Goal: Task Accomplishment & Management: Manage account settings

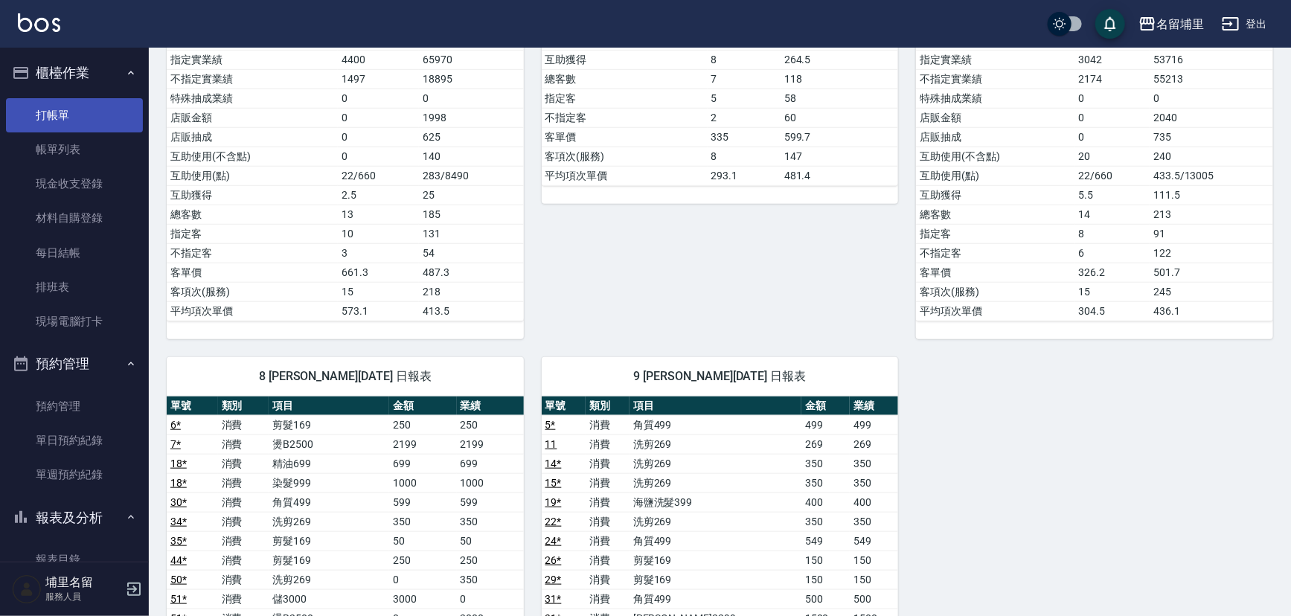
click at [73, 127] on link "打帳單" at bounding box center [74, 115] width 137 height 34
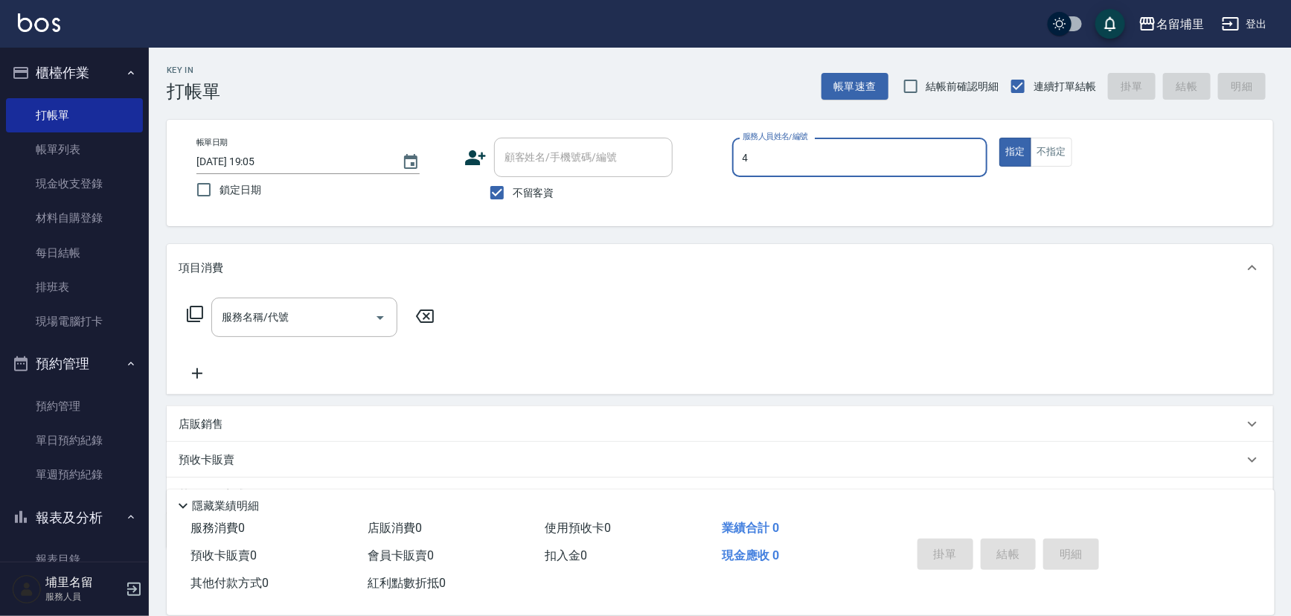
type input "林士珽-4"
type button "true"
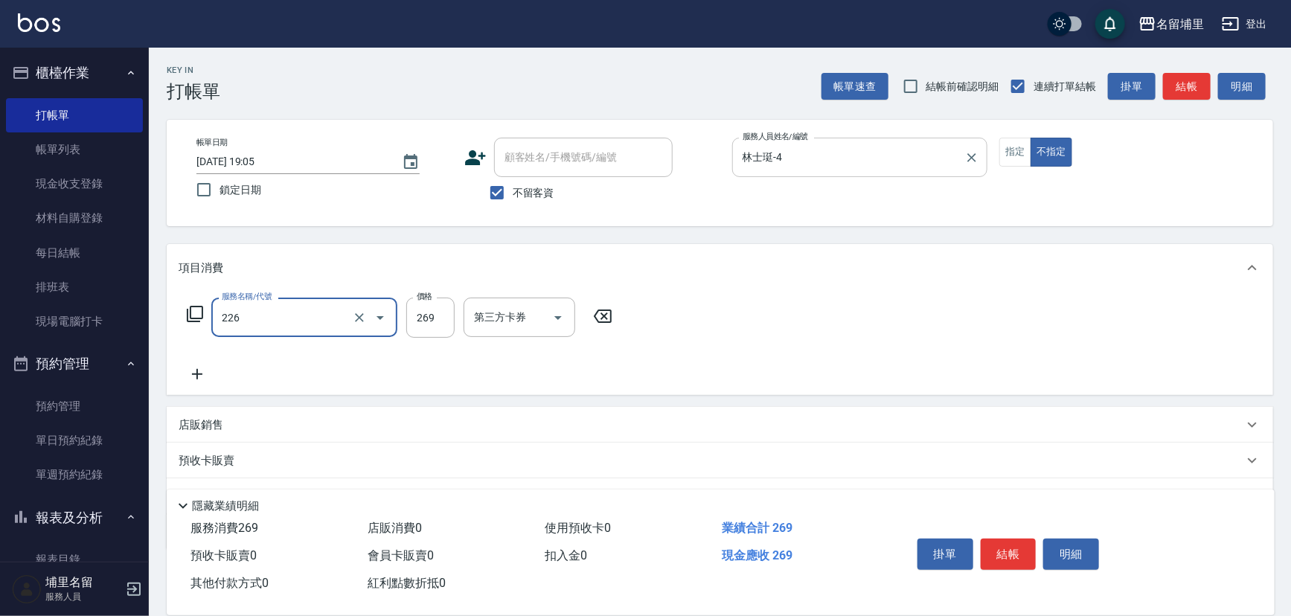
type input "洗剪269(226)"
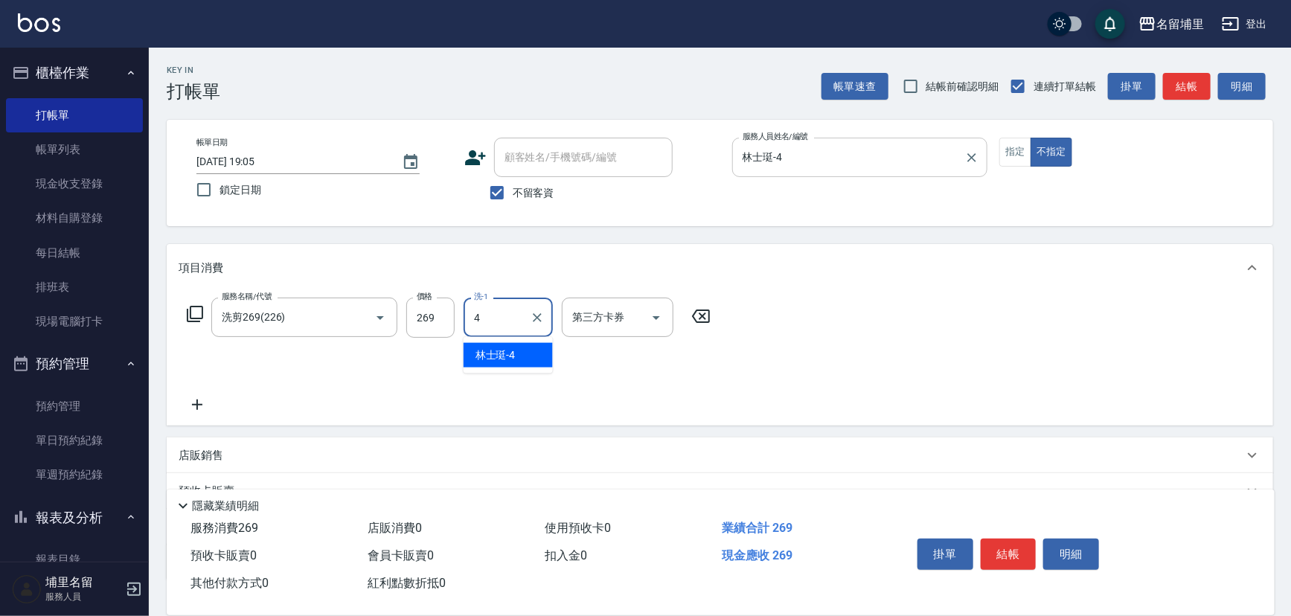
type input "林士珽-4"
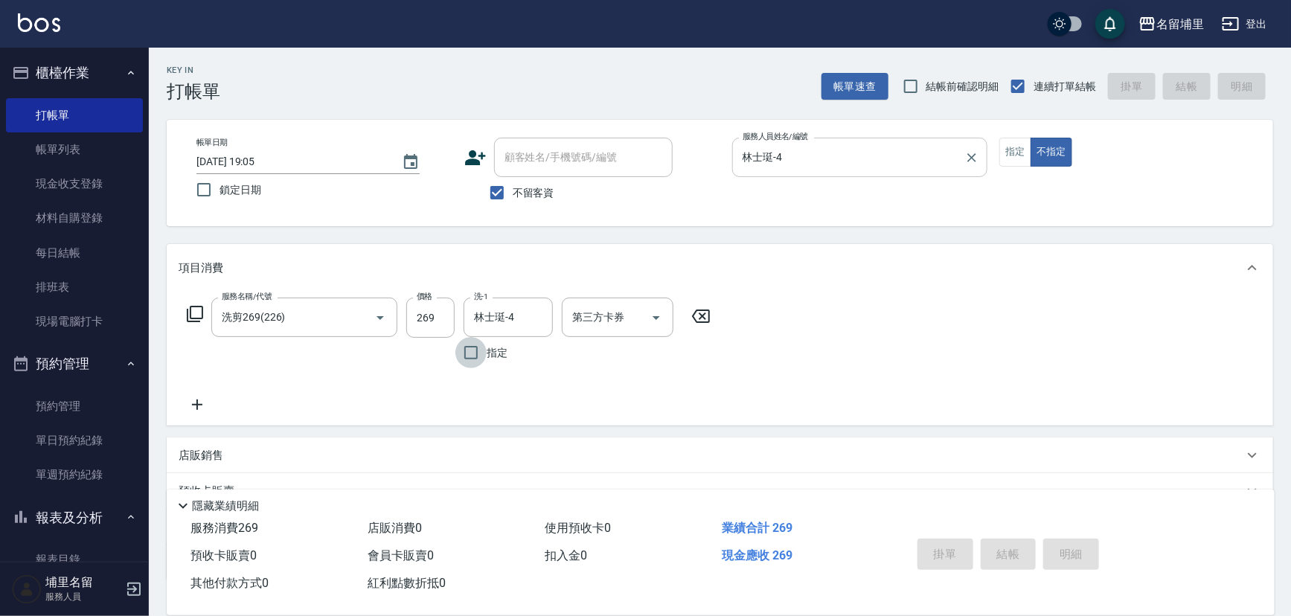
type input "[DATE] 19:06"
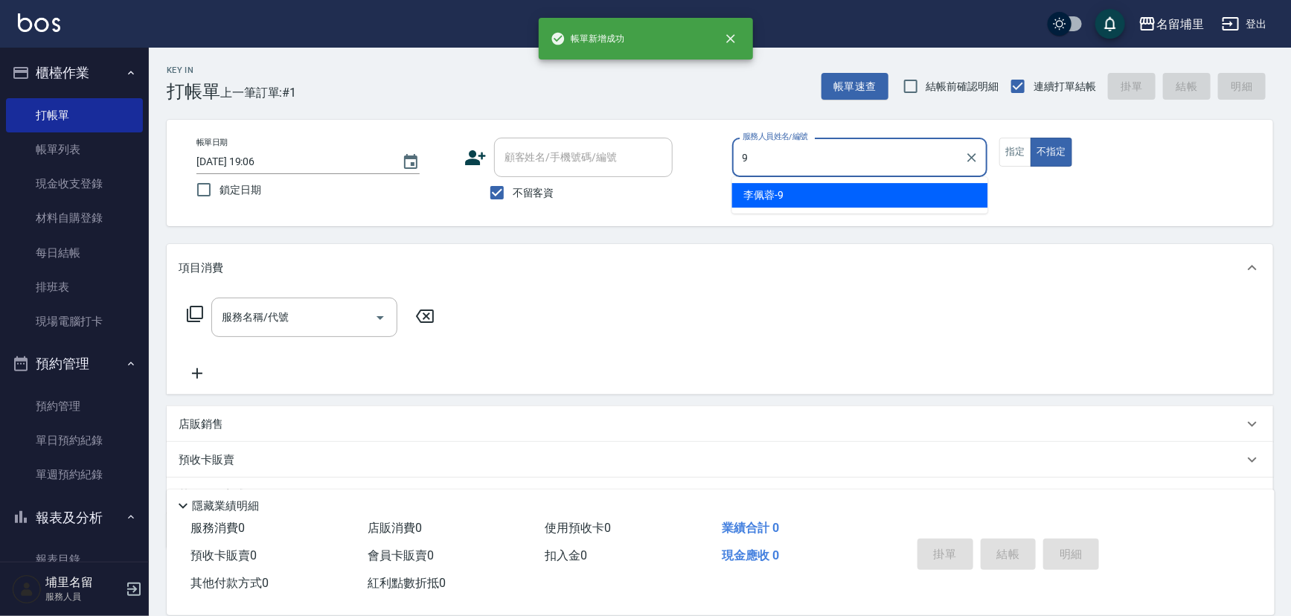
type input "李佩蓉-9"
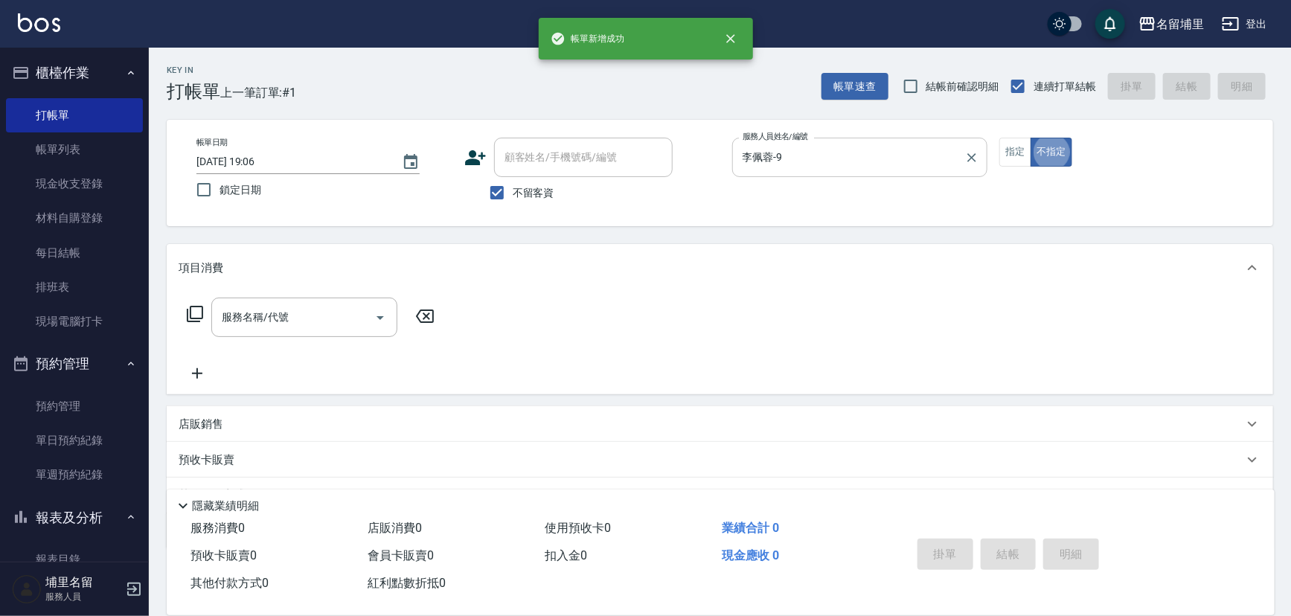
type button "false"
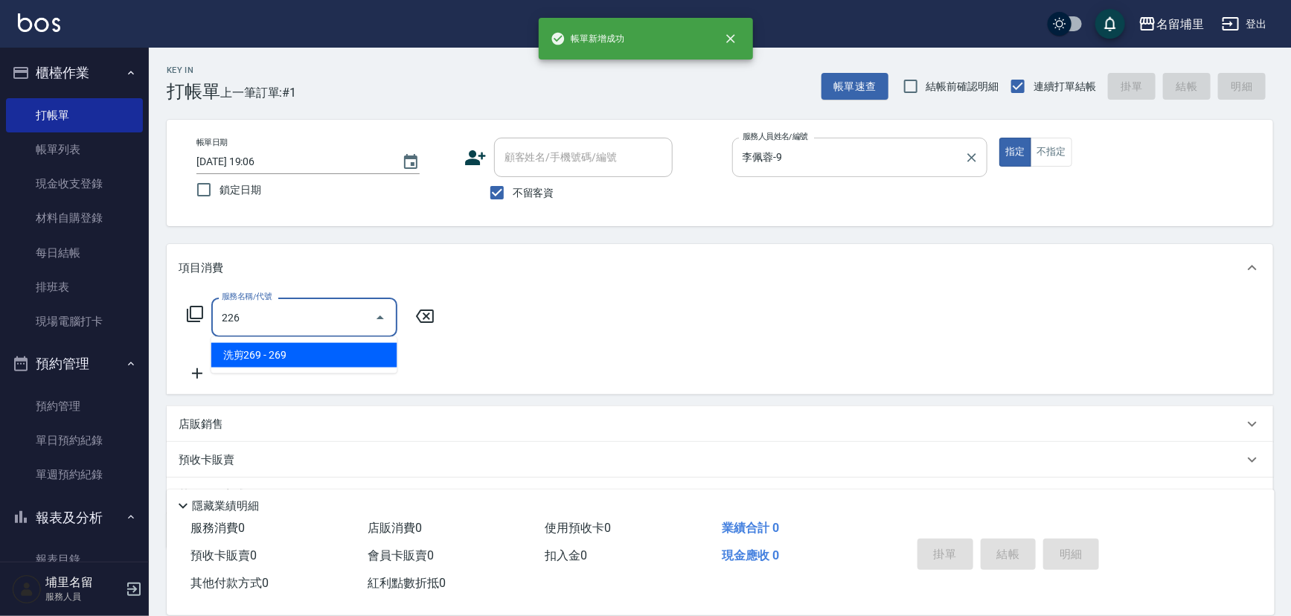
type input "洗剪269(226)"
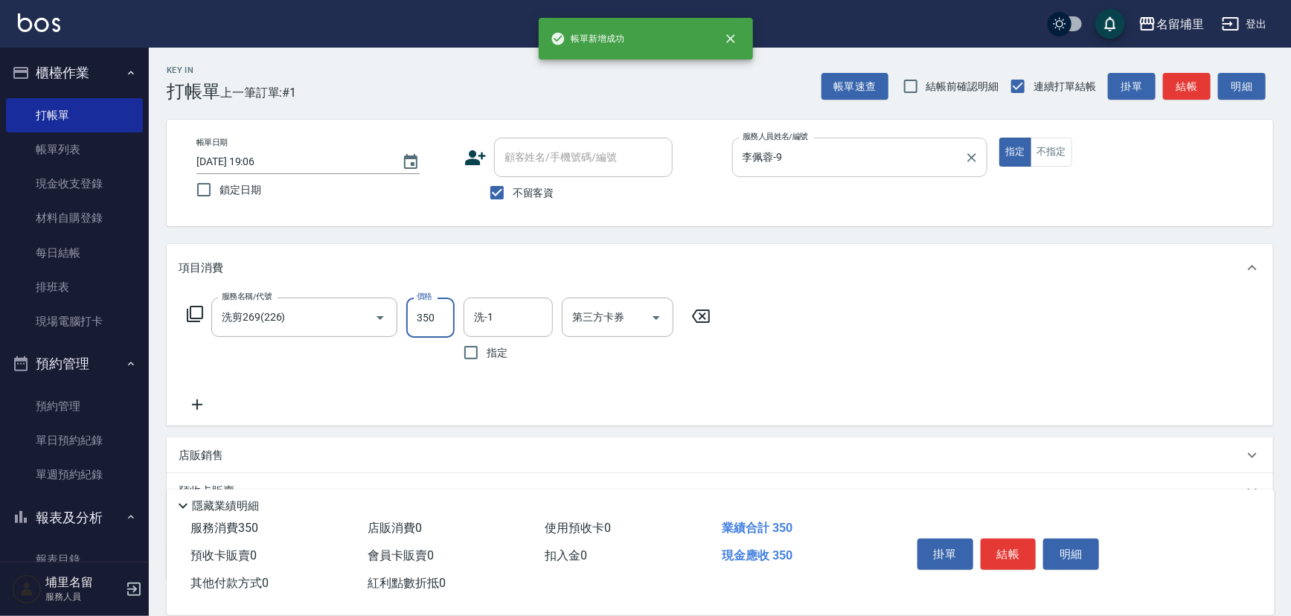
type input "350"
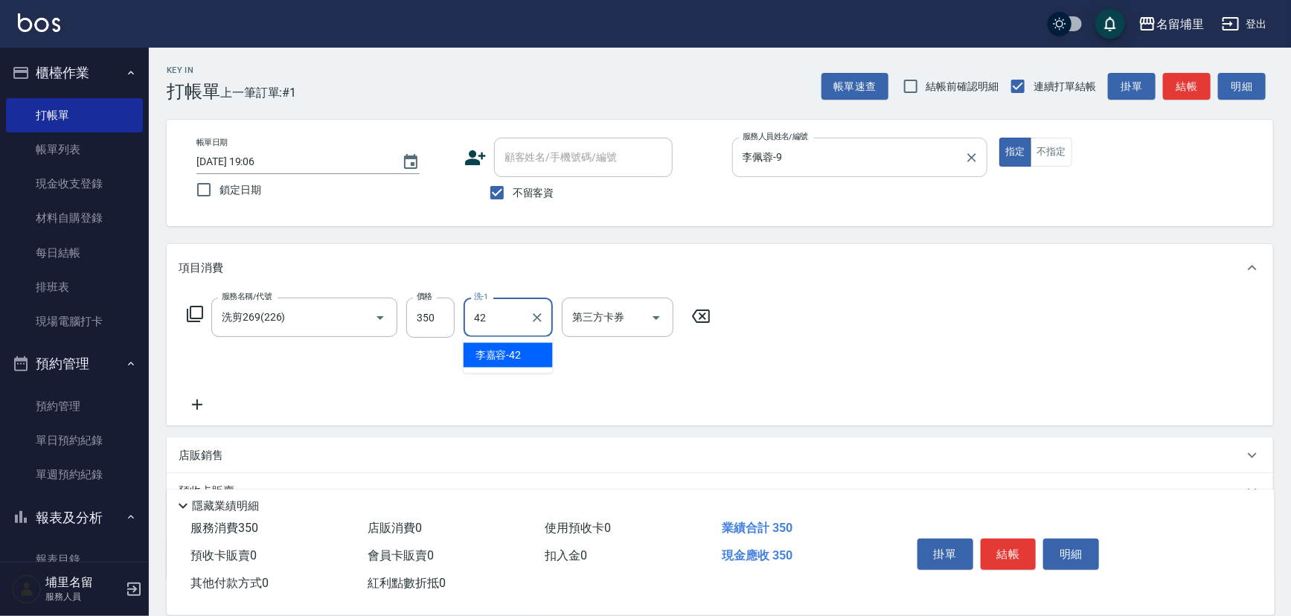
type input "[PERSON_NAME]-42"
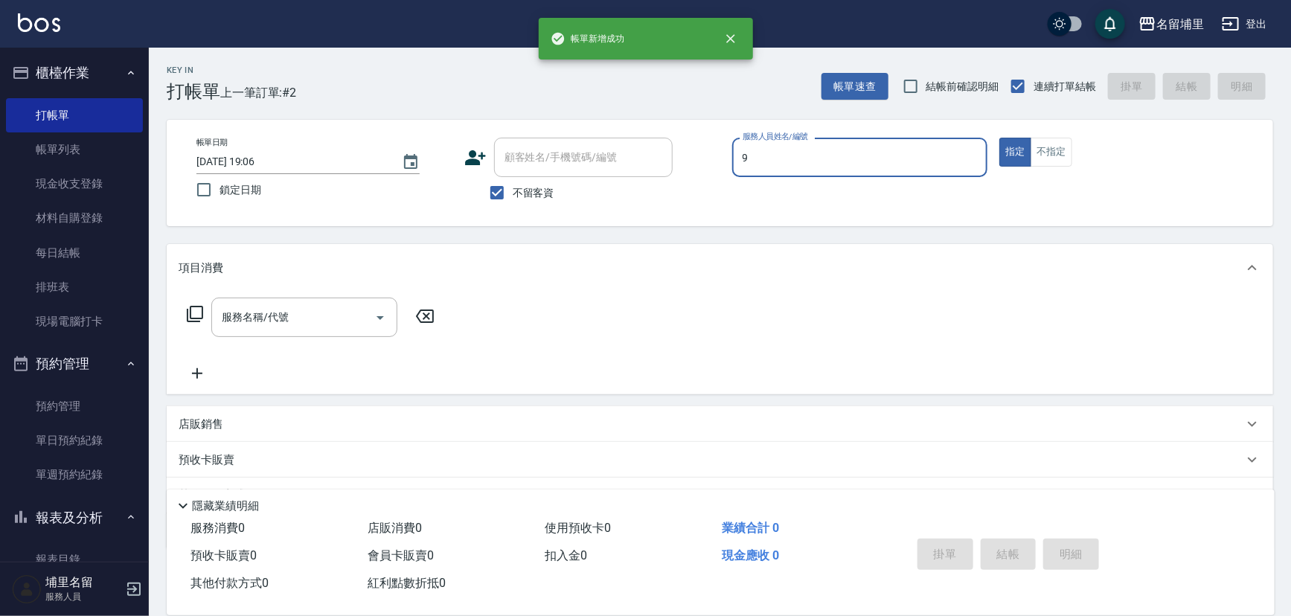
type input "李佩蓉-9"
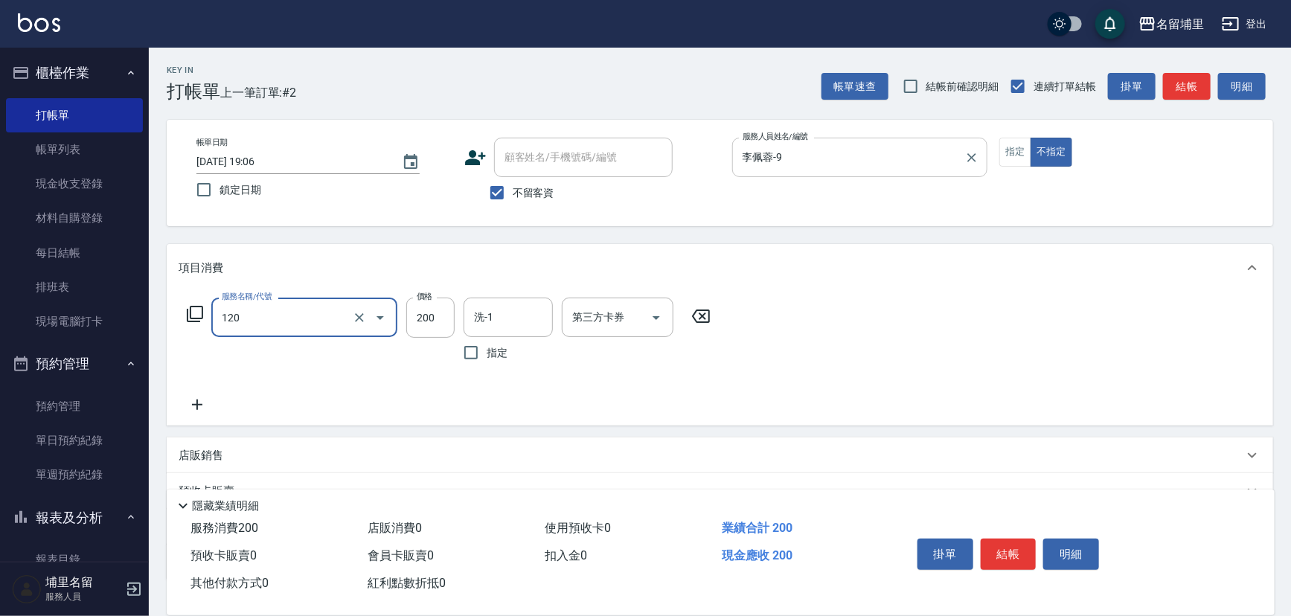
type input "New洗200(120)"
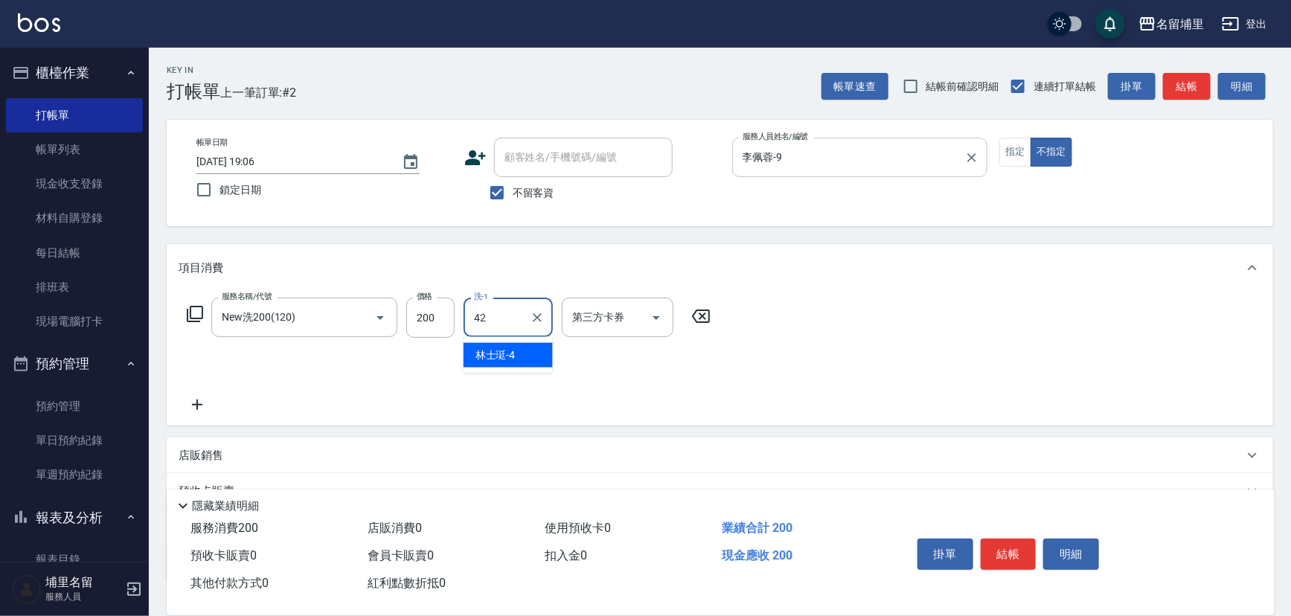
type input "[PERSON_NAME]-42"
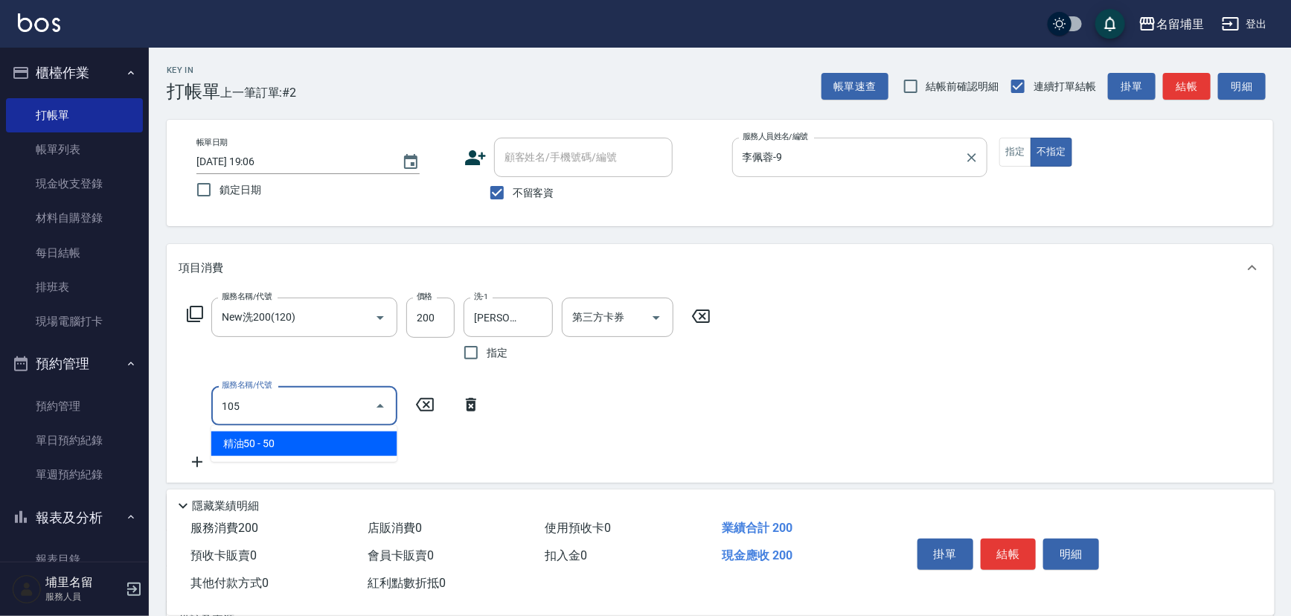
type input "精油50(105)"
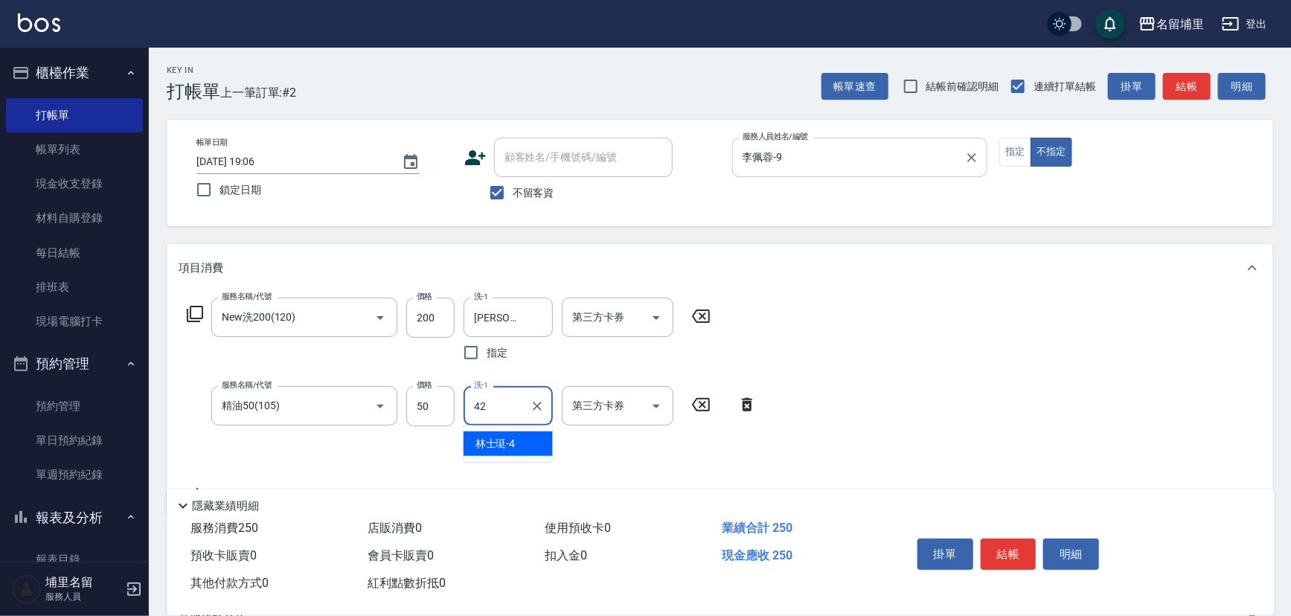
type input "[PERSON_NAME]-42"
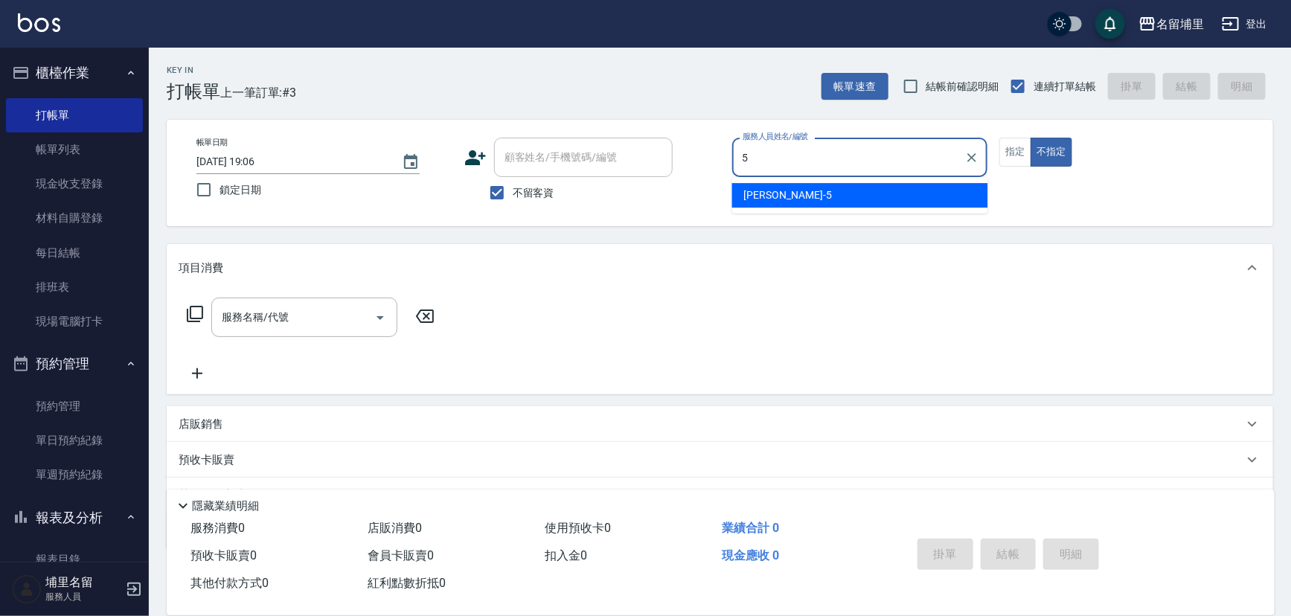
type input "[PERSON_NAME]-5"
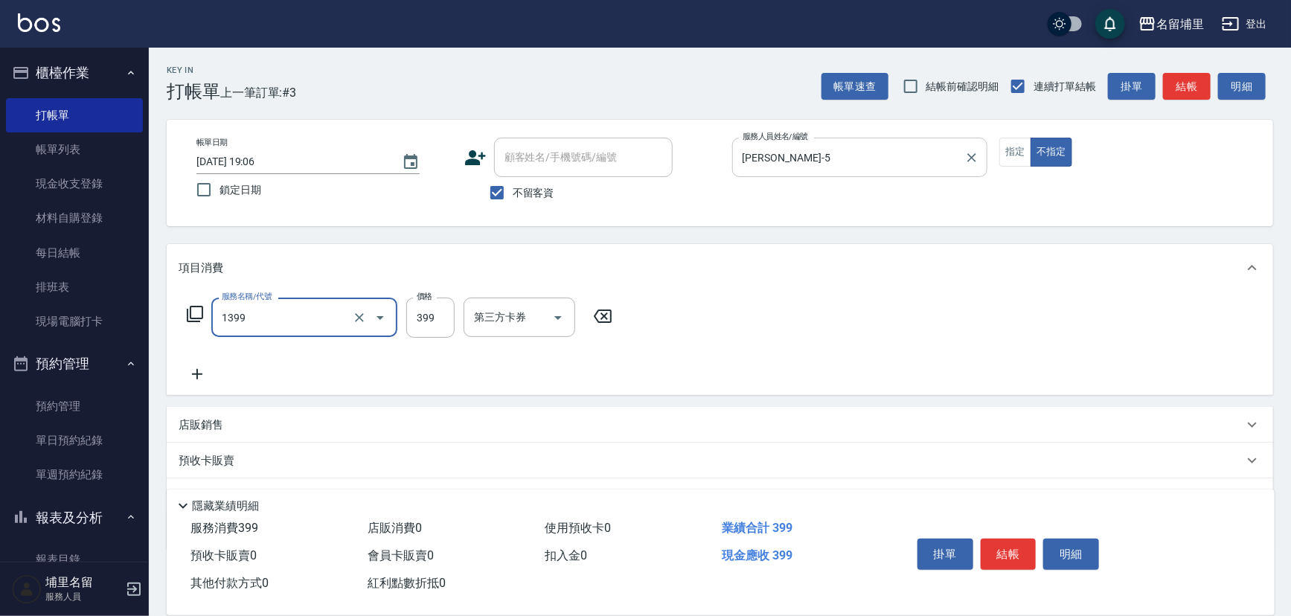
type input "海鹽洗髮399(1399)"
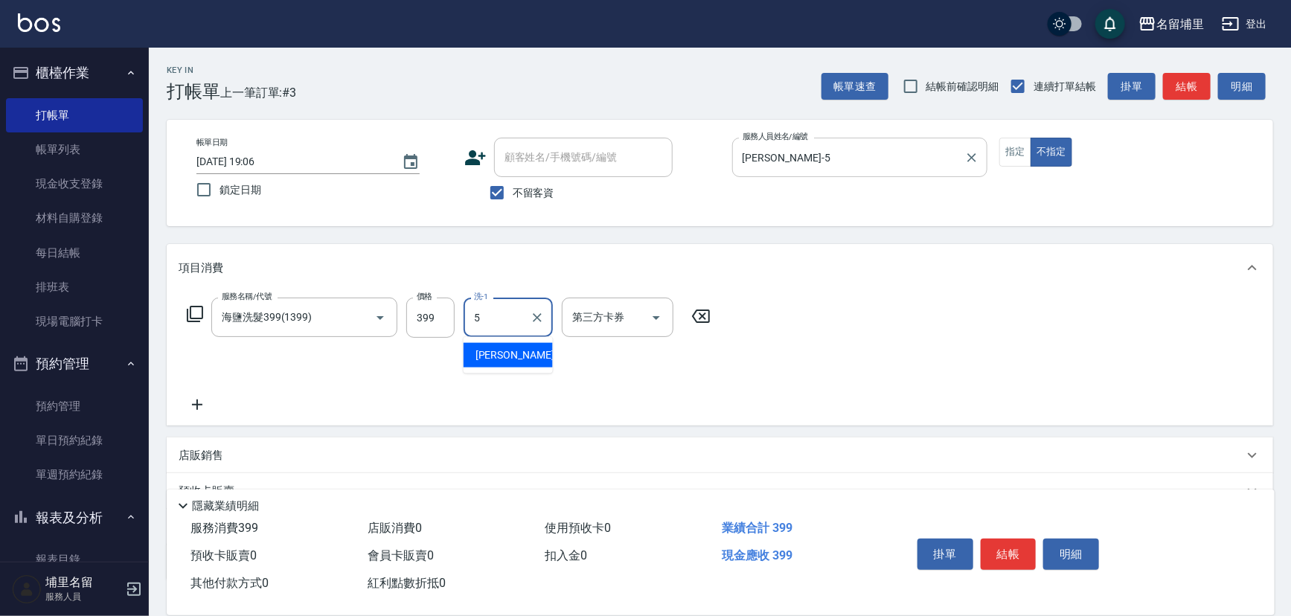
type input "[PERSON_NAME]-5"
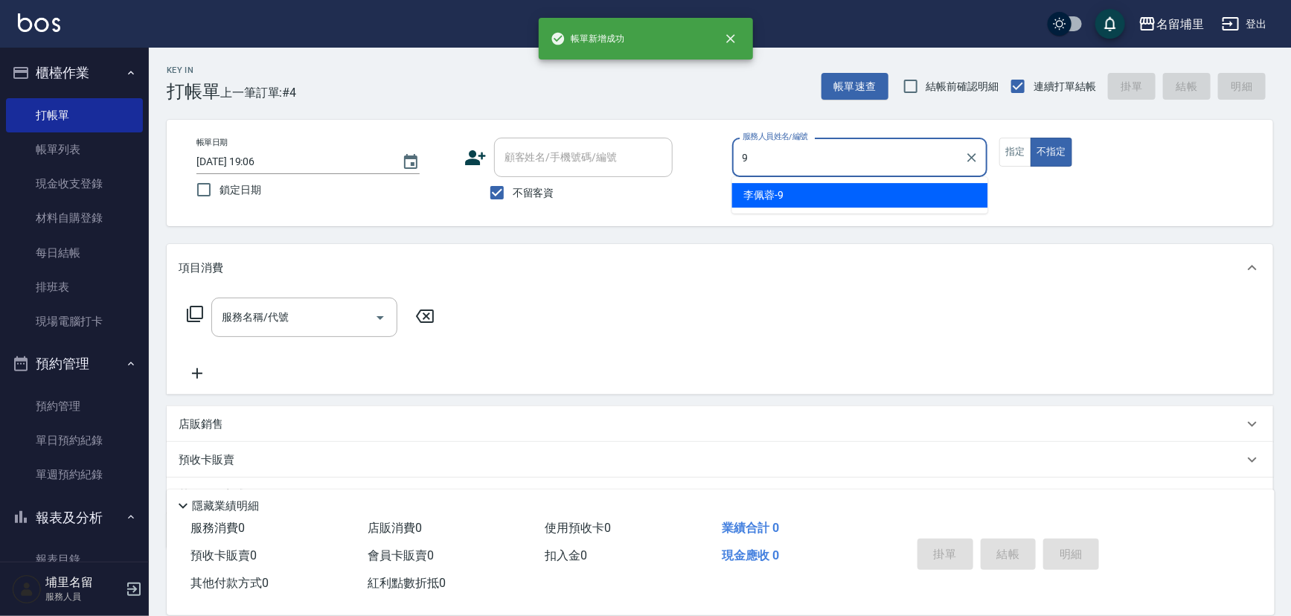
type input "李佩蓉-9"
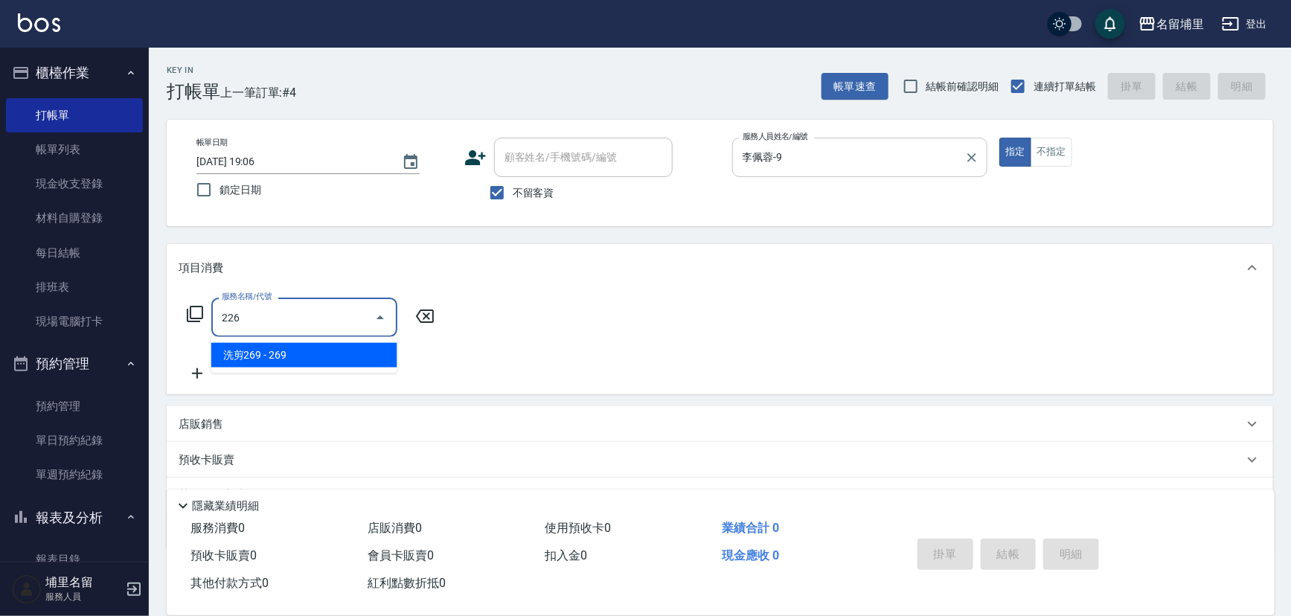
type input "洗剪269(226)"
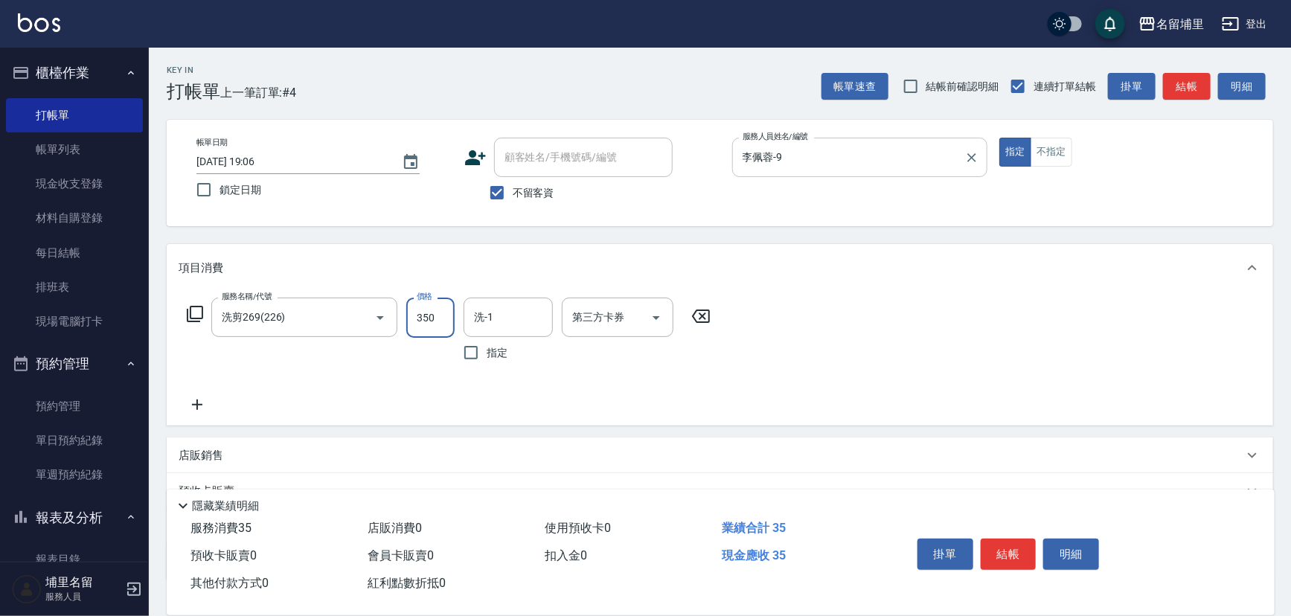
type input "350"
type input "[PERSON_NAME]-42"
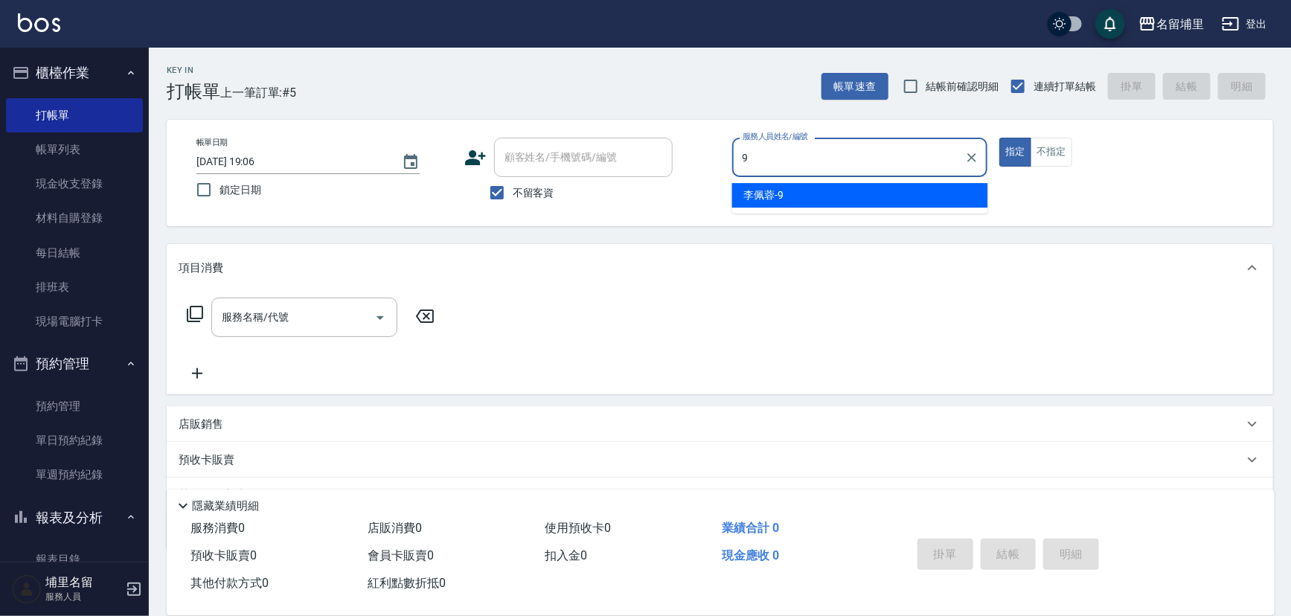
type input "李佩蓉-9"
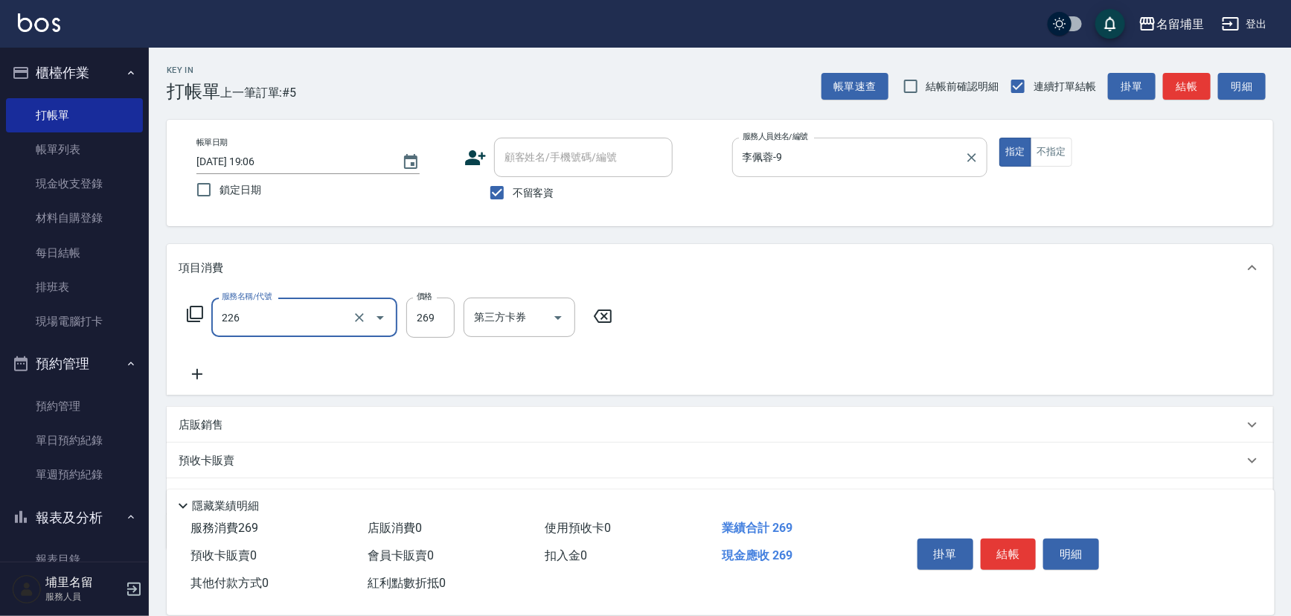
type input "洗剪269(226)"
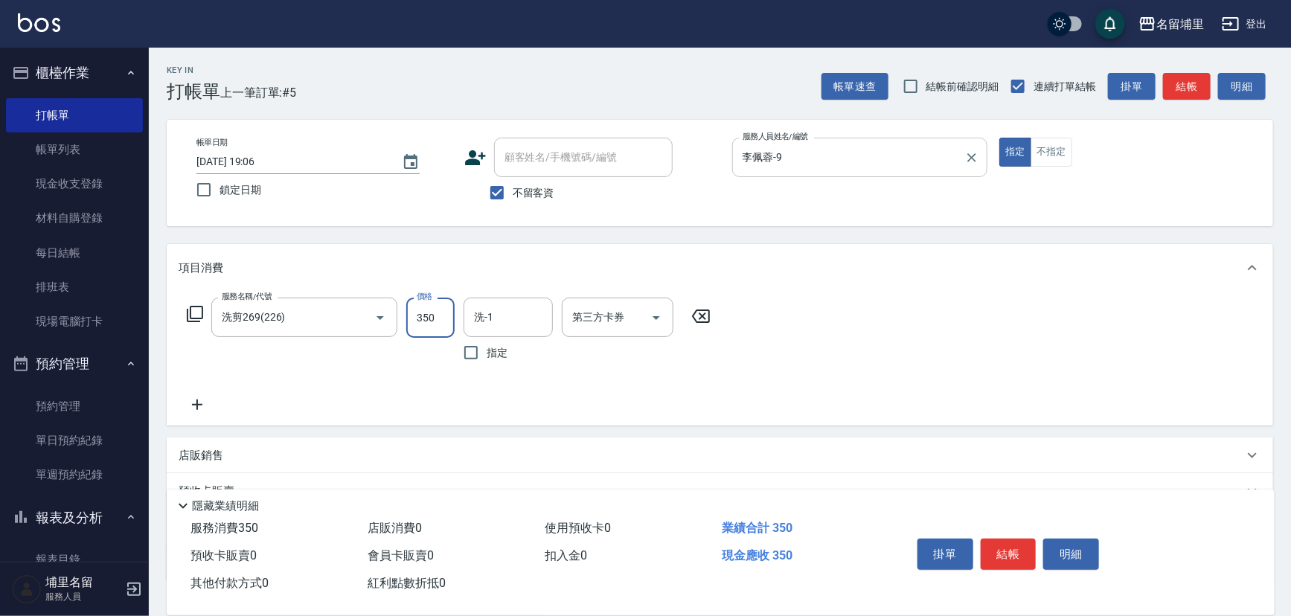
type input "350"
type input "[PERSON_NAME]-42"
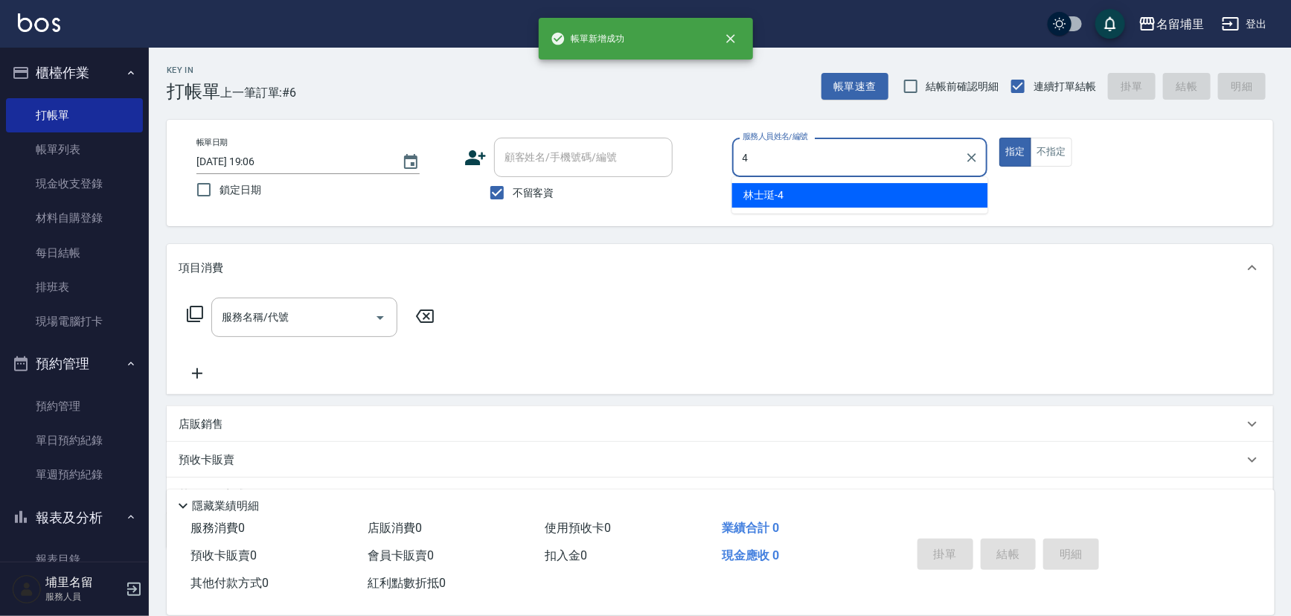
type input "林士珽-4"
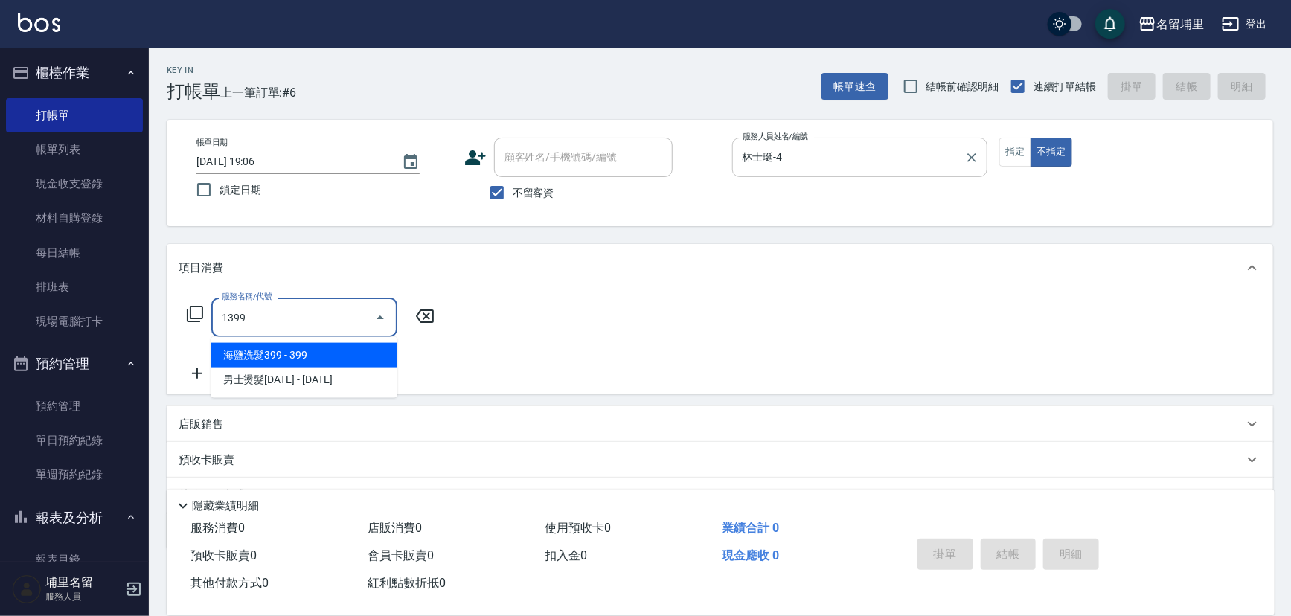
type input "海鹽洗髮399(1399)"
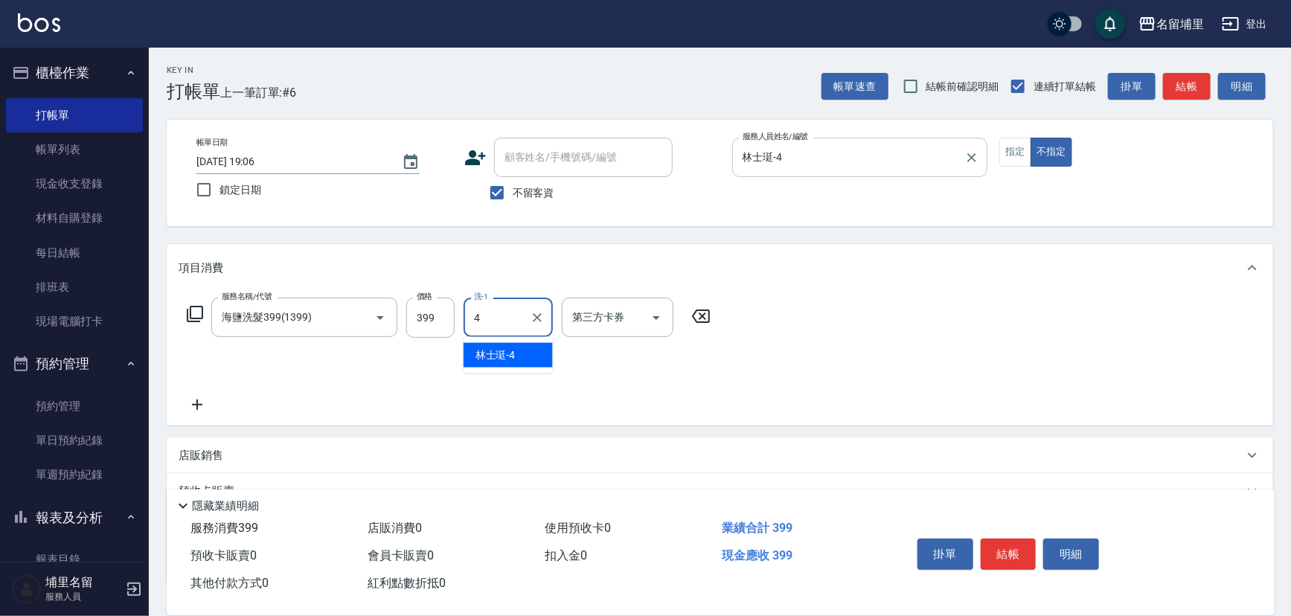
type input "林士珽-4"
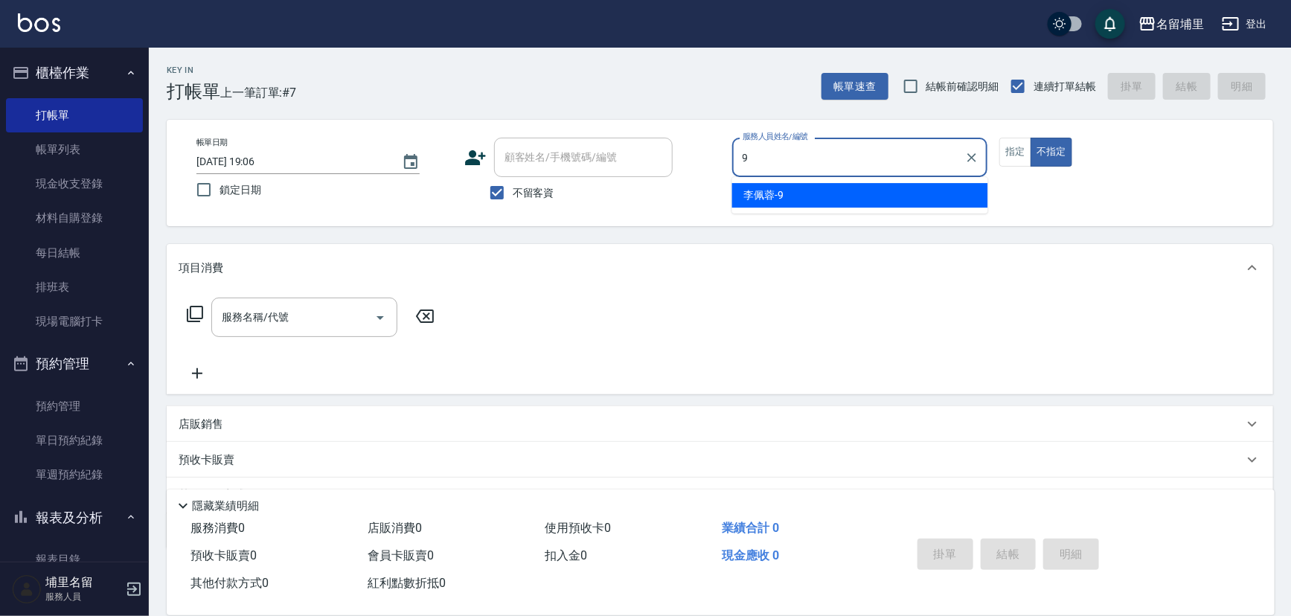
type input "李佩蓉-9"
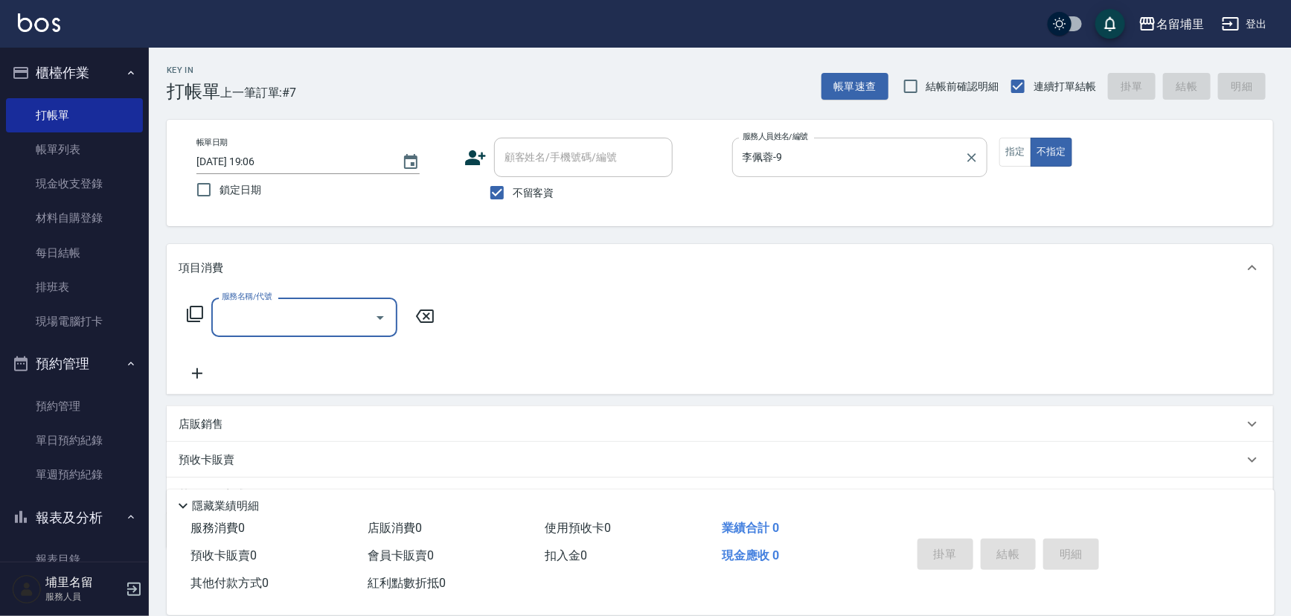
type input "1"
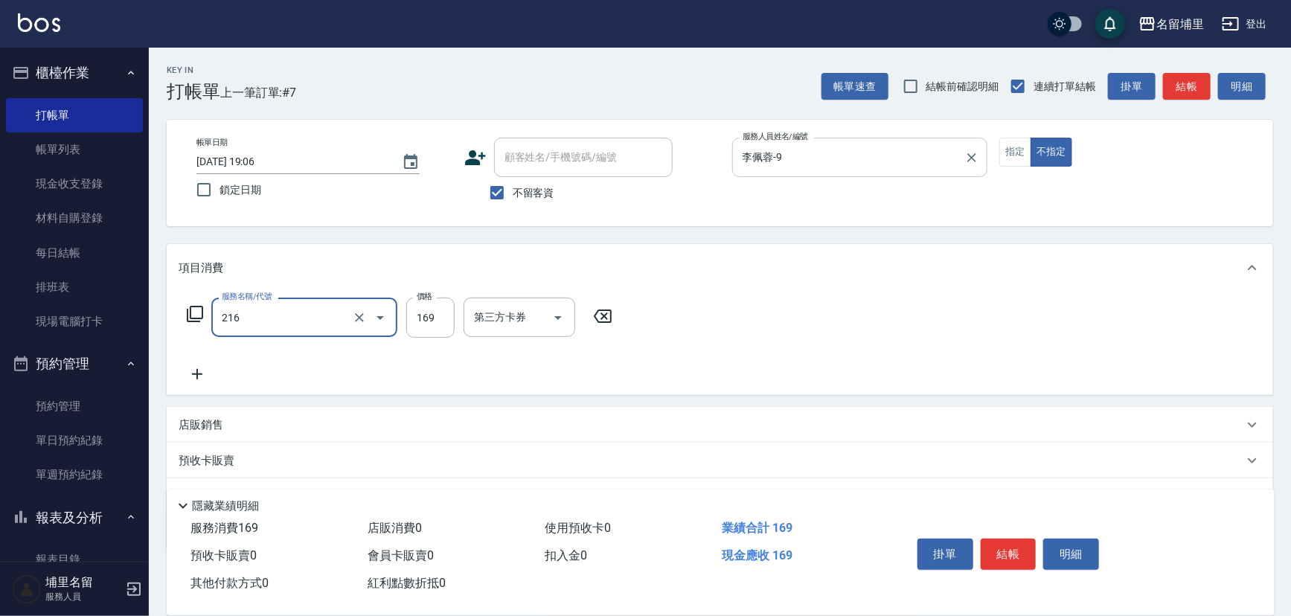
type input "剪髮169(216)"
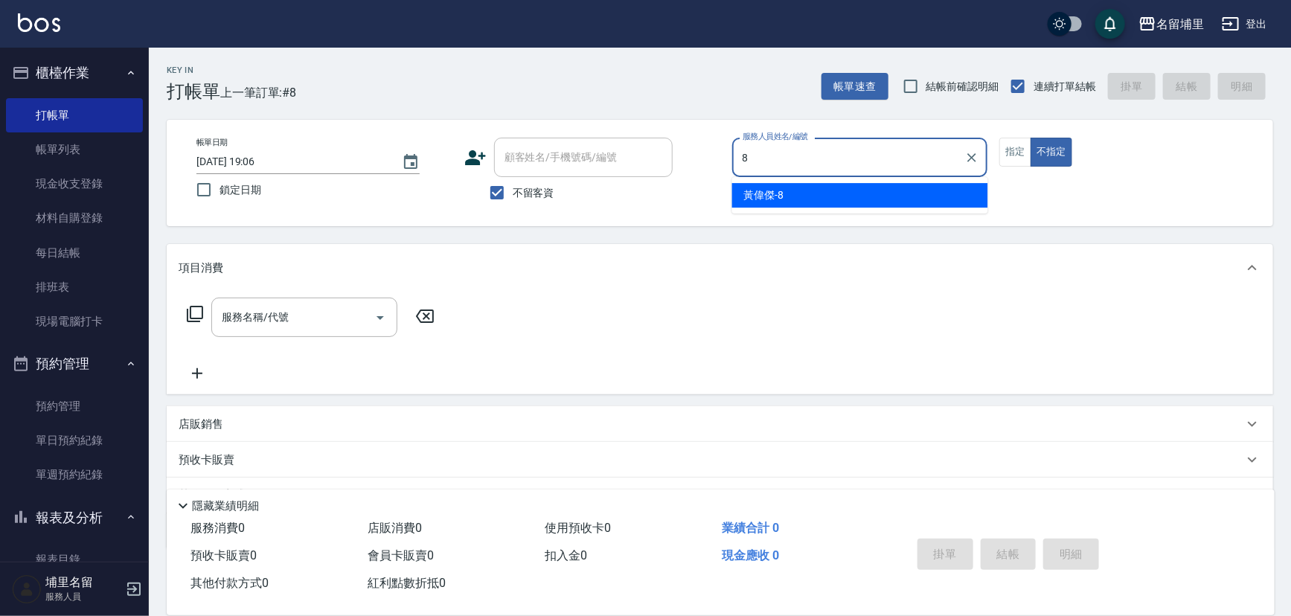
type input "黃偉傑-8"
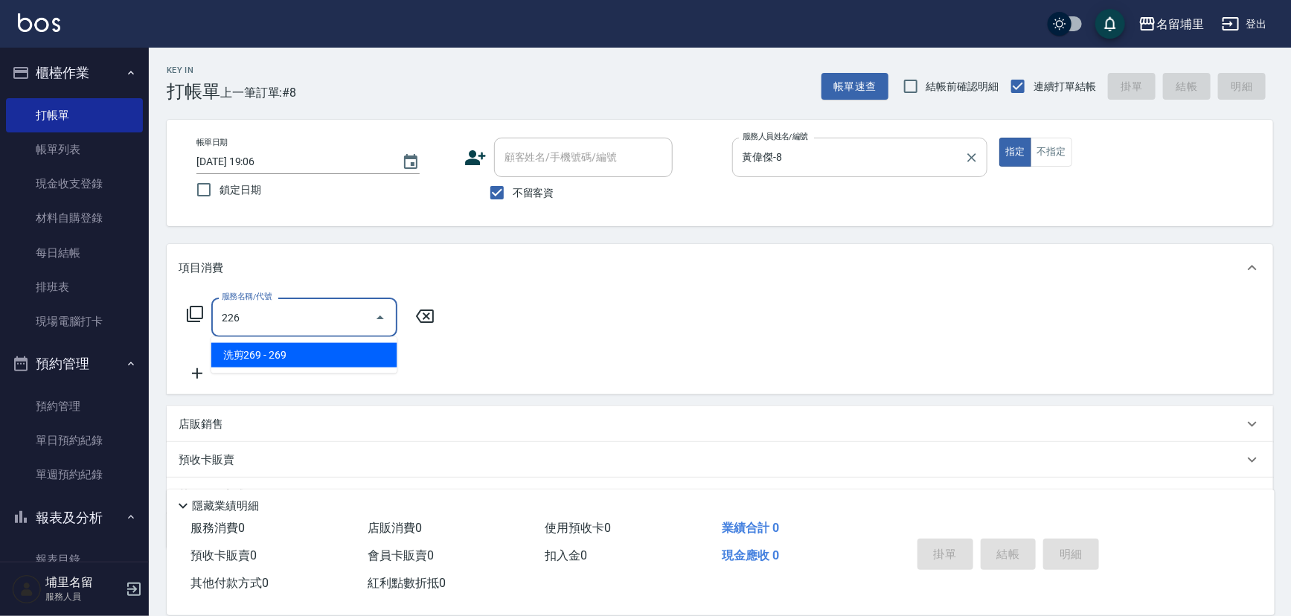
type input "洗剪269(226)"
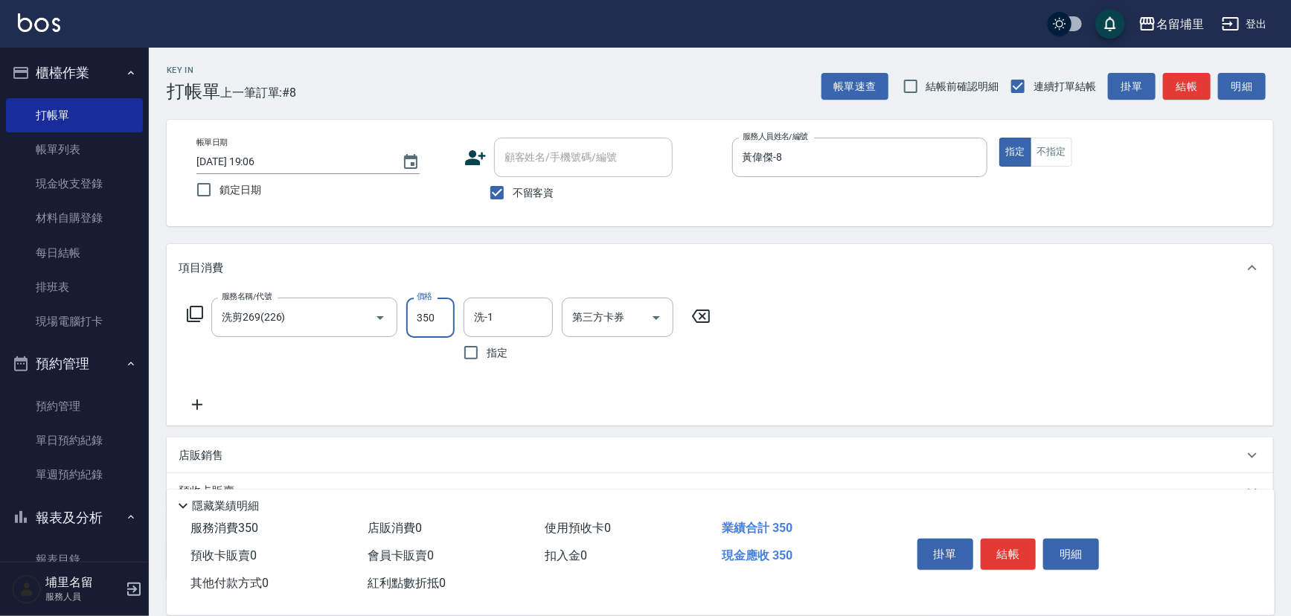
type input "350"
type input "林士珽-4"
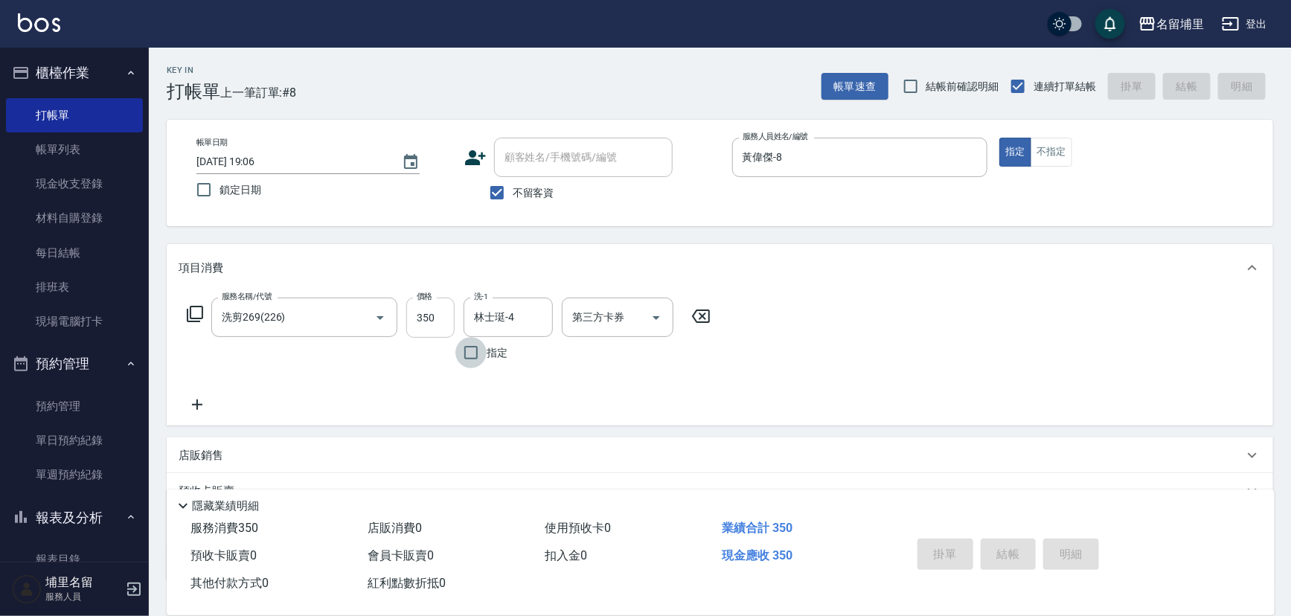
type input "[DATE] 19:07"
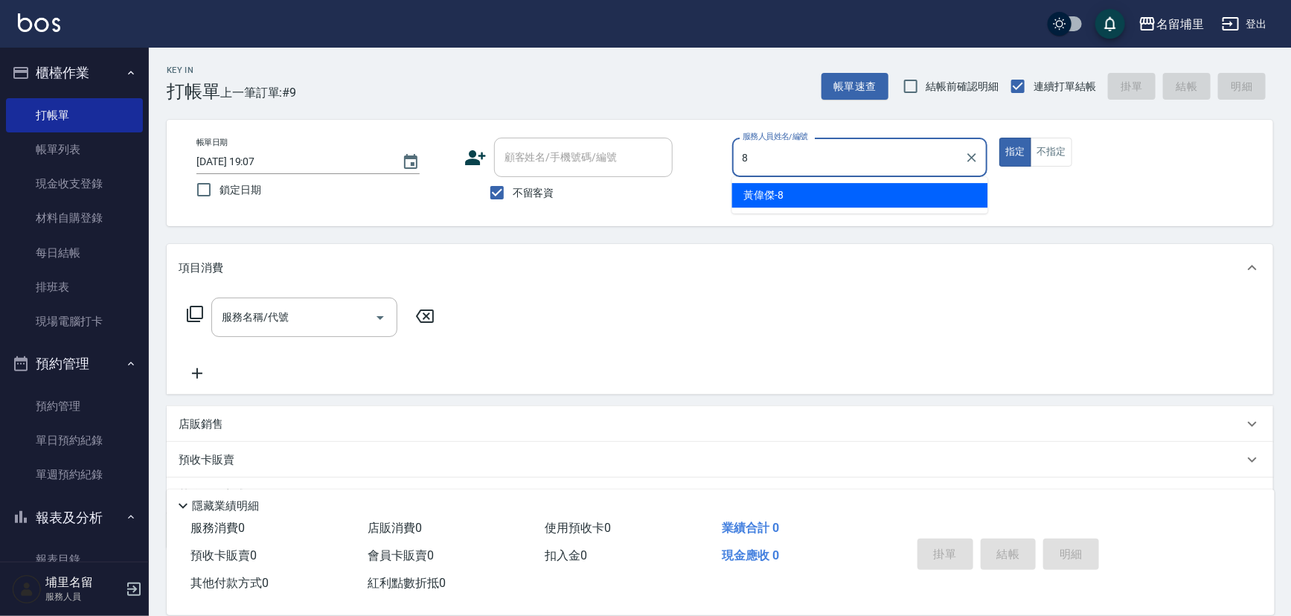
type input "黃偉傑-8"
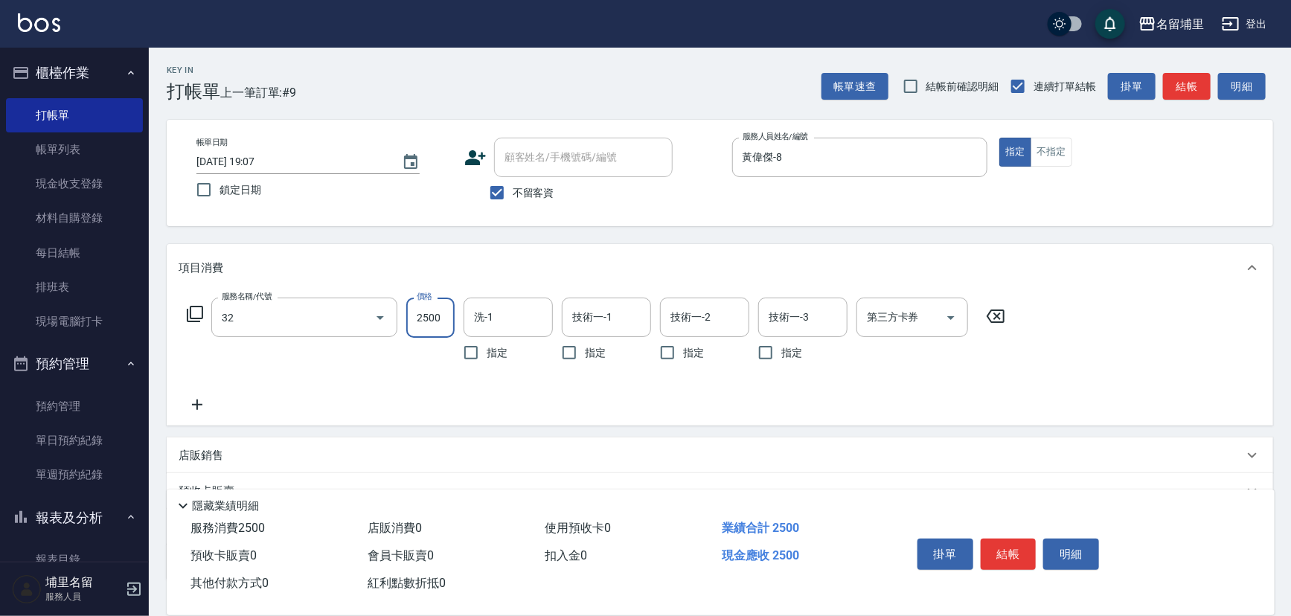
type input "燙B2500(32)"
type input "2199"
type input "林士珽-4"
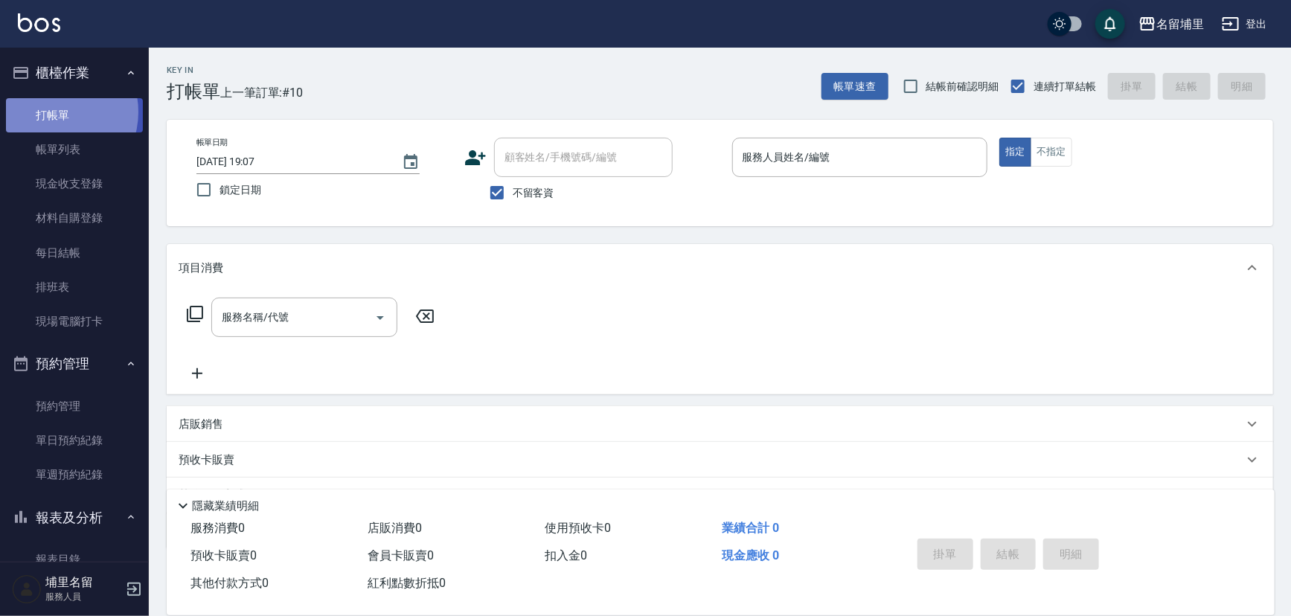
click at [54, 112] on link "打帳單" at bounding box center [74, 115] width 137 height 34
drag, startPoint x: 51, startPoint y: 150, endPoint x: 31, endPoint y: 140, distance: 22.3
click at [51, 150] on link "帳單列表" at bounding box center [74, 149] width 137 height 34
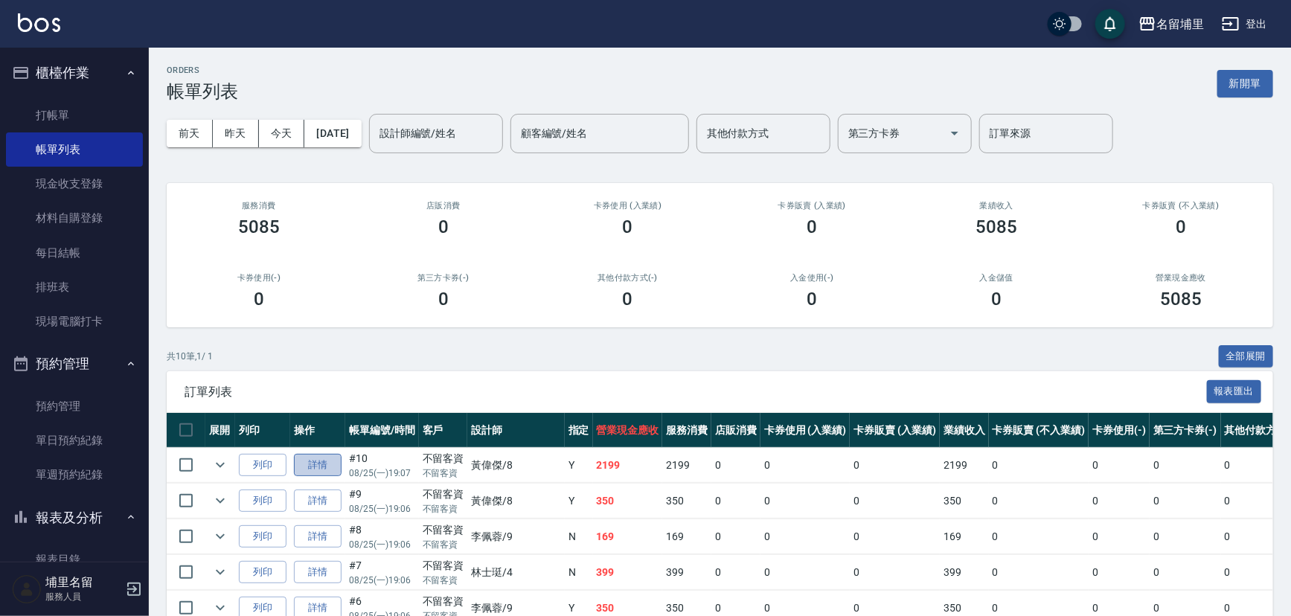
click at [336, 473] on link "詳情" at bounding box center [318, 465] width 48 height 23
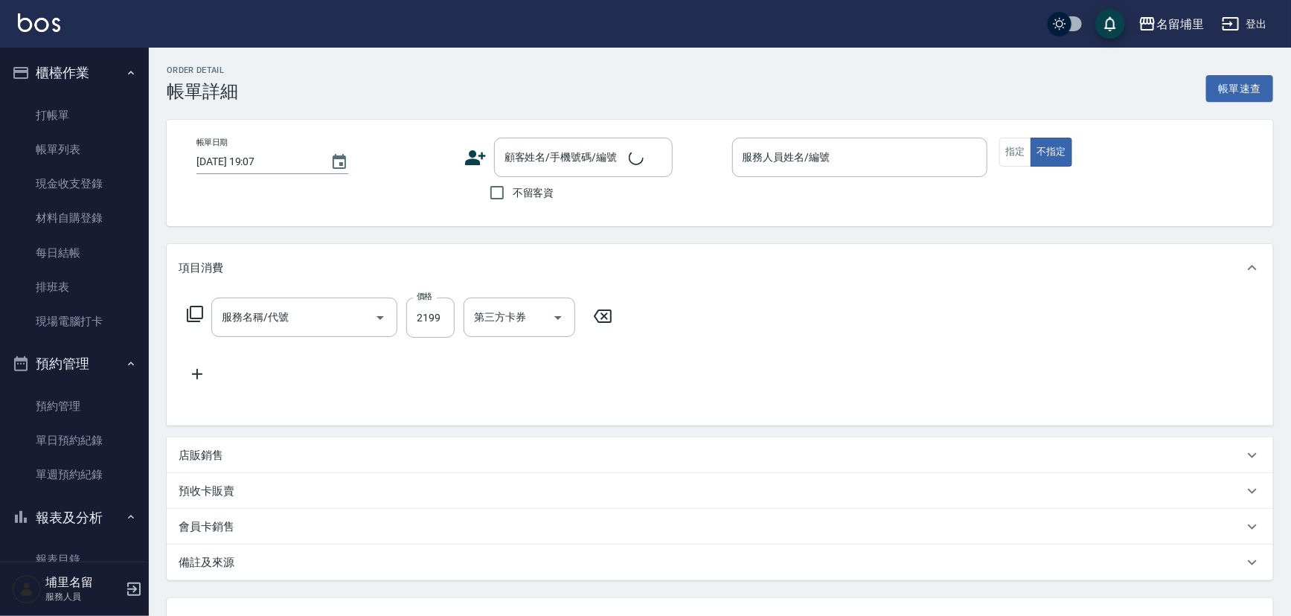
checkbox input "true"
type input "黃偉傑-8"
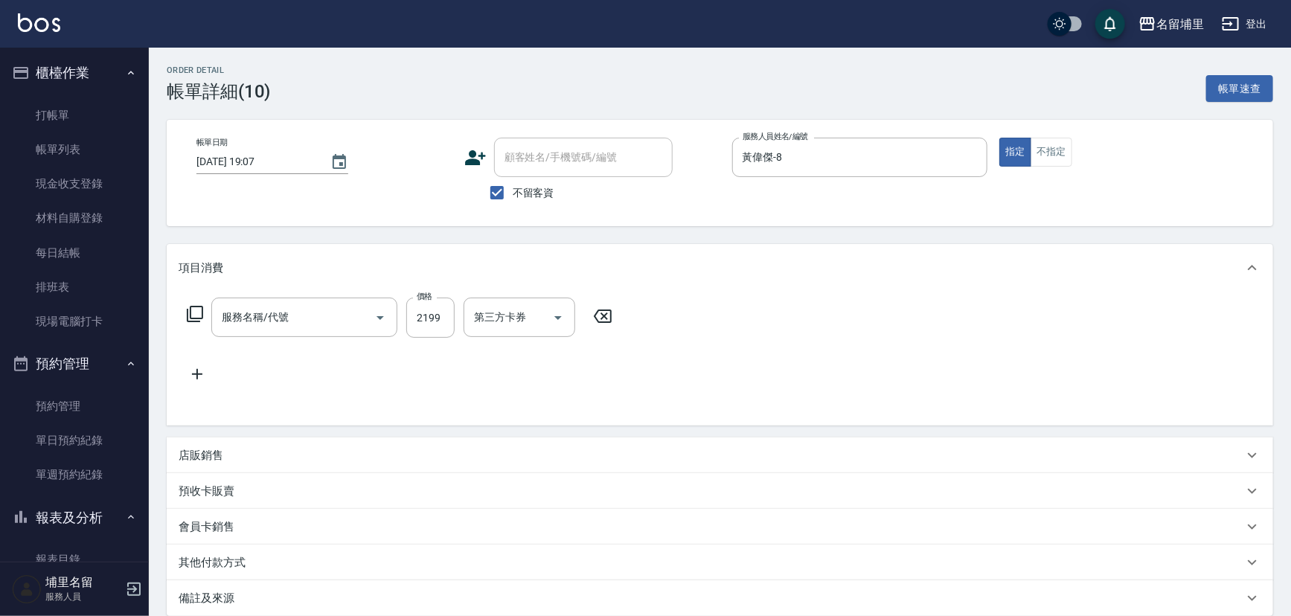
type input "燙B2500(32)"
click at [624, 330] on div "技術一-1" at bounding box center [606, 317] width 89 height 39
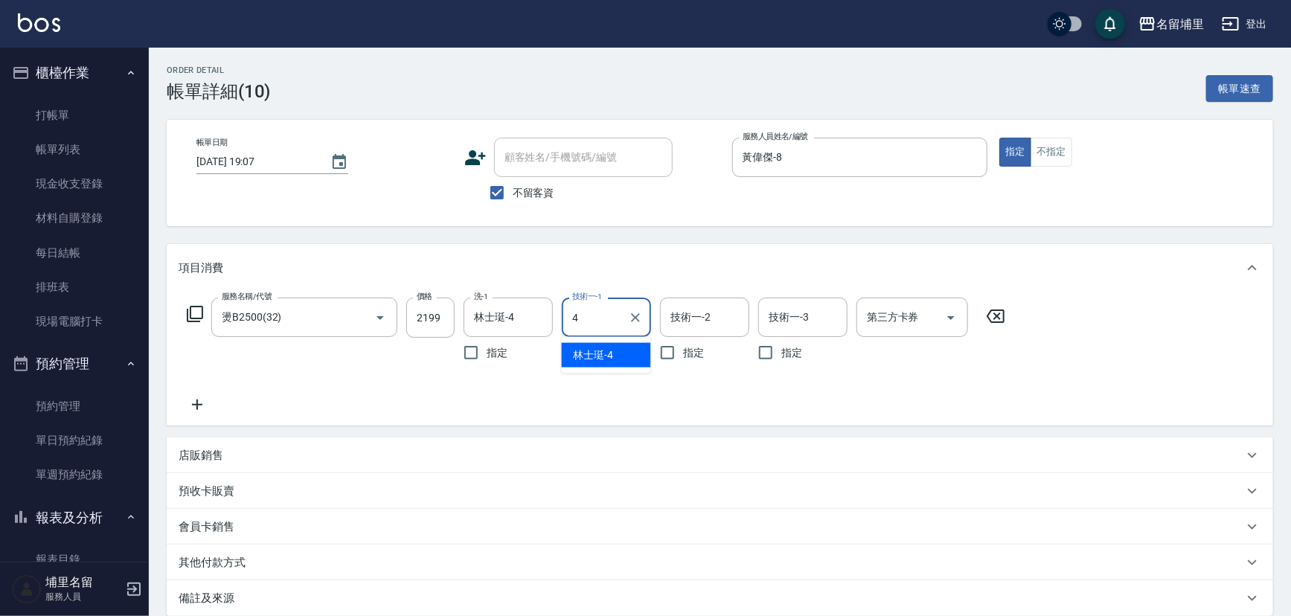
type input "林士珽-4"
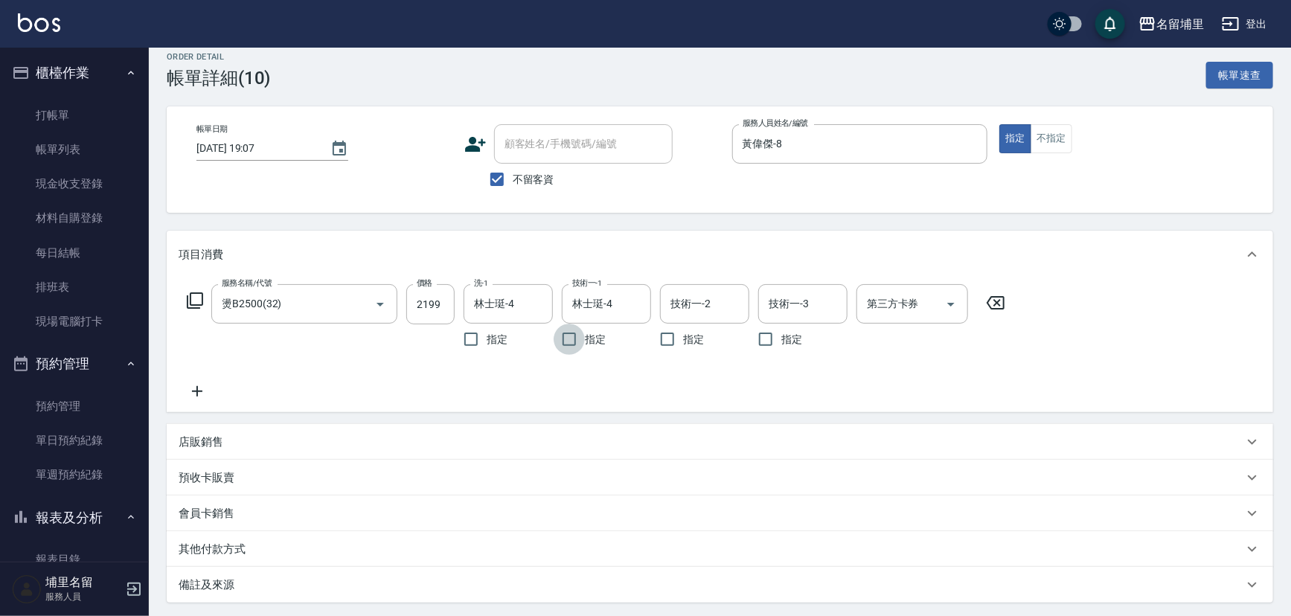
scroll to position [135, 0]
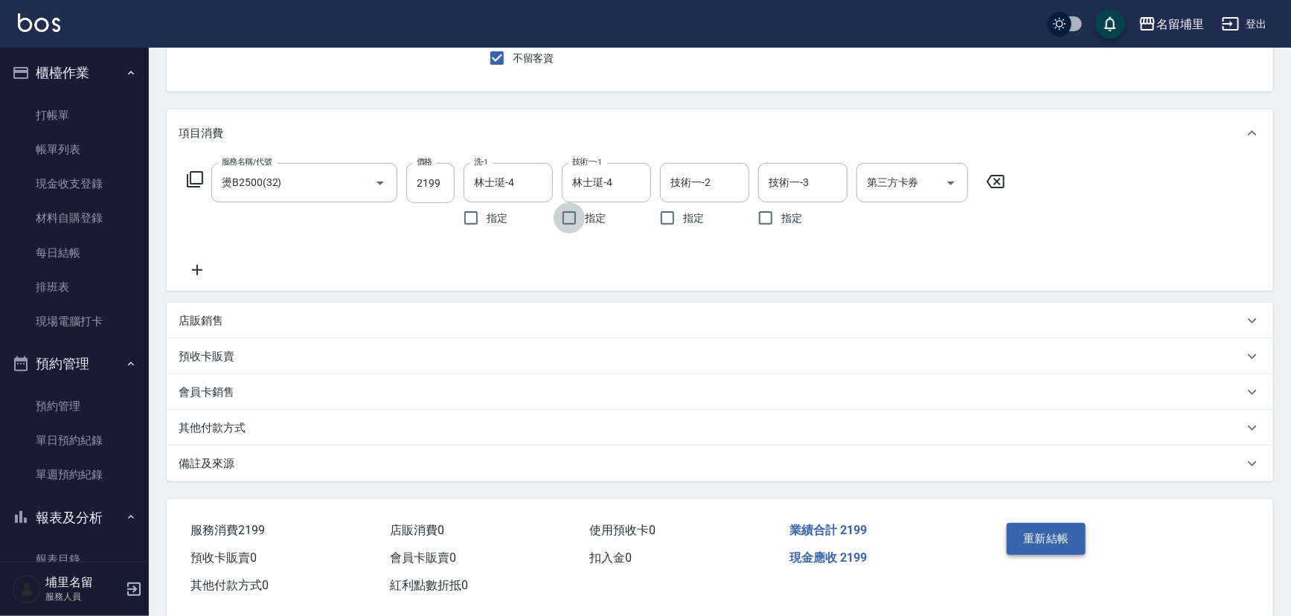
click at [1039, 537] on button "重新結帳" at bounding box center [1046, 538] width 79 height 31
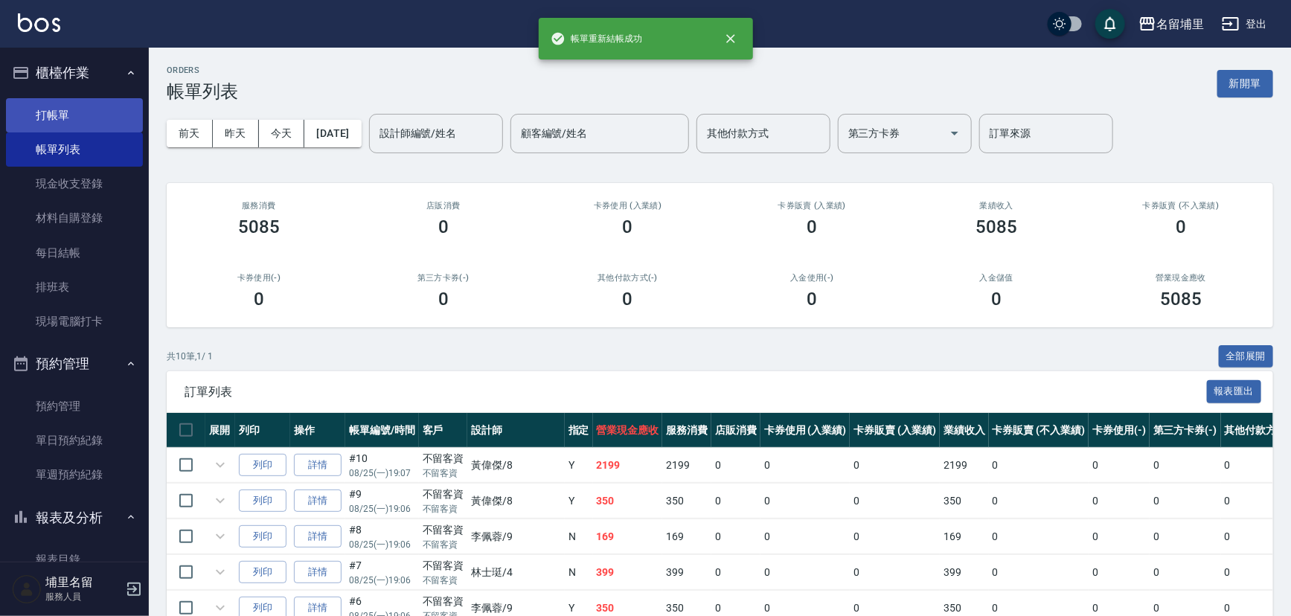
click at [81, 109] on link "打帳單" at bounding box center [74, 115] width 137 height 34
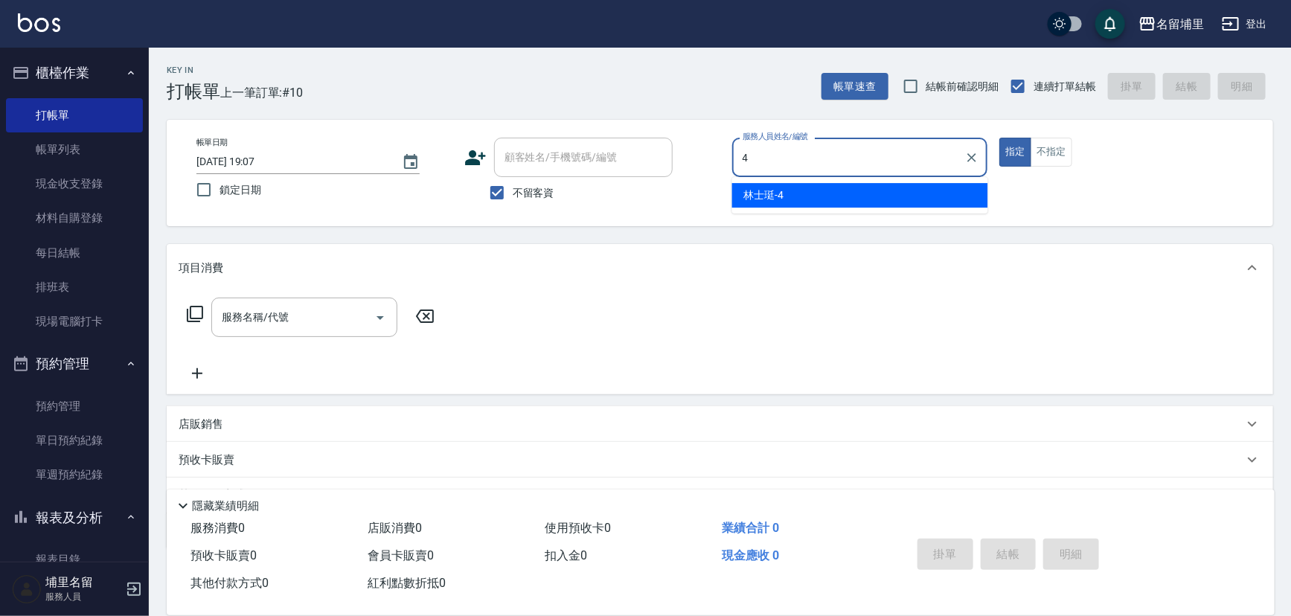
type input "林士珽-4"
type button "true"
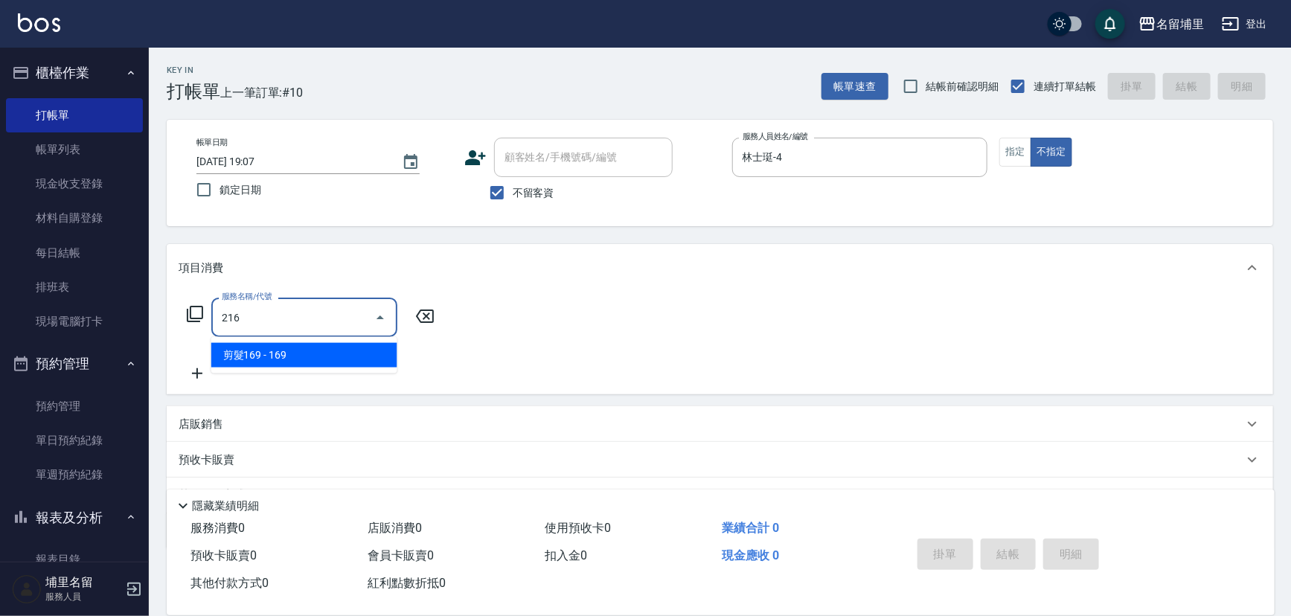
type input "剪髮169(216)"
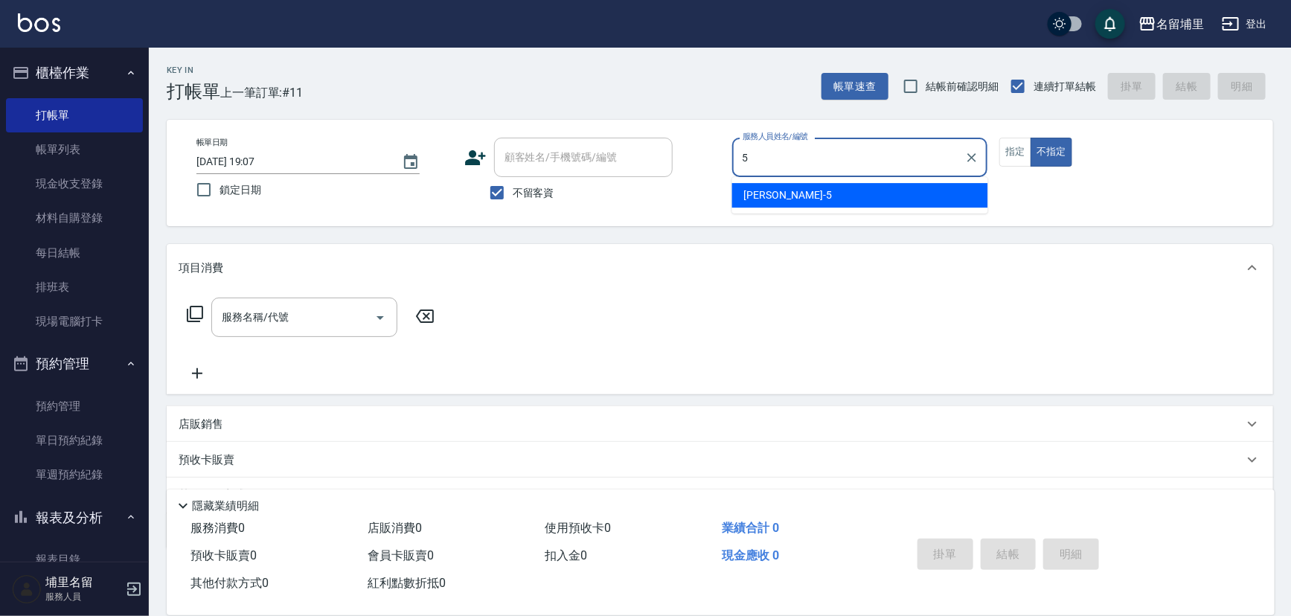
type input "[PERSON_NAME]-5"
type button "false"
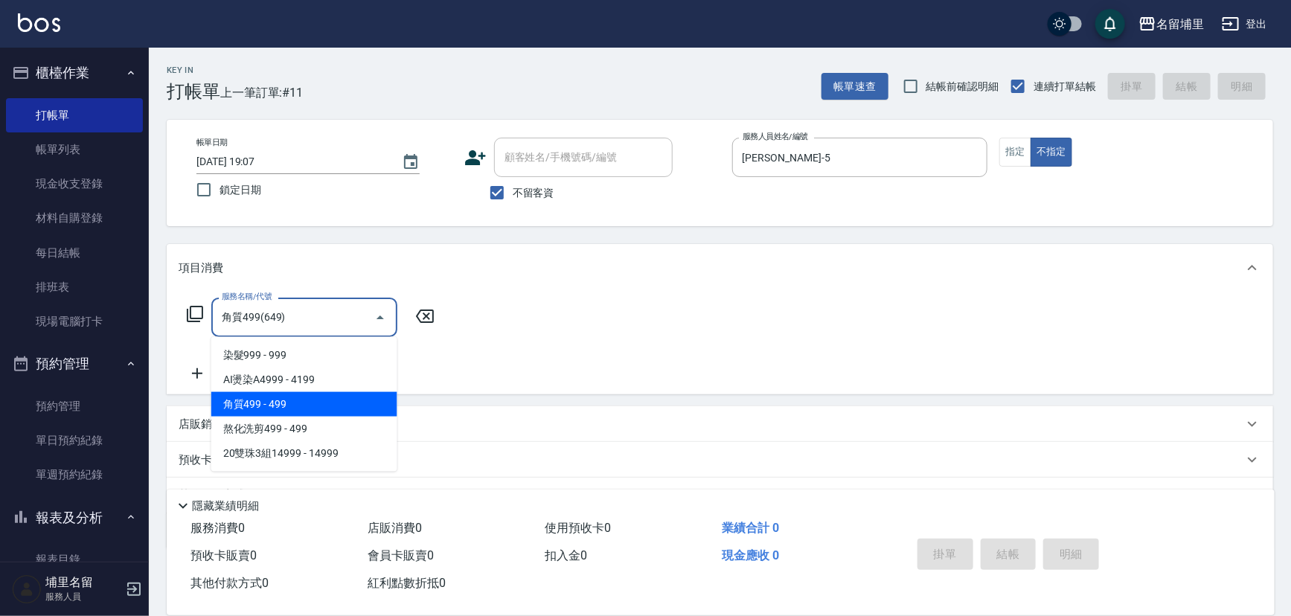
type input "角質499(649)"
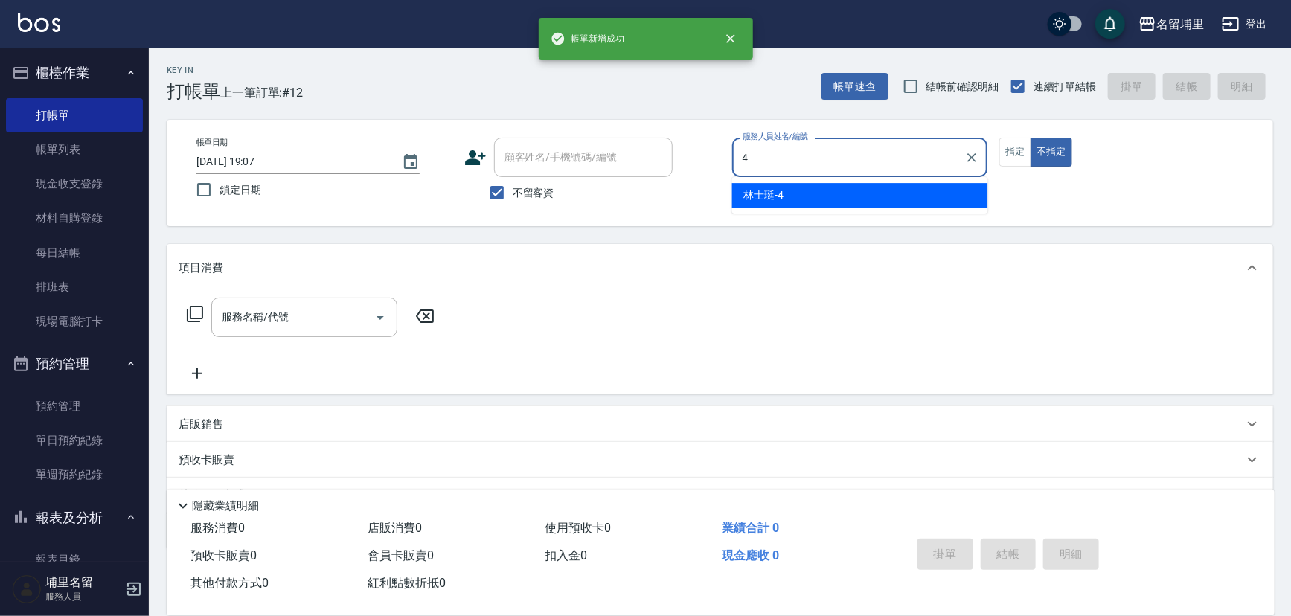
type input "林士珽-4"
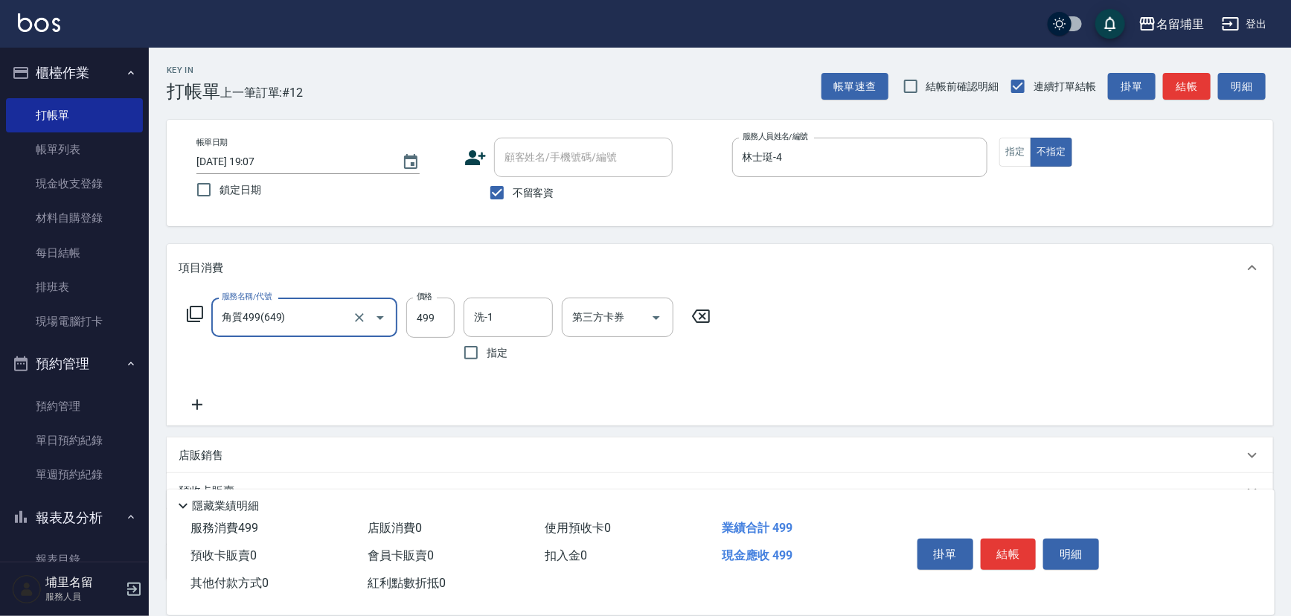
type input "角質499(649)"
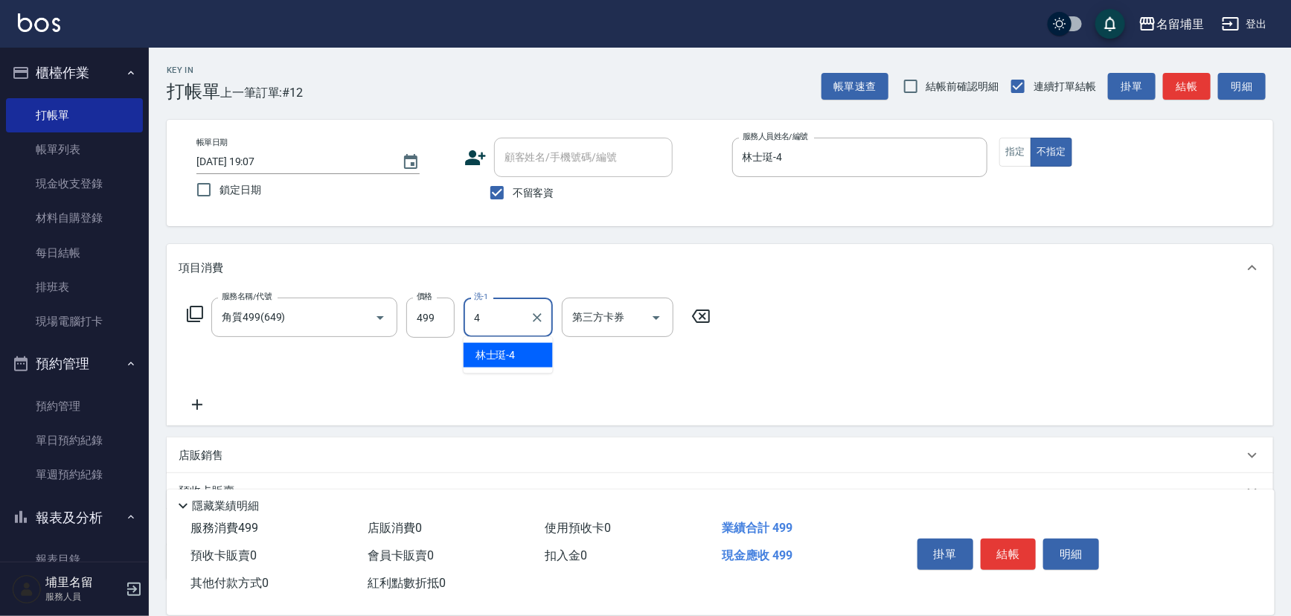
type input "林士珽-4"
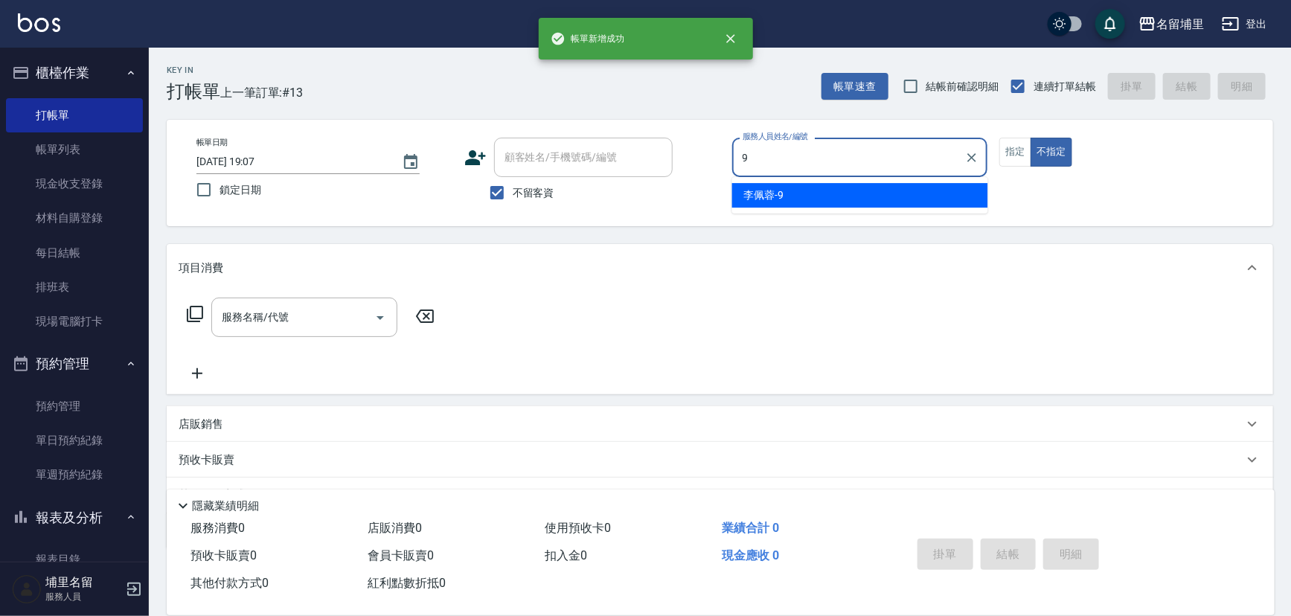
type input "李佩蓉-9"
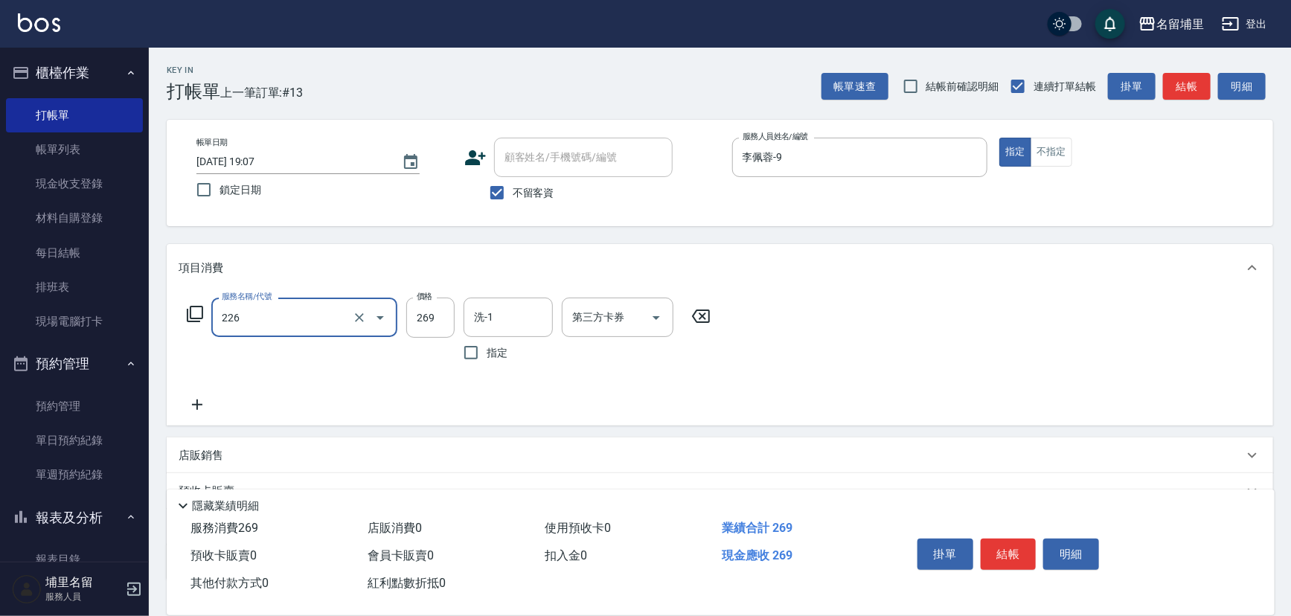
type input "洗剪269(226)"
type input "350"
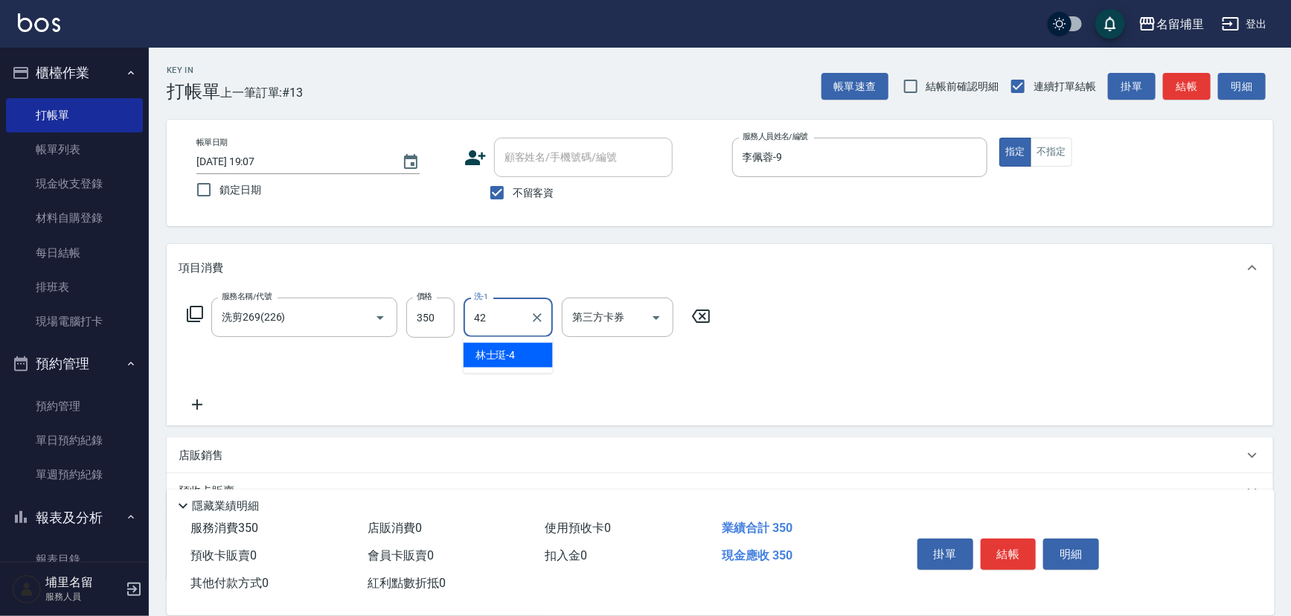
type input "[PERSON_NAME]-42"
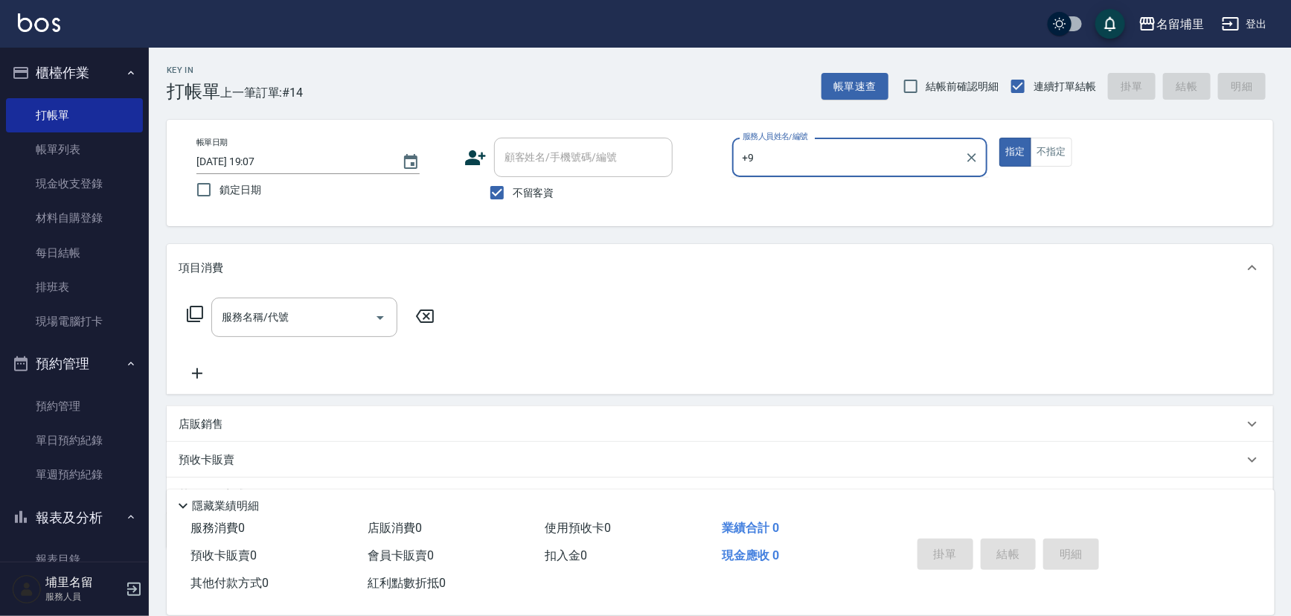
type input "+"
type input "李佩蓉-9"
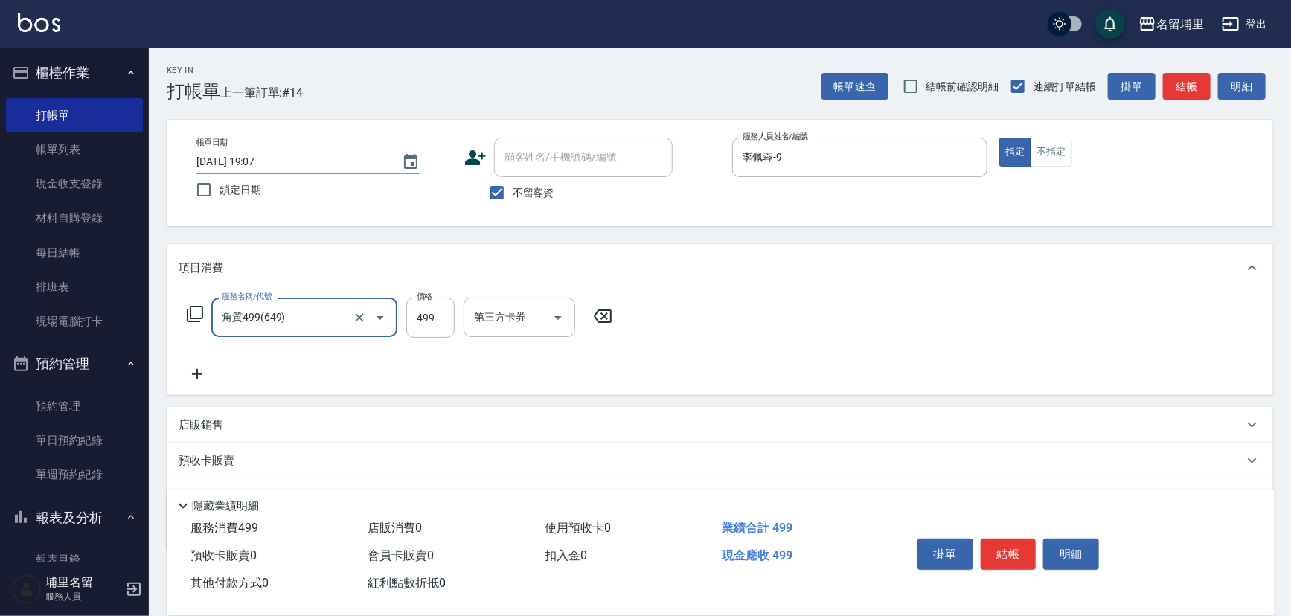
type input "角質499(649)"
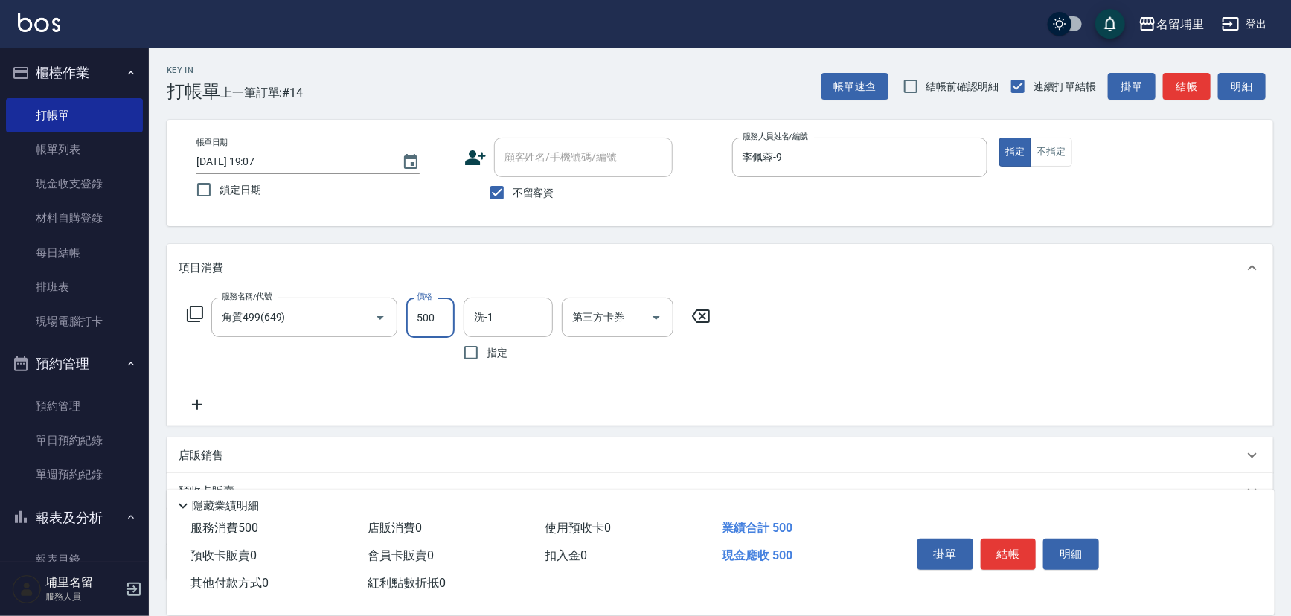
type input "500"
type input "[PERSON_NAME]-42"
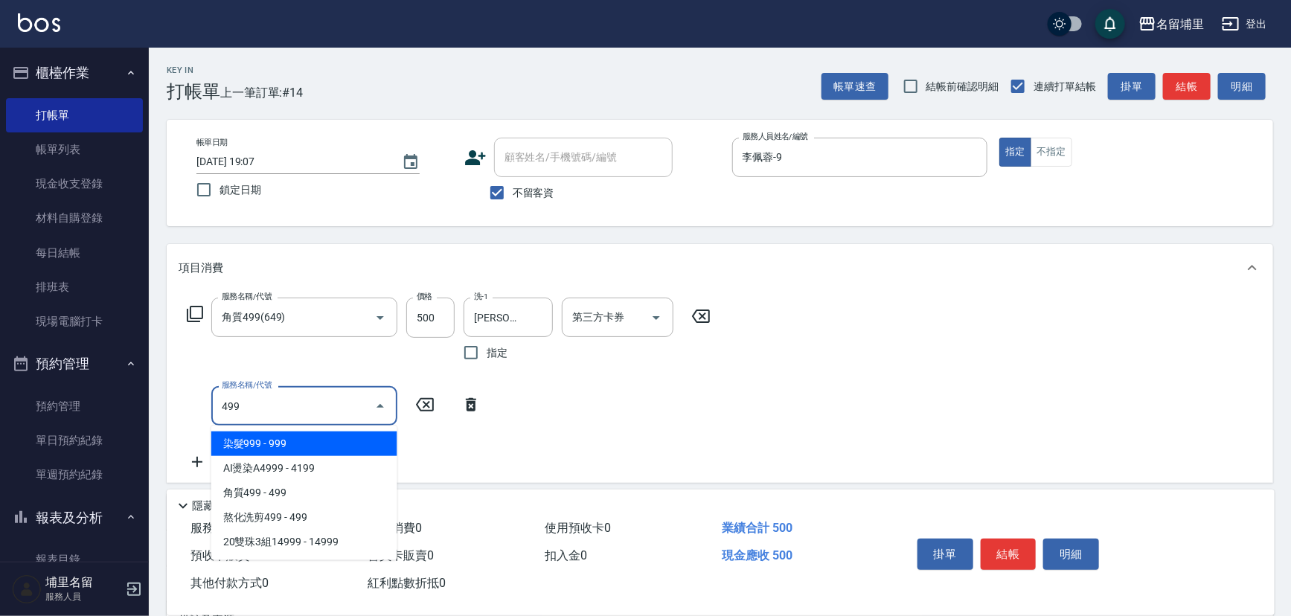
type input "染髮999(499)"
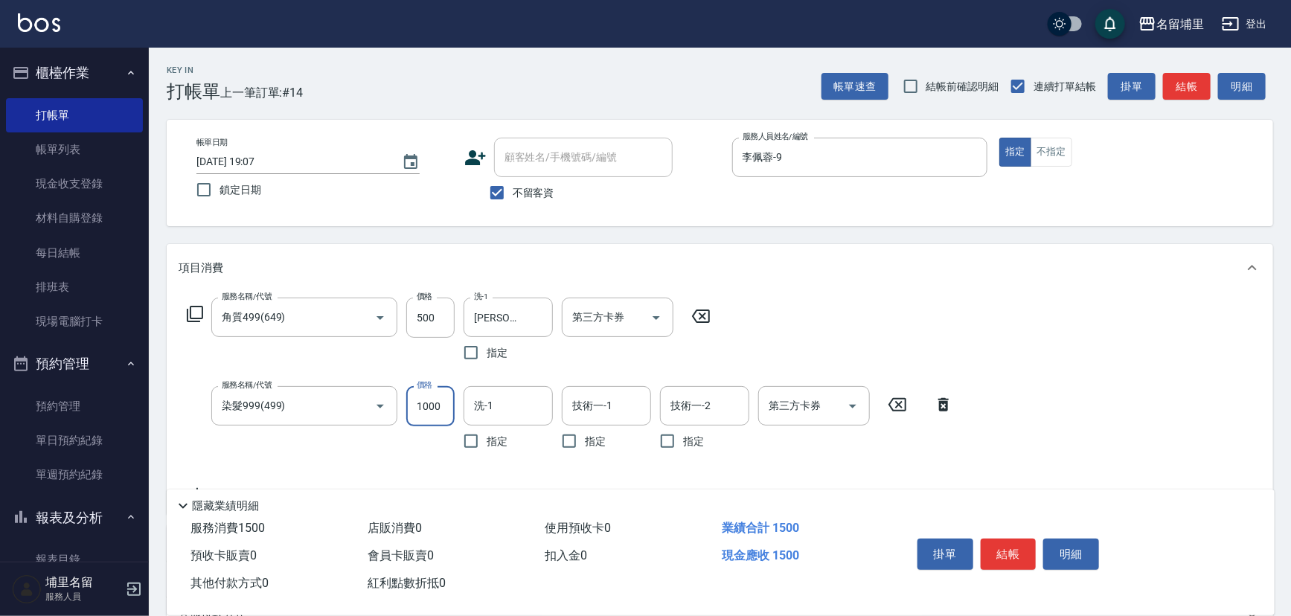
type input "1000"
type input "[PERSON_NAME]-42"
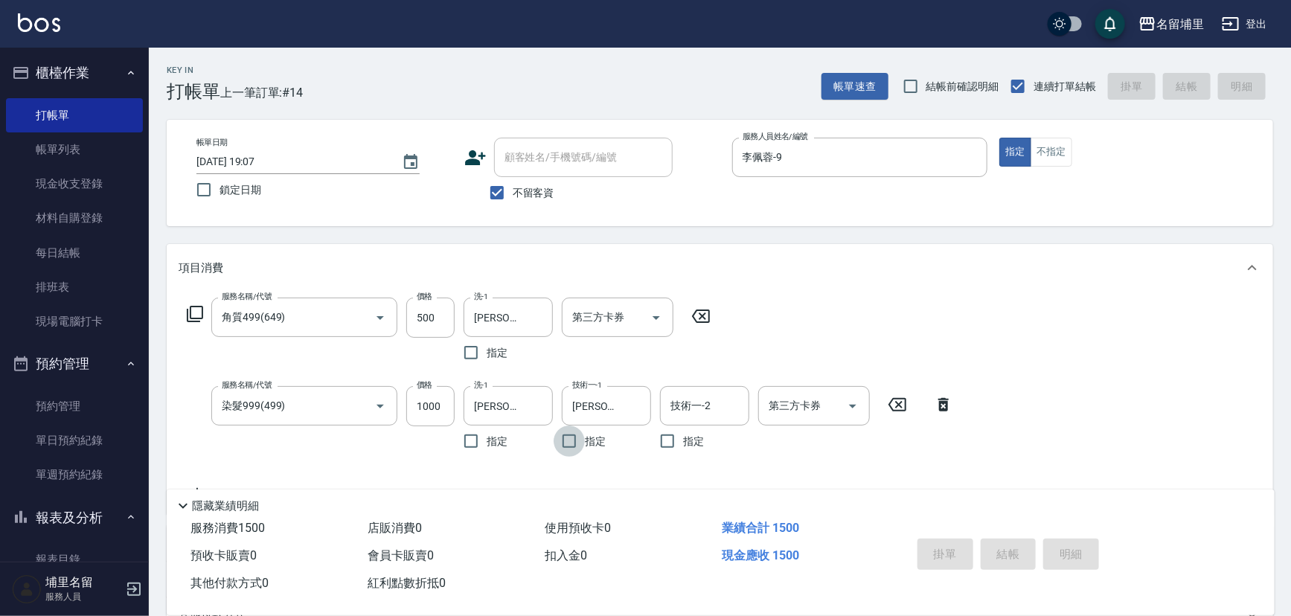
type input "[DATE] 19:08"
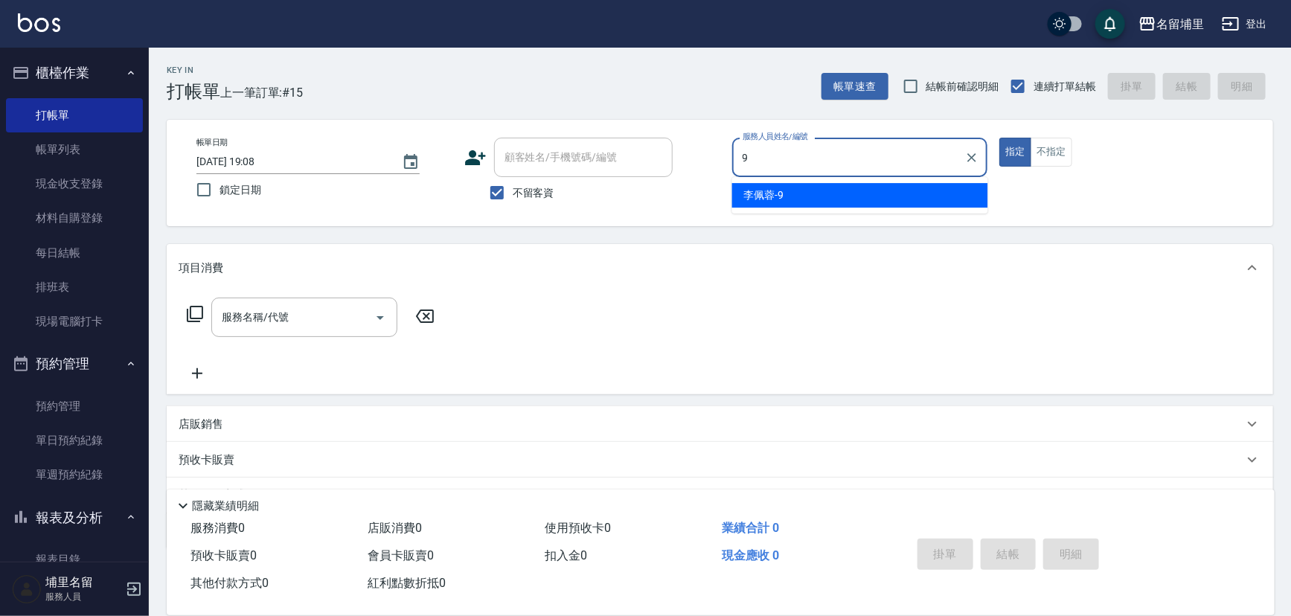
type input "李佩蓉-9"
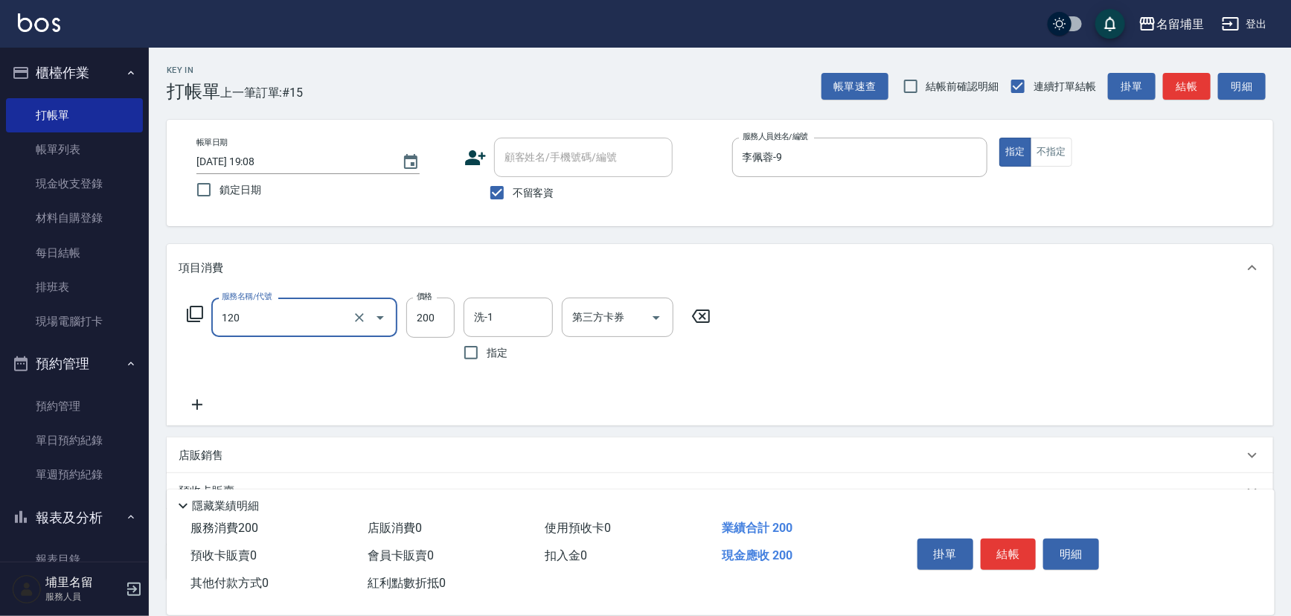
type input "New洗200(120)"
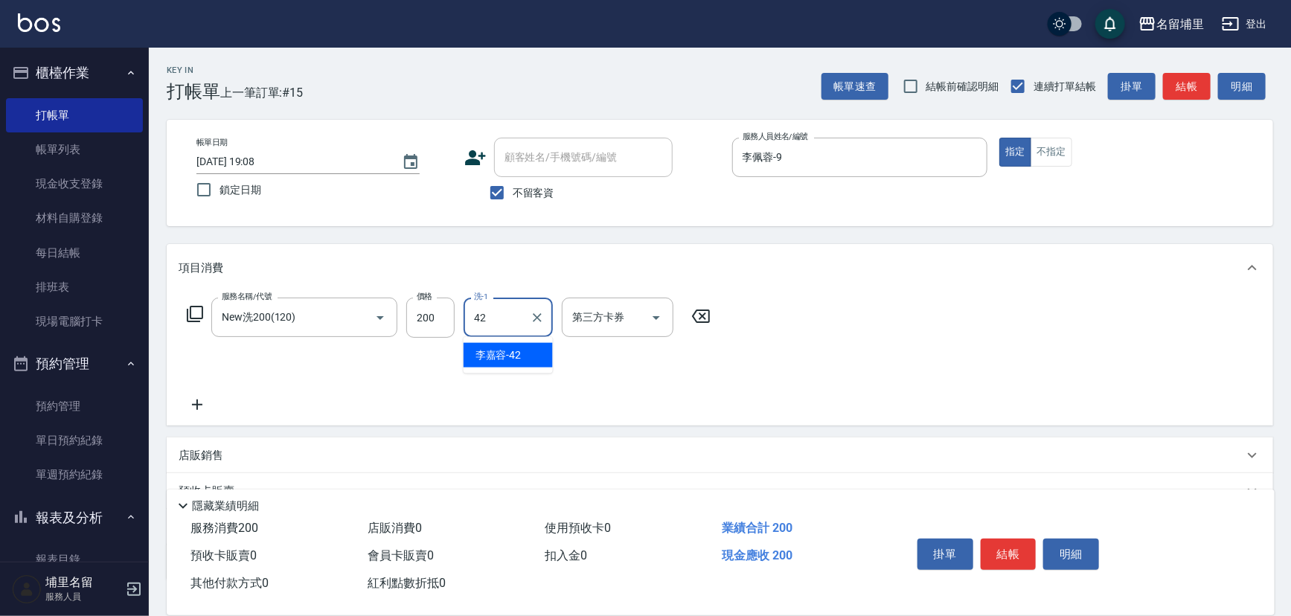
type input "[PERSON_NAME]-42"
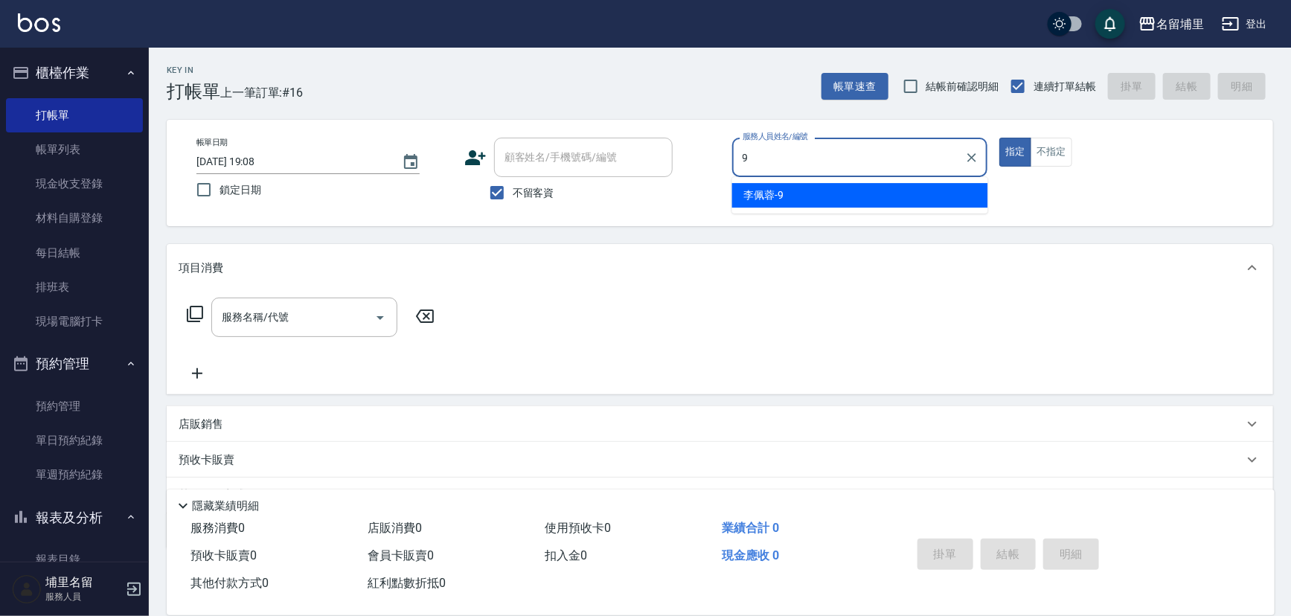
type input "李佩蓉-9"
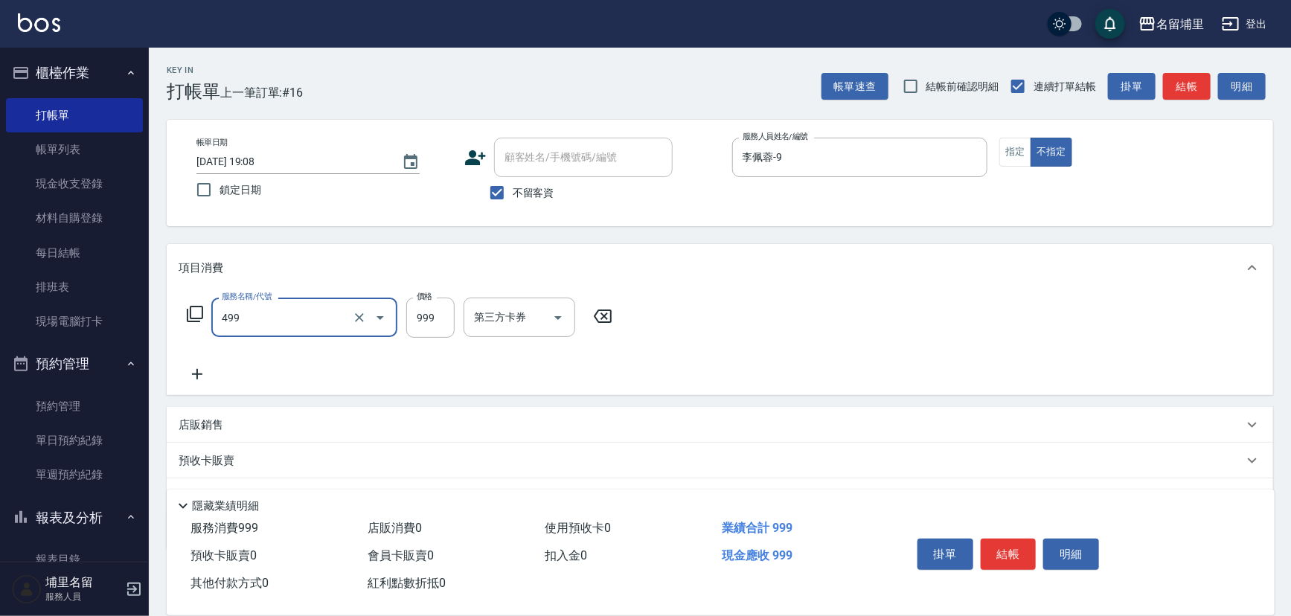
type input "染髮999(499)"
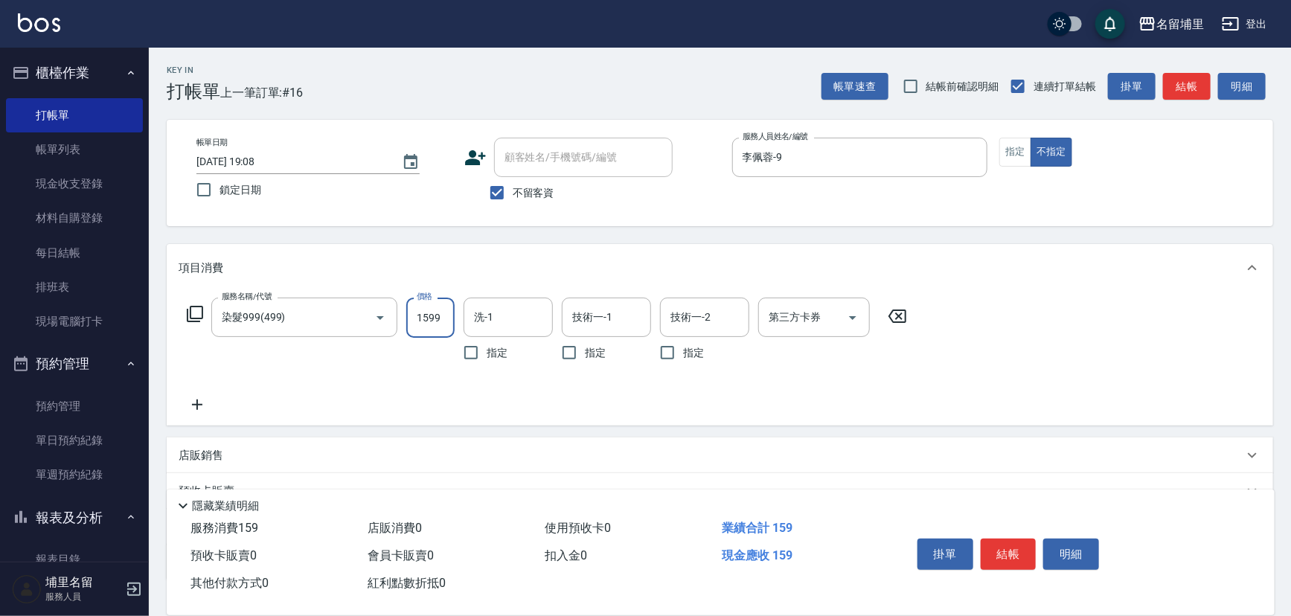
type input "1599"
type input "[PERSON_NAME]-42"
click at [609, 309] on input "技術一-1" at bounding box center [607, 317] width 76 height 26
type input "[PERSON_NAME]-42"
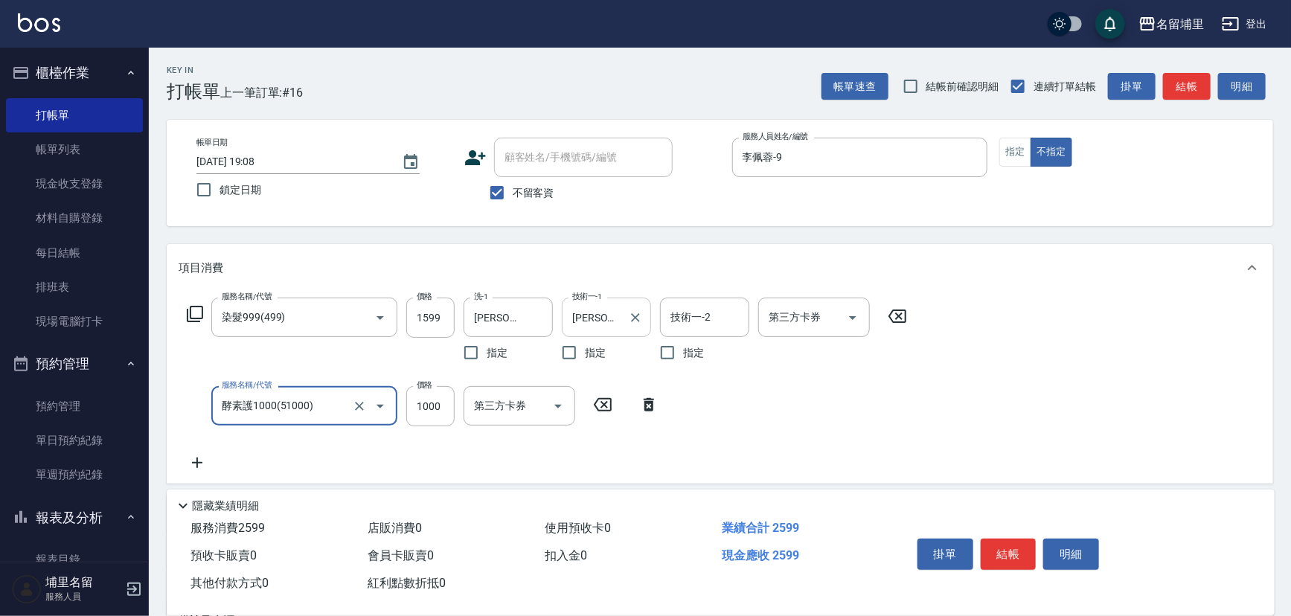
type input "酵素護1000(51000)"
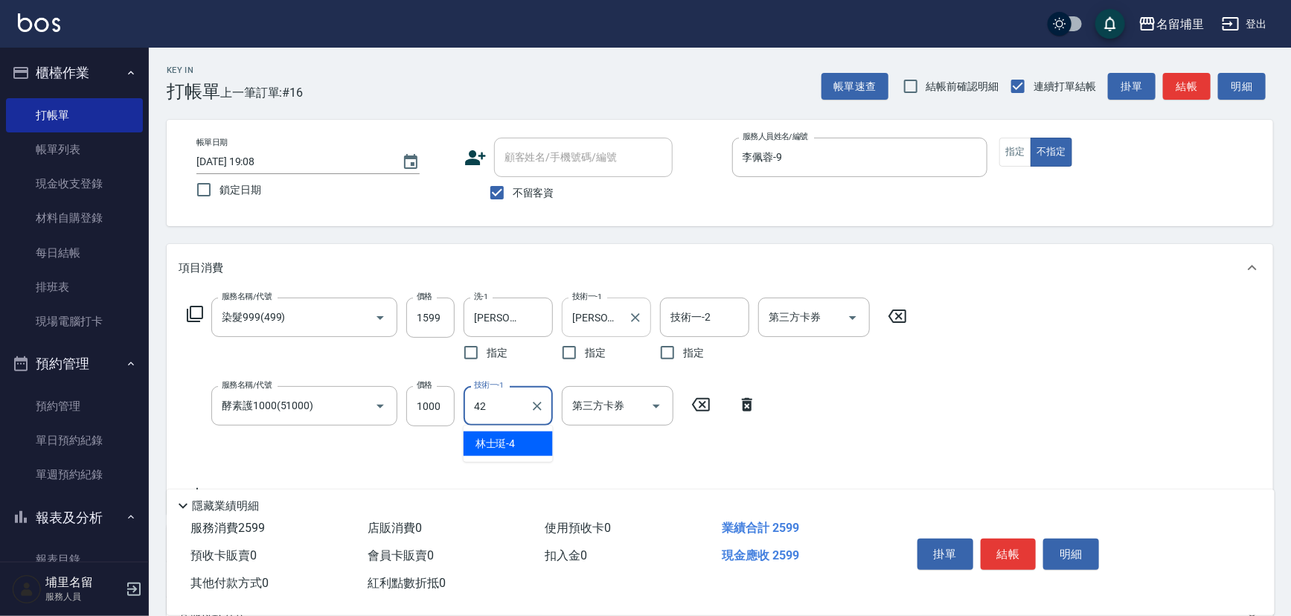
type input "[PERSON_NAME]-42"
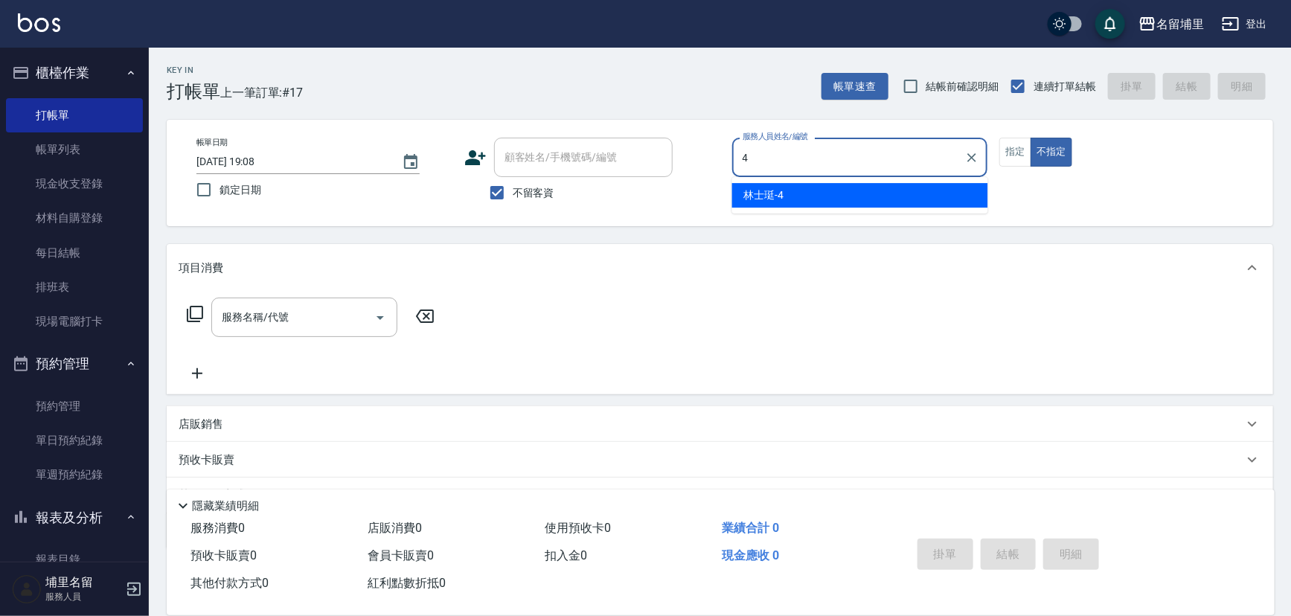
type input "林士珽-4"
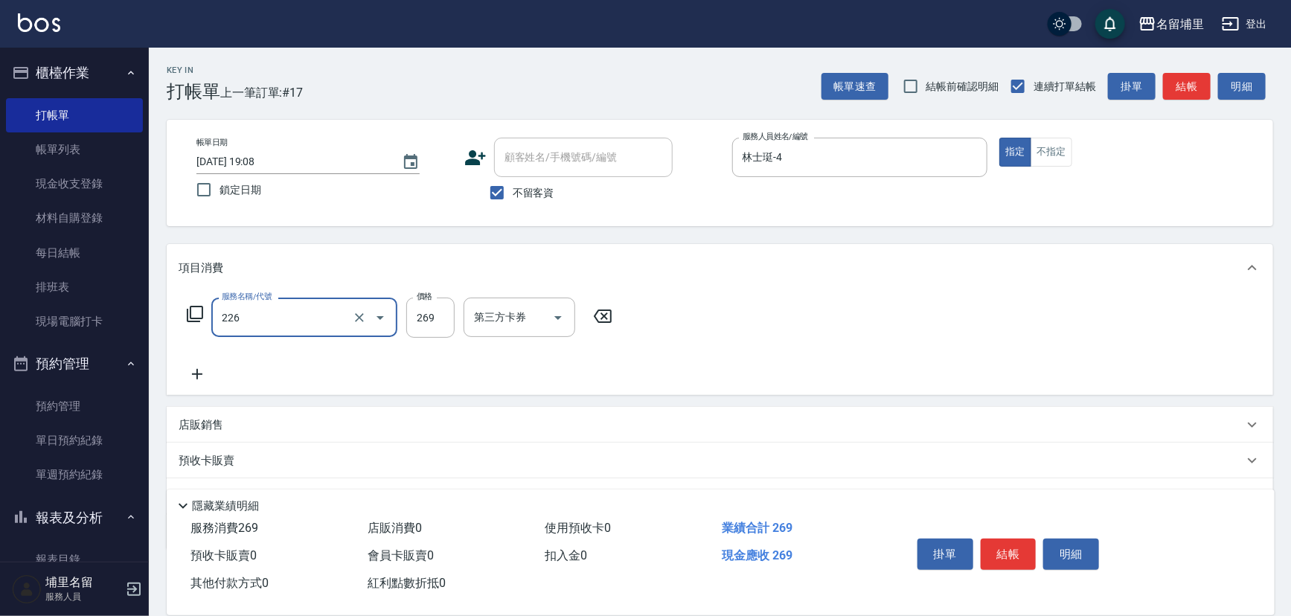
type input "洗剪269(226)"
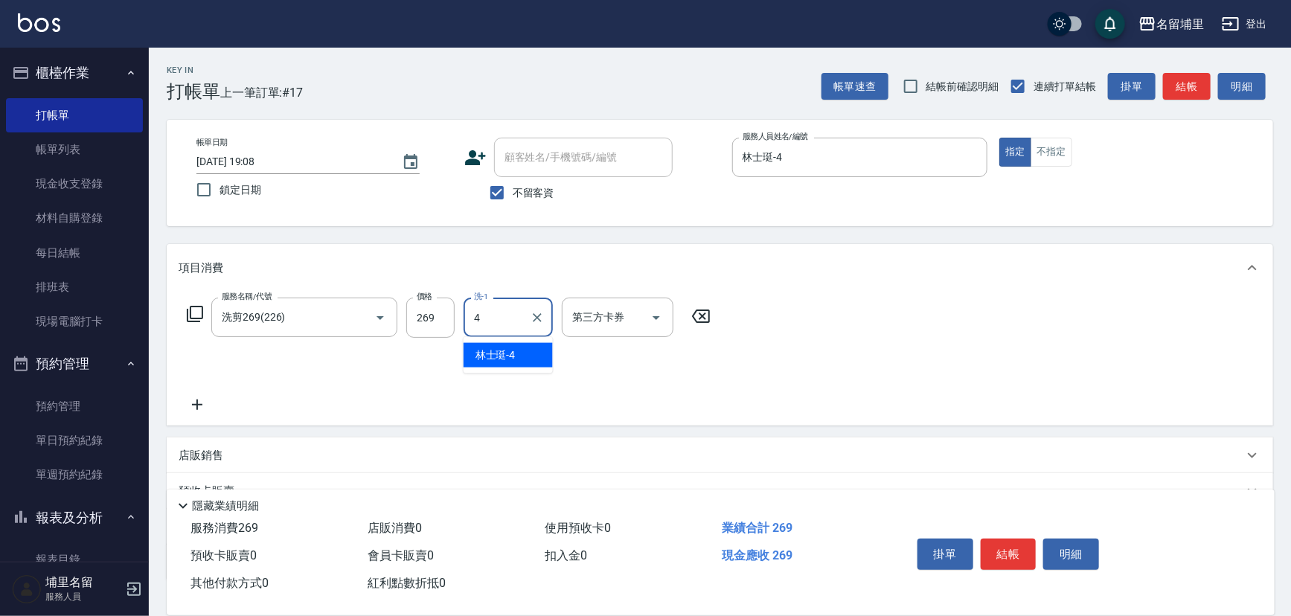
type input "林士珽-4"
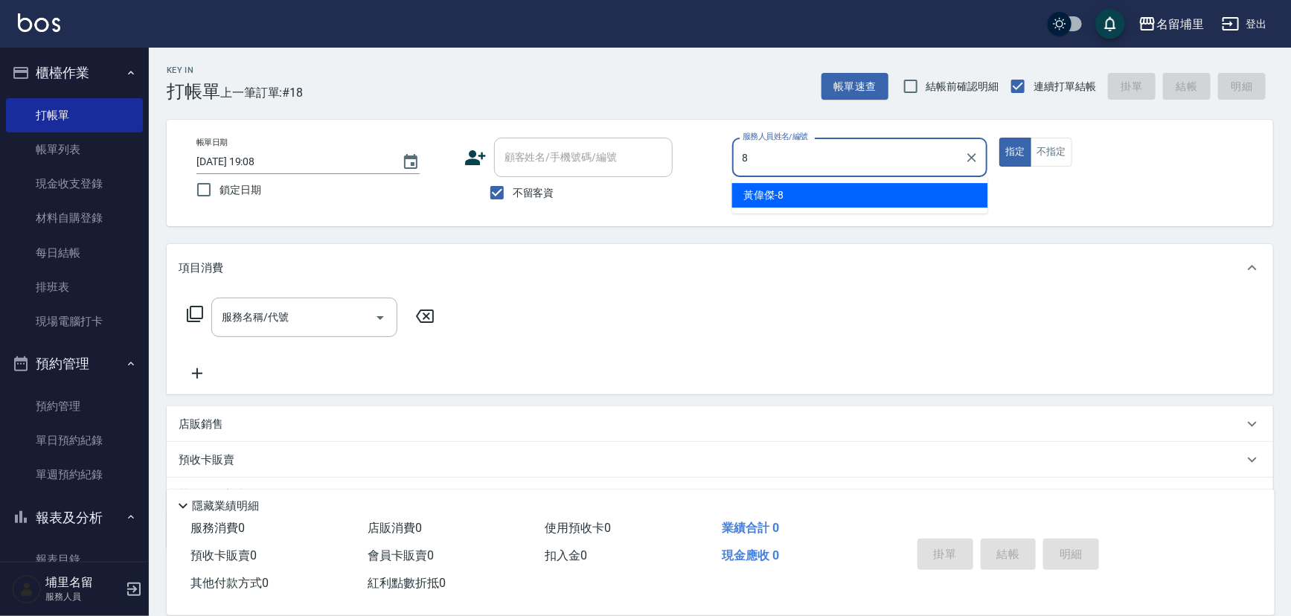
type input "黃偉傑-8"
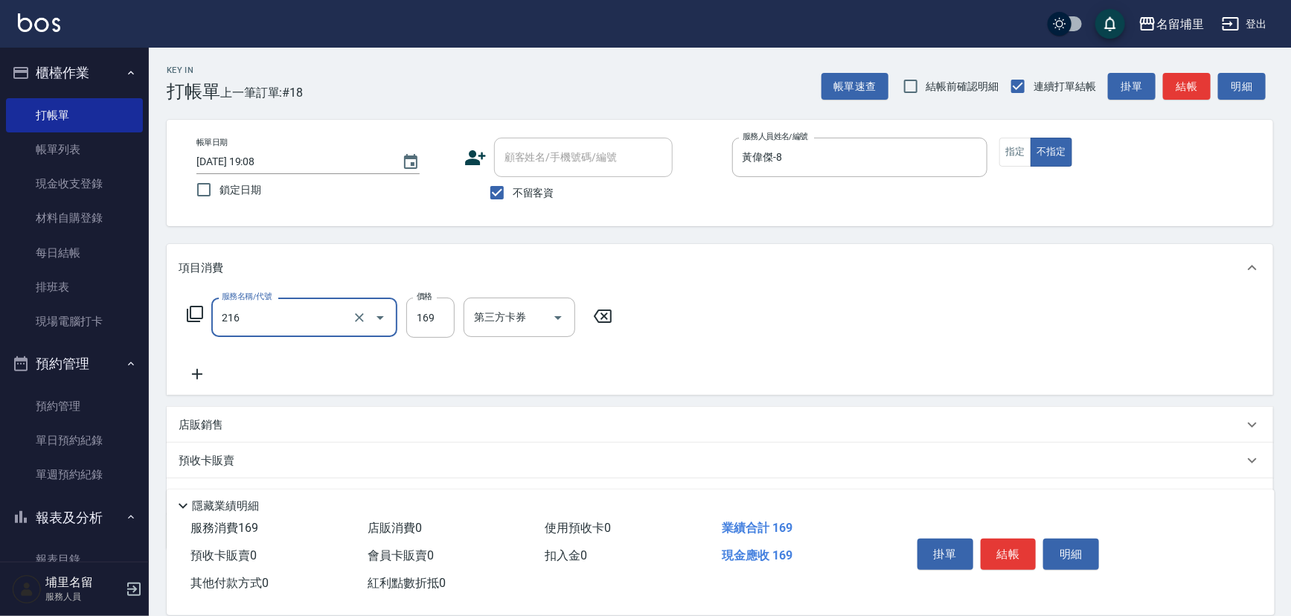
type input "剪髮169(216)"
type input "50"
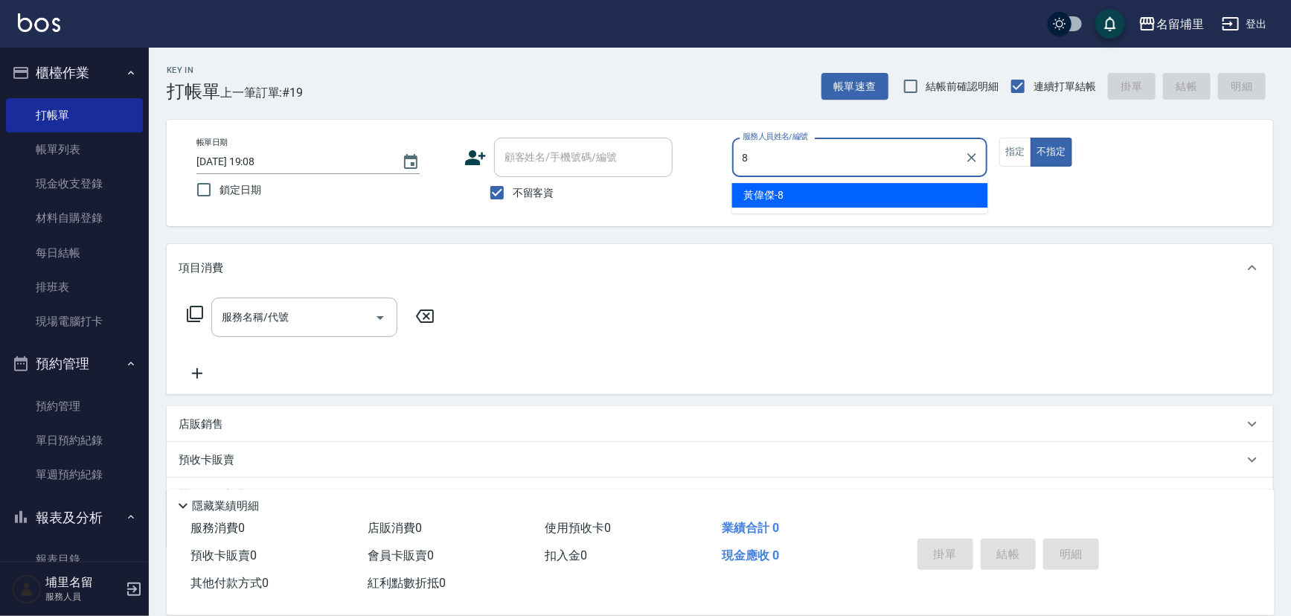
type input "黃偉傑-8"
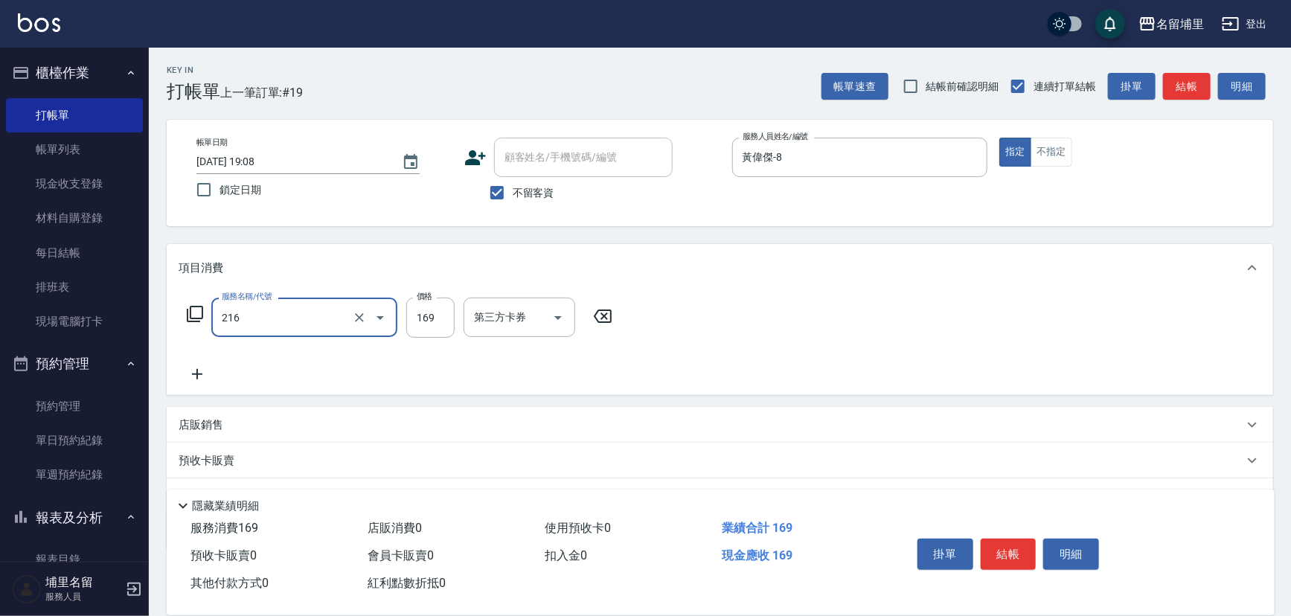
type input "剪髮169(216)"
type input "250"
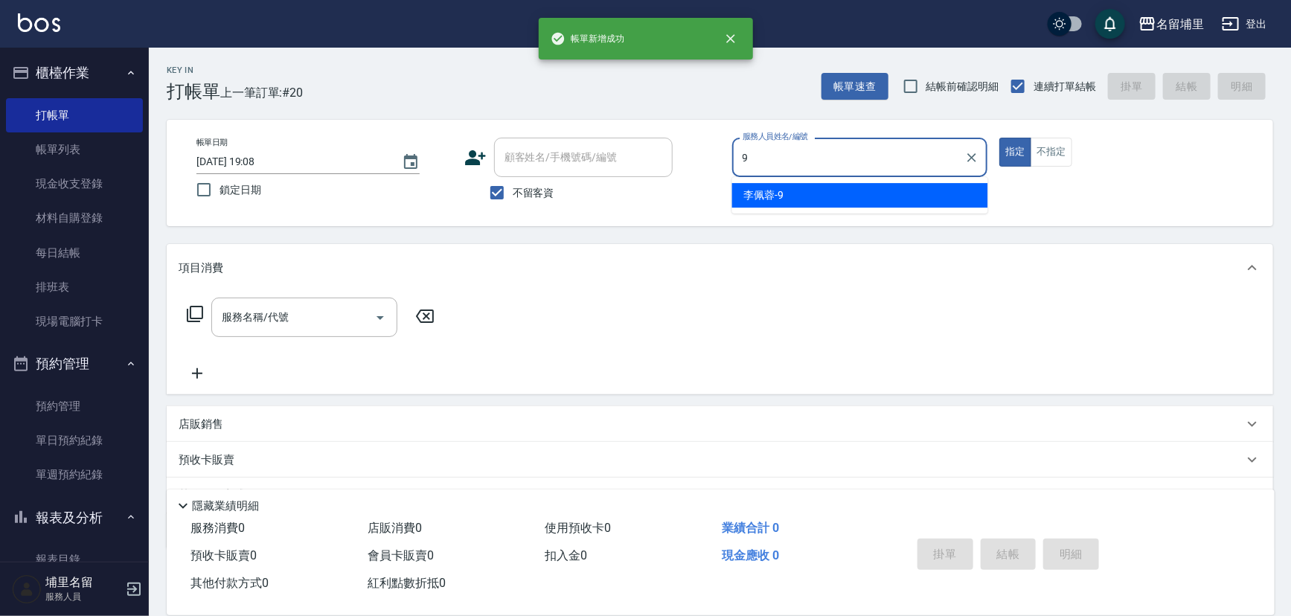
type input "李佩蓉-9"
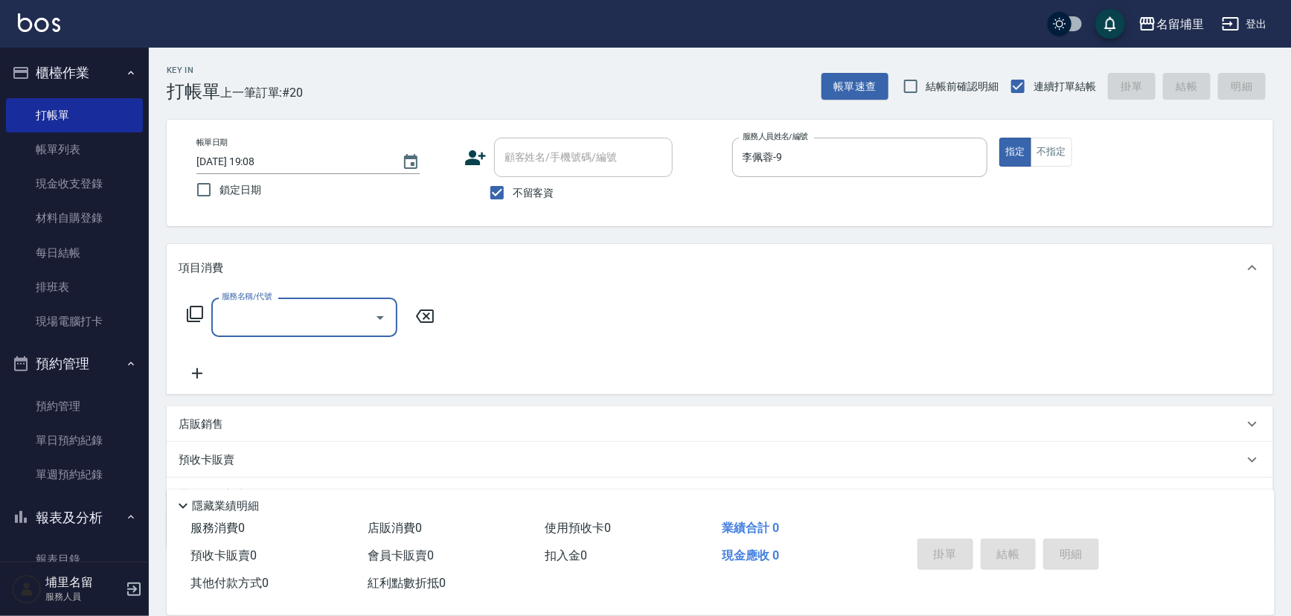
type input "1"
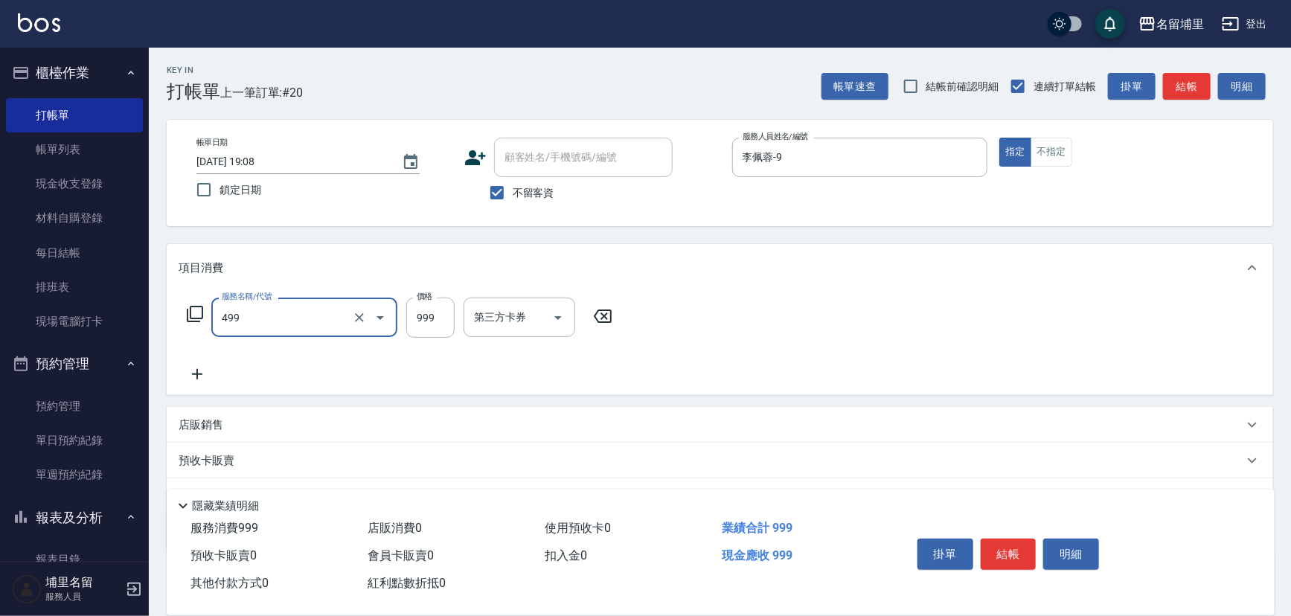
type input "染髮999(499)"
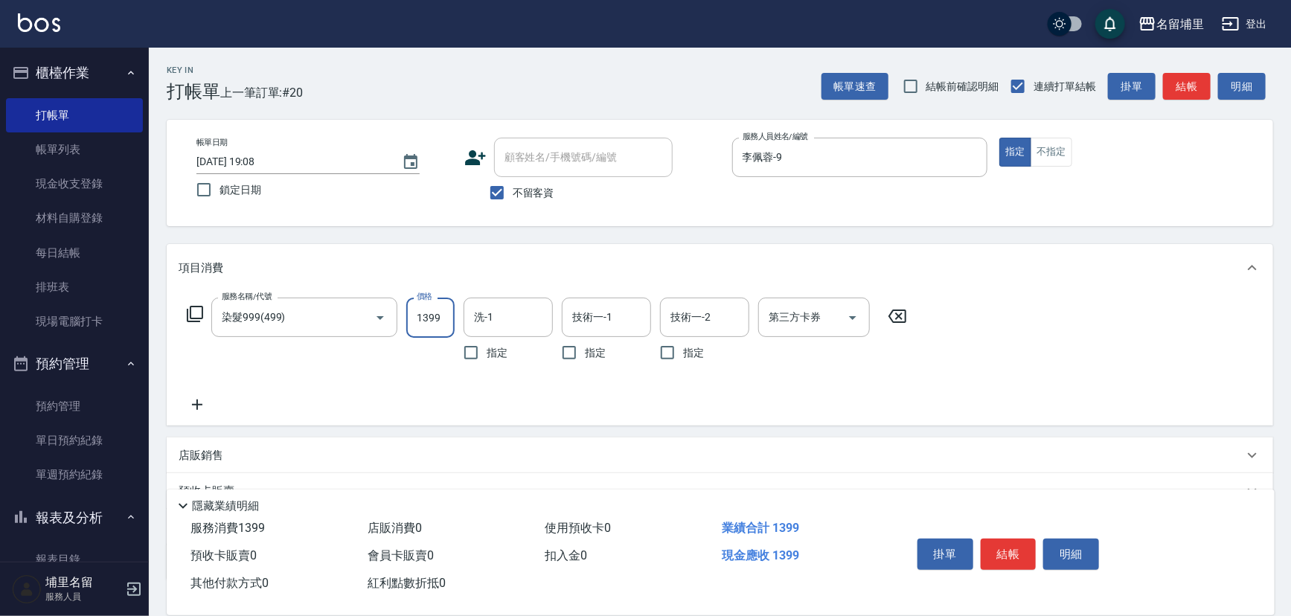
type input "1399"
type input "[PERSON_NAME]-42"
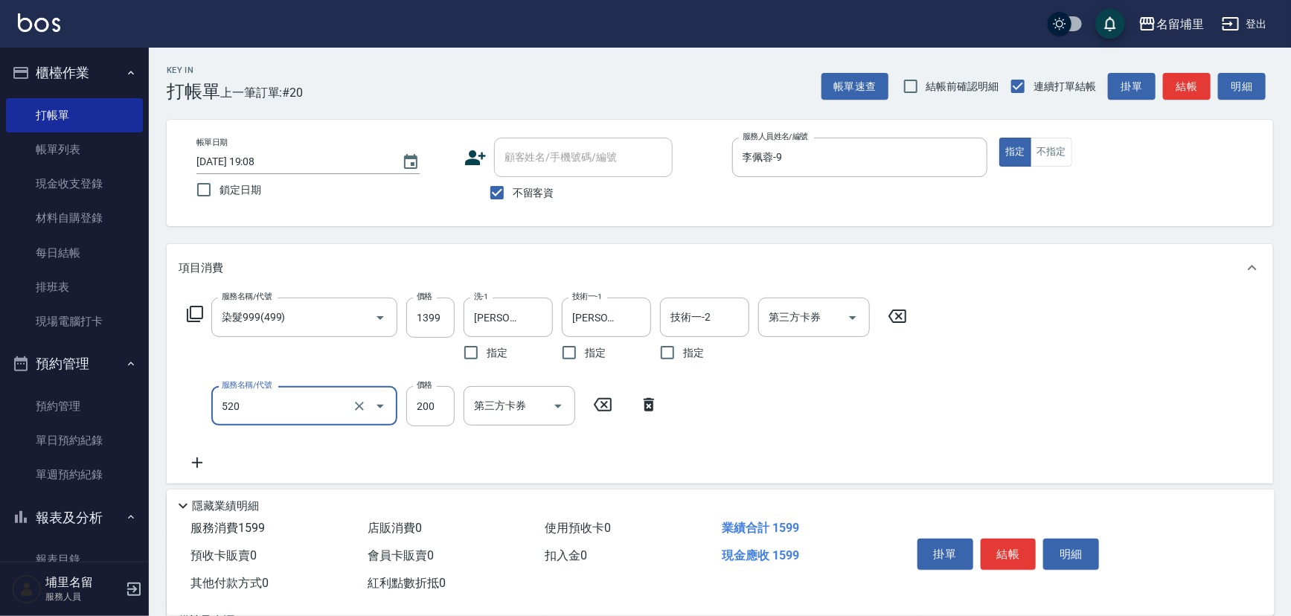
type input "200護髮(520)"
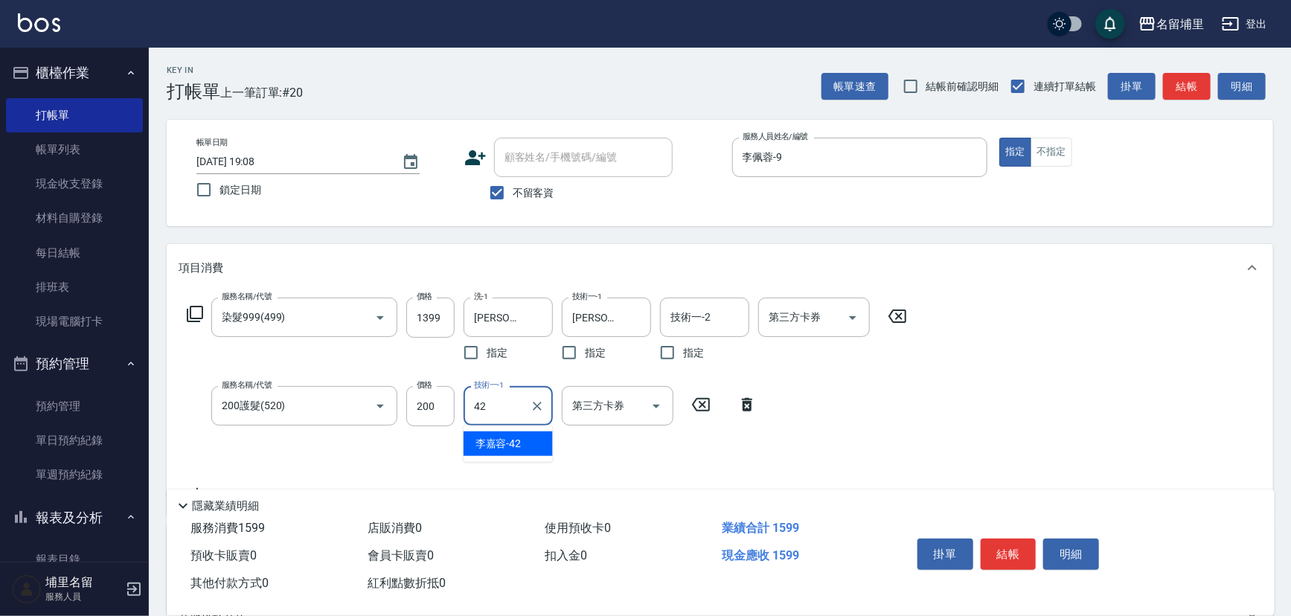
type input "[PERSON_NAME]-42"
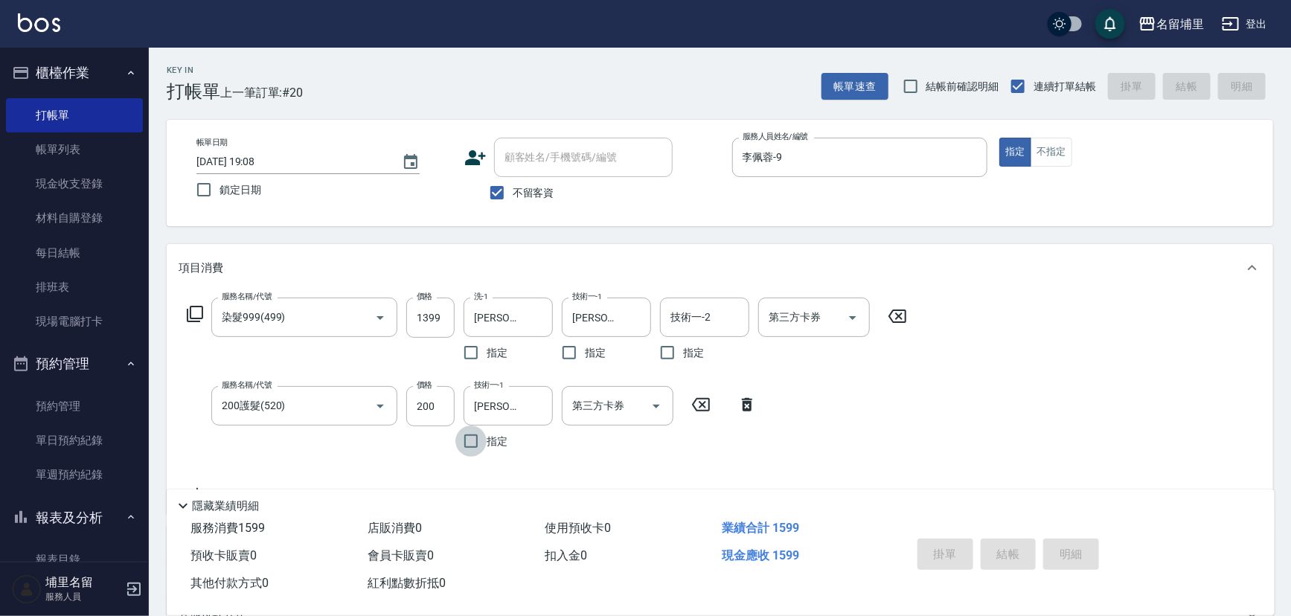
type input "[DATE] 19:09"
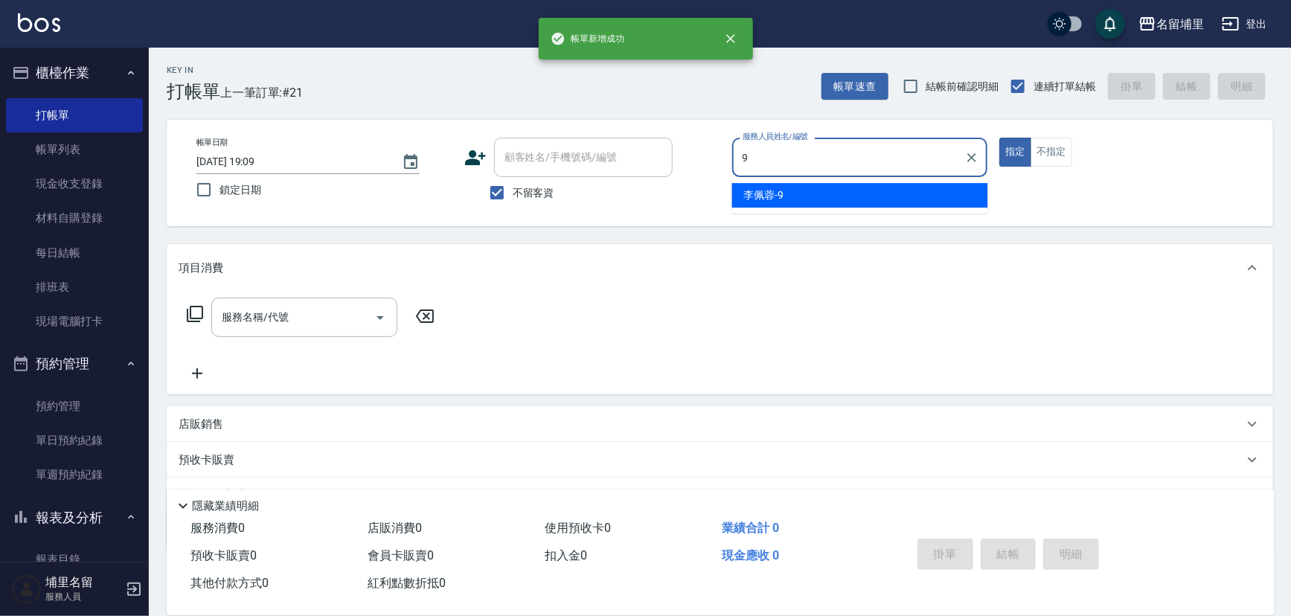
type input "李佩蓉-9"
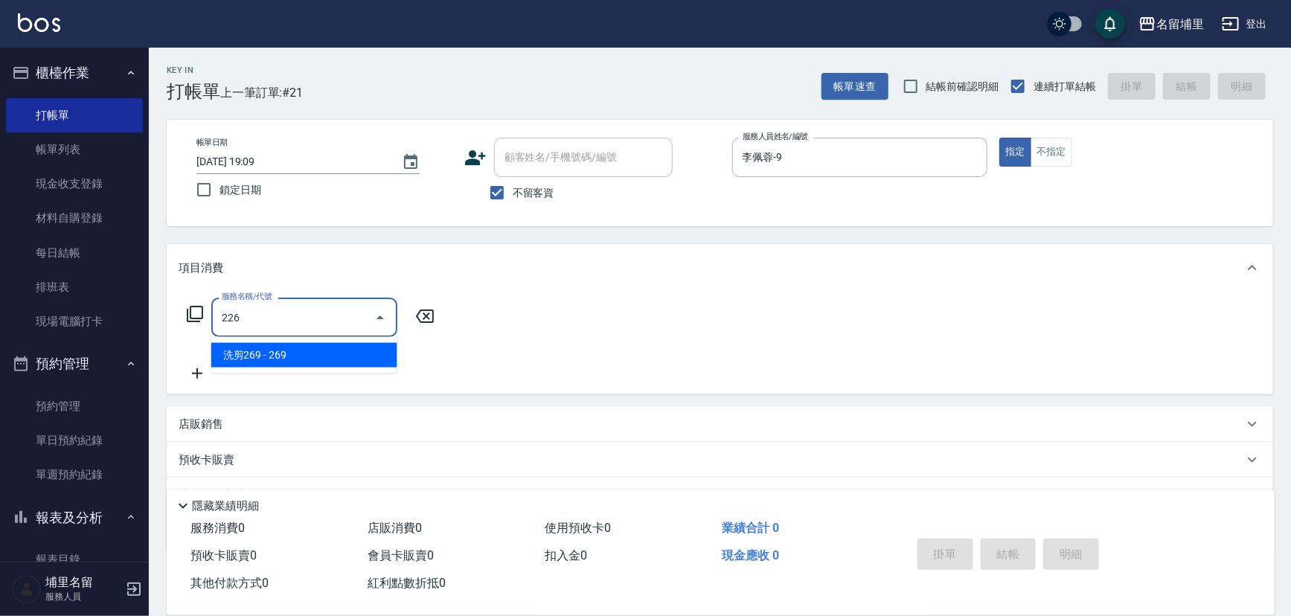
type input "洗剪269(226)"
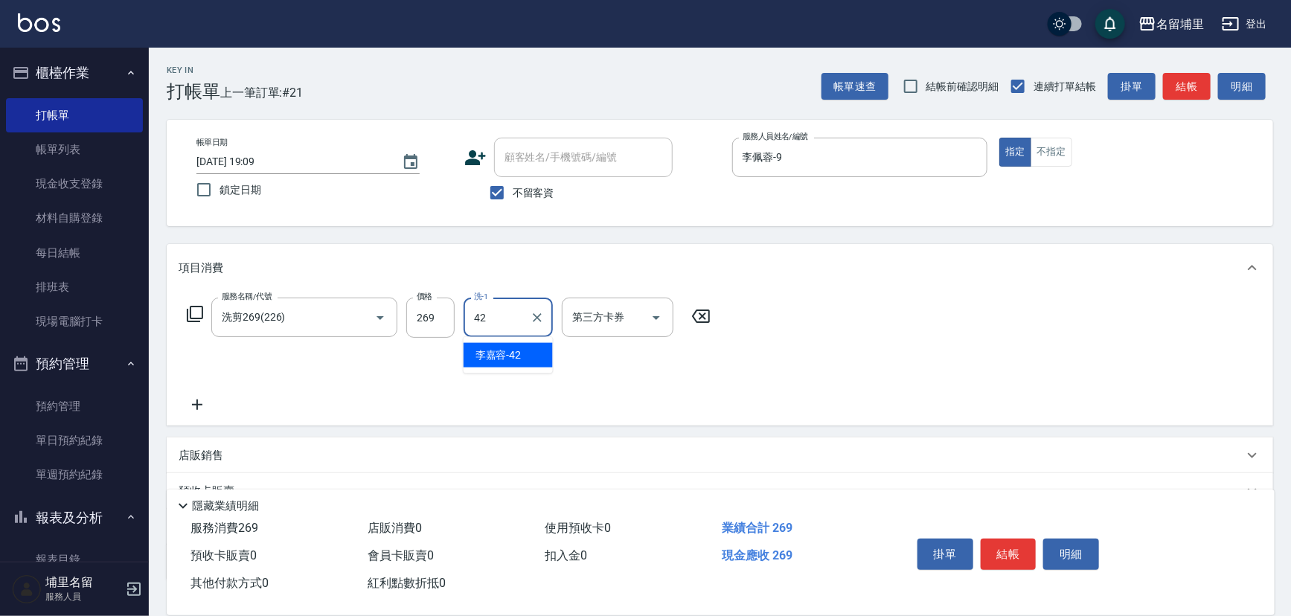
type input "[PERSON_NAME]-42"
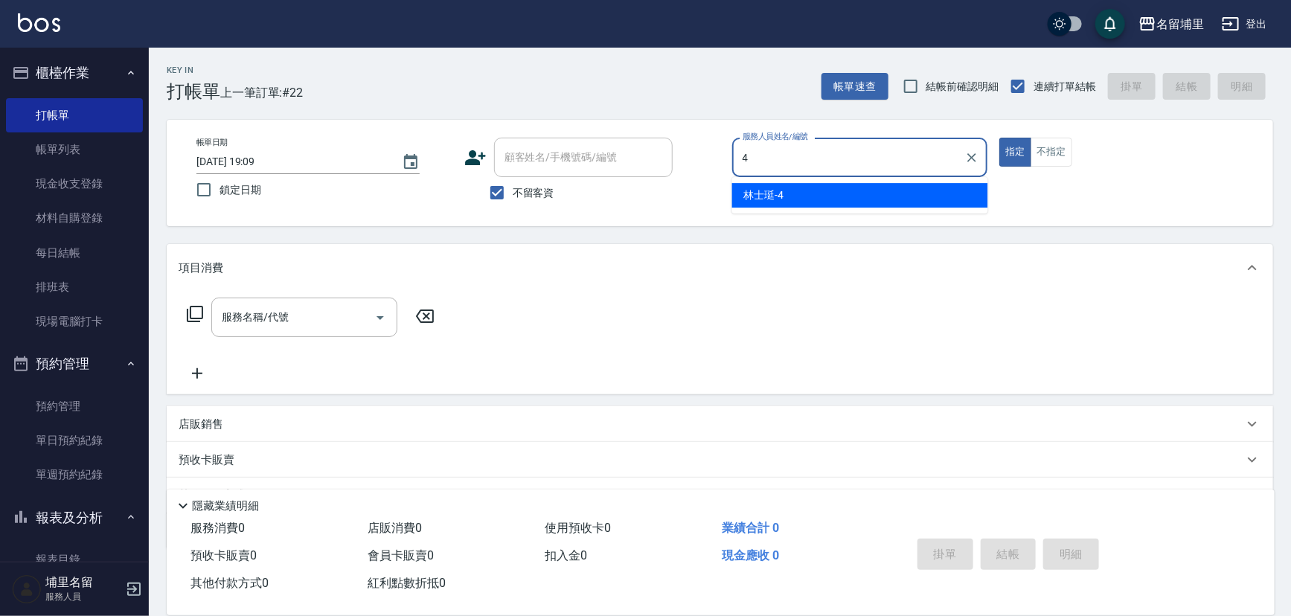
type input "林士珽-4"
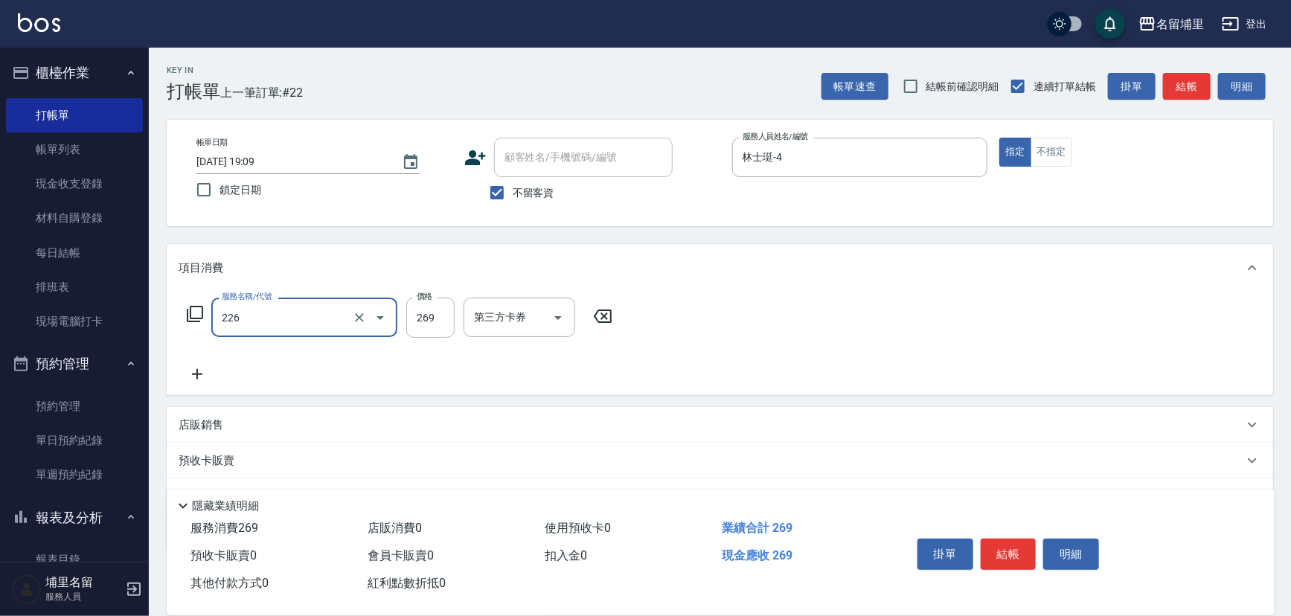
type input "洗剪269(226)"
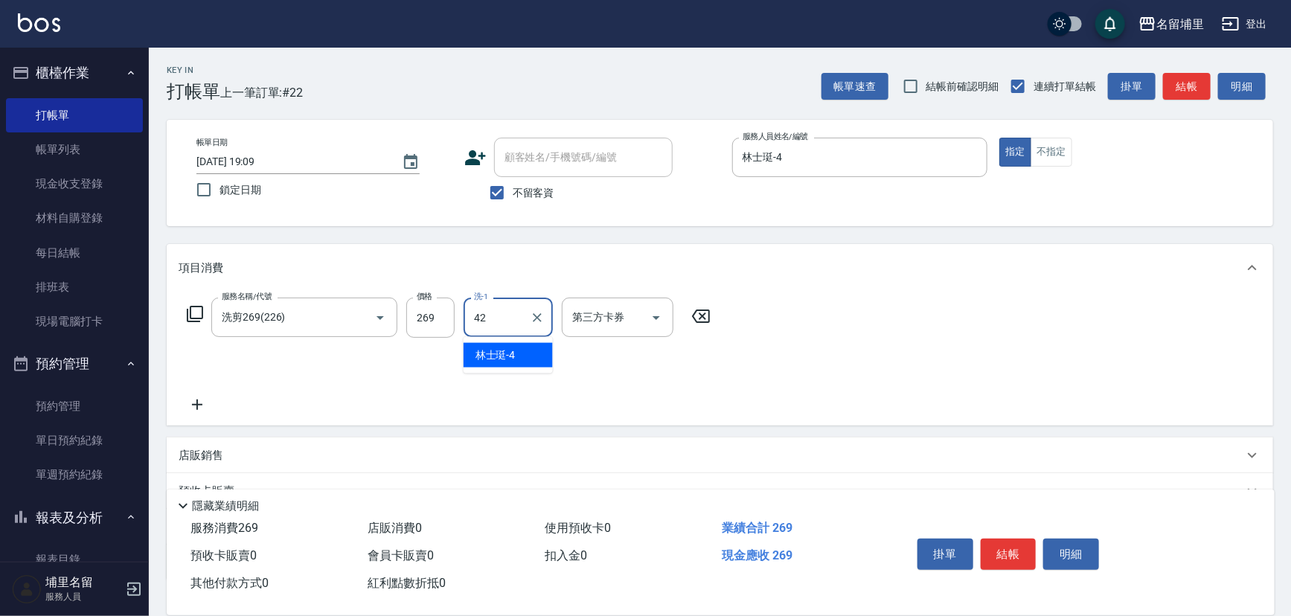
type input "[PERSON_NAME]-42"
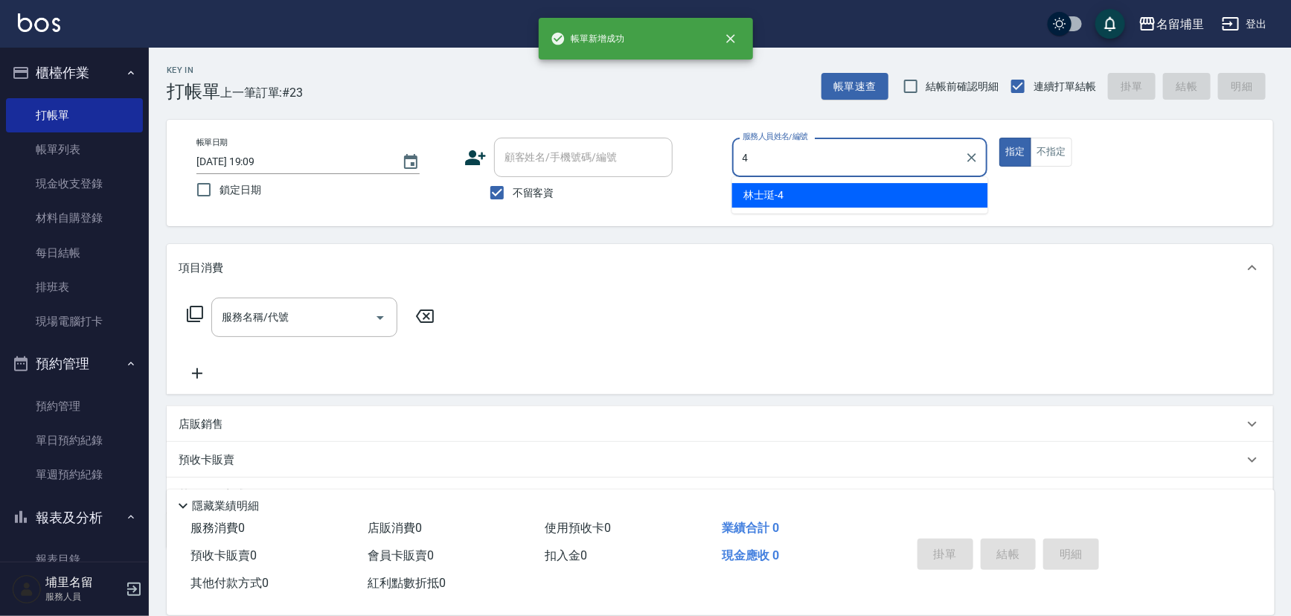
type input "林士珽-4"
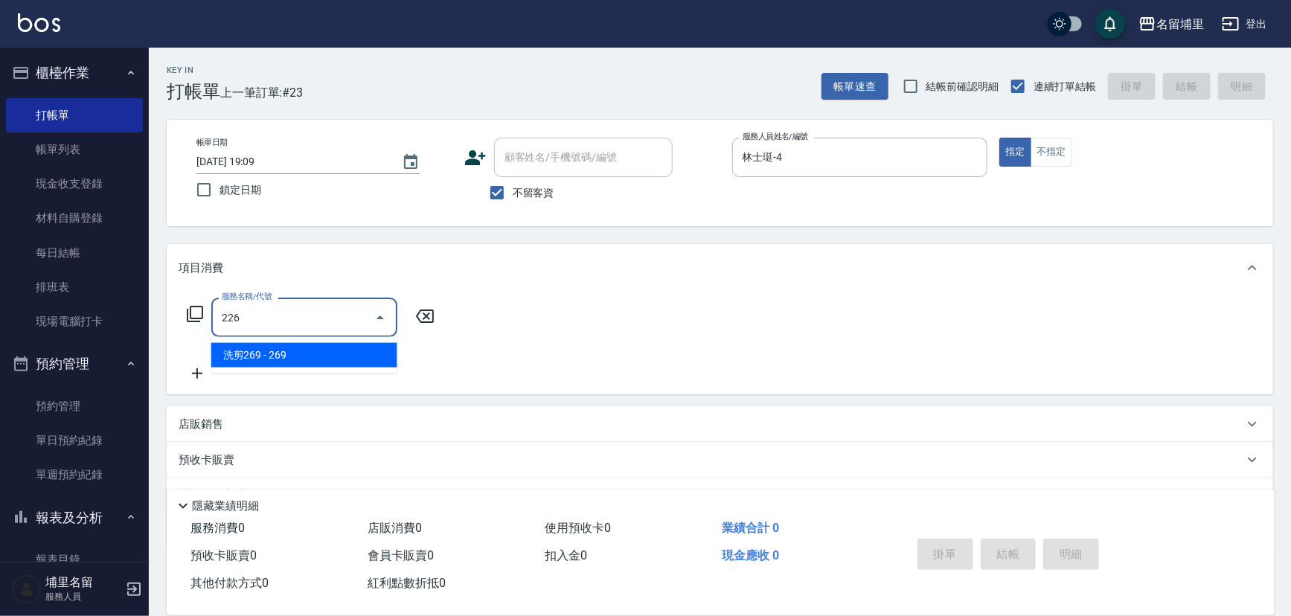
type input "洗剪269(226)"
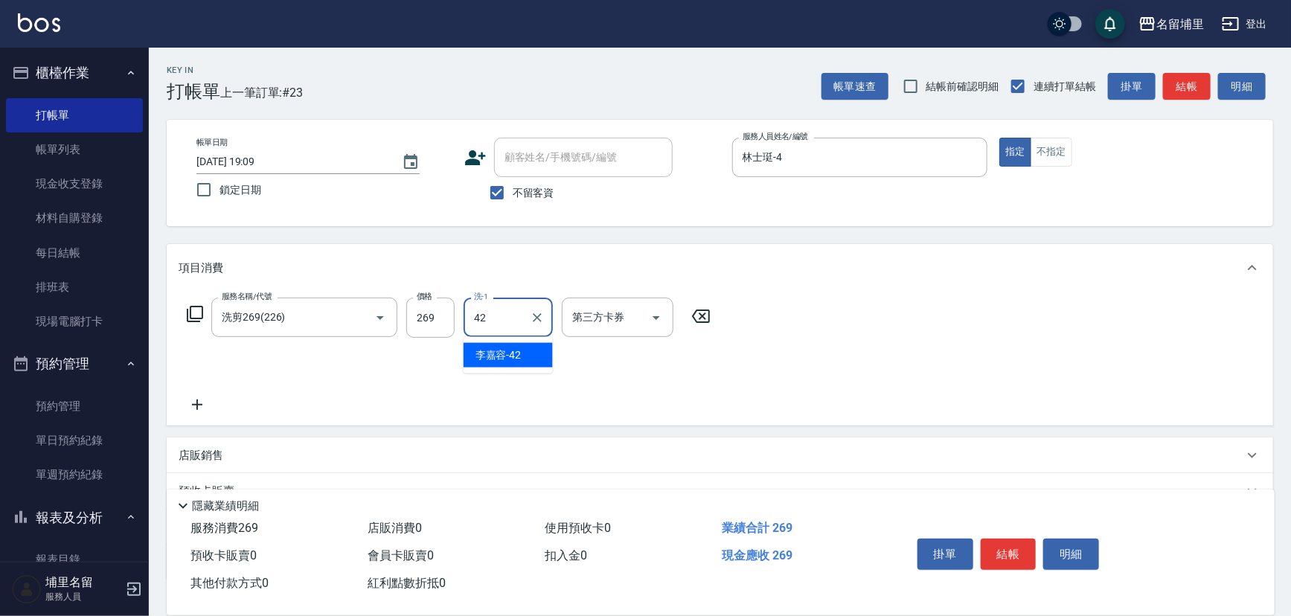
type input "[PERSON_NAME]-42"
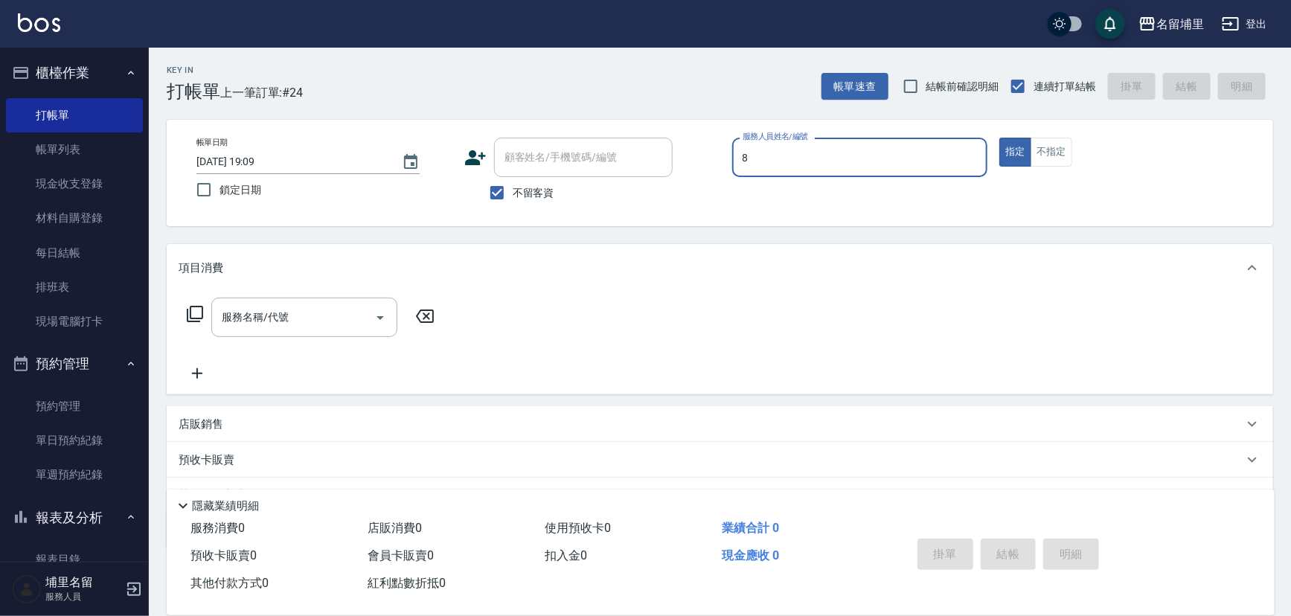
type input "黃偉傑-8"
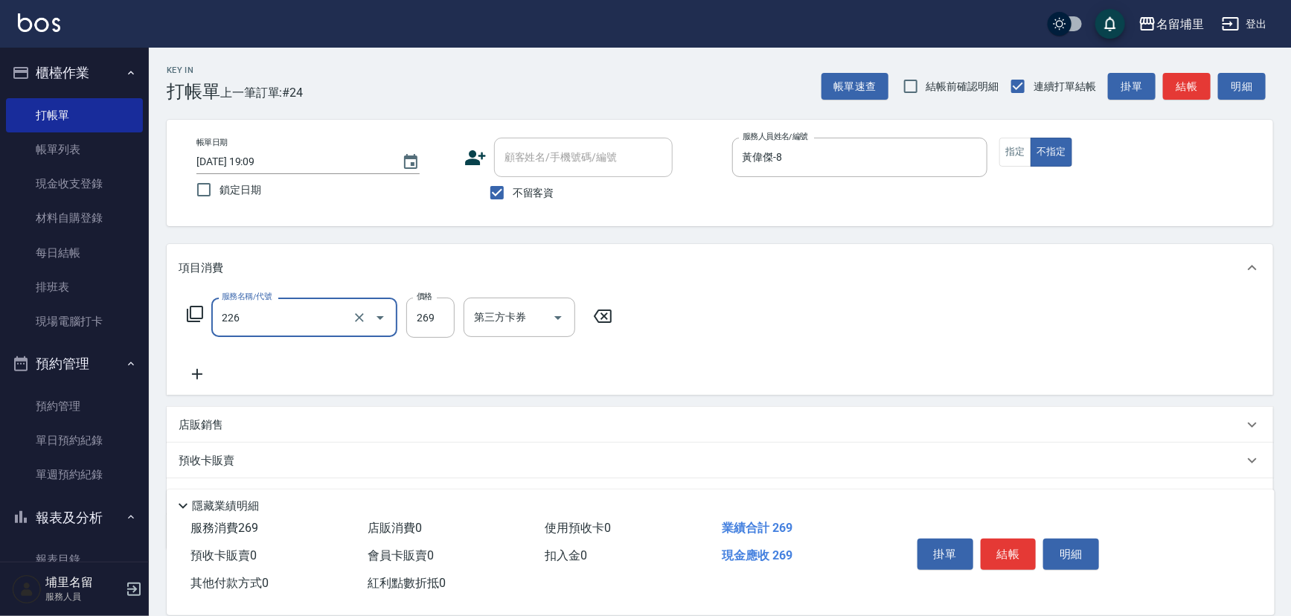
type input "洗剪269(226)"
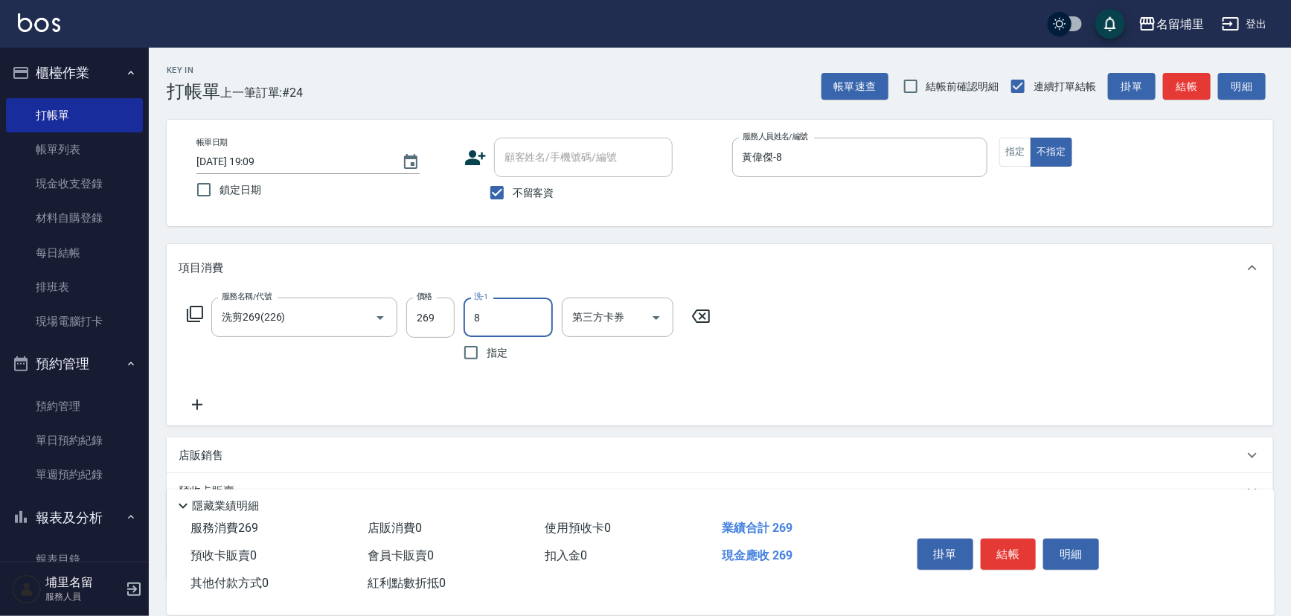
type input "黃偉傑-8"
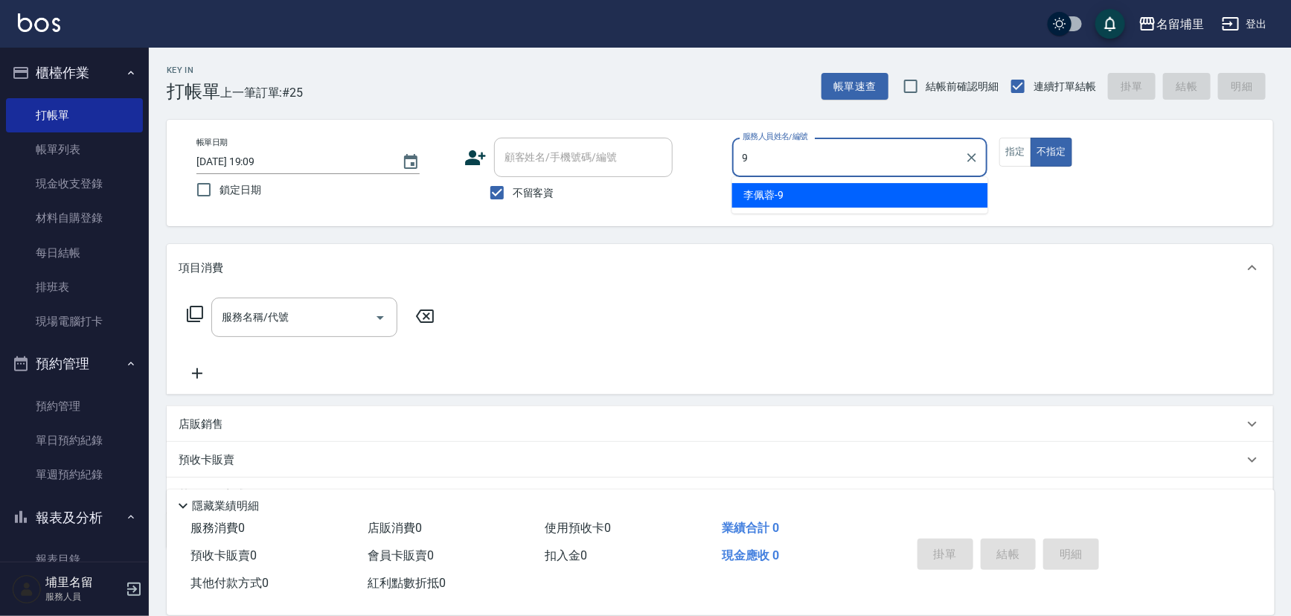
type input "李佩蓉-9"
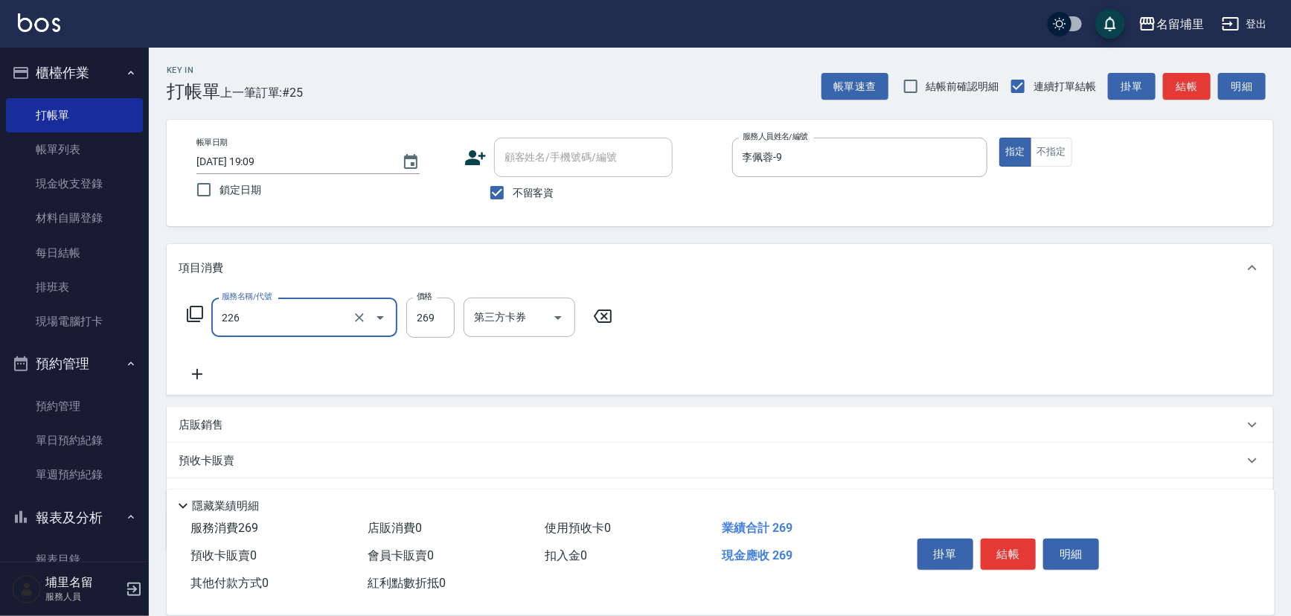
type input "洗剪269(226)"
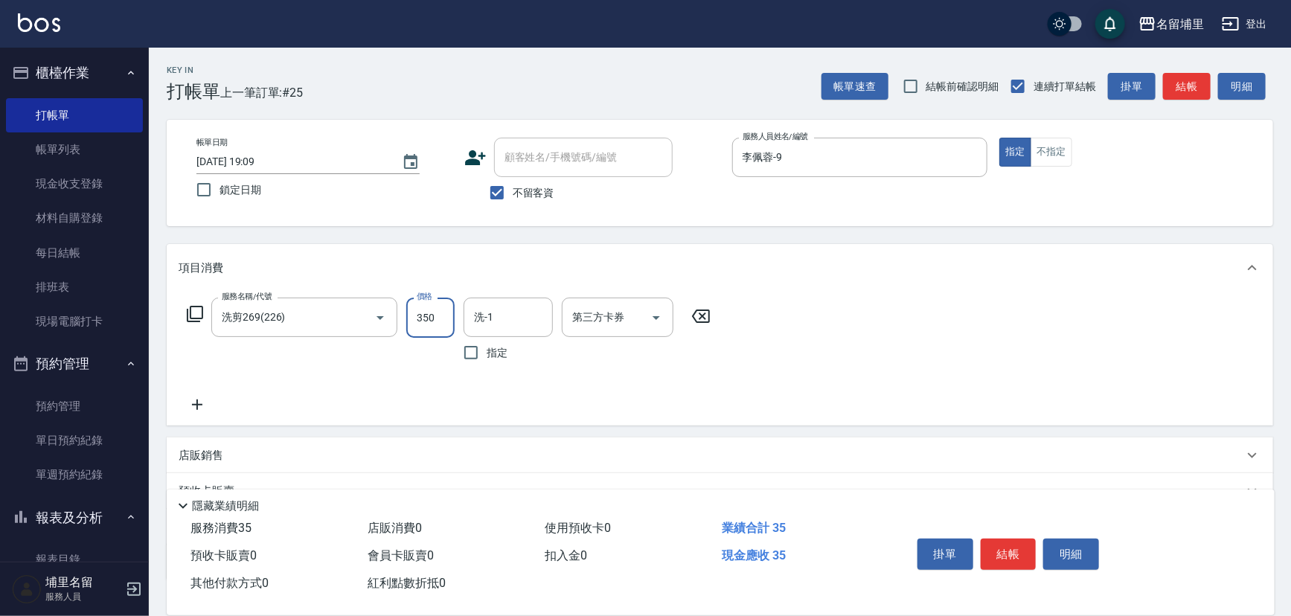
type input "350"
type input "[PERSON_NAME]-42"
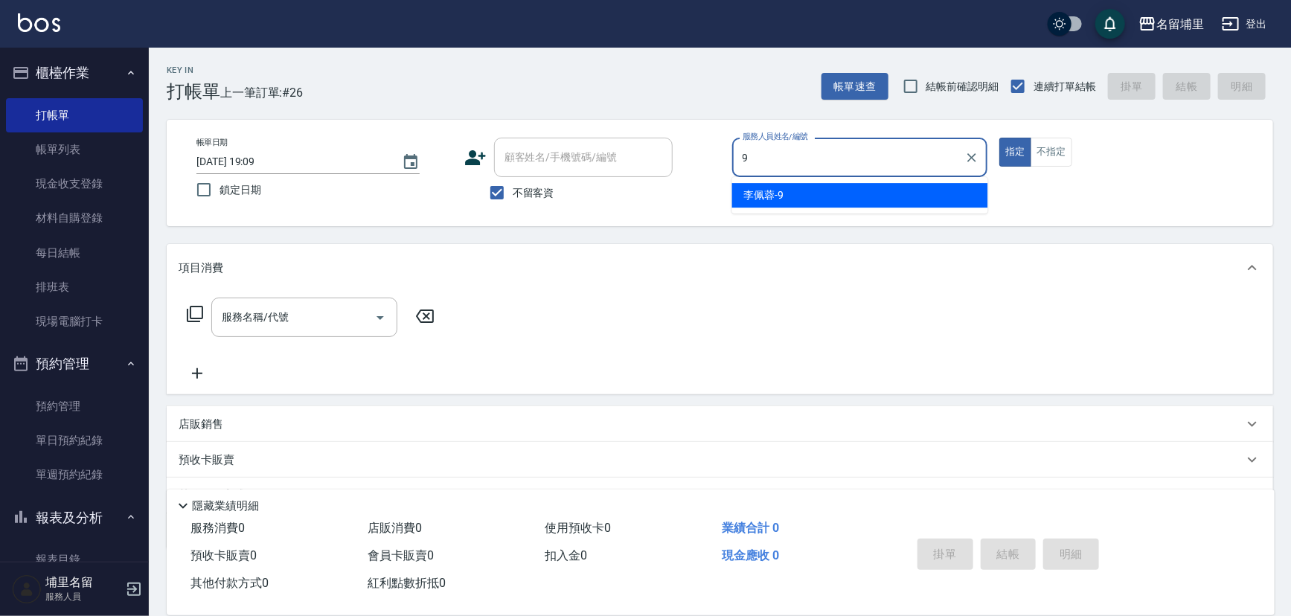
type input "李佩蓉-9"
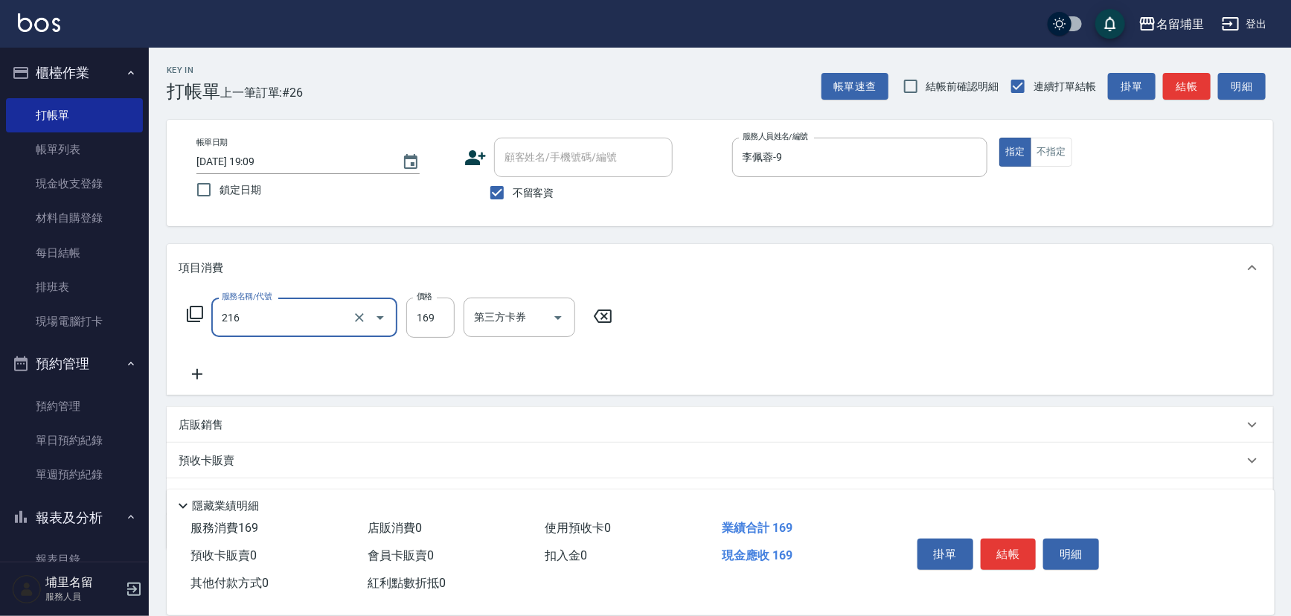
type input "剪髮169(216)"
type input "250"
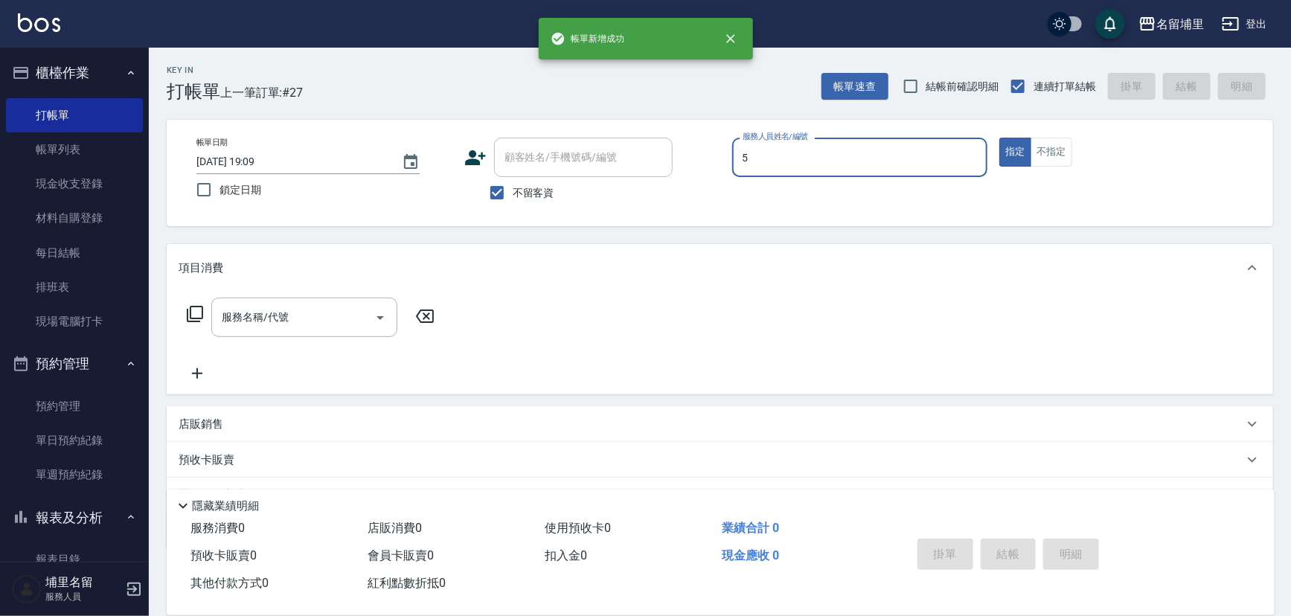
type input "[PERSON_NAME]-5"
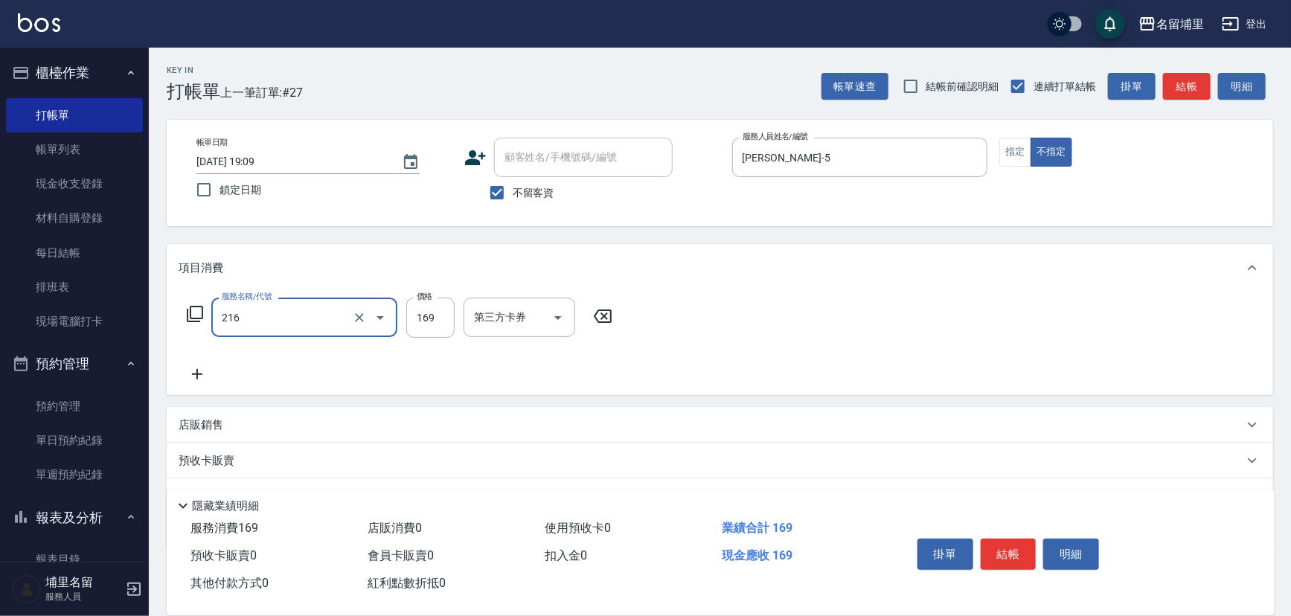
type input "剪髮169(216)"
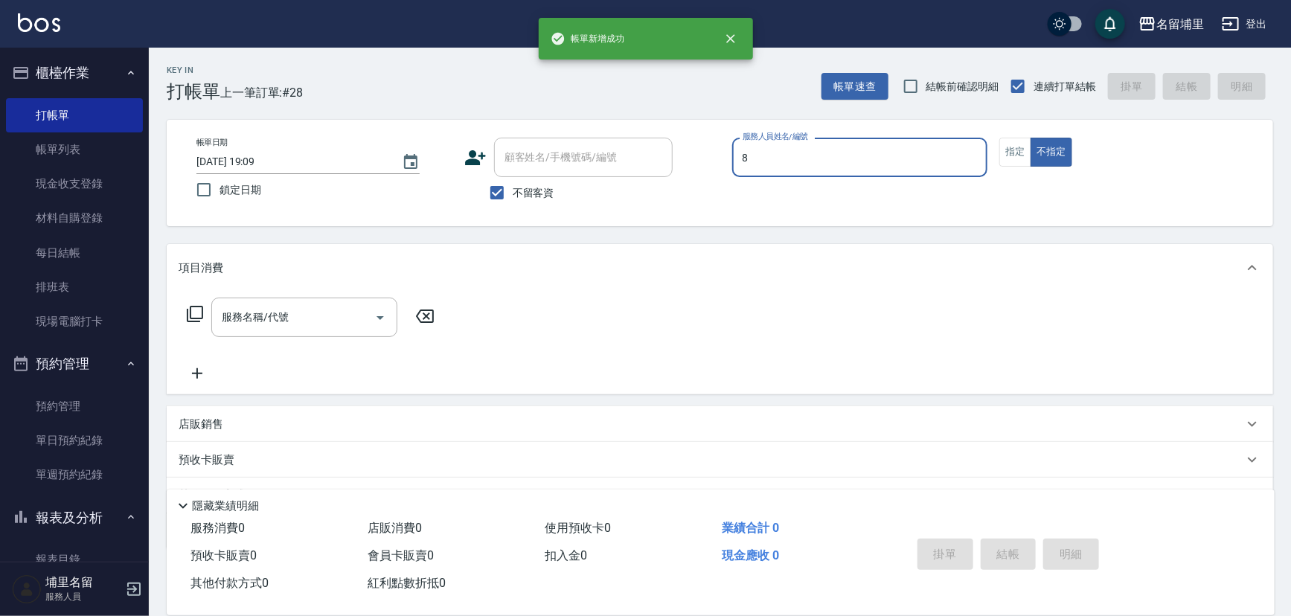
type input "黃偉傑-8"
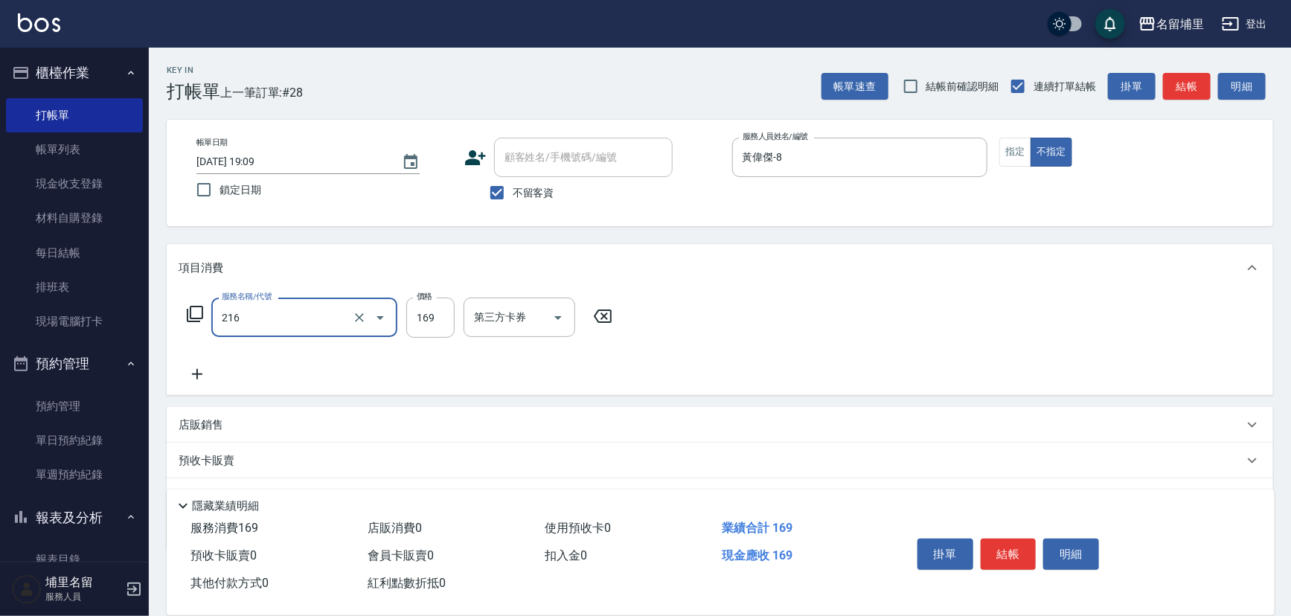
type input "剪髮169(216)"
type input "150"
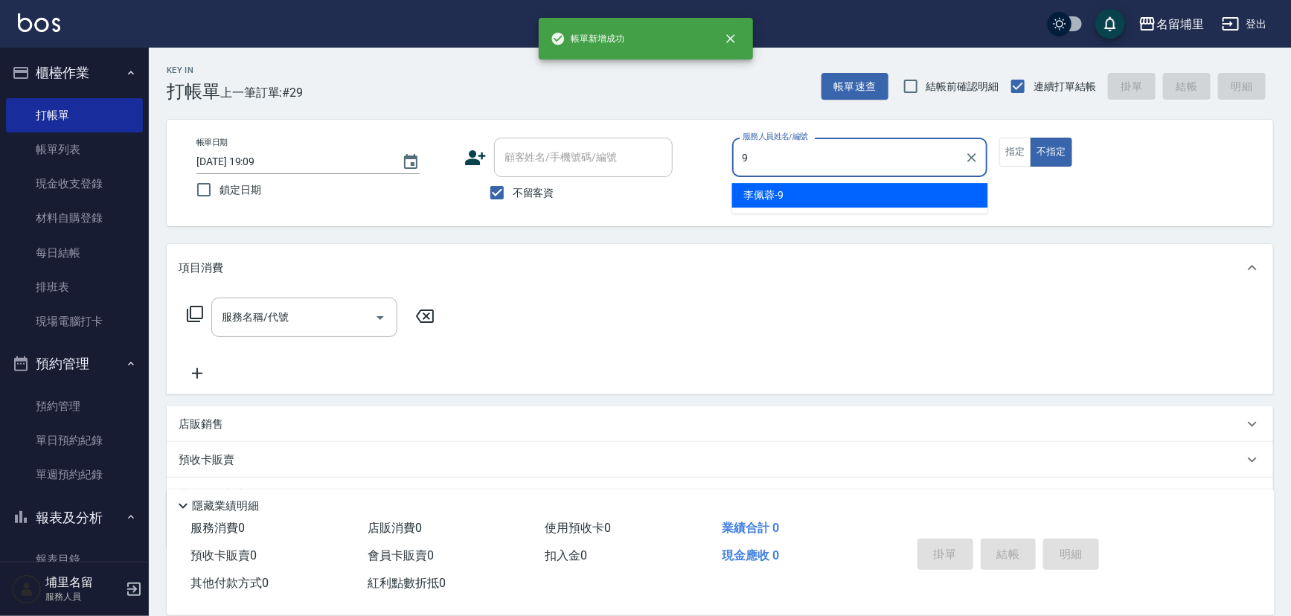
type input "李佩蓉-9"
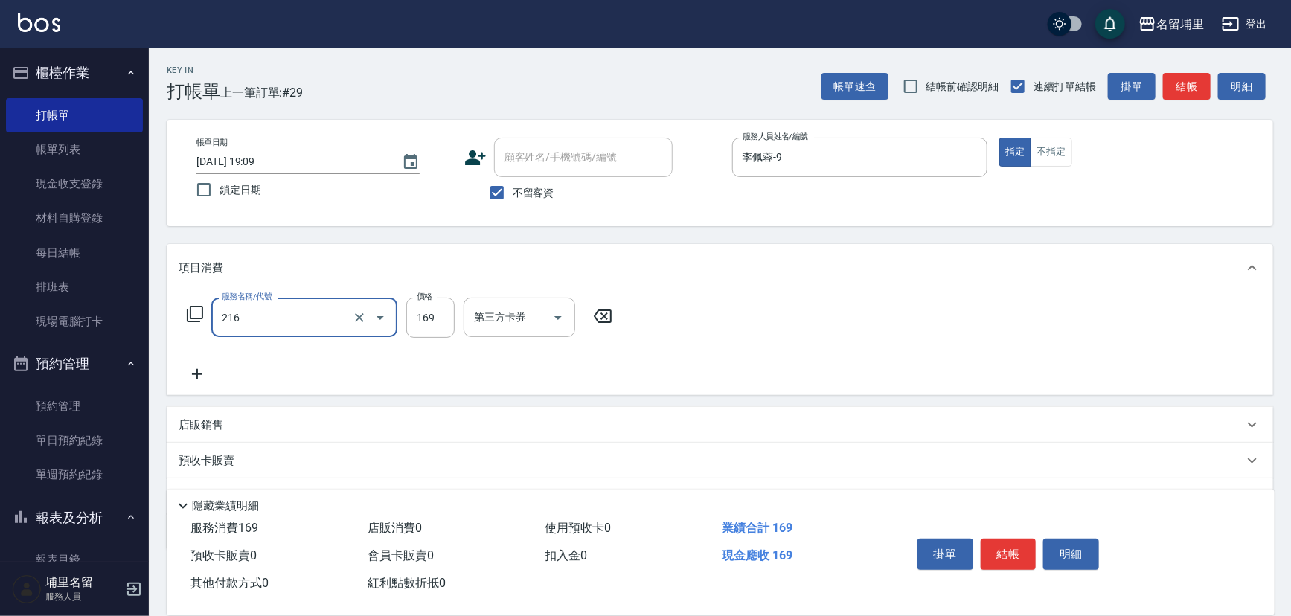
type input "剪髮169(216)"
type input "250"
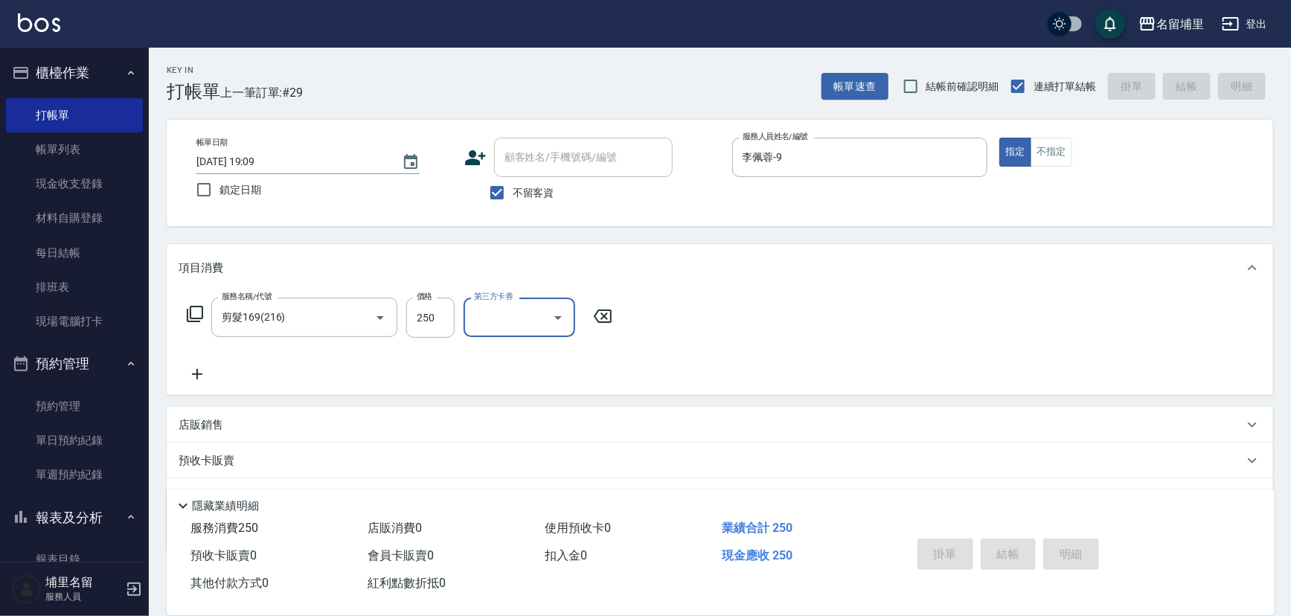
type input "[DATE] 19:10"
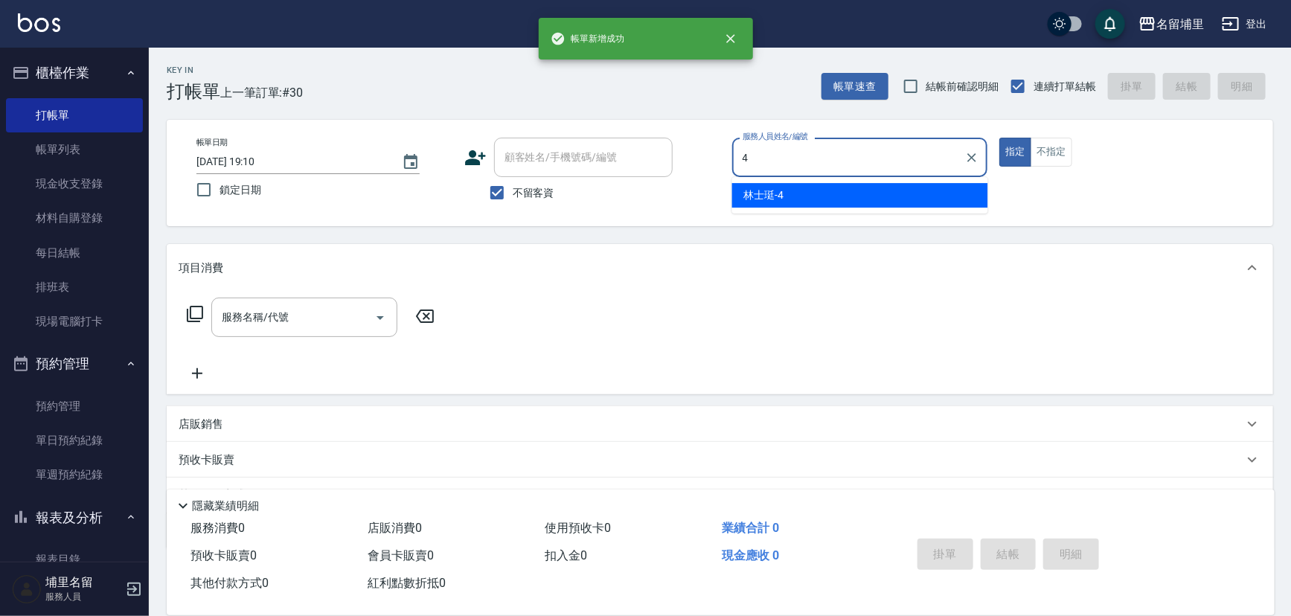
type input "林士珽-4"
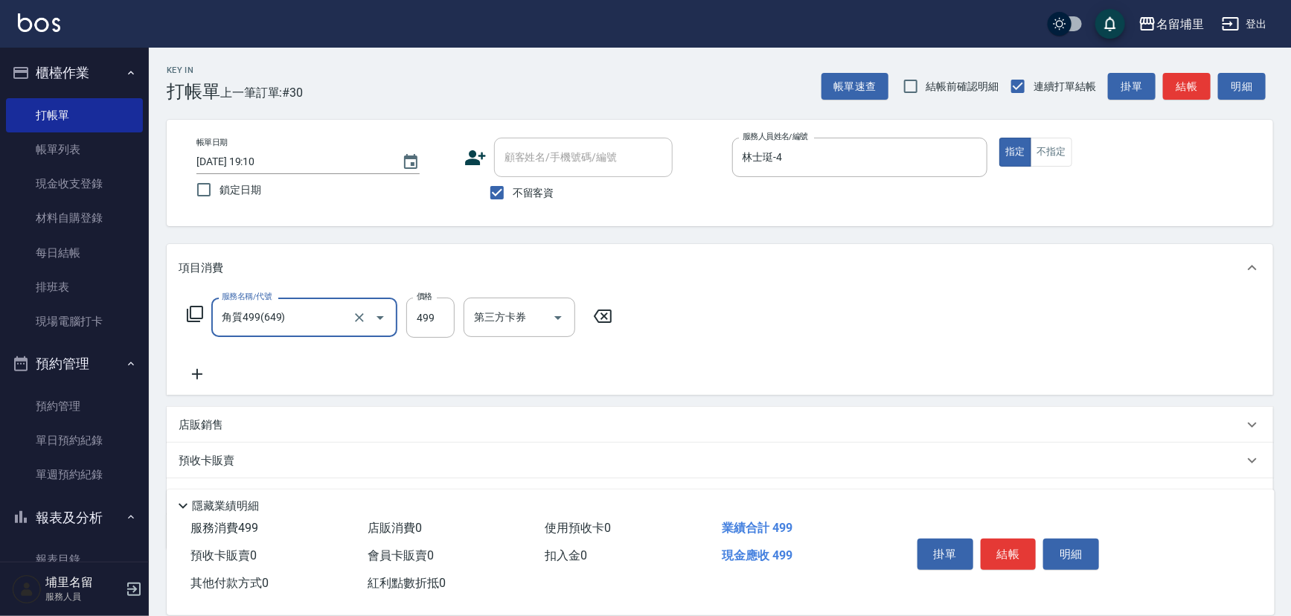
type input "角質499(649)"
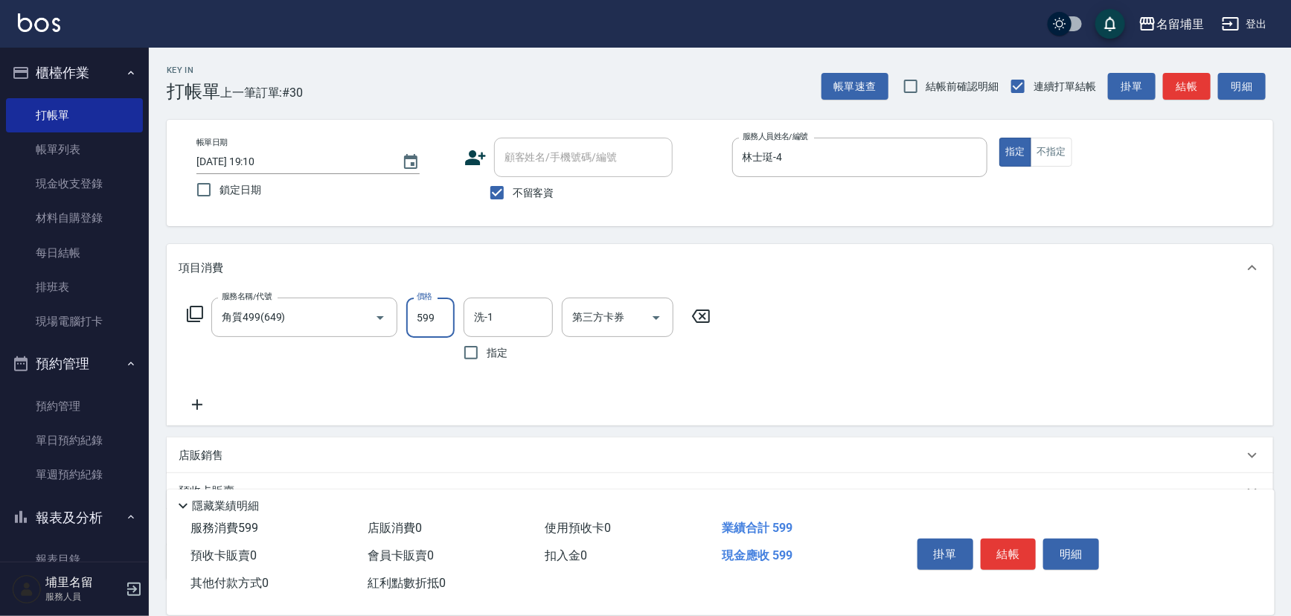
type input "599"
type input "林士珽-4"
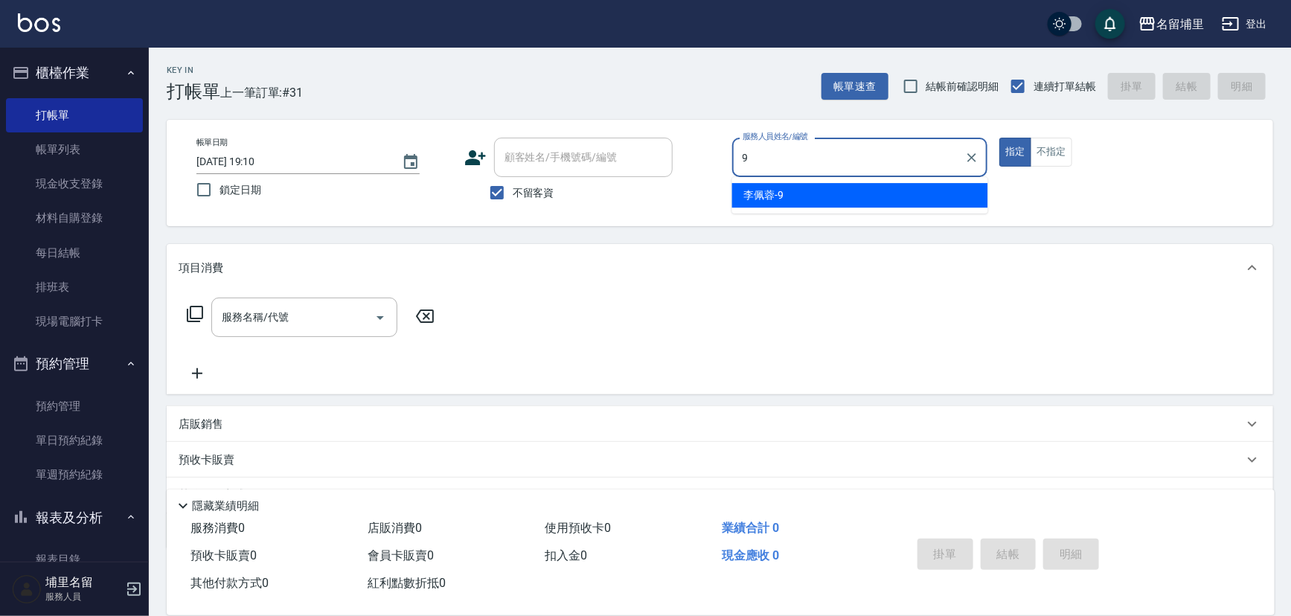
type input "李佩蓉-9"
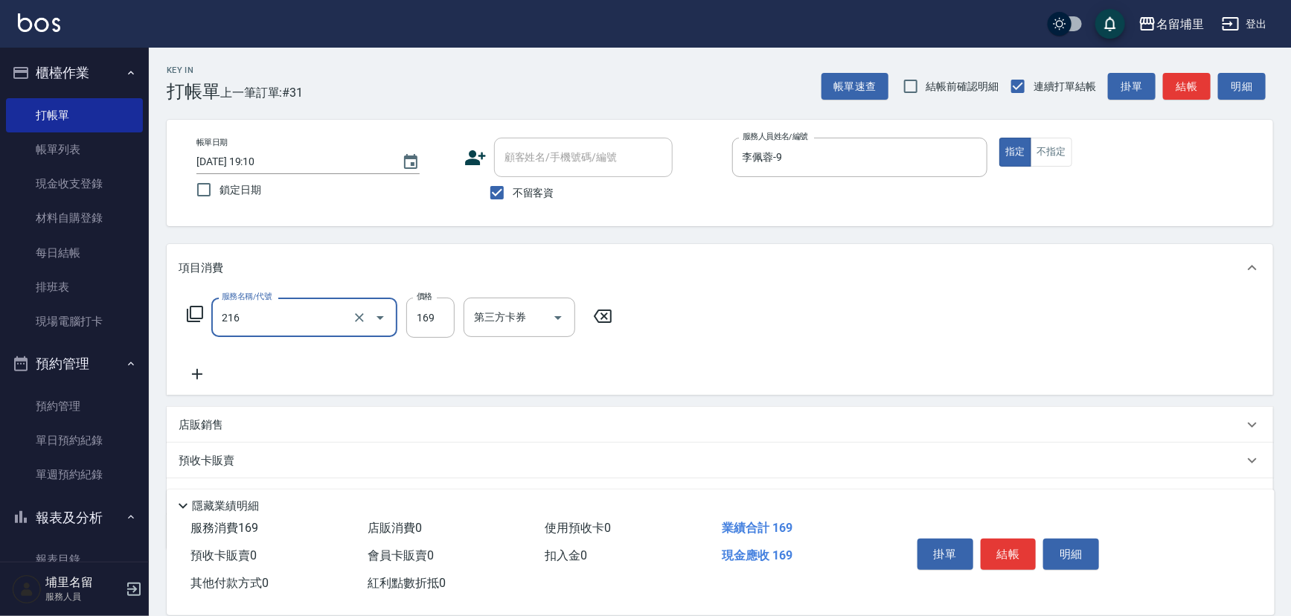
type input "剪髮169(216)"
type input "250"
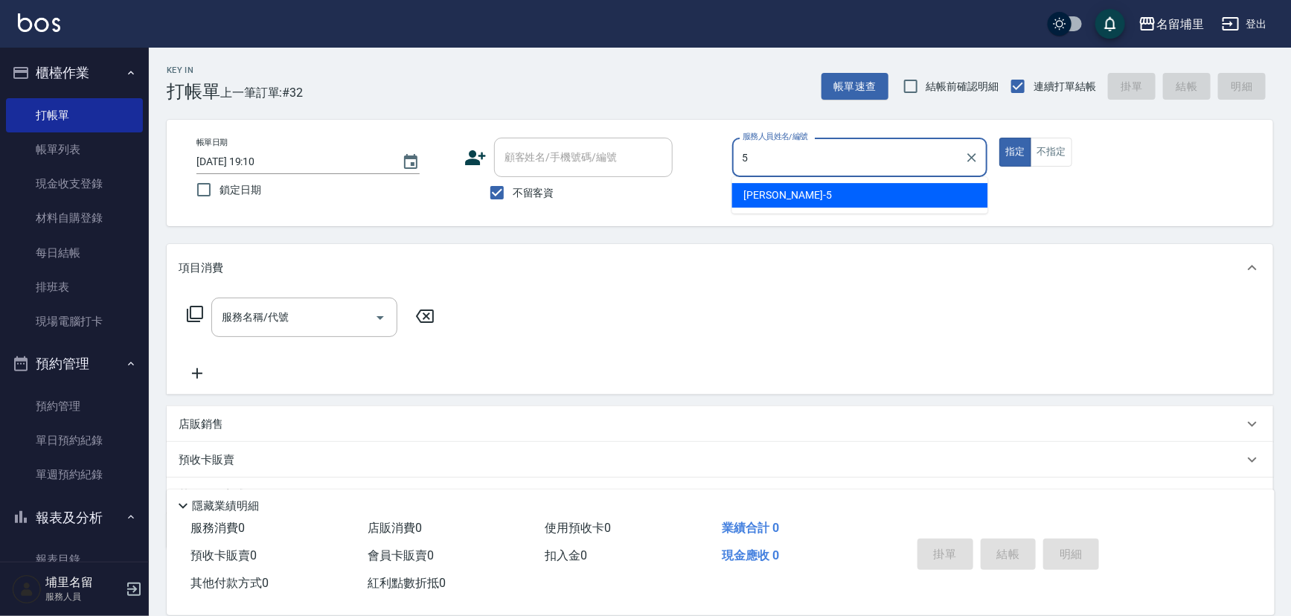
type input "[PERSON_NAME]-5"
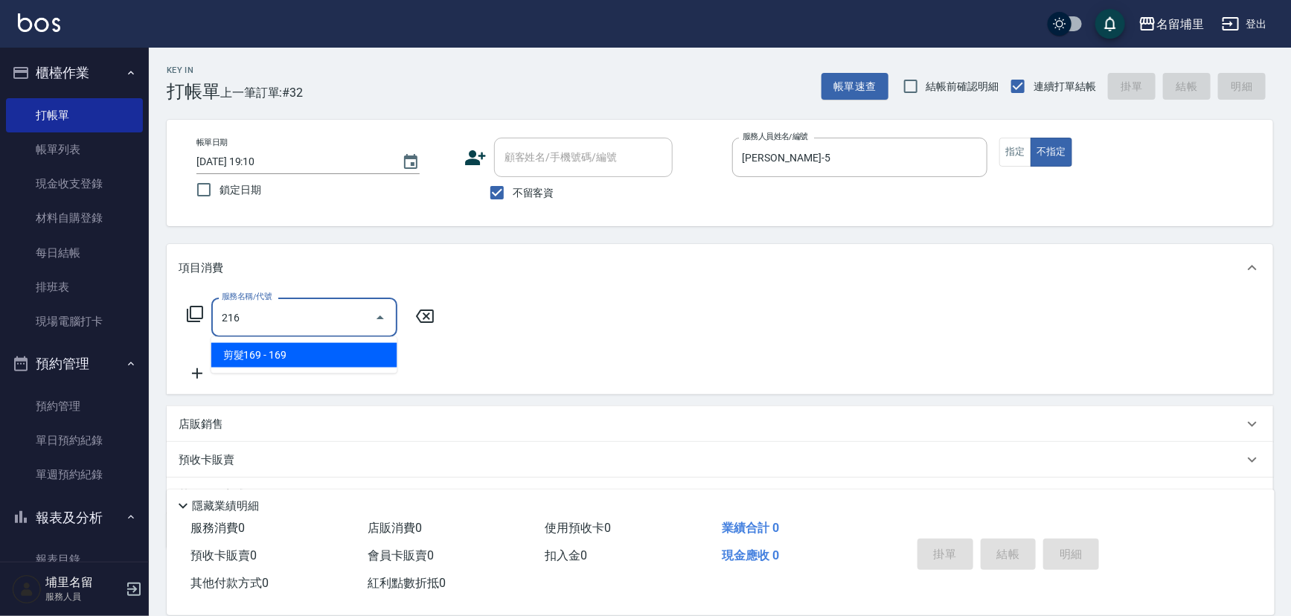
type input "剪髮169(216)"
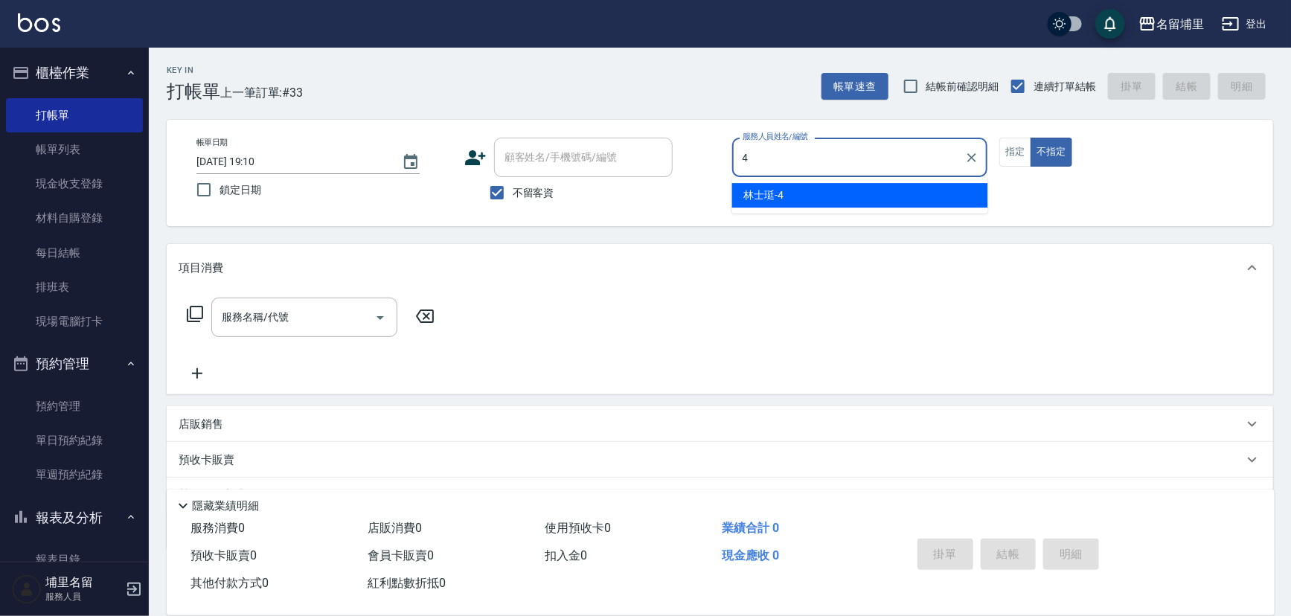
type input "林士珽-4"
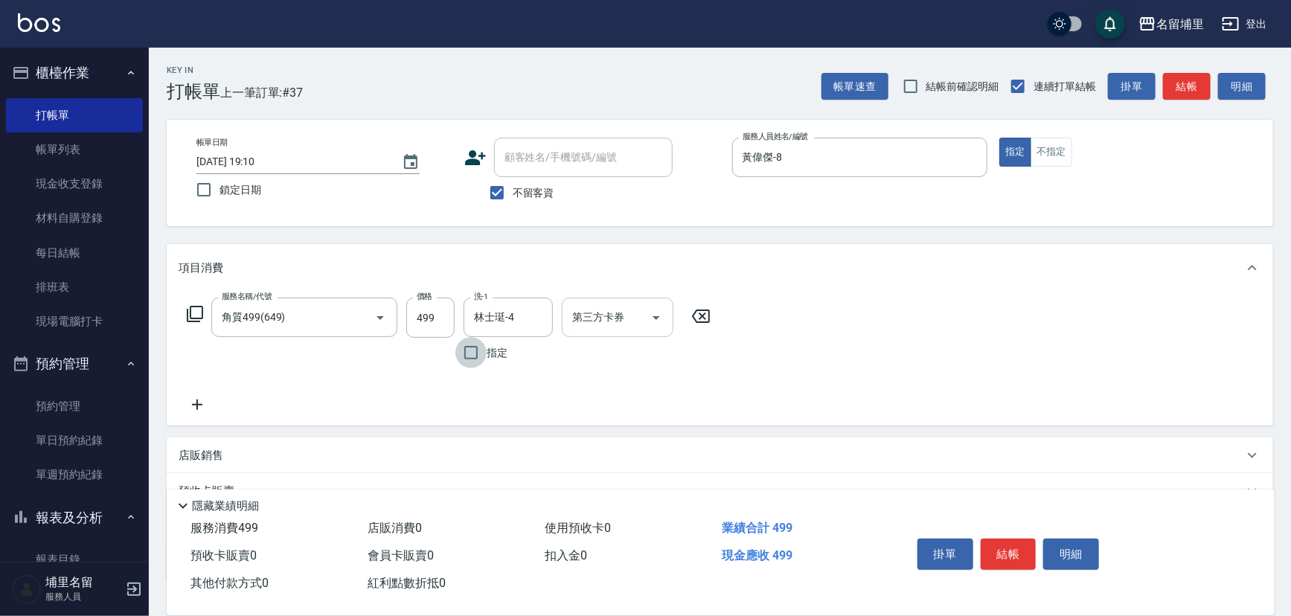
click at [656, 313] on icon "Open" at bounding box center [656, 318] width 18 height 18
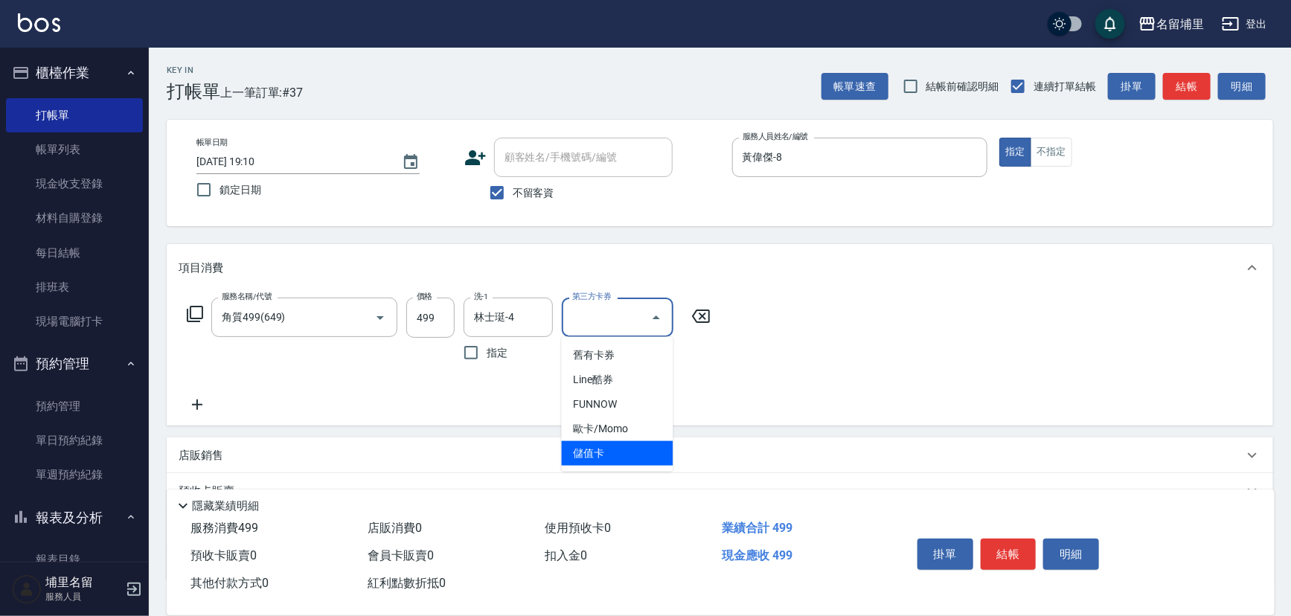
click at [638, 441] on span "儲值卡" at bounding box center [618, 453] width 112 height 25
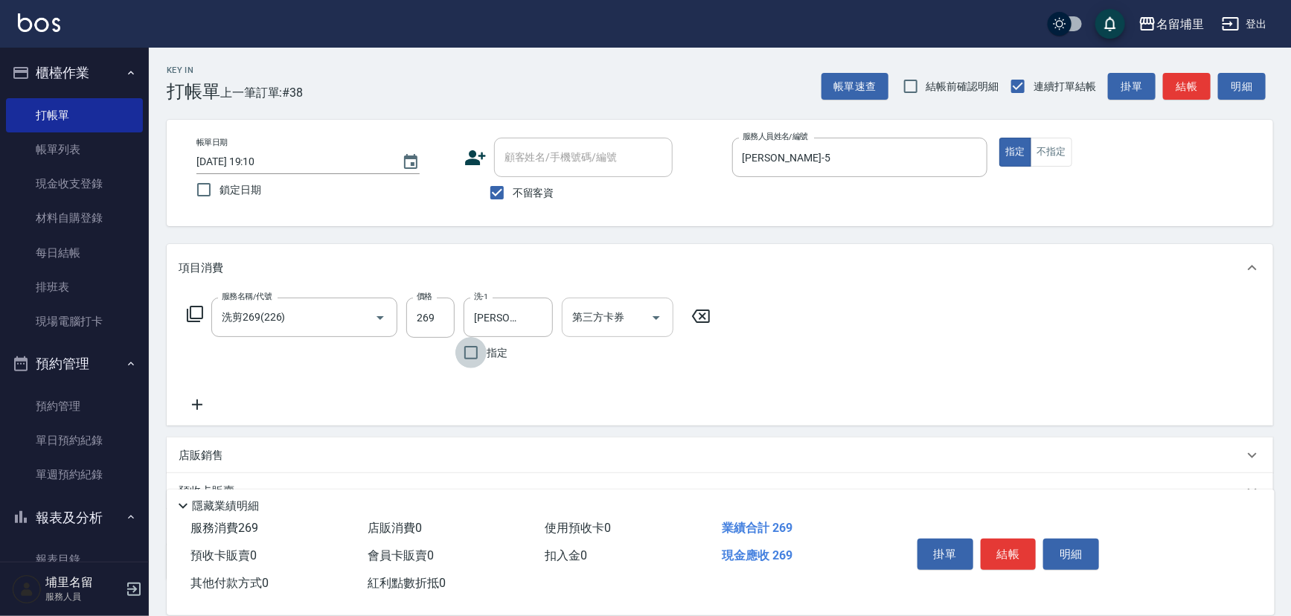
click at [657, 319] on icon "Open" at bounding box center [656, 318] width 18 height 18
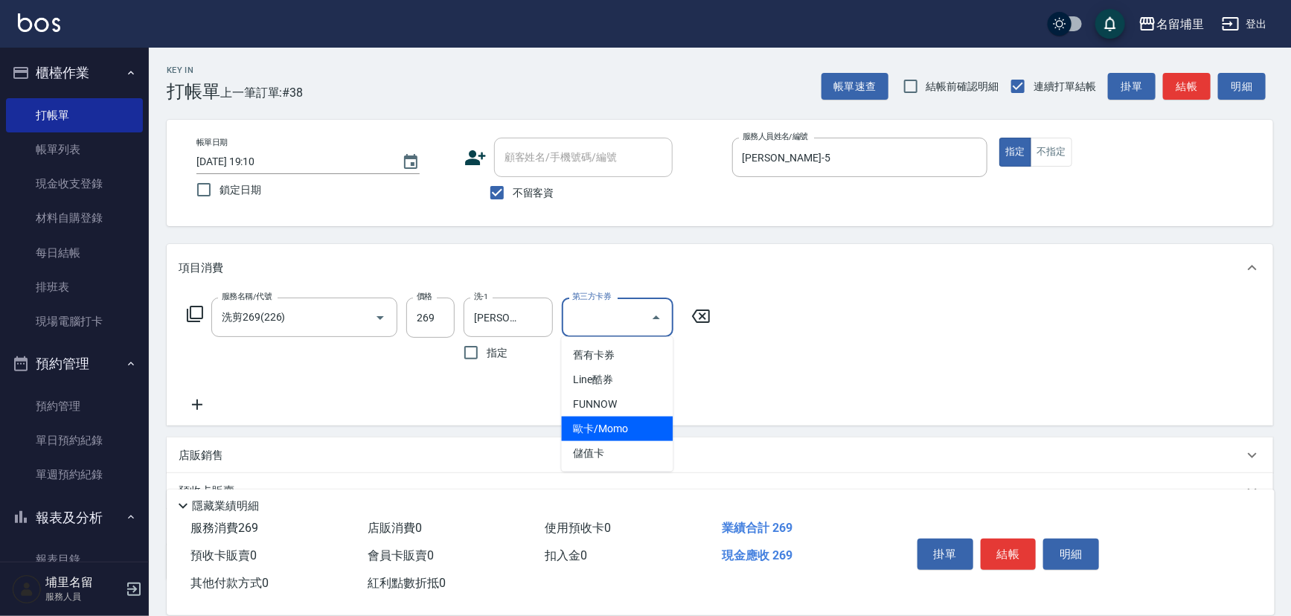
click at [636, 441] on span "儲值卡" at bounding box center [618, 453] width 112 height 25
click at [1018, 552] on button "結帳" at bounding box center [1009, 554] width 56 height 31
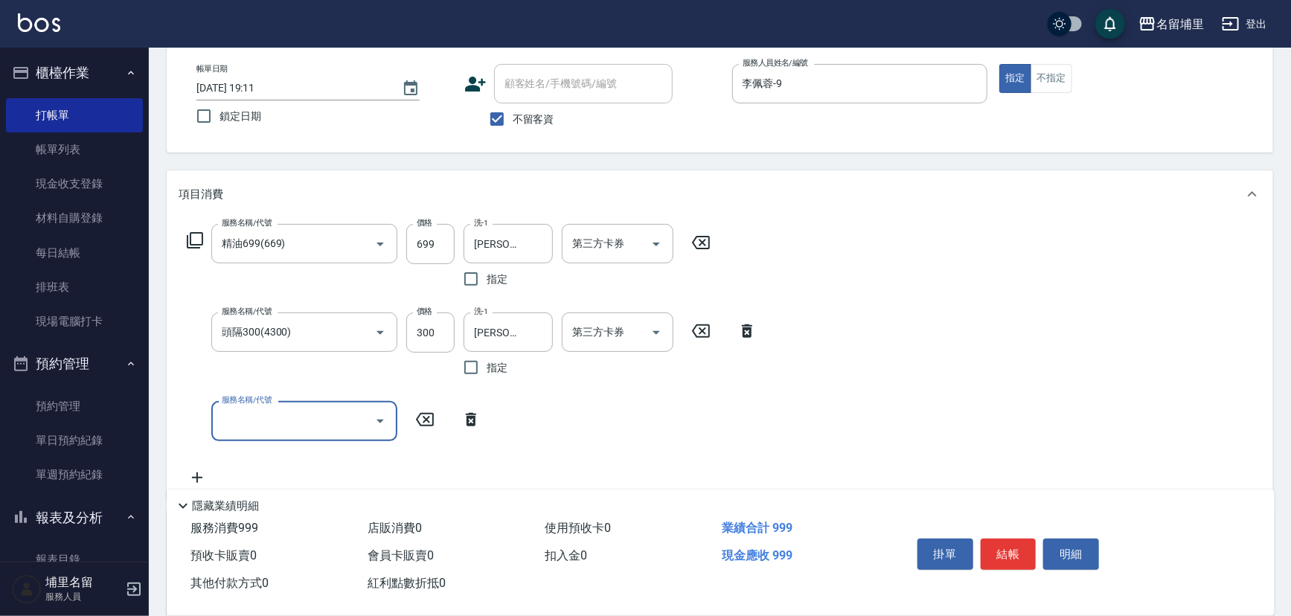
scroll to position [135, 0]
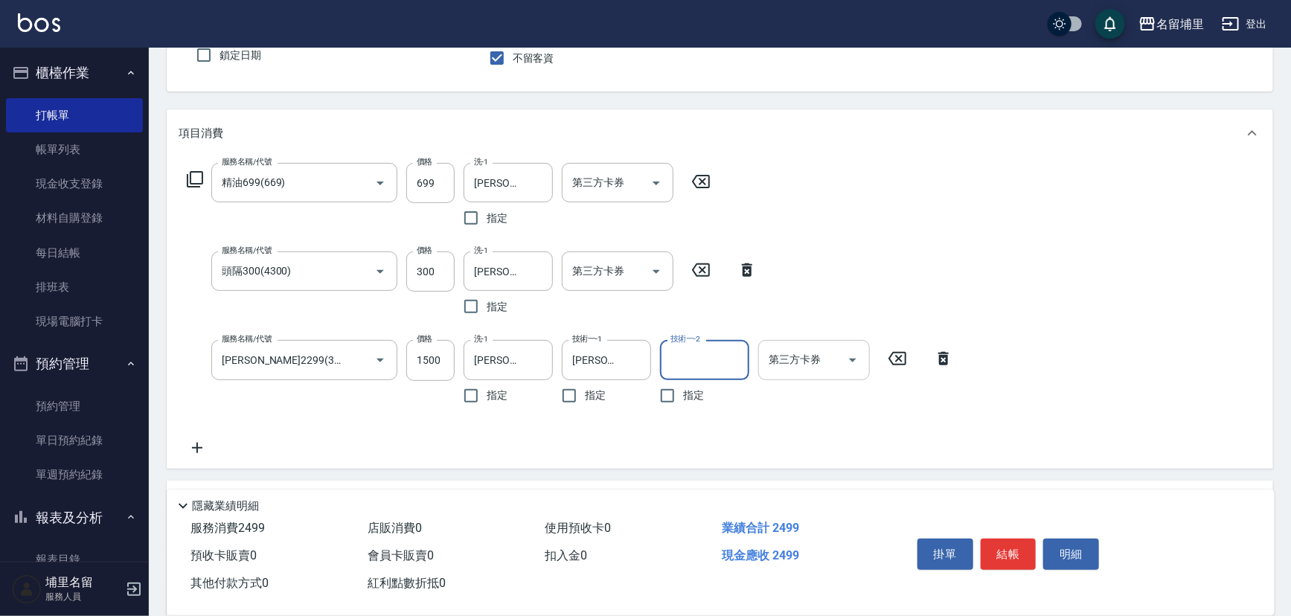
drag, startPoint x: 853, startPoint y: 361, endPoint x: 851, endPoint y: 371, distance: 9.9
click at [853, 360] on icon "Open" at bounding box center [853, 360] width 18 height 18
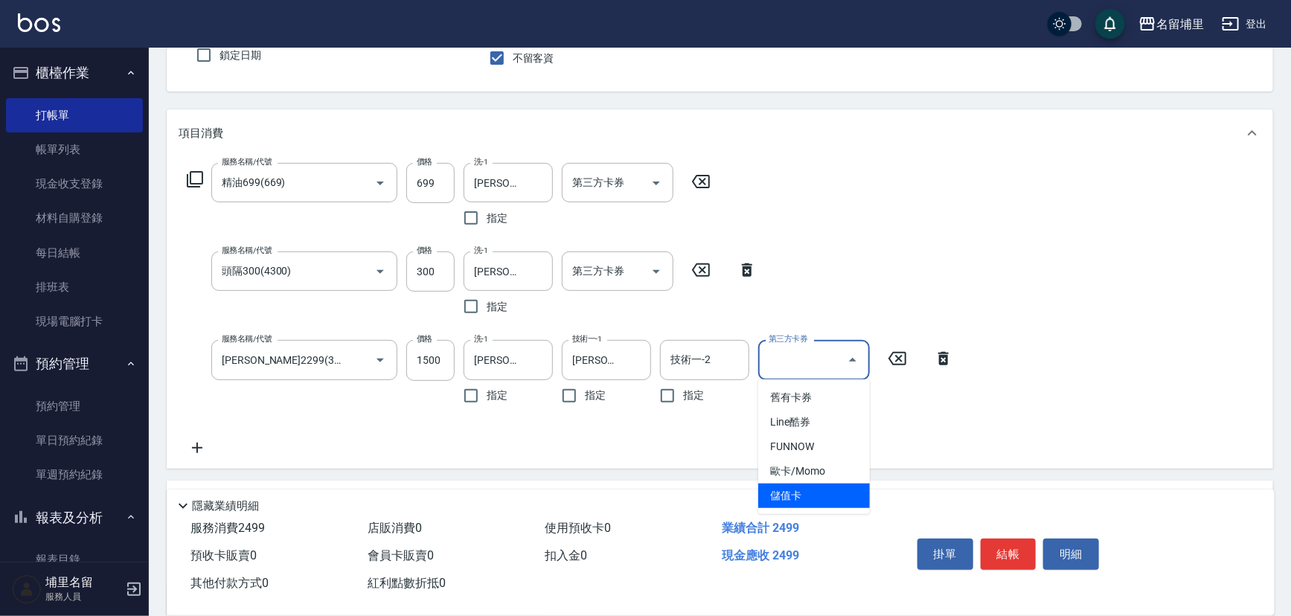
click at [811, 491] on span "儲值卡" at bounding box center [814, 496] width 112 height 25
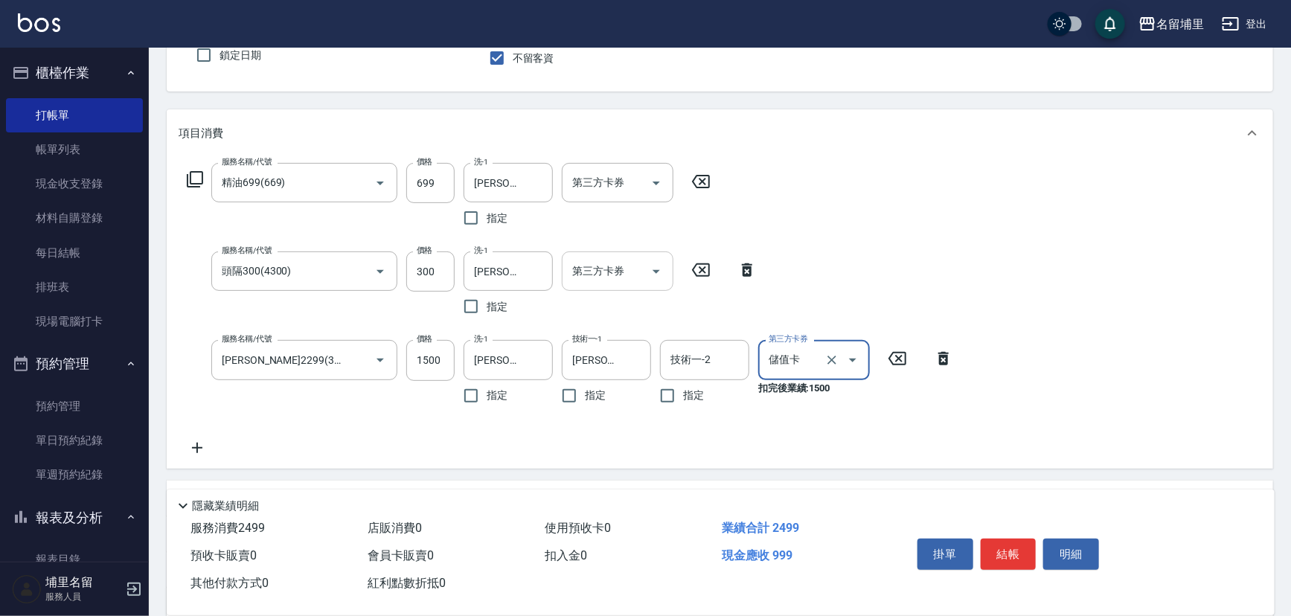
click at [663, 284] on div at bounding box center [655, 271] width 22 height 39
click at [652, 277] on icon "Open" at bounding box center [656, 272] width 18 height 18
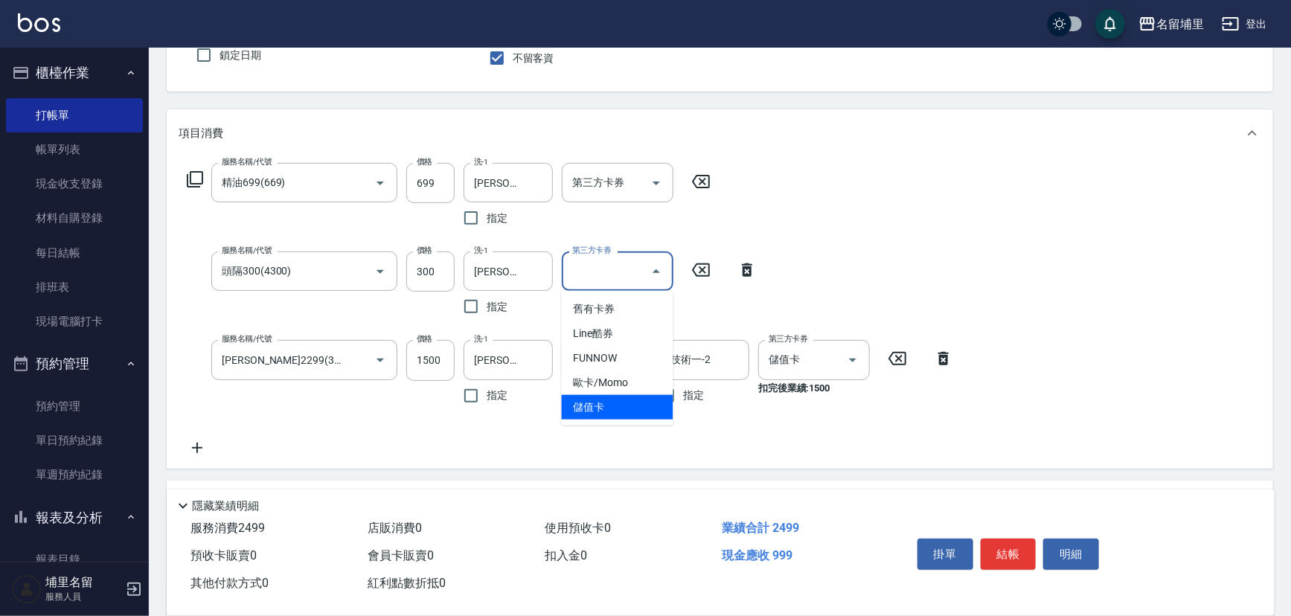
drag, startPoint x: 635, startPoint y: 400, endPoint x: 624, endPoint y: 295, distance: 104.7
click at [636, 388] on ul "舊有卡券 Line酷券 FUNNOW 歐卡/Momo 儲值卡" at bounding box center [618, 358] width 112 height 135
click at [620, 398] on span "儲值卡" at bounding box center [618, 407] width 112 height 25
click at [656, 185] on icon "Open" at bounding box center [656, 183] width 18 height 18
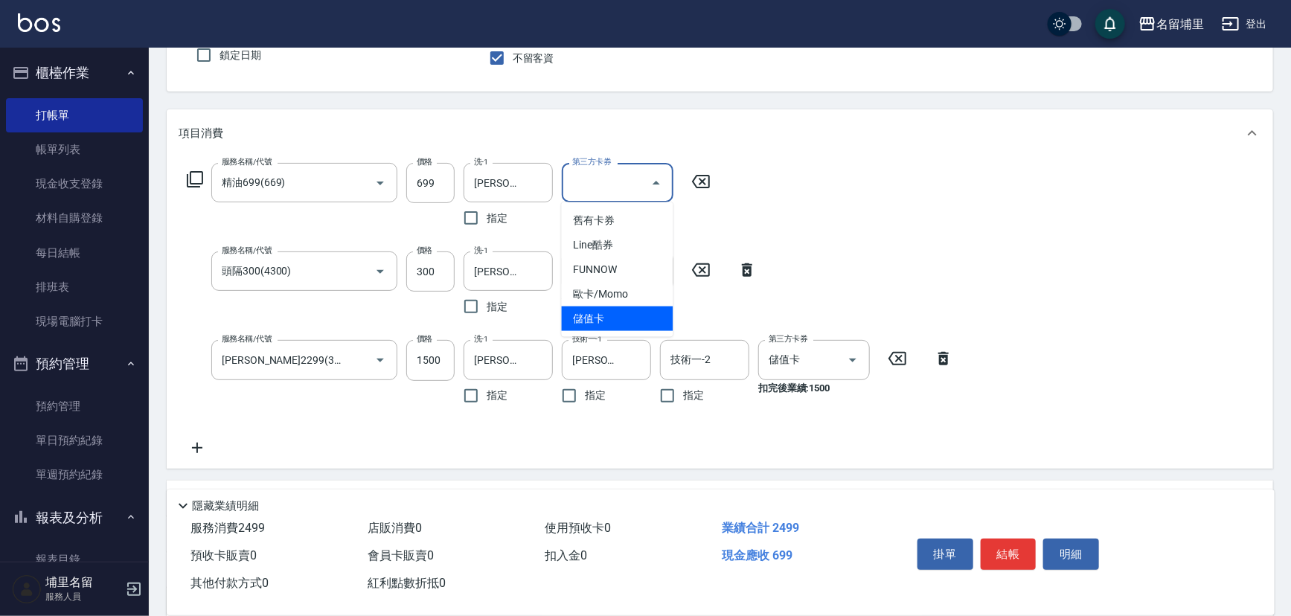
click at [628, 319] on span "儲值卡" at bounding box center [618, 319] width 112 height 25
click at [1003, 542] on button "結帳" at bounding box center [1009, 554] width 56 height 31
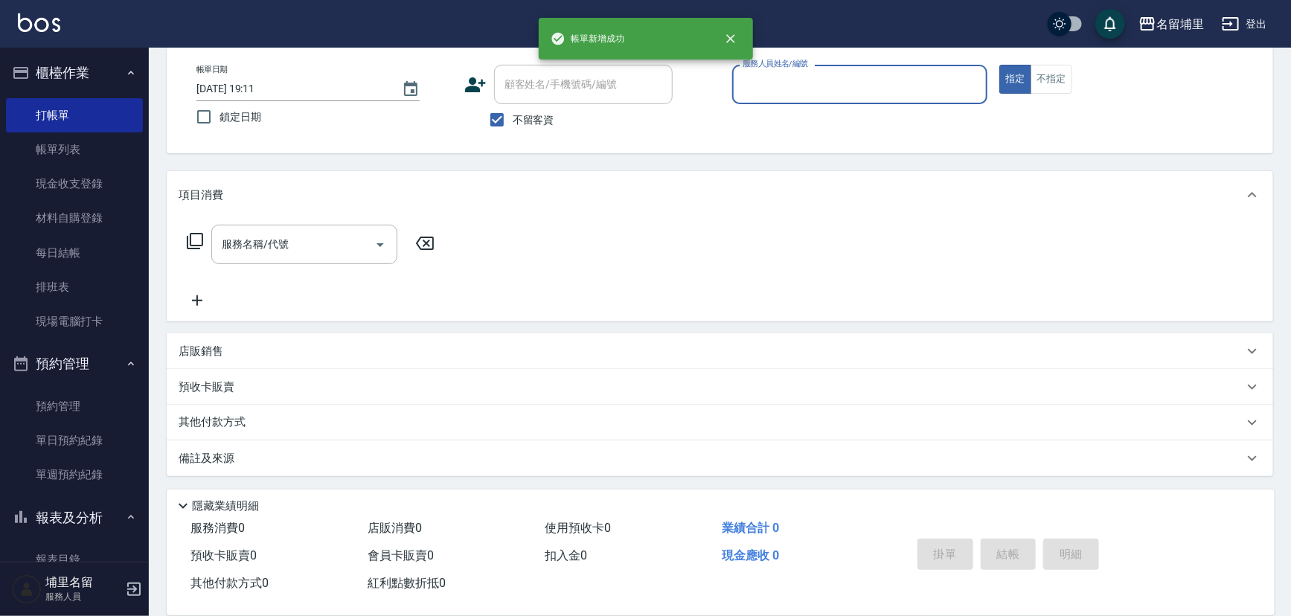
scroll to position [73, 0]
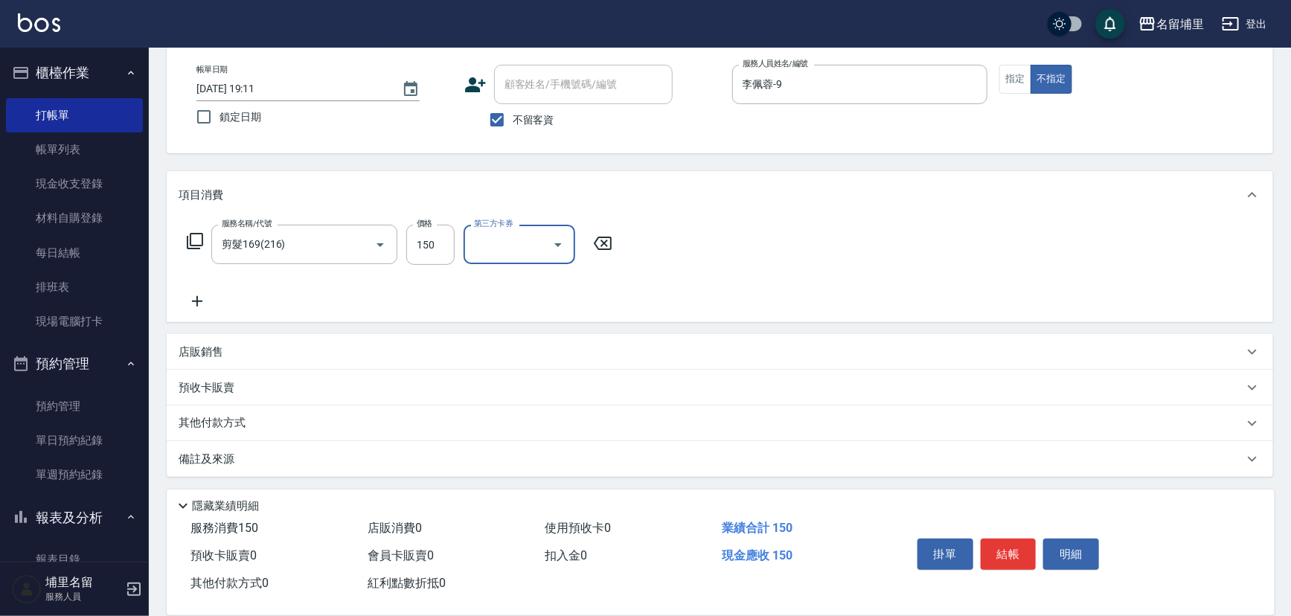
click at [551, 251] on icon "Open" at bounding box center [558, 245] width 18 height 18
click at [547, 377] on span "儲值卡" at bounding box center [520, 380] width 112 height 25
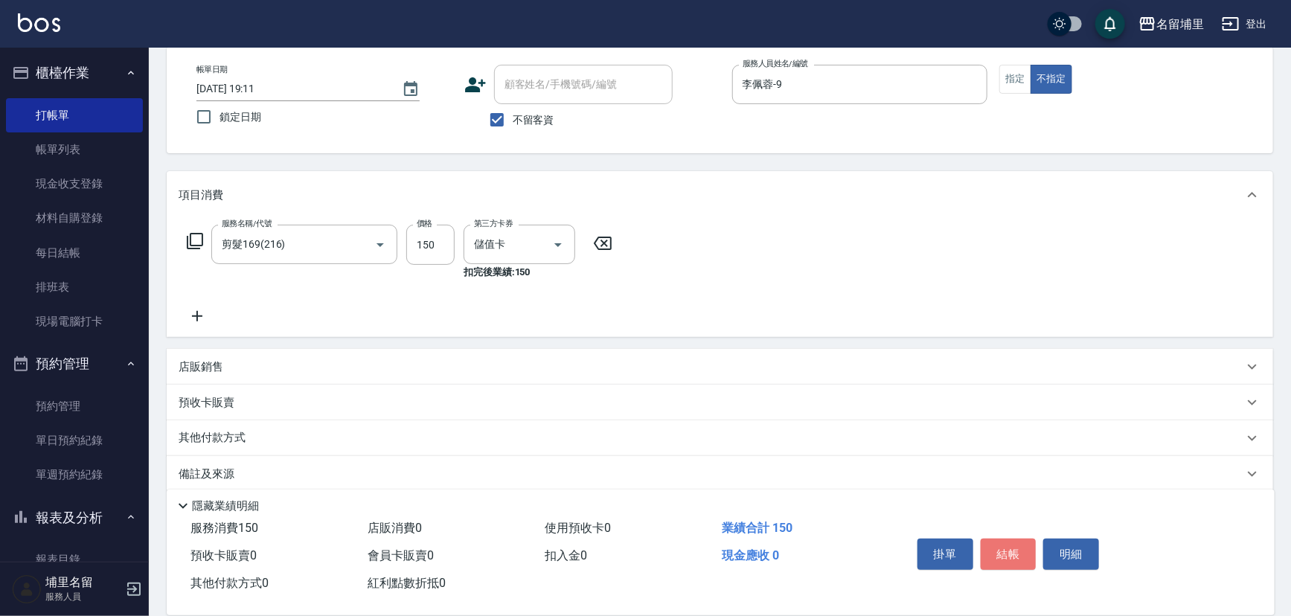
click at [1005, 558] on button "結帳" at bounding box center [1009, 554] width 56 height 31
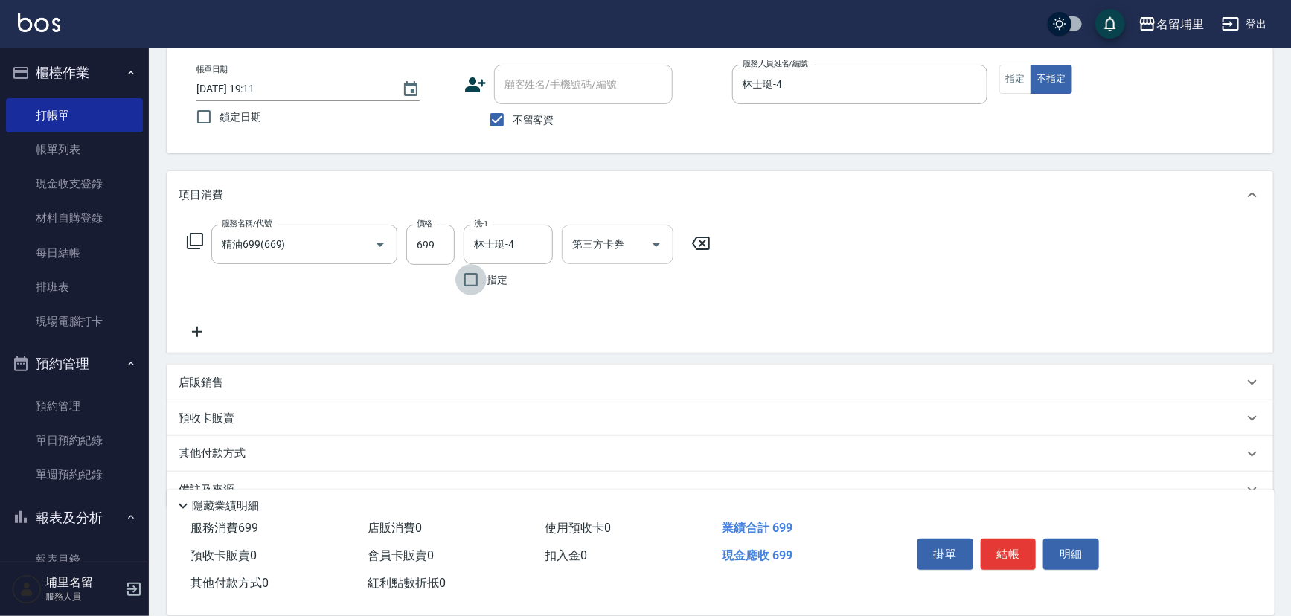
click at [658, 246] on icon "Open" at bounding box center [656, 245] width 18 height 18
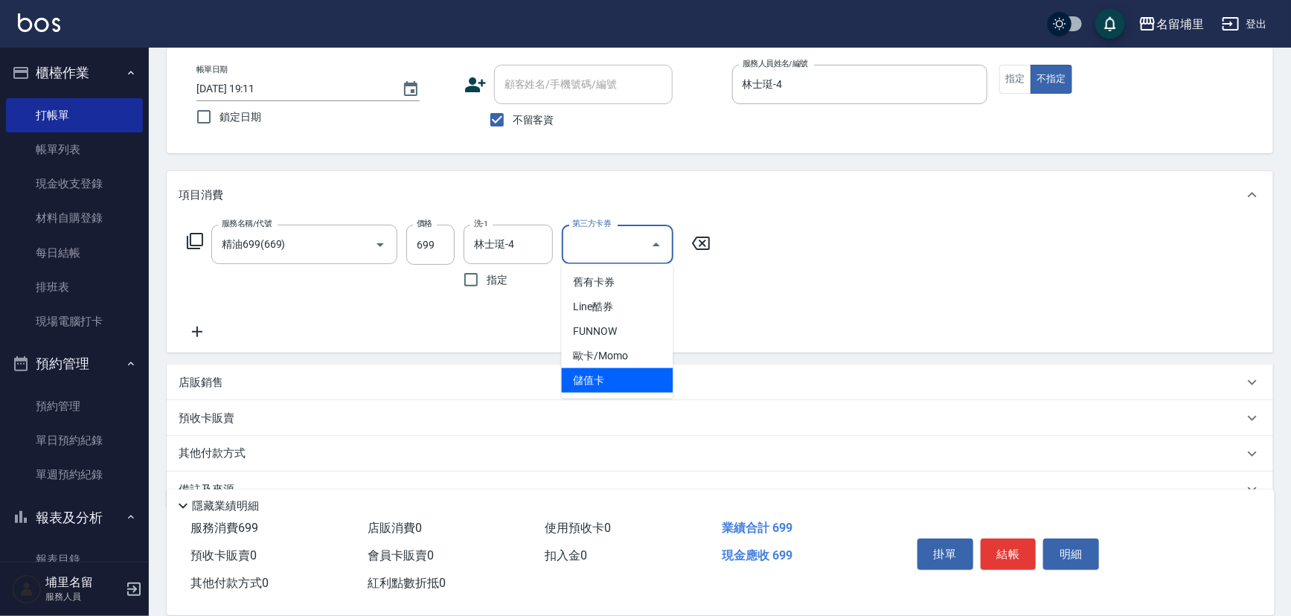
click at [628, 369] on span "儲值卡" at bounding box center [618, 380] width 112 height 25
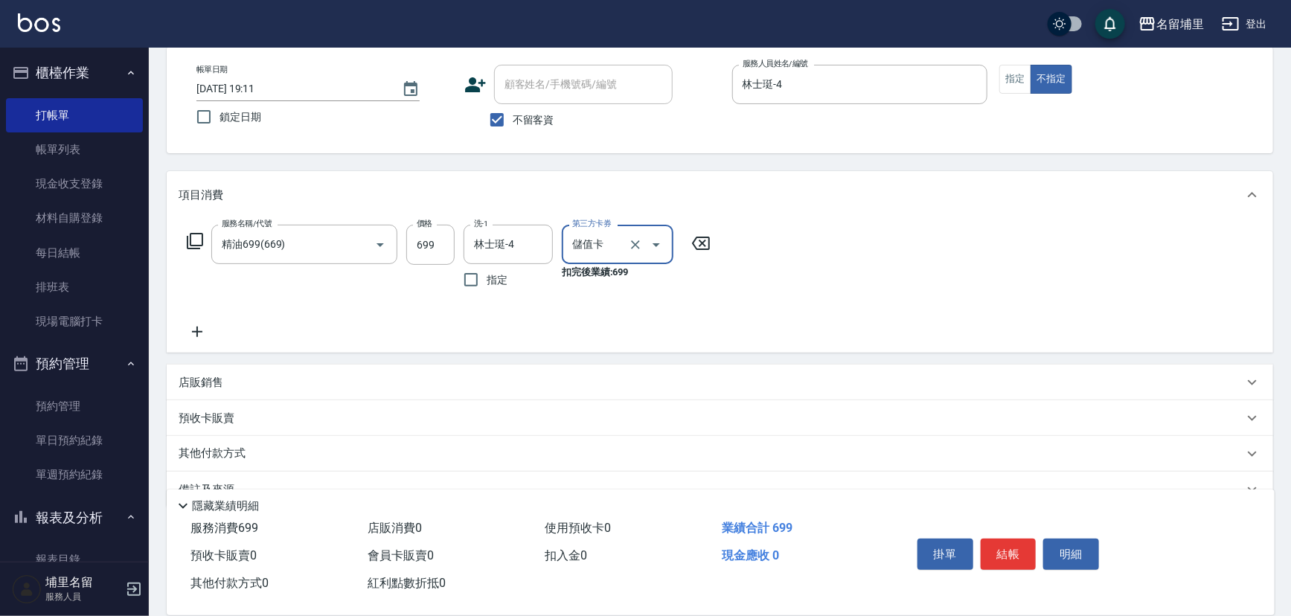
click at [1011, 543] on button "結帳" at bounding box center [1009, 554] width 56 height 31
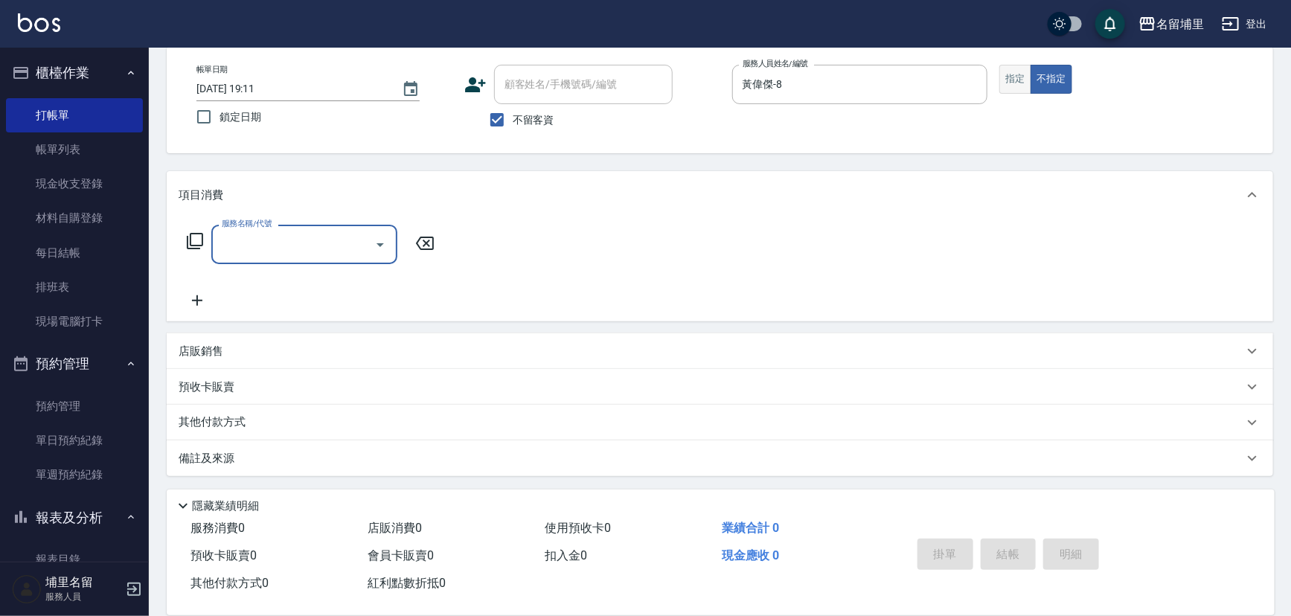
click at [1017, 89] on button "指定" at bounding box center [1015, 79] width 32 height 29
click at [336, 246] on input "服務名稱/代號" at bounding box center [293, 244] width 150 height 26
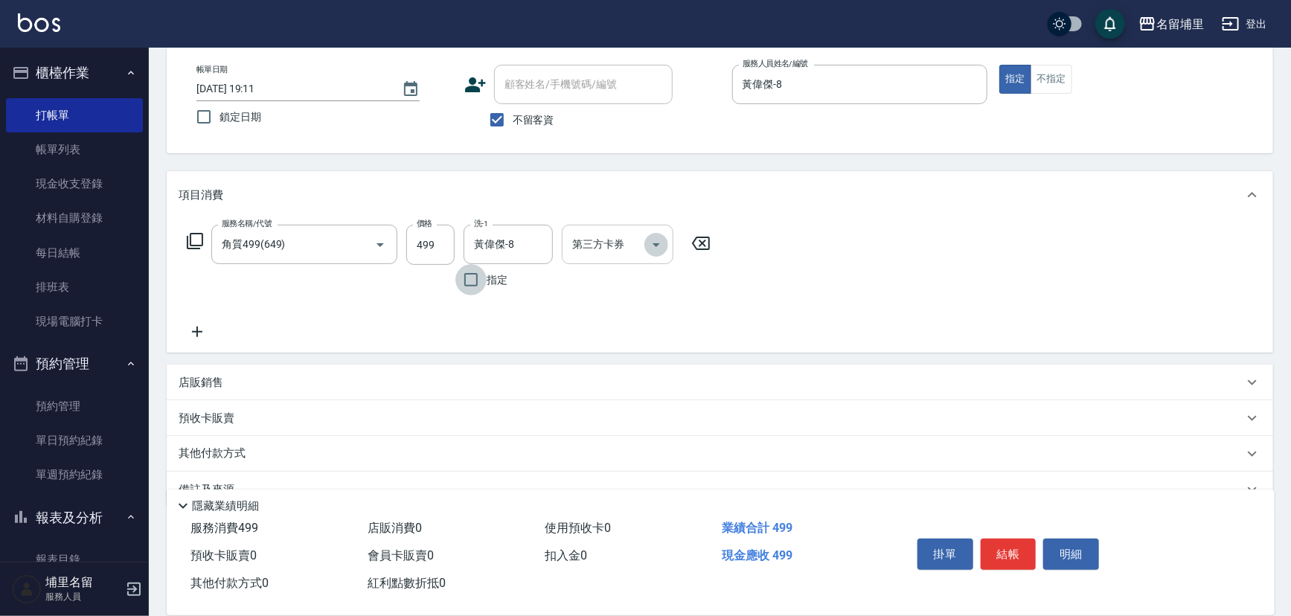
click at [665, 238] on icon "Open" at bounding box center [656, 245] width 18 height 18
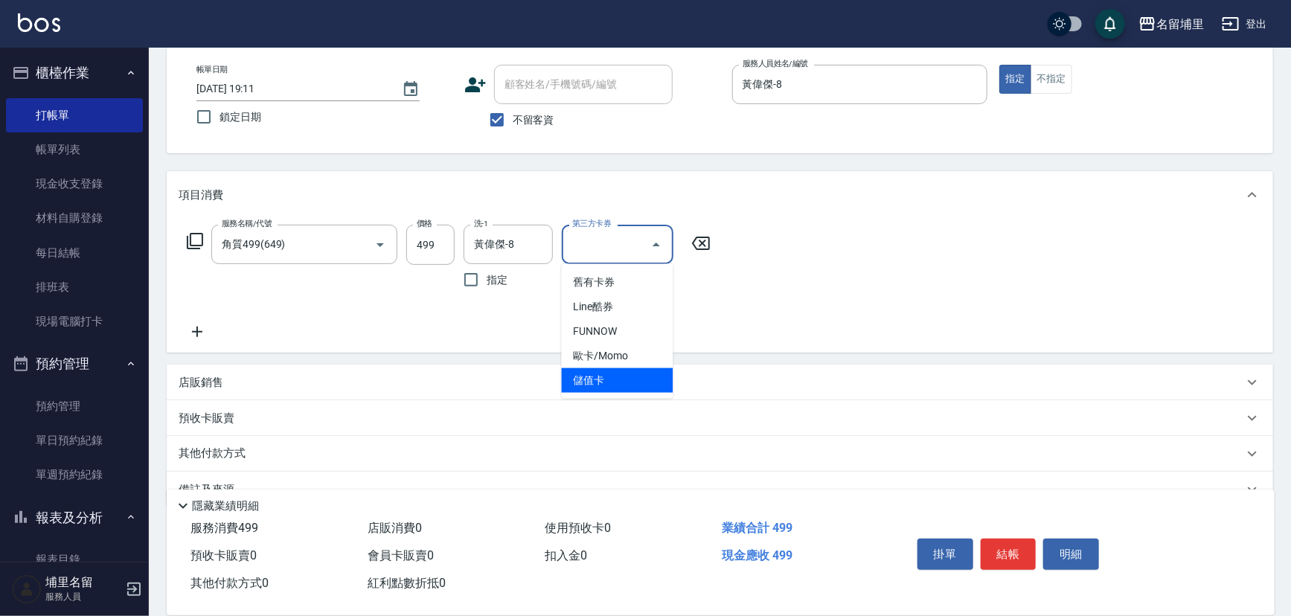
drag, startPoint x: 623, startPoint y: 371, endPoint x: 663, endPoint y: 380, distance: 41.0
click at [625, 372] on span "儲值卡" at bounding box center [618, 380] width 112 height 25
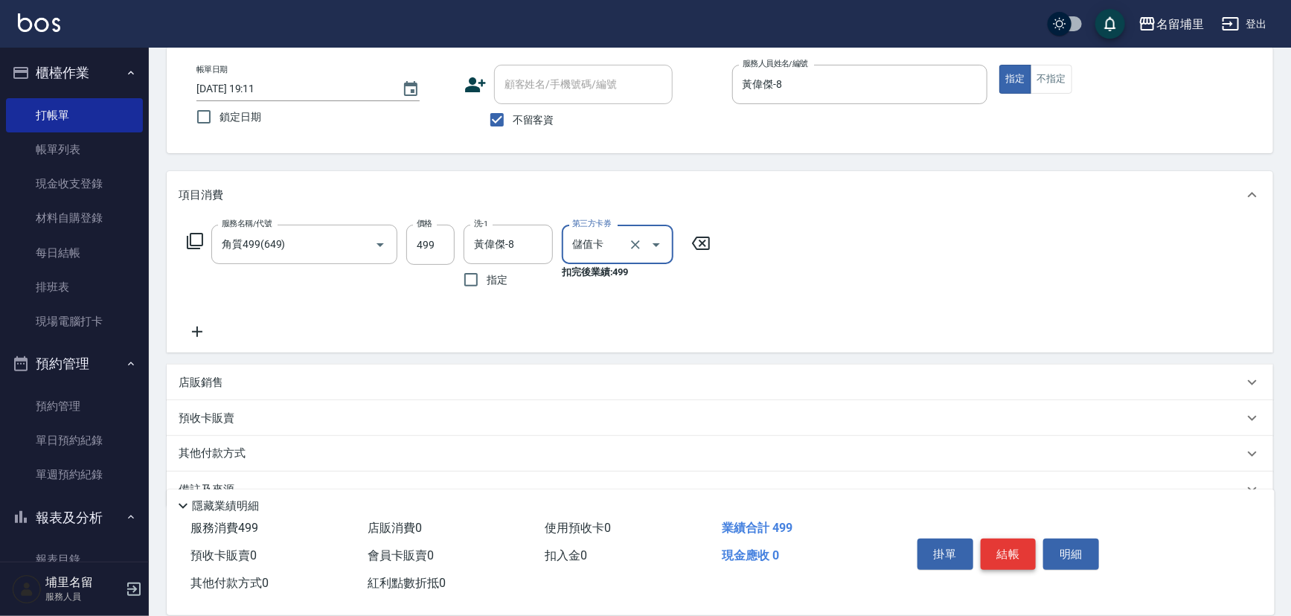
click at [1010, 562] on button "結帳" at bounding box center [1009, 554] width 56 height 31
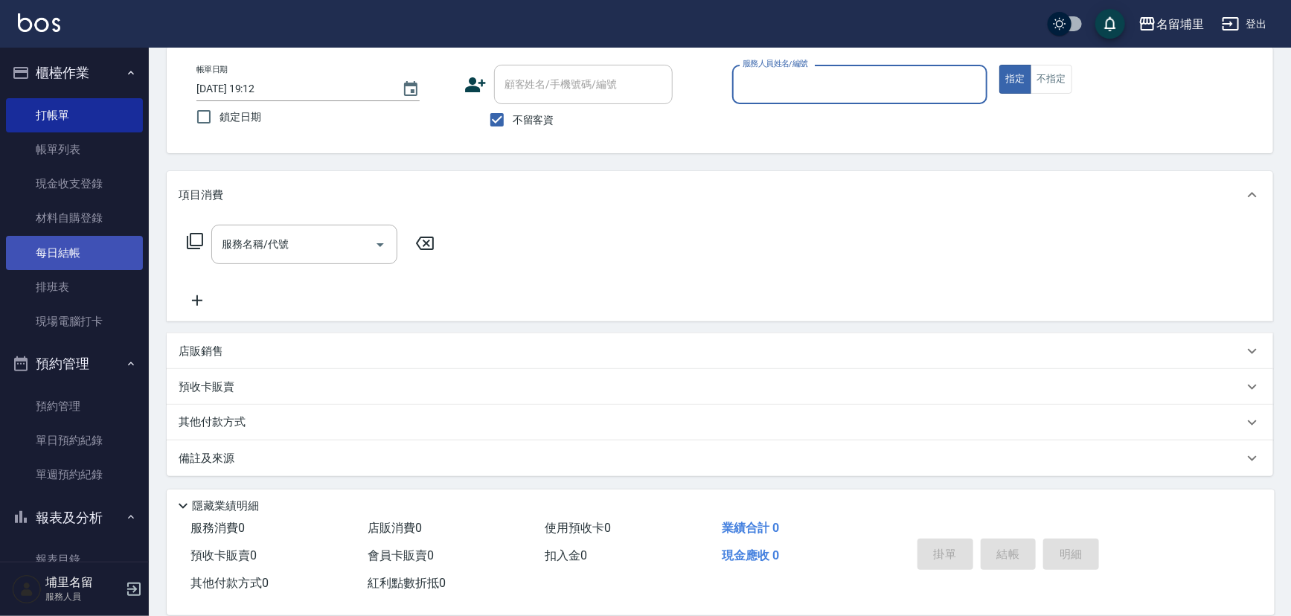
click at [54, 270] on link "排班表" at bounding box center [74, 287] width 137 height 34
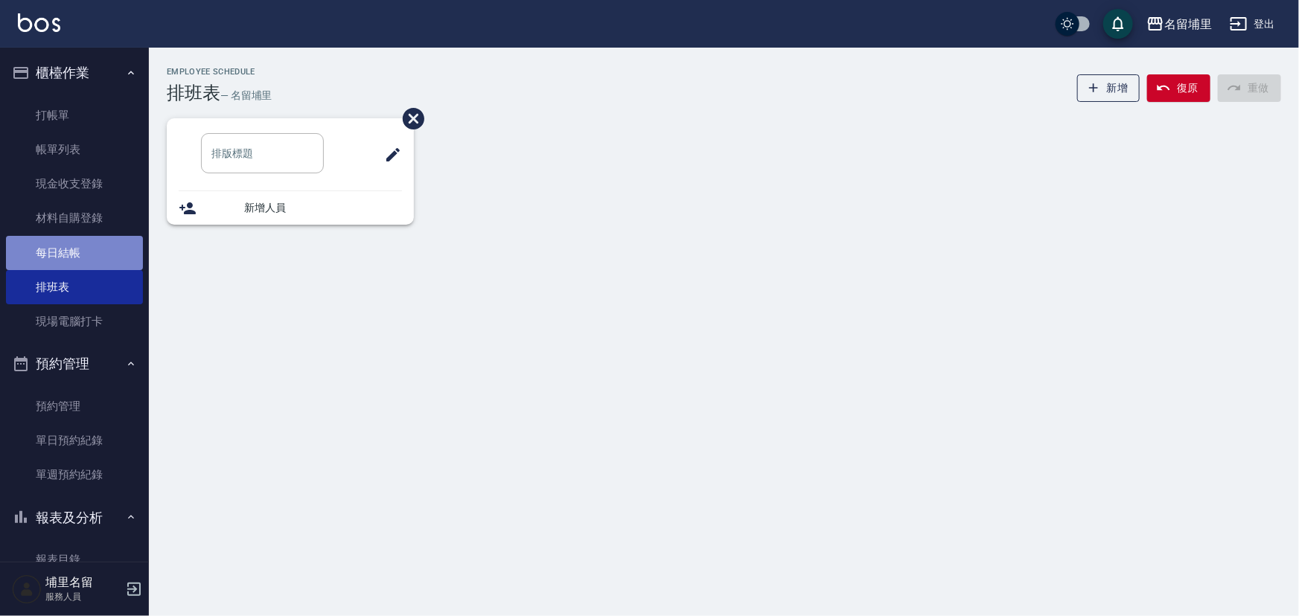
click at [74, 246] on link "每日結帳" at bounding box center [74, 253] width 137 height 34
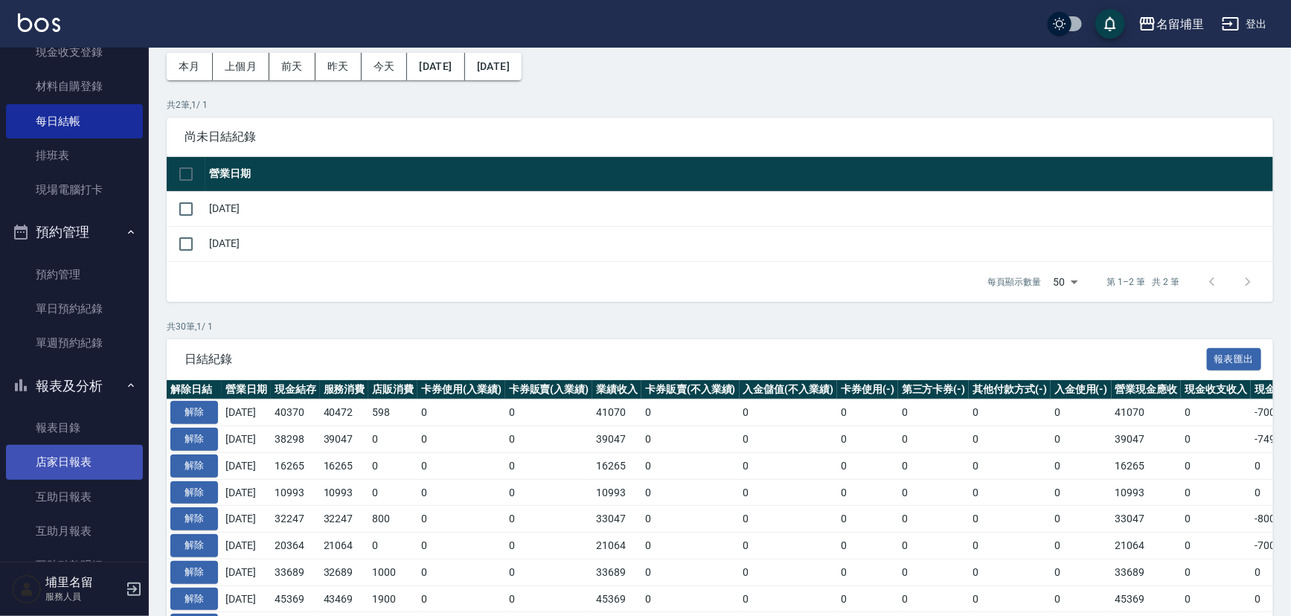
scroll to position [135, 0]
drag, startPoint x: 89, startPoint y: 466, endPoint x: 140, endPoint y: 452, distance: 53.3
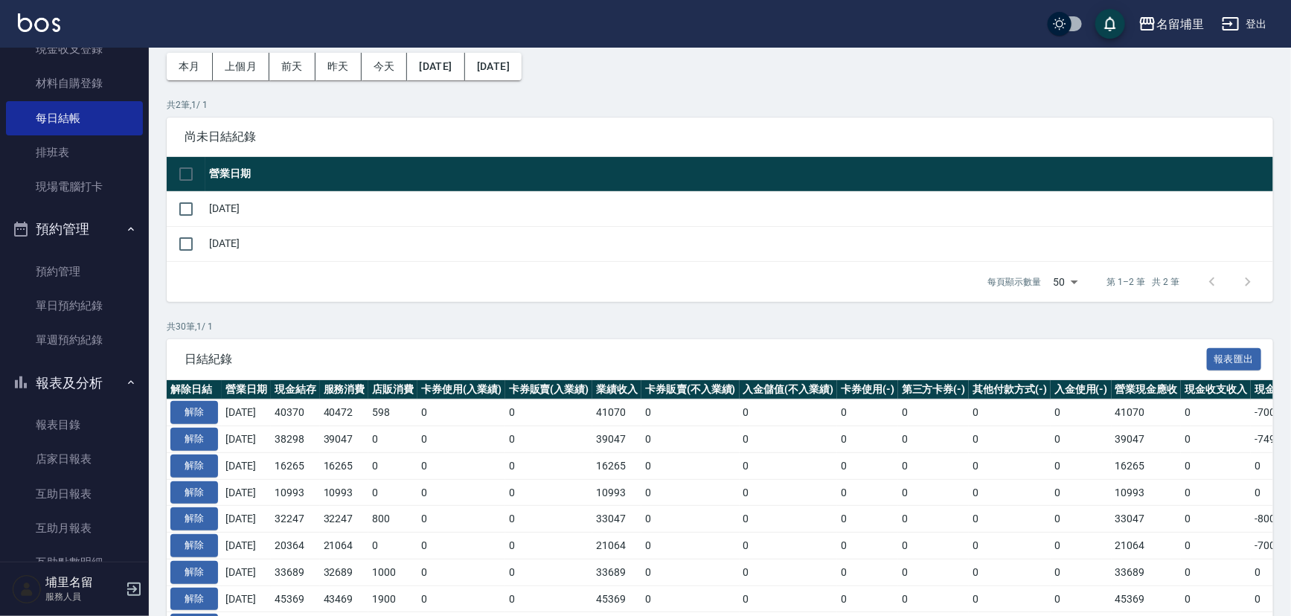
click at [89, 464] on link "店家日報表" at bounding box center [74, 459] width 137 height 34
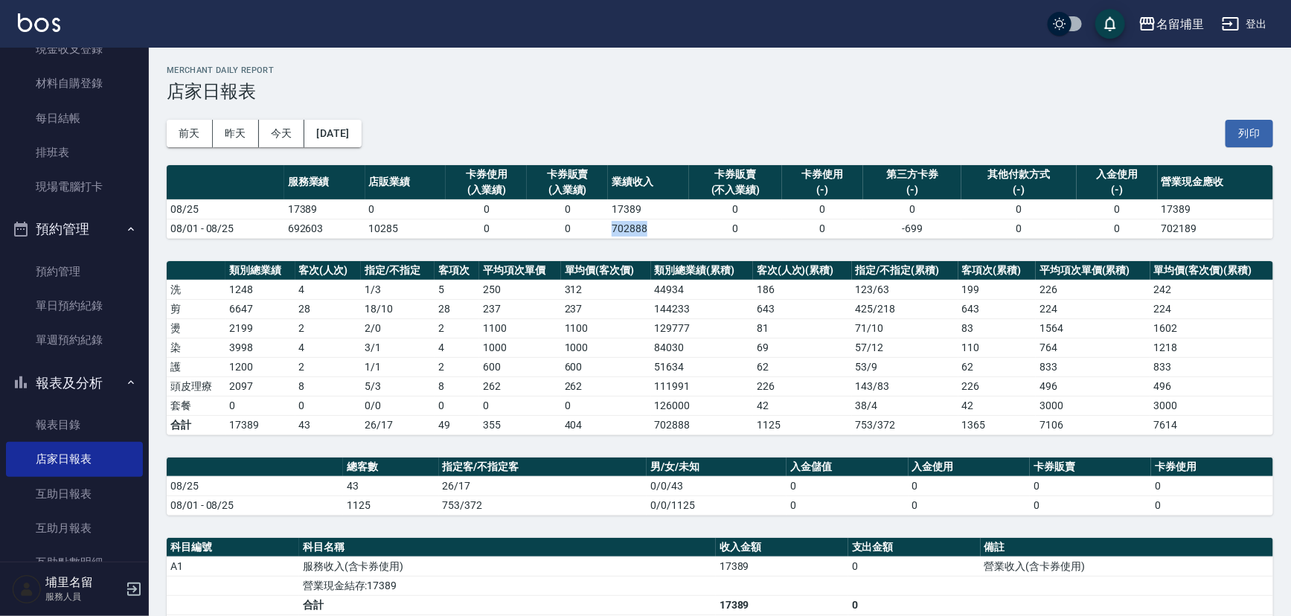
drag, startPoint x: 651, startPoint y: 226, endPoint x: 612, endPoint y: 228, distance: 39.5
click at [612, 228] on td "702888" at bounding box center [648, 228] width 81 height 19
drag, startPoint x: 607, startPoint y: 231, endPoint x: 669, endPoint y: 227, distance: 61.9
click at [669, 227] on td "702888" at bounding box center [648, 228] width 81 height 19
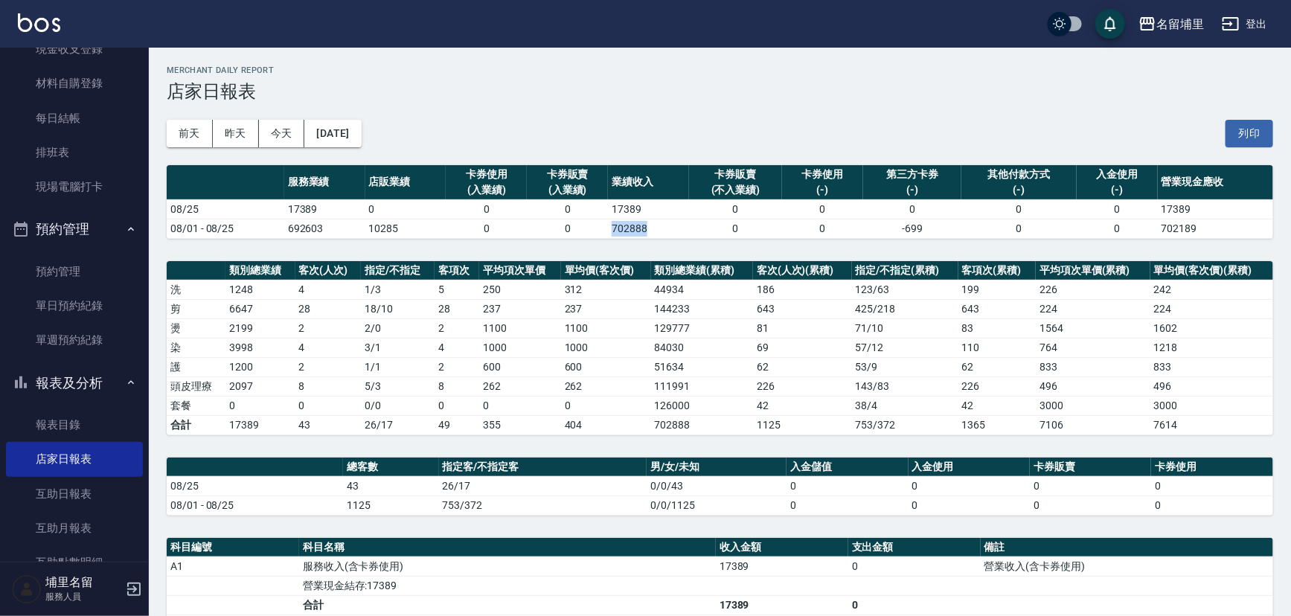
click at [670, 227] on td "702888" at bounding box center [648, 228] width 81 height 19
drag, startPoint x: 655, startPoint y: 228, endPoint x: 591, endPoint y: 228, distance: 64.0
click at [591, 228] on tr "08/01 - 08/25 692603 10285 0 0 702888 0 0 -699 0 0 702189" at bounding box center [720, 228] width 1107 height 19
click at [590, 228] on td "0" at bounding box center [567, 228] width 81 height 19
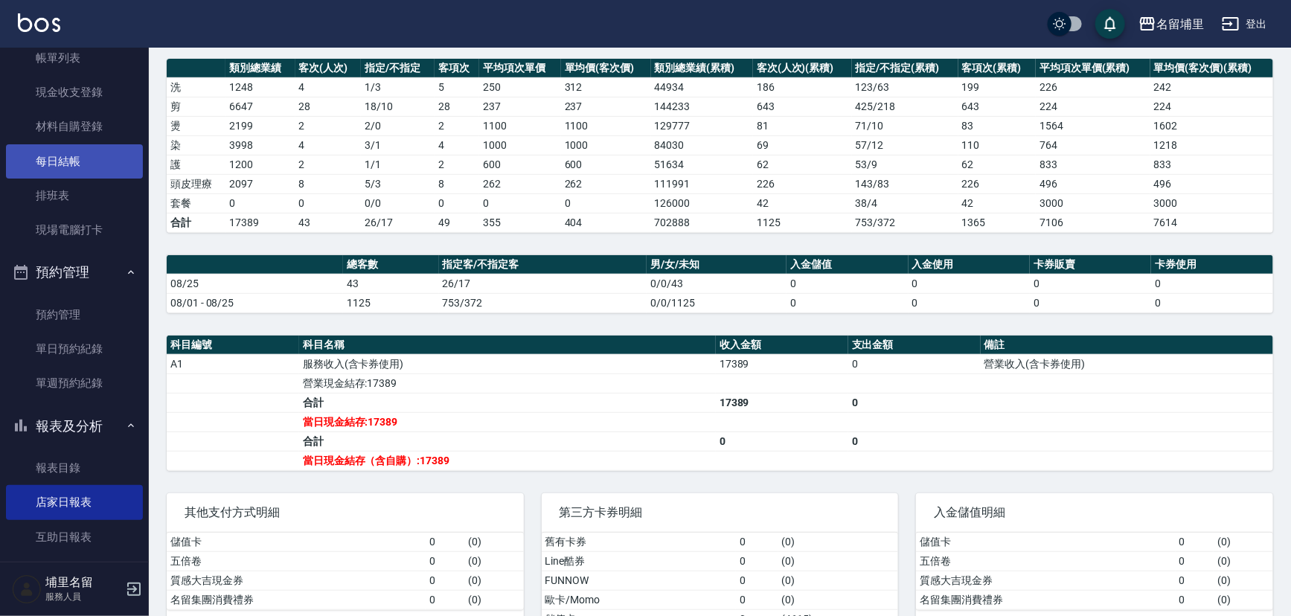
scroll to position [67, 0]
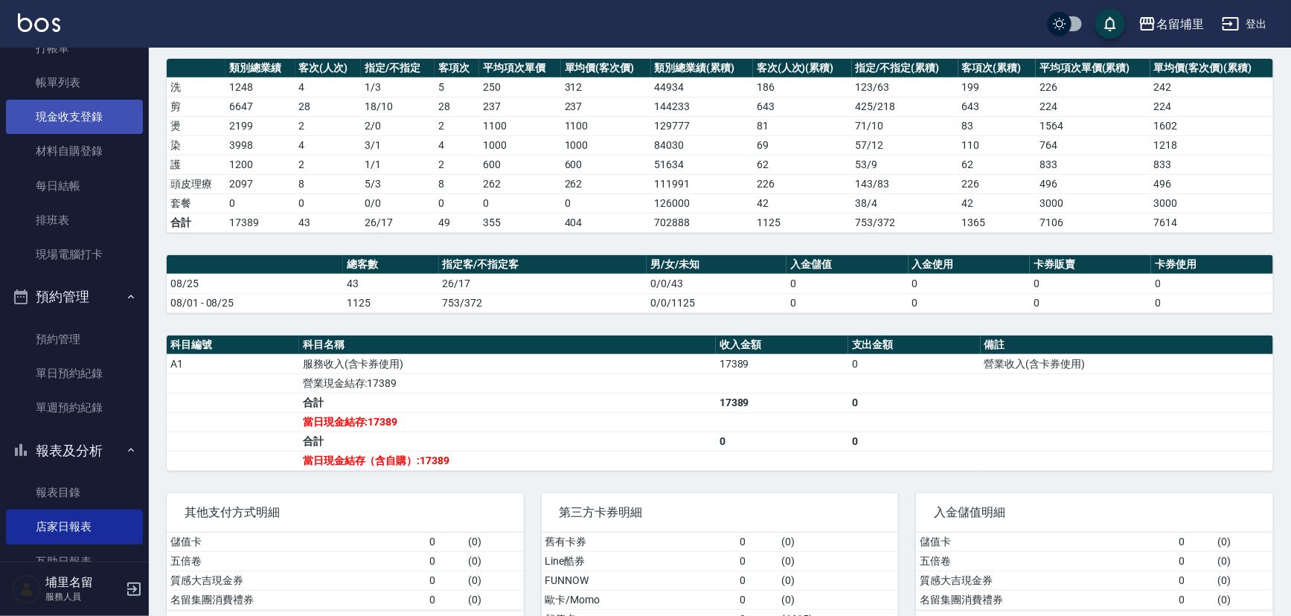
click at [82, 103] on link "現金收支登錄" at bounding box center [74, 117] width 137 height 34
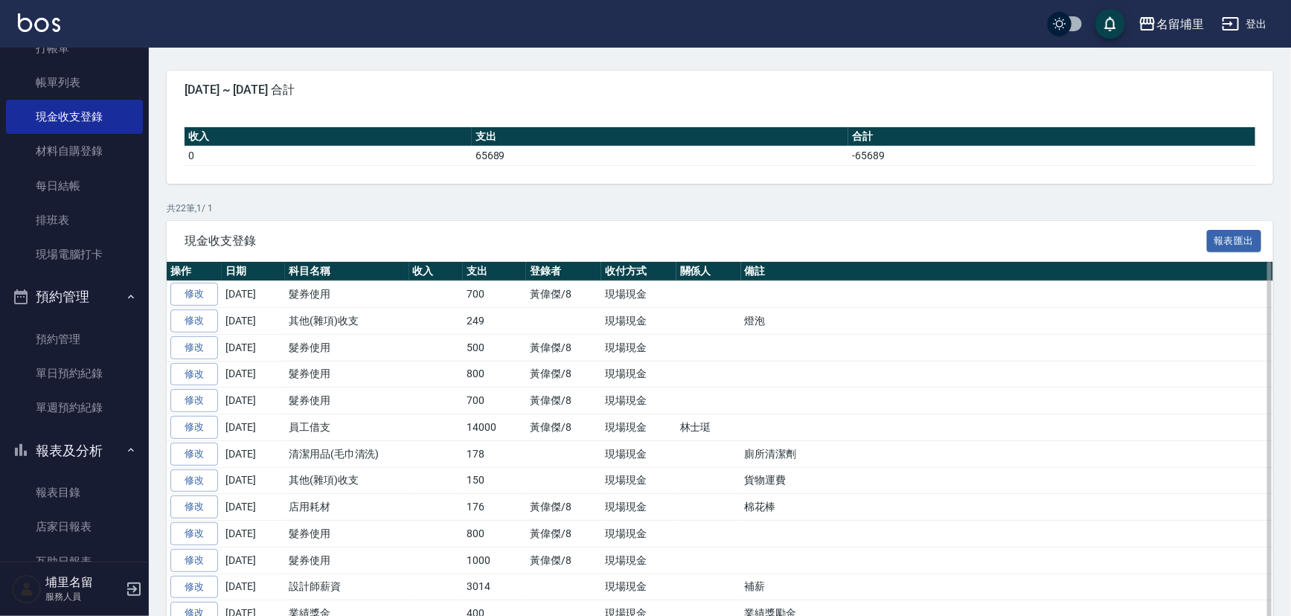
scroll to position [135, 0]
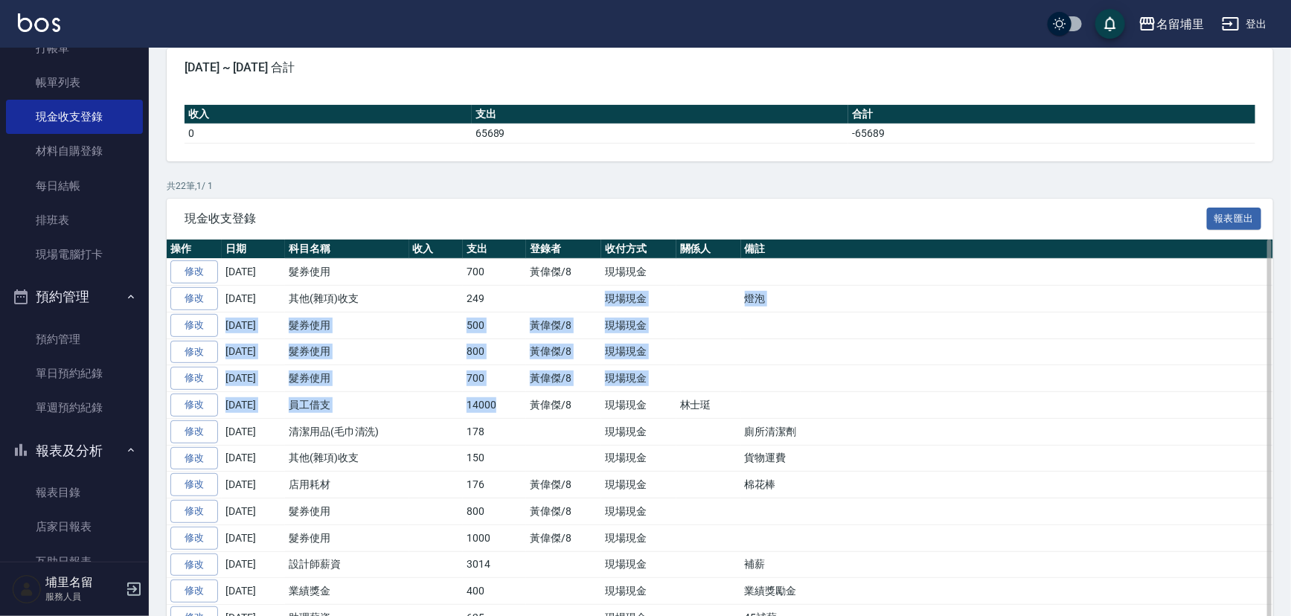
drag, startPoint x: 488, startPoint y: 295, endPoint x: 500, endPoint y: 402, distance: 107.8
click at [500, 402] on tbody "修改 [DATE] 髮券使用 700 [PERSON_NAME]/8 現場現金 修改 [DATE] 其他(雜項)收支 249 現場現金 燈泡 修改 [DATE…" at bounding box center [720, 552] width 1107 height 586
click at [500, 402] on td "14000" at bounding box center [494, 405] width 63 height 27
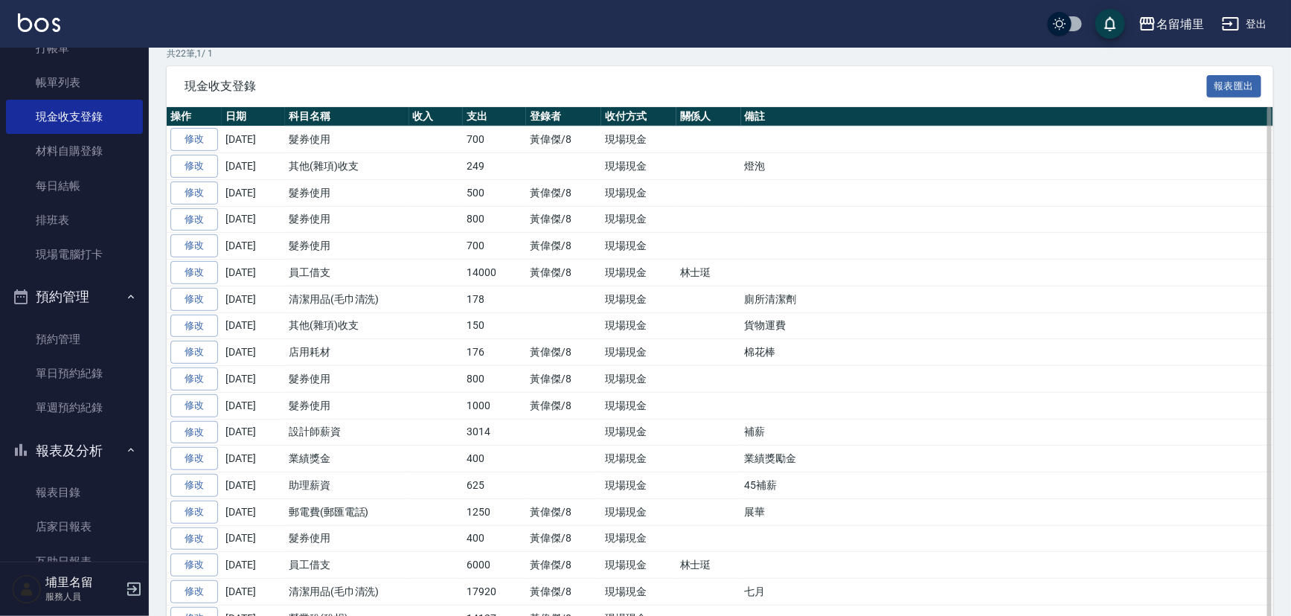
scroll to position [270, 0]
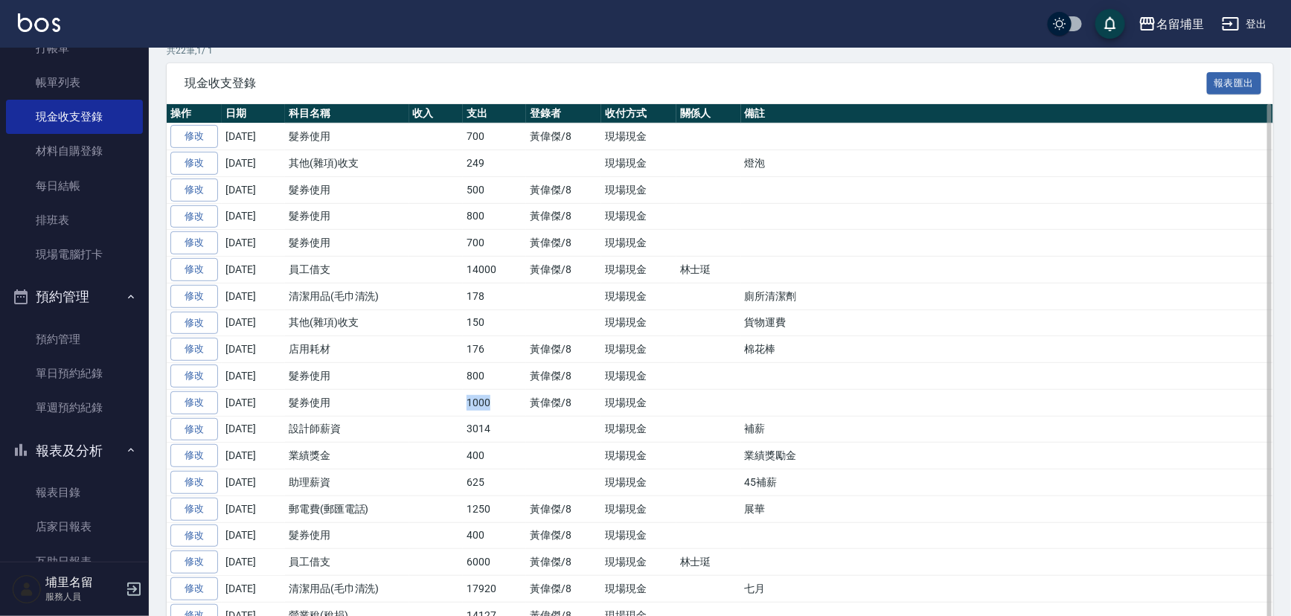
drag, startPoint x: 500, startPoint y: 401, endPoint x: 441, endPoint y: 402, distance: 58.8
click at [441, 402] on tr "修改 [DATE] 髮券使用 1000 [PERSON_NAME]/8 現場現金" at bounding box center [720, 402] width 1107 height 27
click at [441, 402] on td at bounding box center [436, 402] width 54 height 27
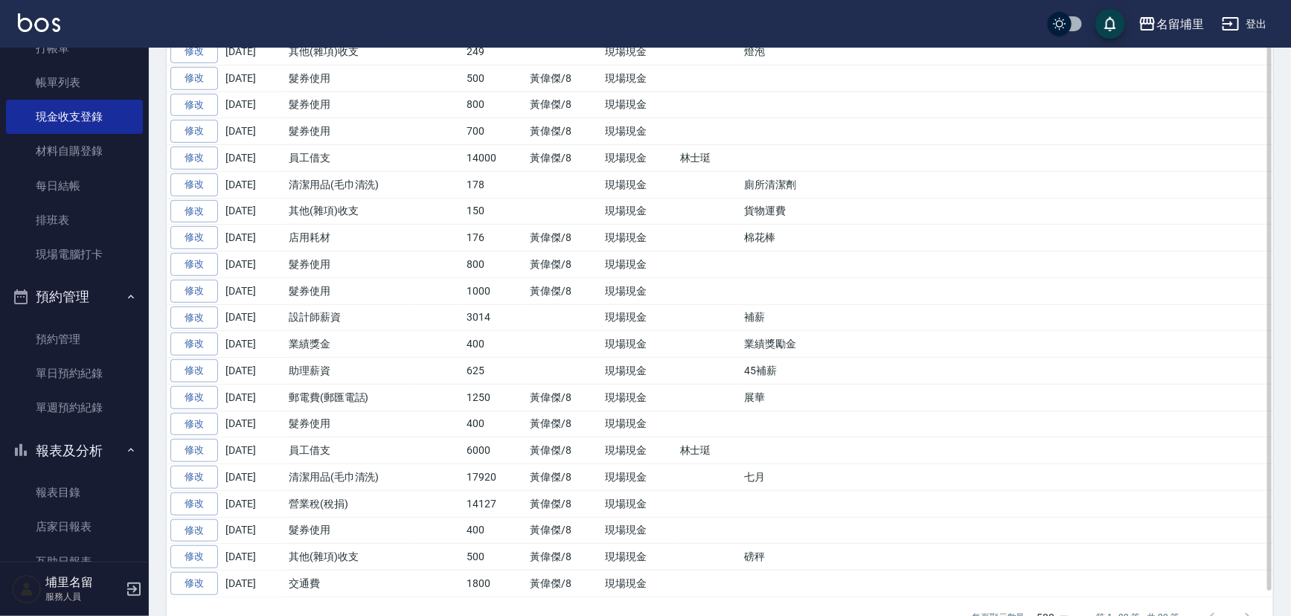
scroll to position [406, 0]
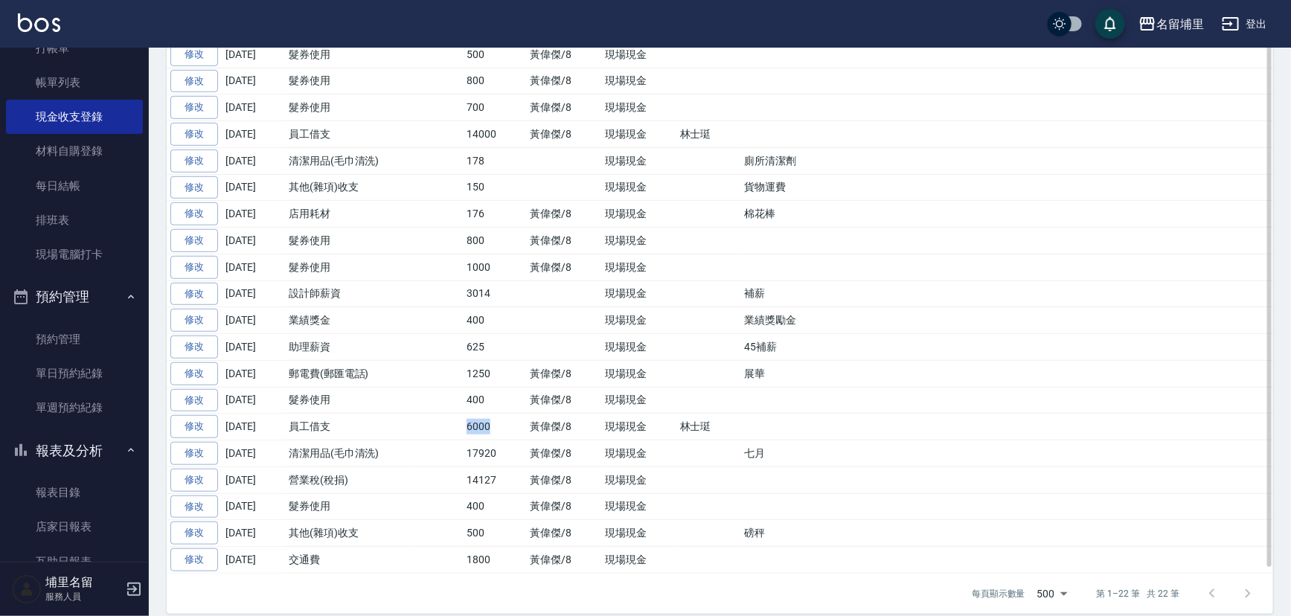
drag, startPoint x: 507, startPoint y: 424, endPoint x: 460, endPoint y: 421, distance: 47.0
click at [460, 421] on tr "修改 [DATE] 員工借支 6000 [PERSON_NAME]/8 現場現金 林士珽" at bounding box center [720, 427] width 1107 height 27
click at [459, 420] on td at bounding box center [436, 427] width 54 height 27
drag, startPoint x: 457, startPoint y: 445, endPoint x: 507, endPoint y: 478, distance: 59.7
click at [507, 478] on tbody "修改 [DATE] 髮券使用 700 [PERSON_NAME]/8 現場現金 修改 [DATE] 其他(雜項)收支 249 現場現金 燈泡 修改 [DATE…" at bounding box center [720, 281] width 1107 height 586
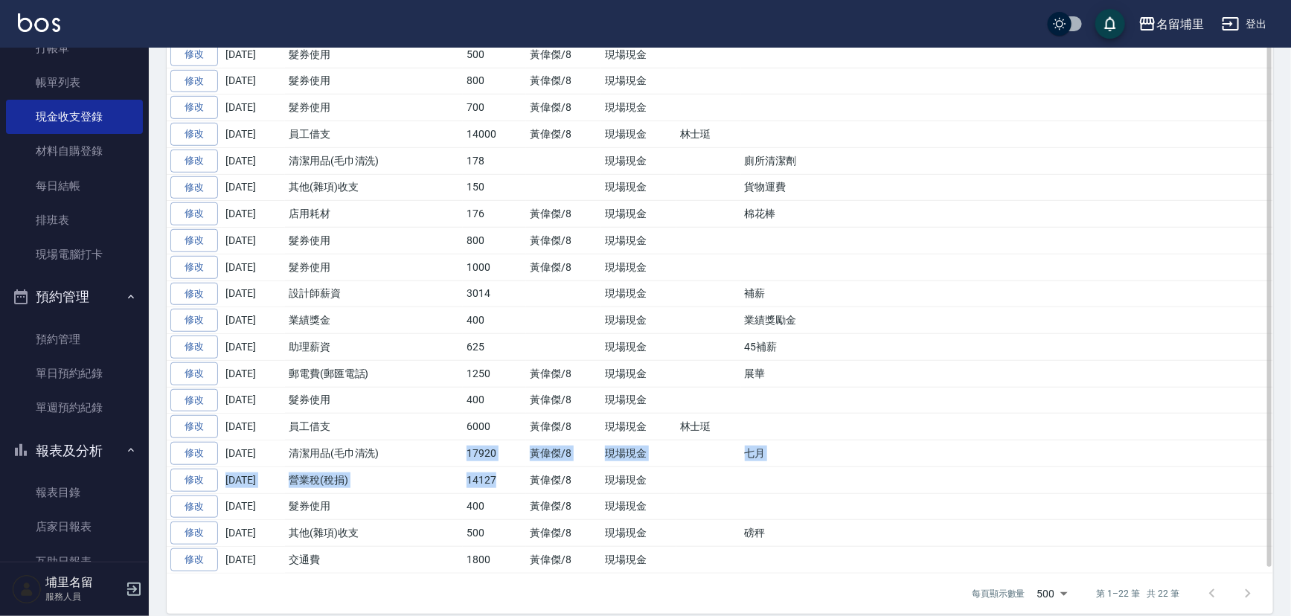
click at [507, 478] on td "14127" at bounding box center [494, 480] width 63 height 27
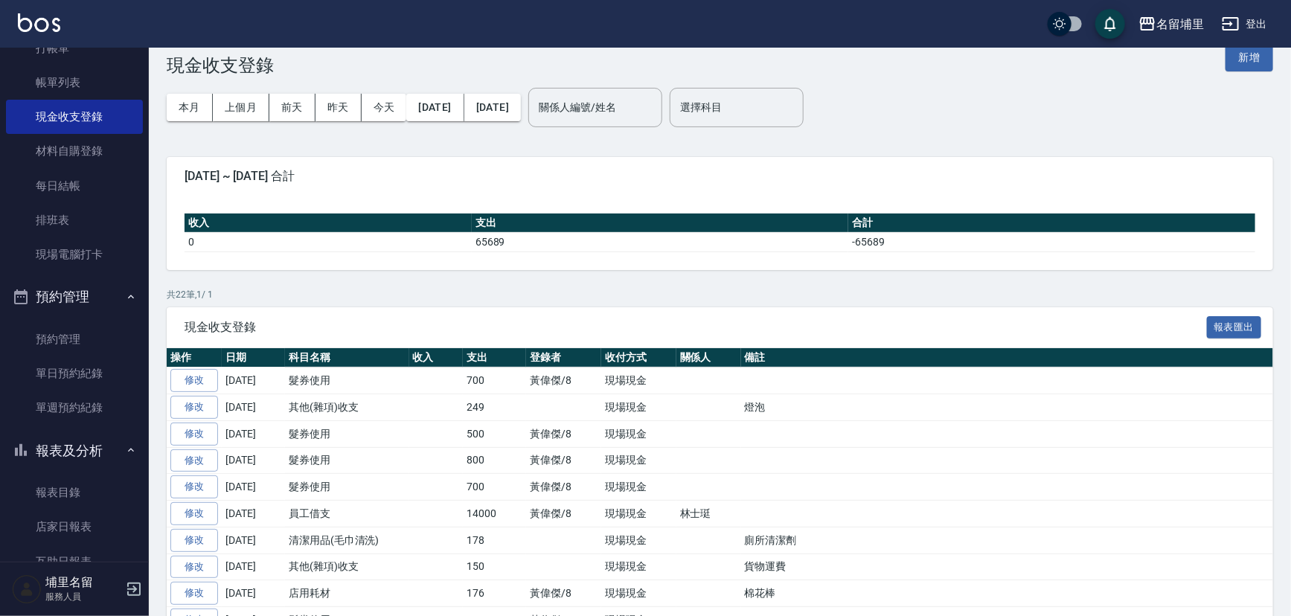
scroll to position [0, 0]
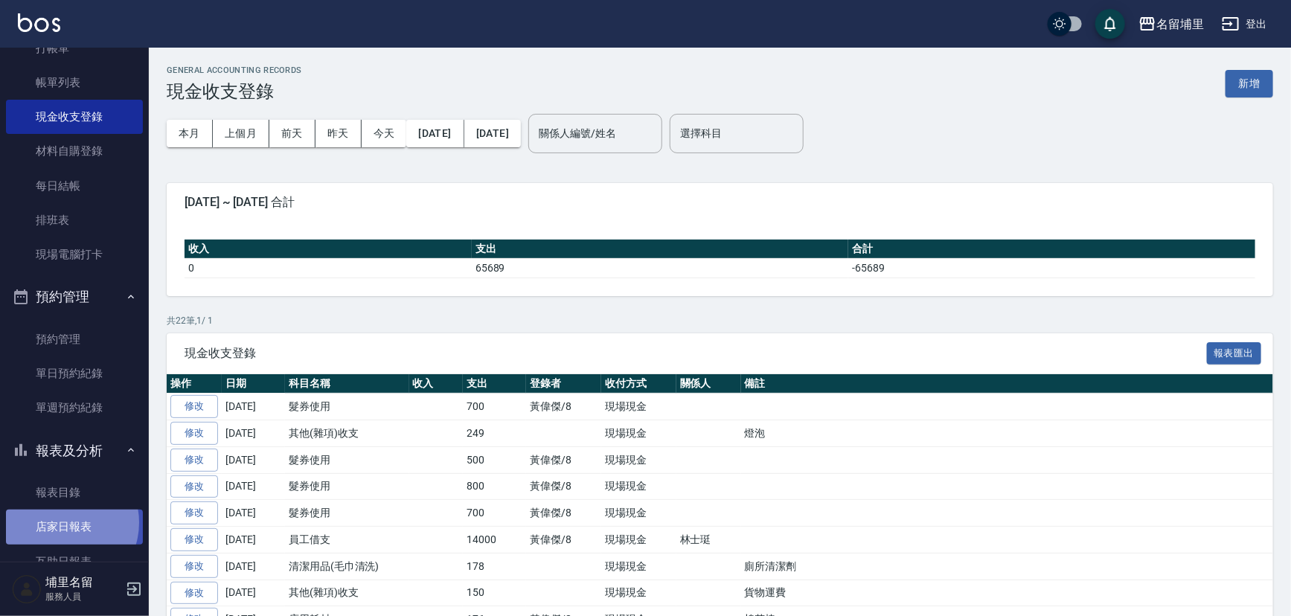
click at [63, 522] on link "店家日報表" at bounding box center [74, 527] width 137 height 34
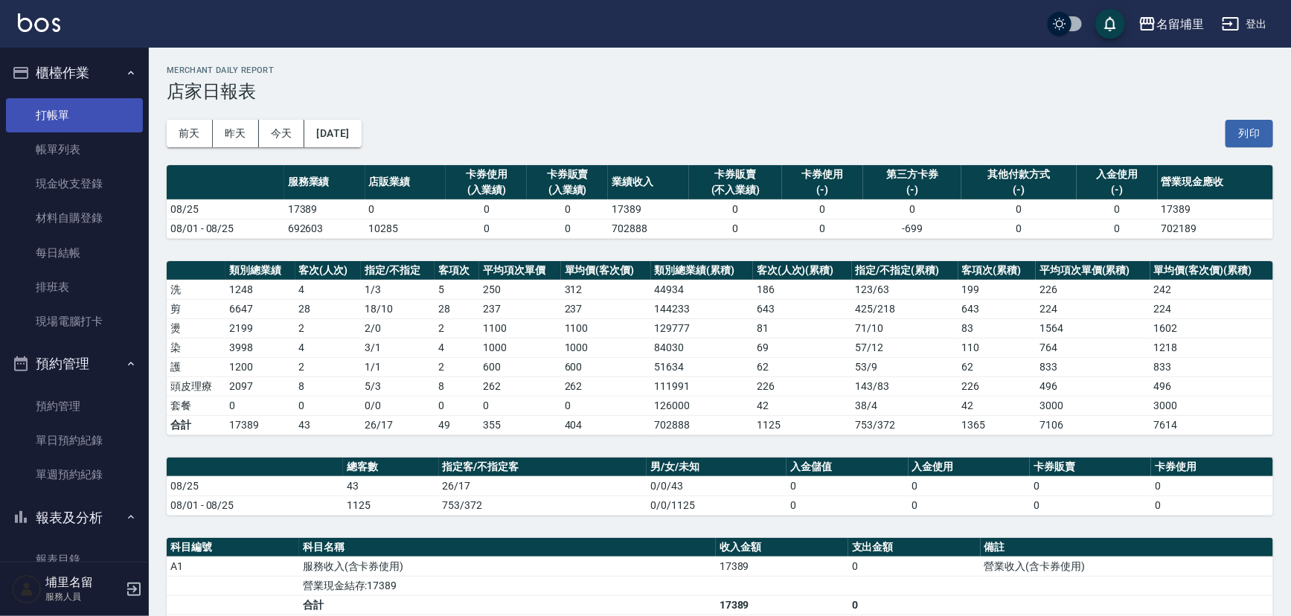
click at [55, 101] on link "打帳單" at bounding box center [74, 115] width 137 height 34
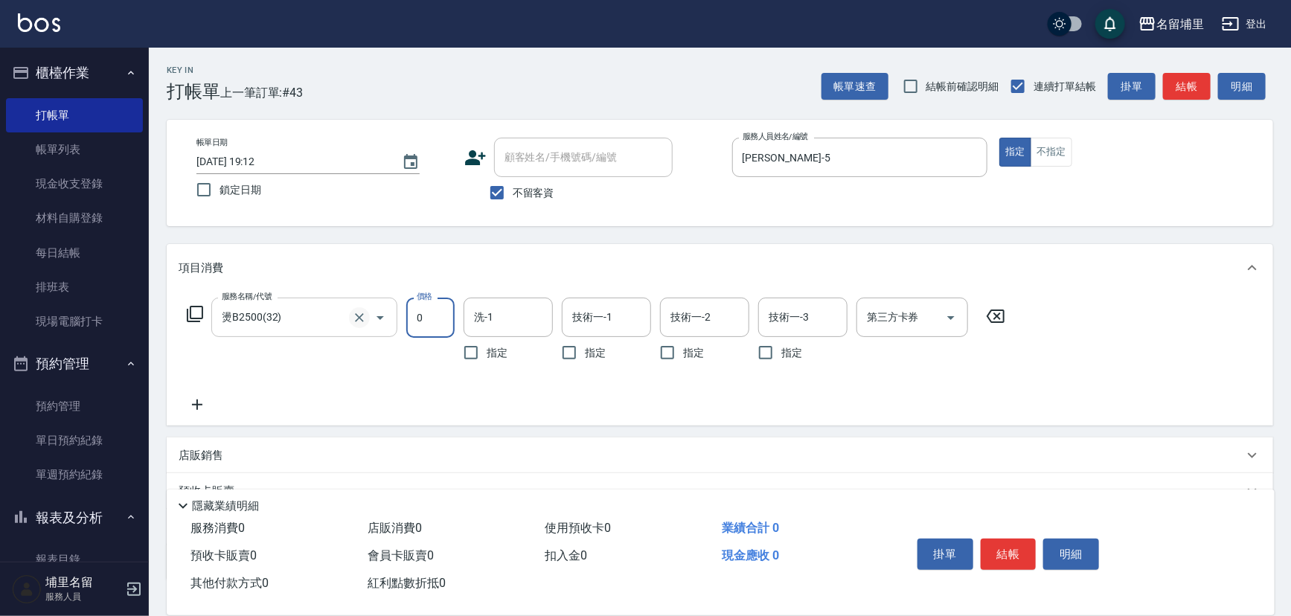
click at [361, 319] on icon "Clear" at bounding box center [359, 317] width 9 height 9
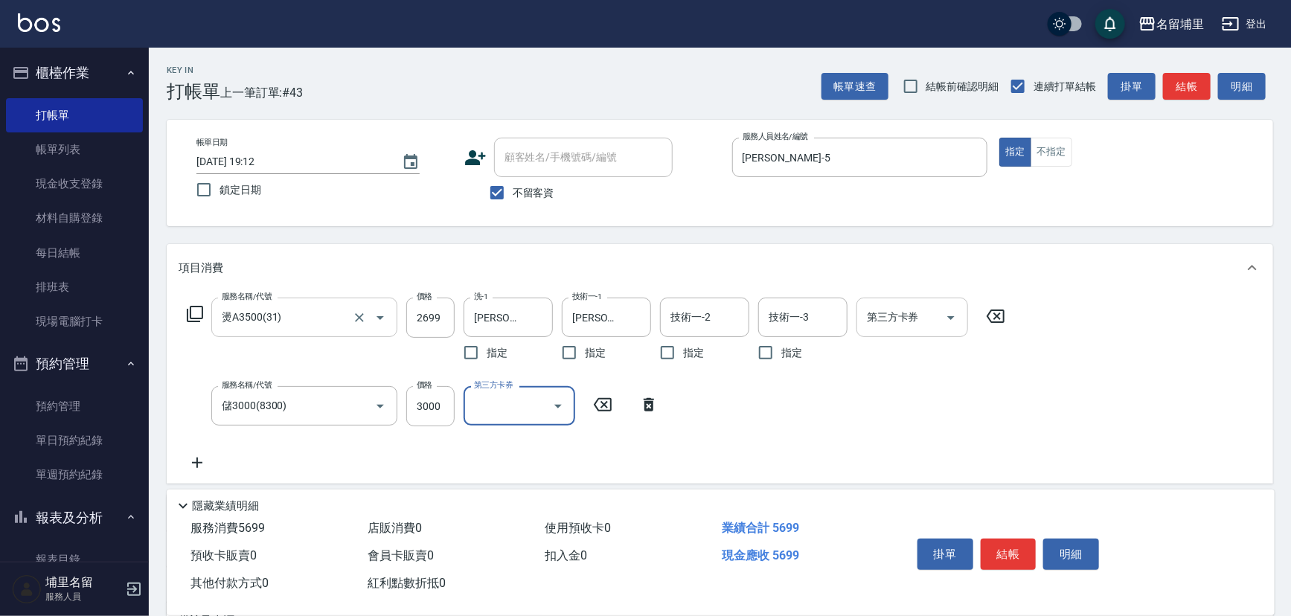
click at [953, 313] on icon "Open" at bounding box center [951, 318] width 18 height 18
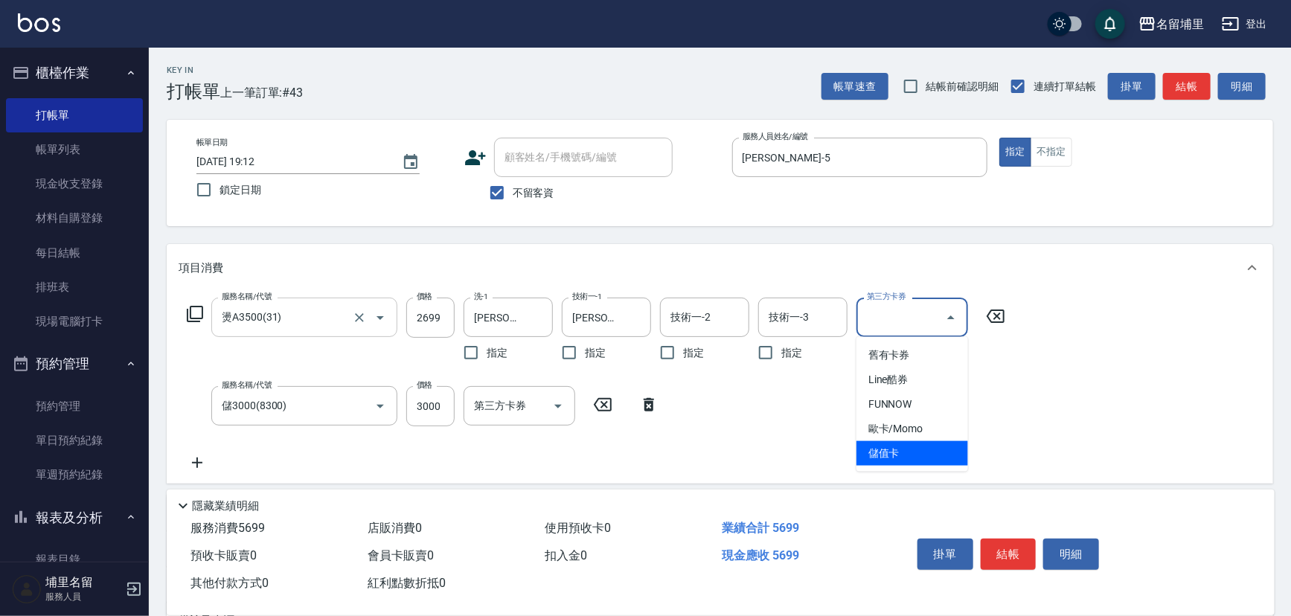
drag, startPoint x: 903, startPoint y: 455, endPoint x: 953, endPoint y: 486, distance: 59.5
click at [903, 455] on span "儲值卡" at bounding box center [913, 453] width 112 height 25
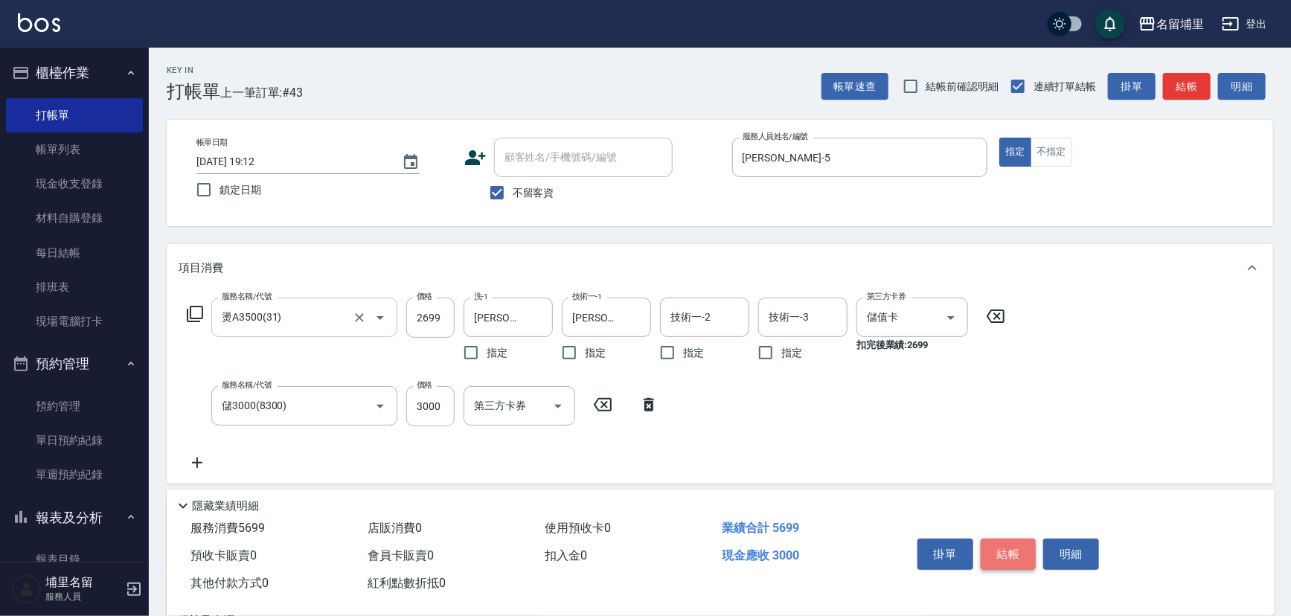
click at [1006, 553] on button "結帳" at bounding box center [1009, 554] width 56 height 31
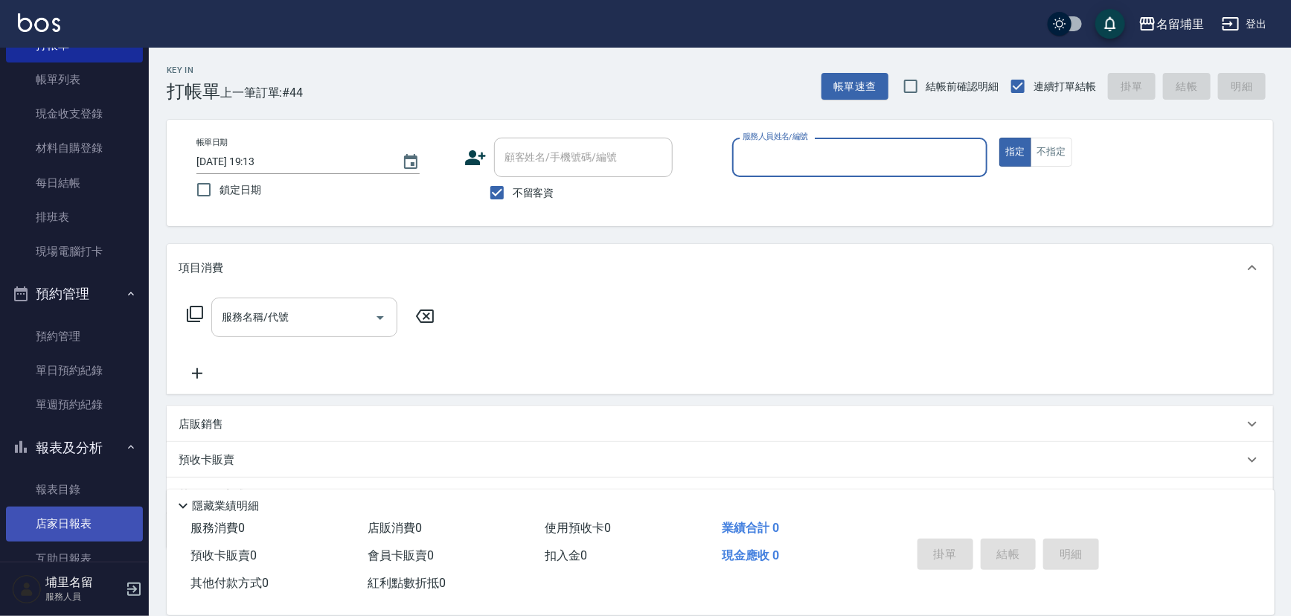
scroll to position [135, 0]
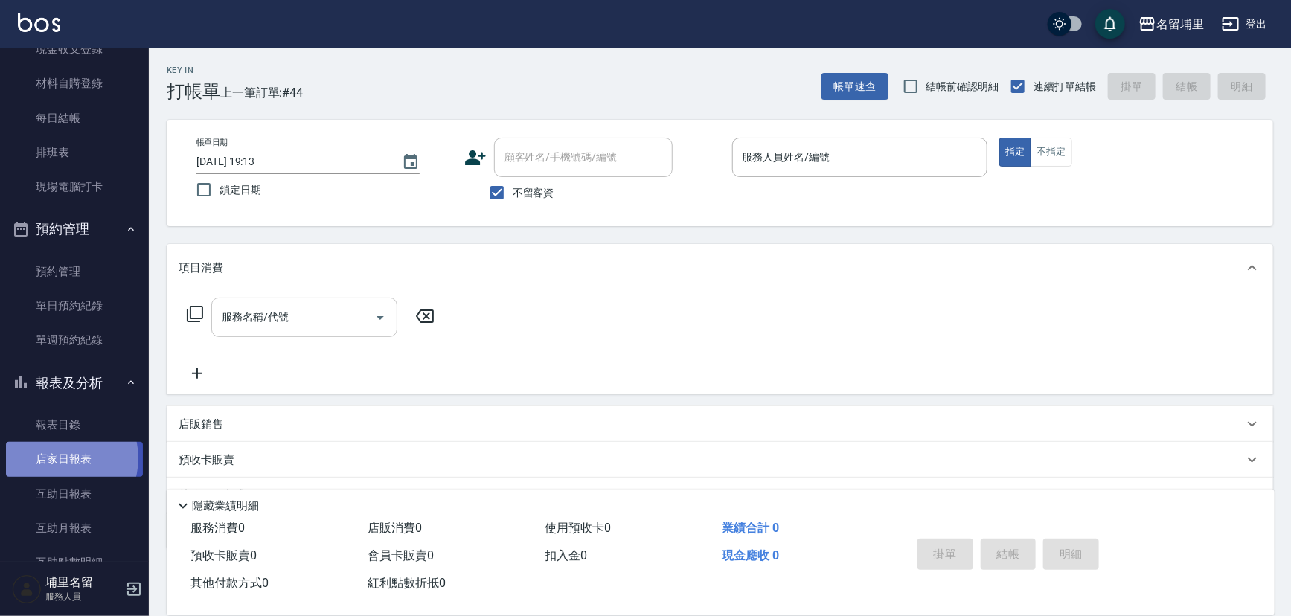
click at [60, 458] on link "店家日報表" at bounding box center [74, 459] width 137 height 34
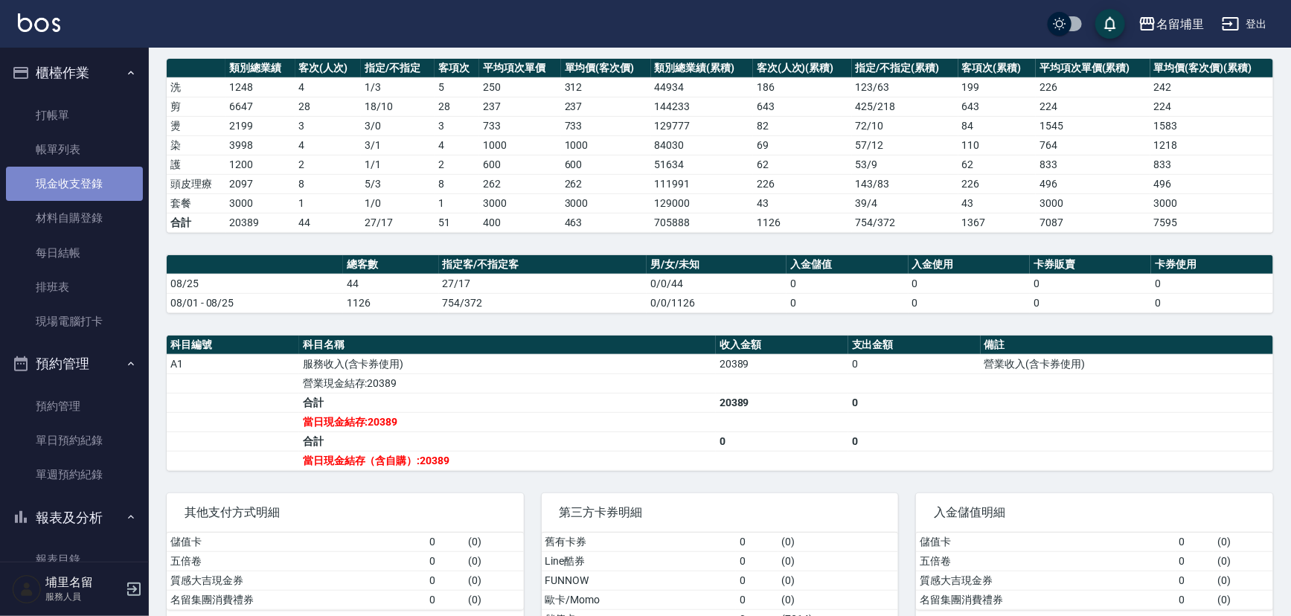
click at [81, 176] on link "現金收支登錄" at bounding box center [74, 184] width 137 height 34
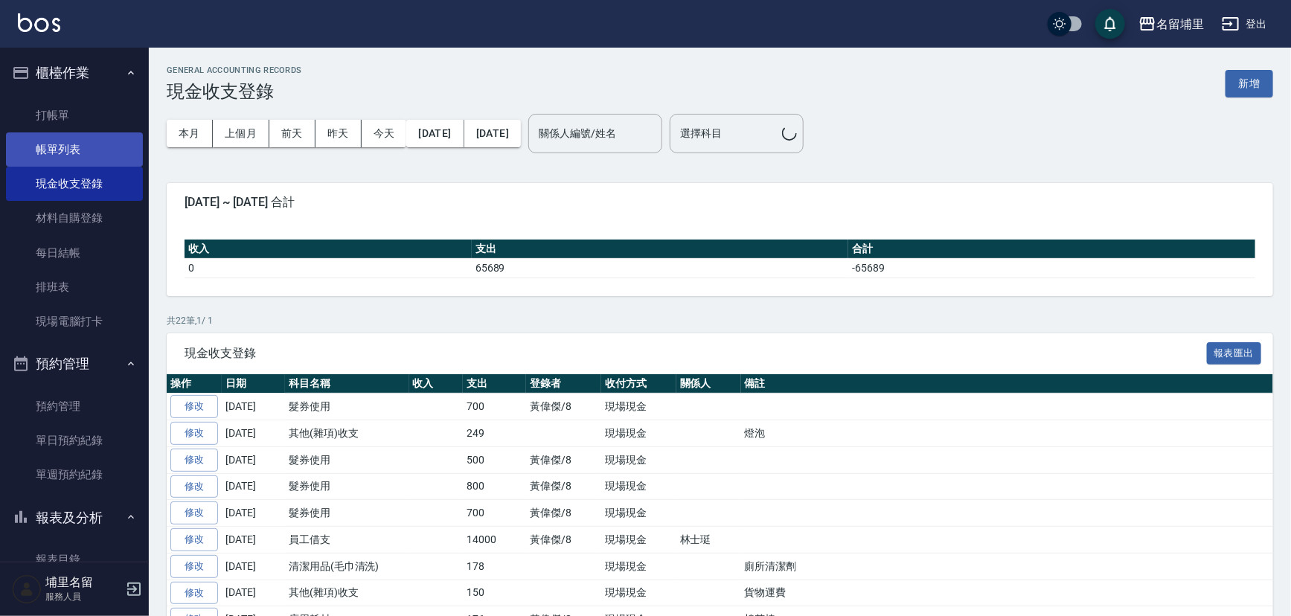
click at [89, 133] on link "帳單列表" at bounding box center [74, 149] width 137 height 34
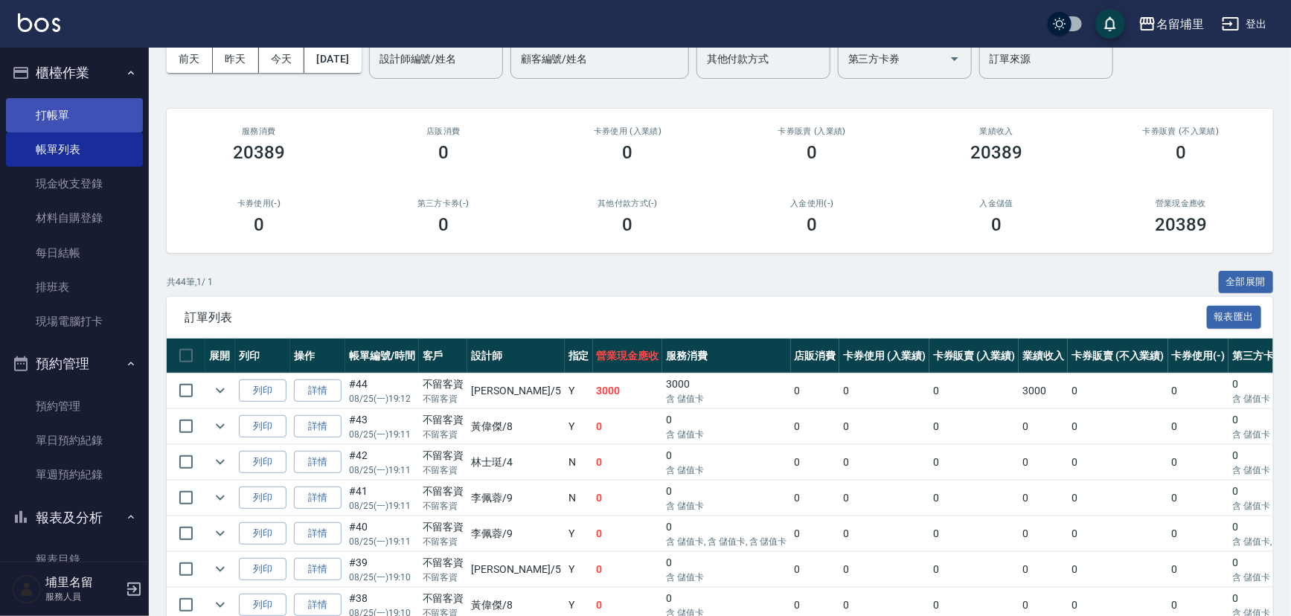
scroll to position [67, 0]
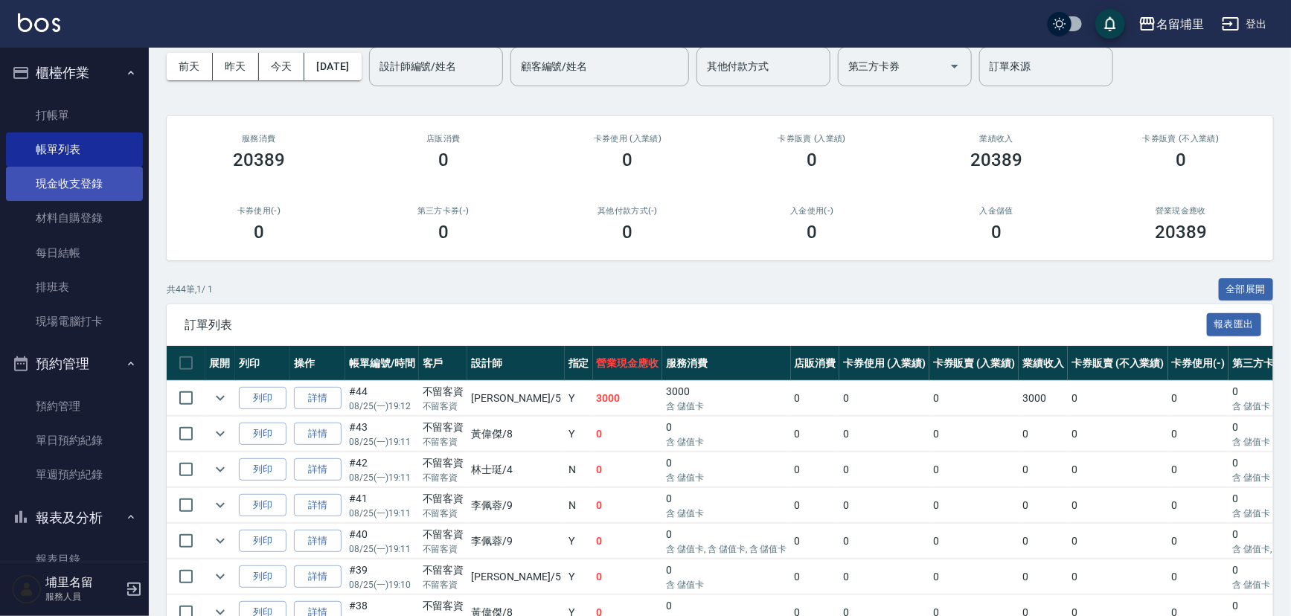
drag, startPoint x: 99, startPoint y: 183, endPoint x: 109, endPoint y: 179, distance: 10.4
click at [99, 183] on link "現金收支登錄" at bounding box center [74, 184] width 137 height 34
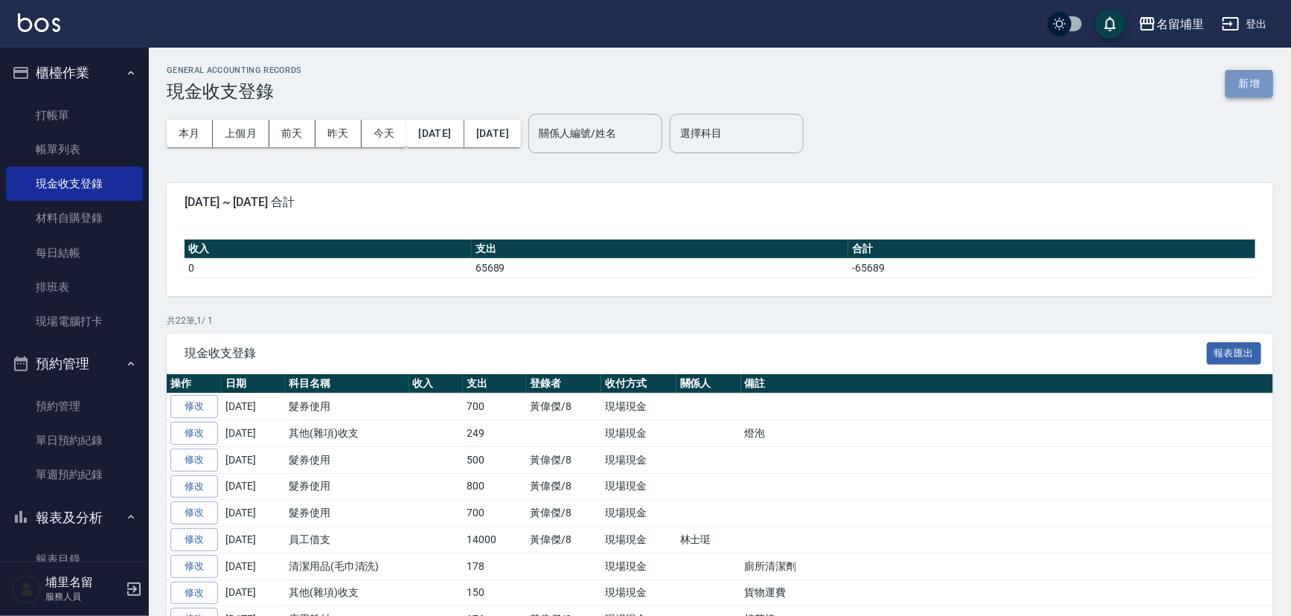
click at [1257, 84] on button "新增" at bounding box center [1250, 84] width 48 height 28
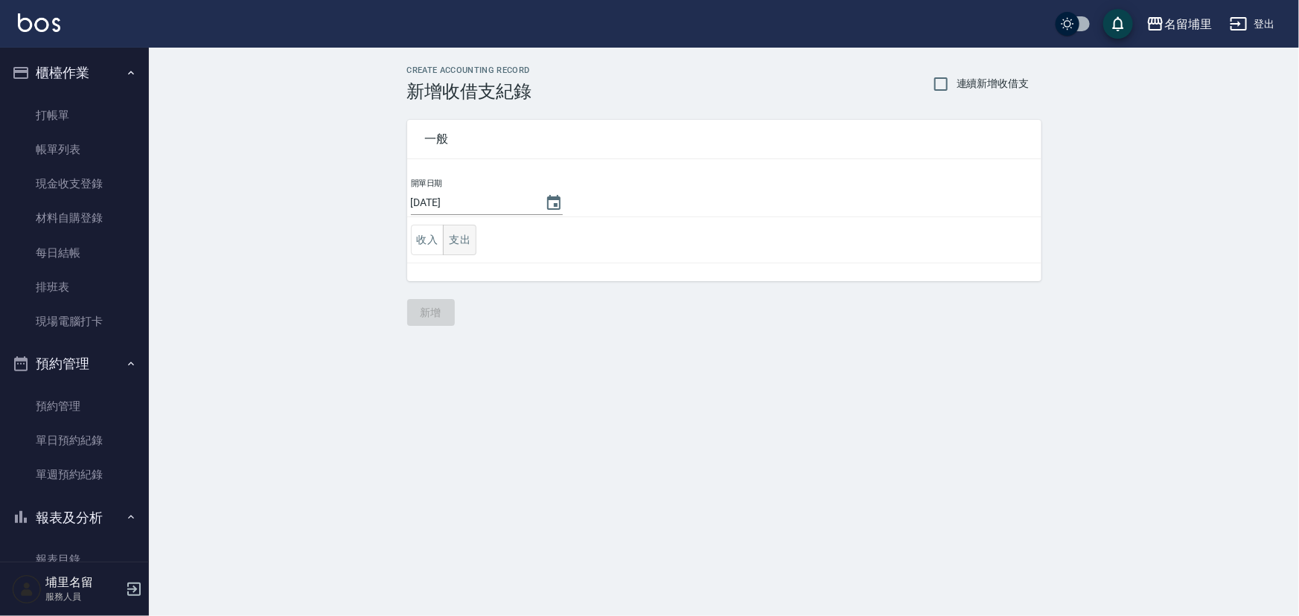
click at [450, 233] on button "支出" at bounding box center [459, 240] width 33 height 31
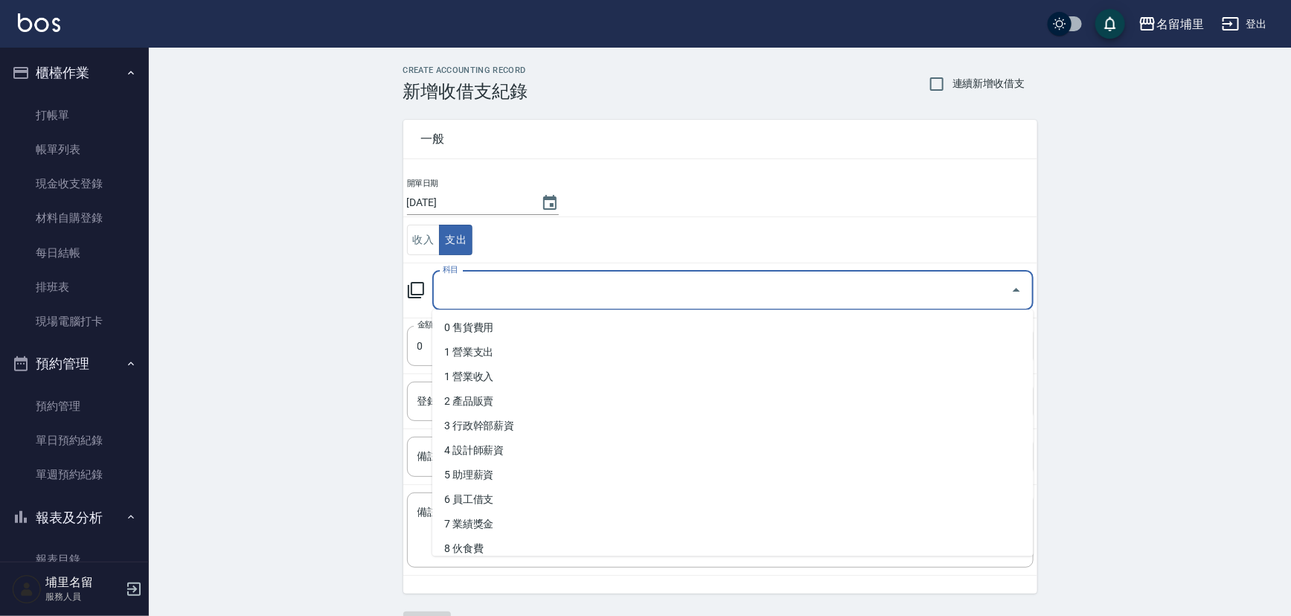
click at [528, 281] on input "科目" at bounding box center [722, 291] width 566 height 26
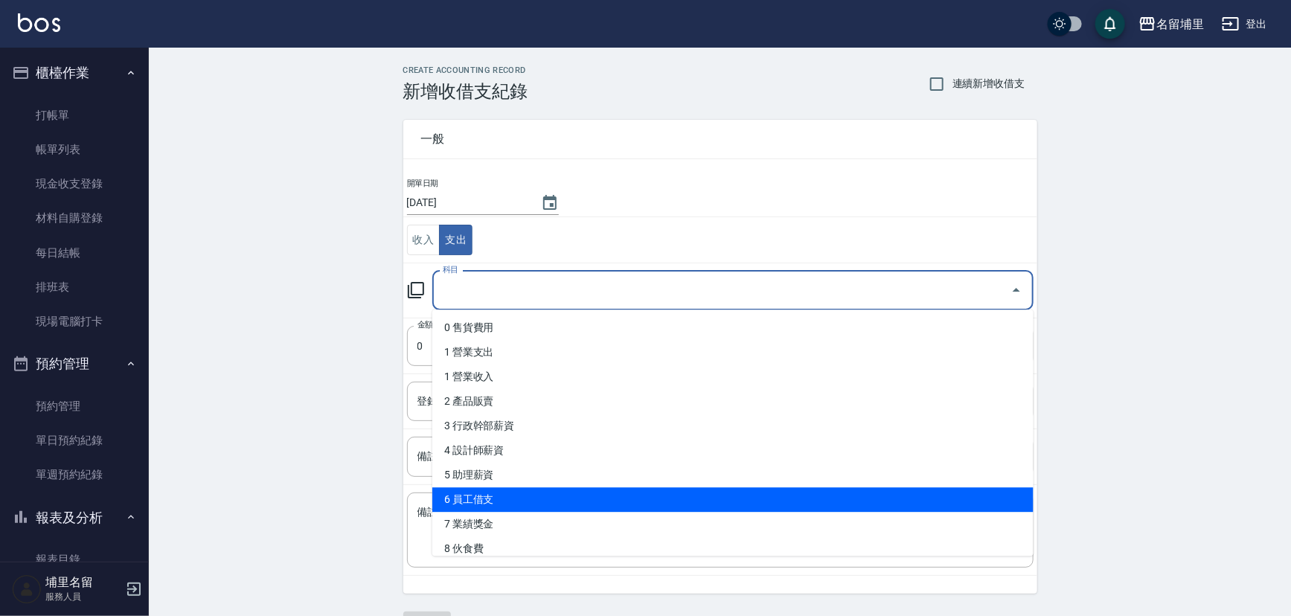
click at [569, 502] on li "6 員工借支" at bounding box center [732, 499] width 601 height 25
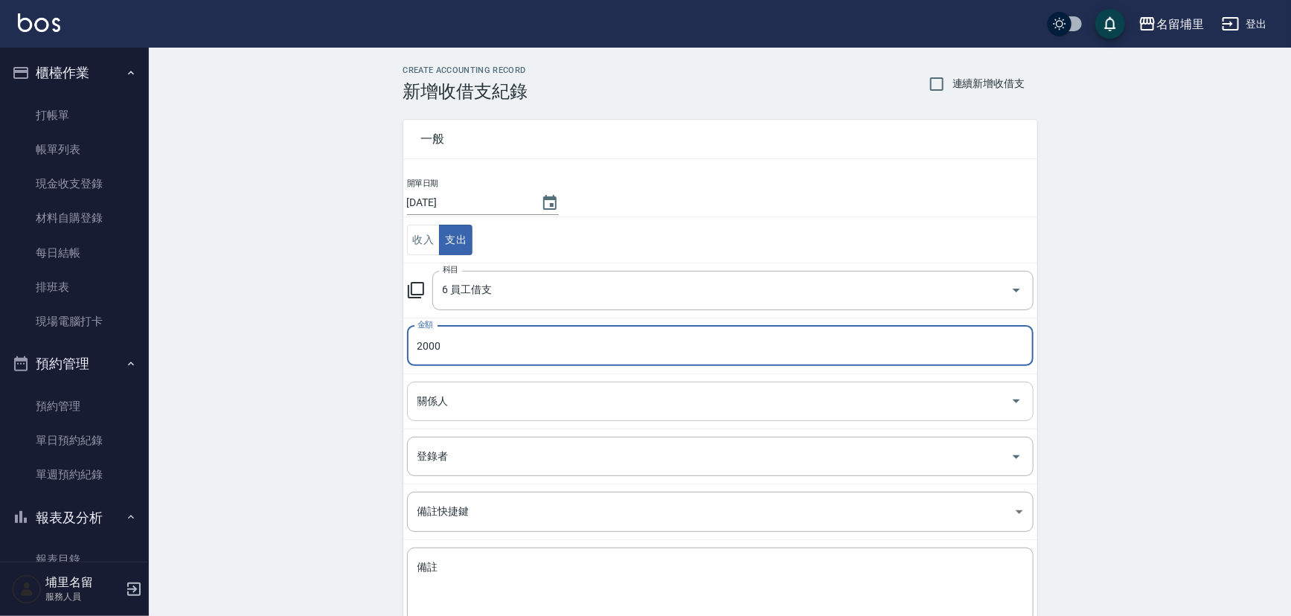
click at [470, 404] on input "關係人" at bounding box center [709, 401] width 591 height 26
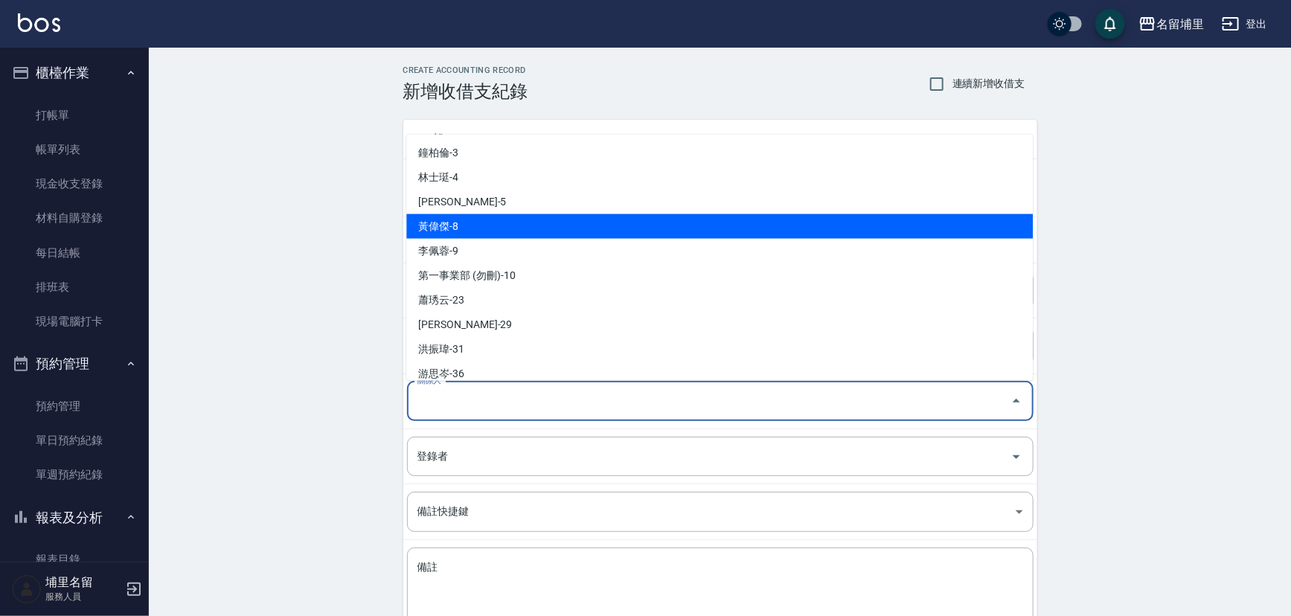
click at [499, 231] on li "黃偉傑-8" at bounding box center [719, 226] width 627 height 25
click at [474, 402] on input "黃偉傑-8" at bounding box center [700, 401] width 572 height 26
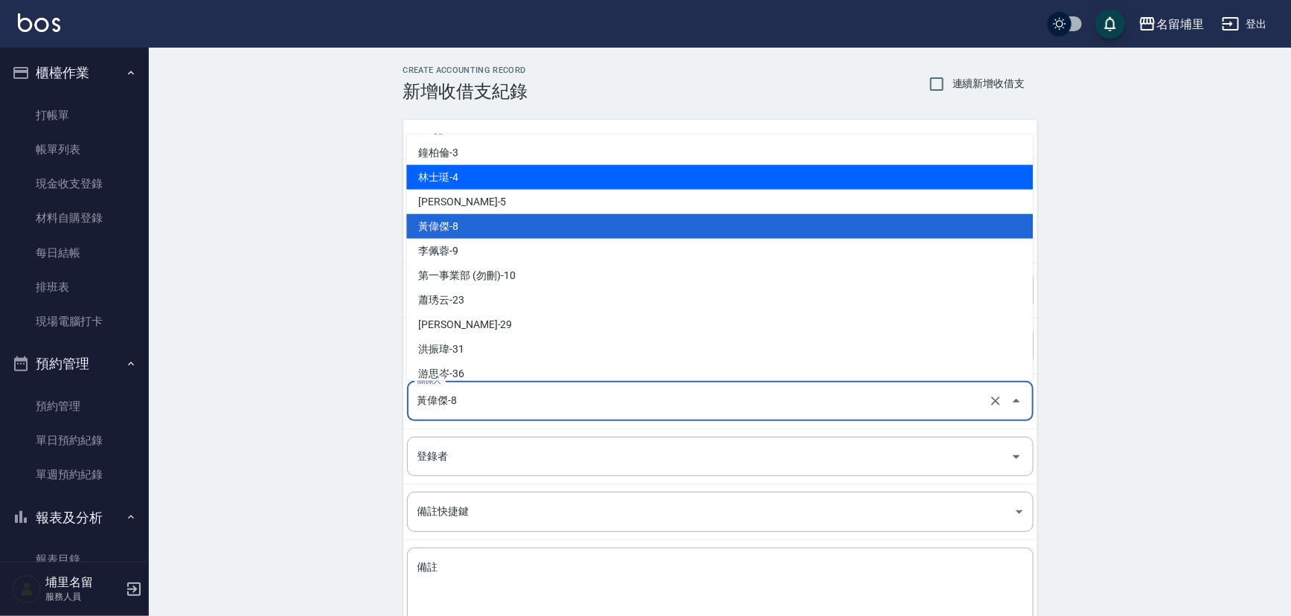
click at [489, 188] on li "林士珽-4" at bounding box center [719, 176] width 627 height 25
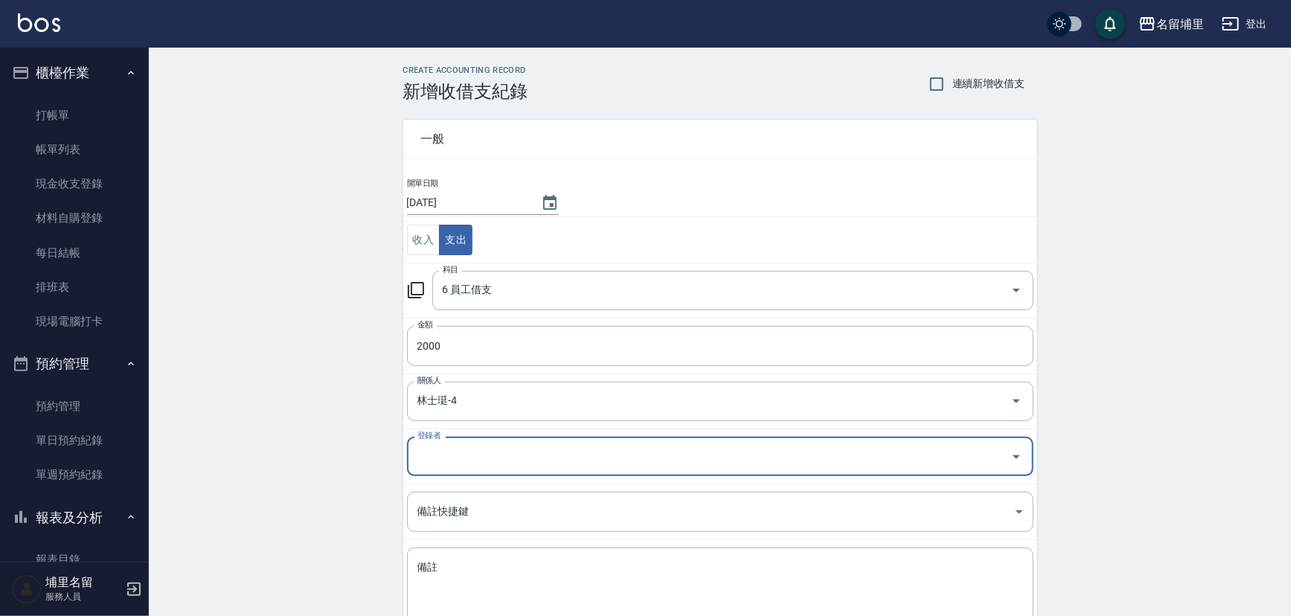
click at [481, 456] on input "登錄者" at bounding box center [709, 457] width 591 height 26
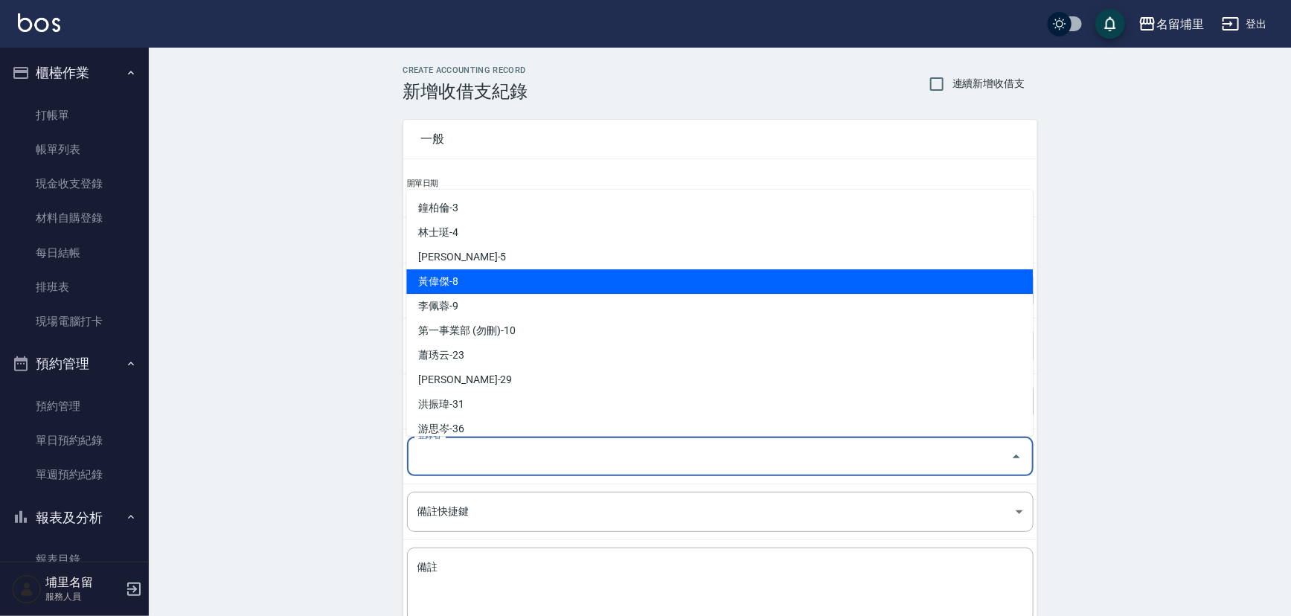
drag, startPoint x: 496, startPoint y: 282, endPoint x: 499, endPoint y: 329, distance: 47.0
click at [496, 283] on li "黃偉傑-8" at bounding box center [719, 281] width 627 height 25
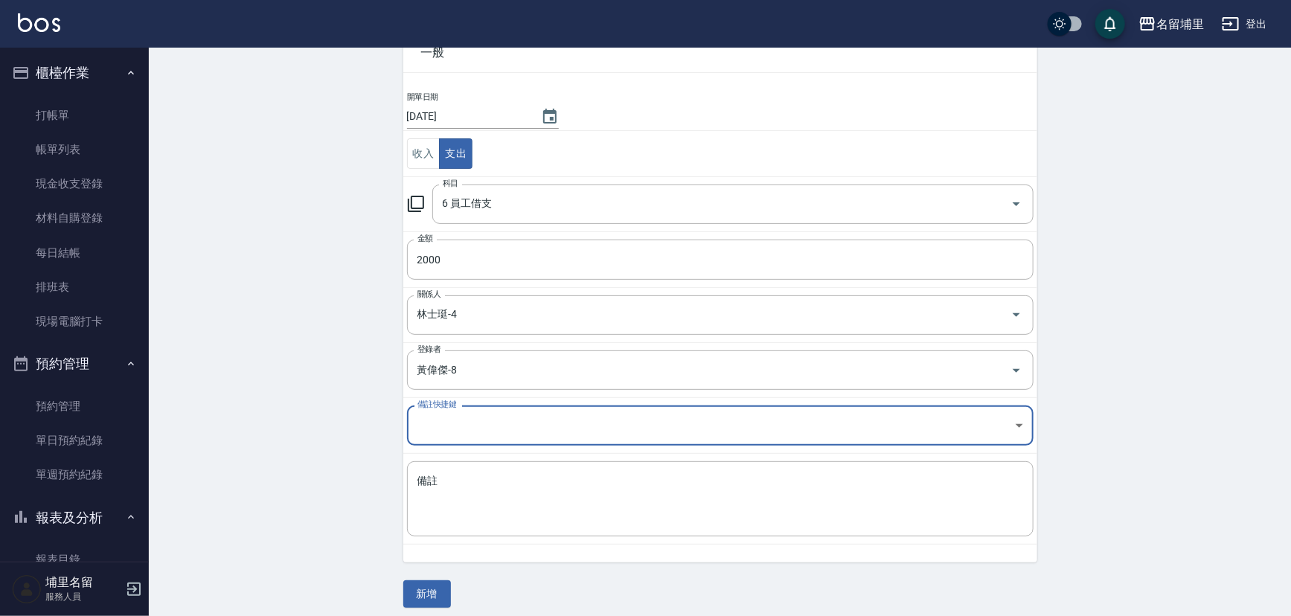
scroll to position [95, 0]
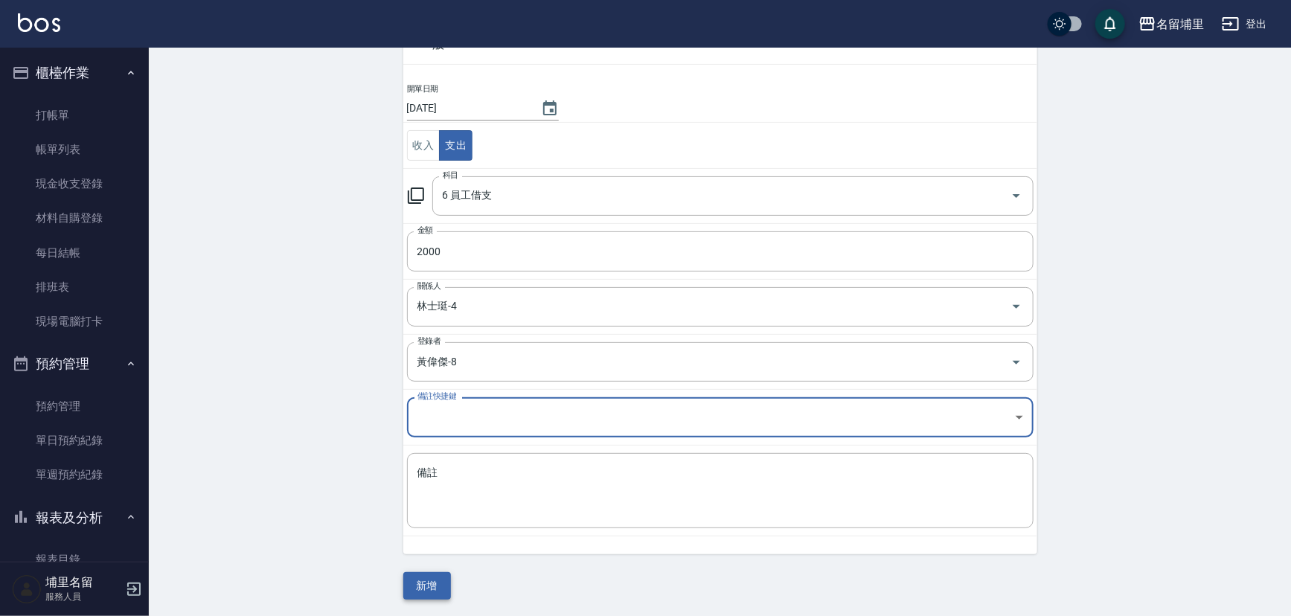
click at [429, 579] on button "新增" at bounding box center [427, 586] width 48 height 28
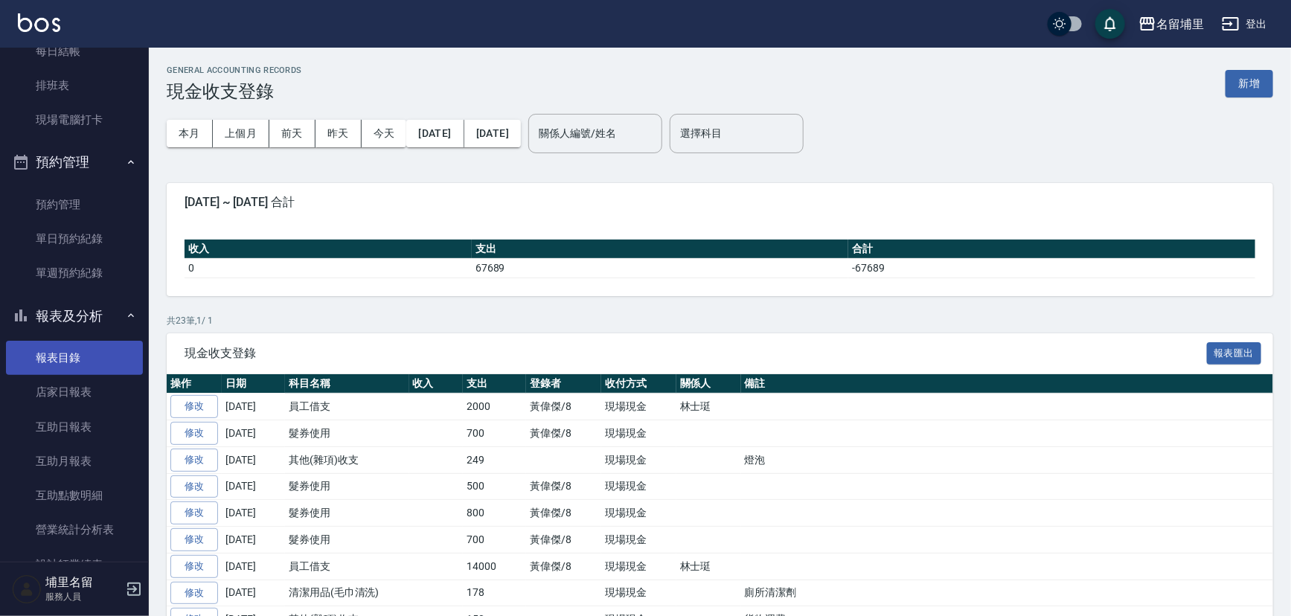
scroll to position [202, 0]
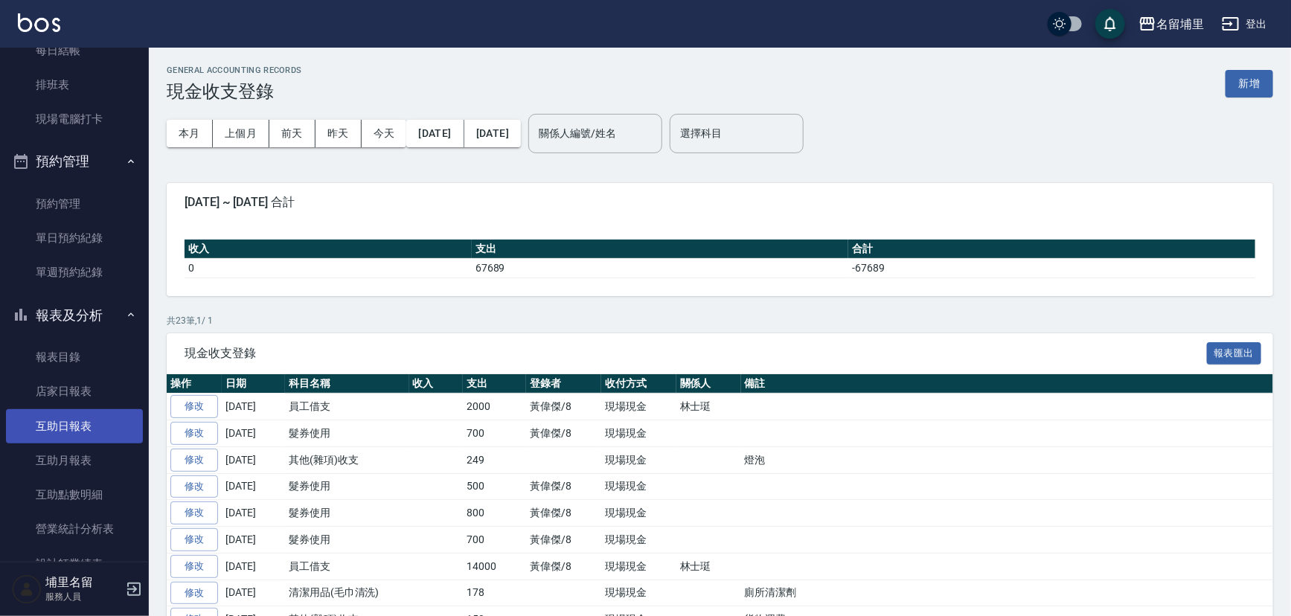
click at [69, 425] on link "互助日報表" at bounding box center [74, 426] width 137 height 34
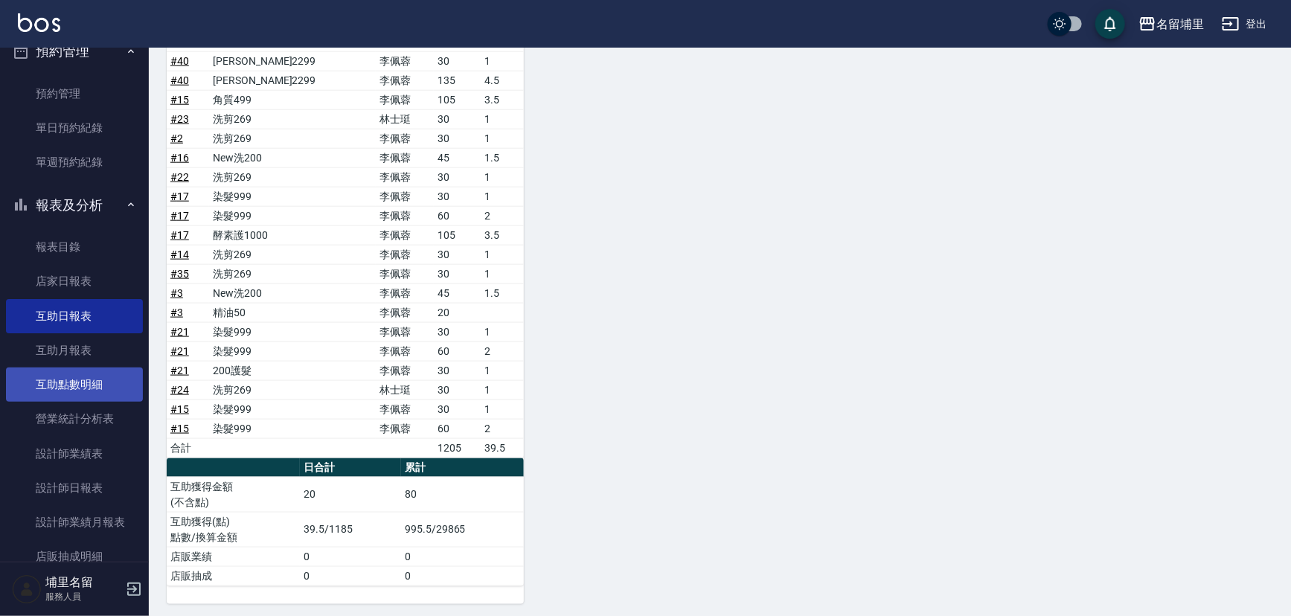
scroll to position [420, 0]
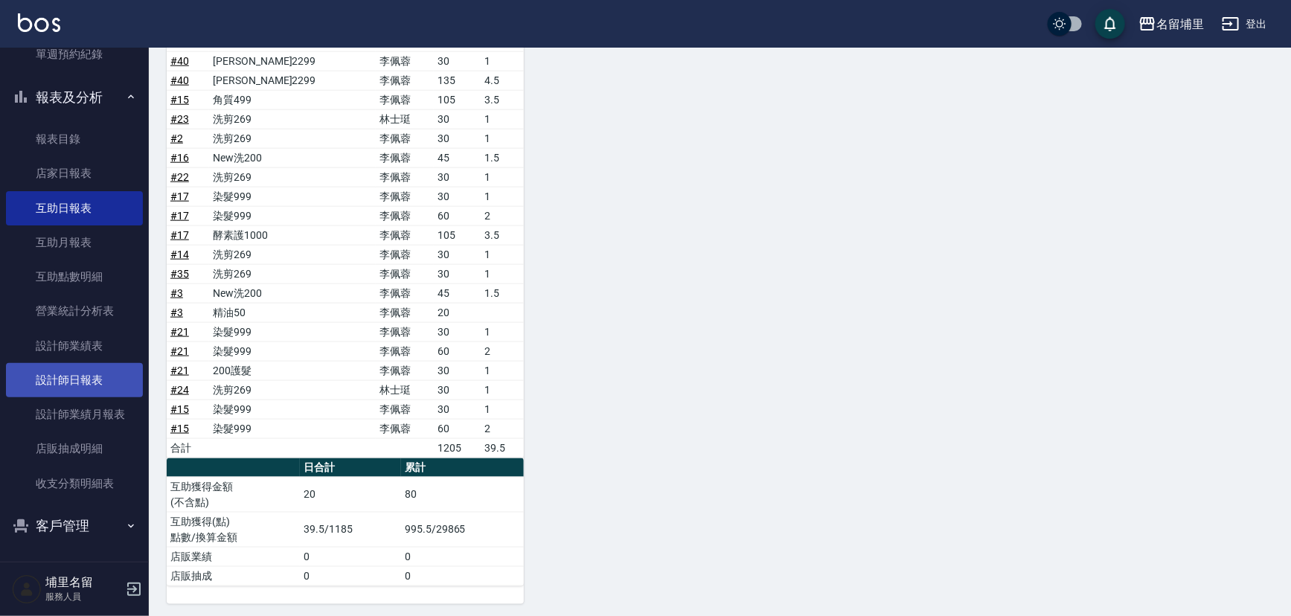
click at [77, 368] on link "設計師日報表" at bounding box center [74, 380] width 137 height 34
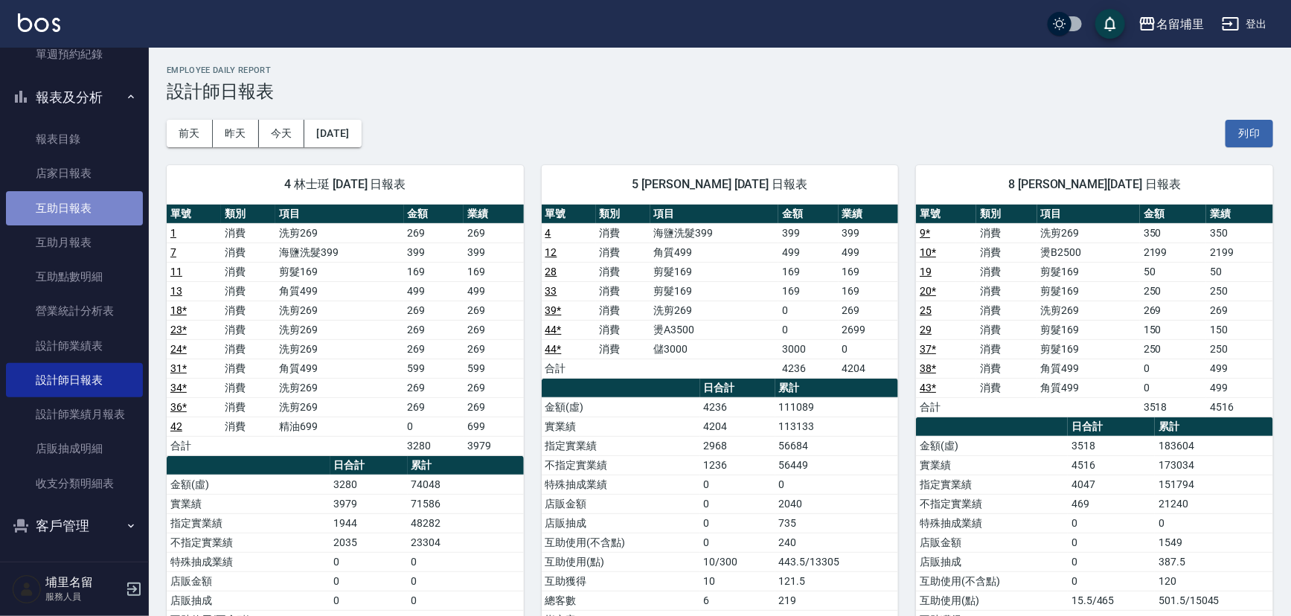
click at [91, 211] on link "互助日報表" at bounding box center [74, 208] width 137 height 34
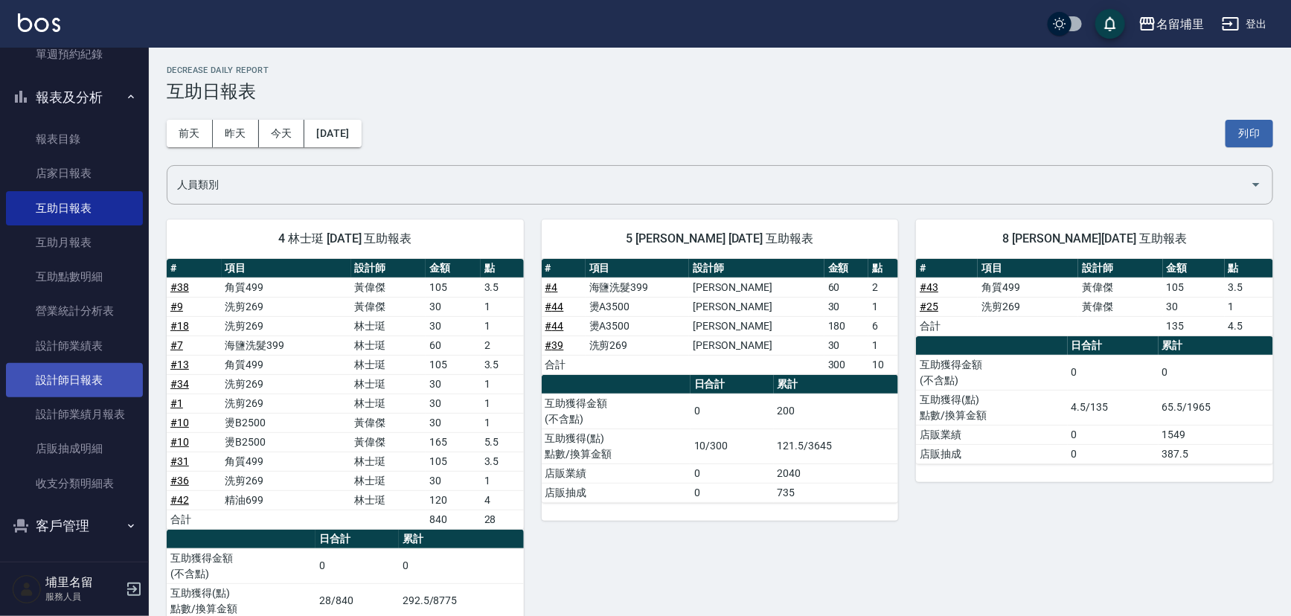
click at [81, 379] on link "設計師日報表" at bounding box center [74, 380] width 137 height 34
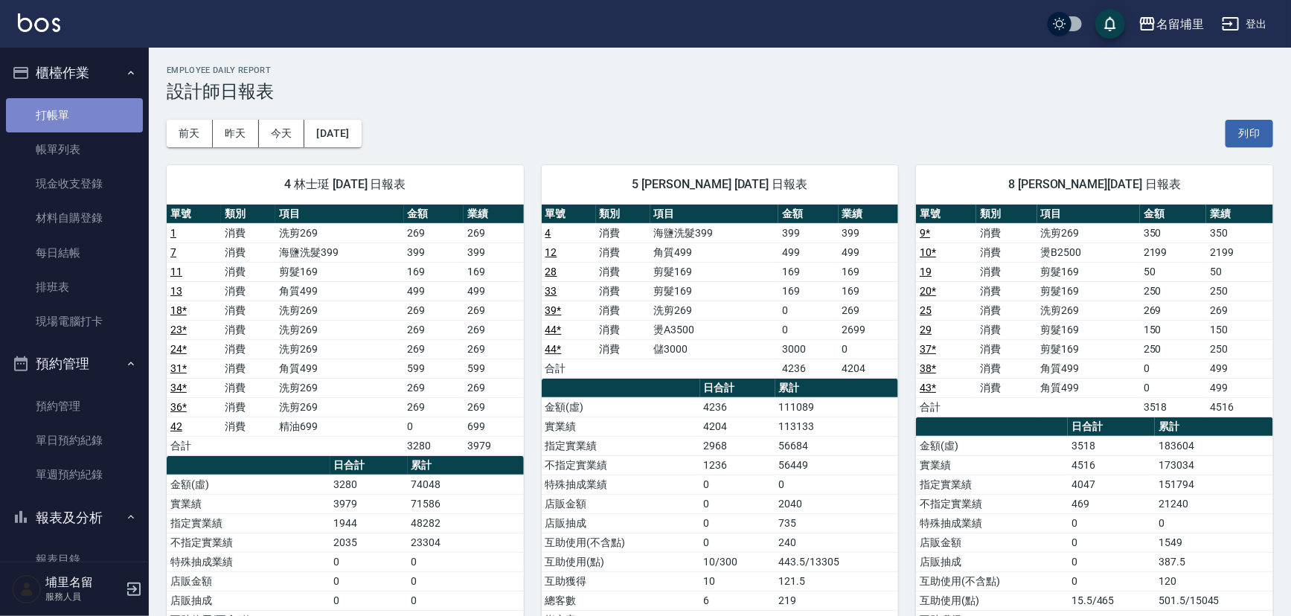
click at [95, 117] on link "打帳單" at bounding box center [74, 115] width 137 height 34
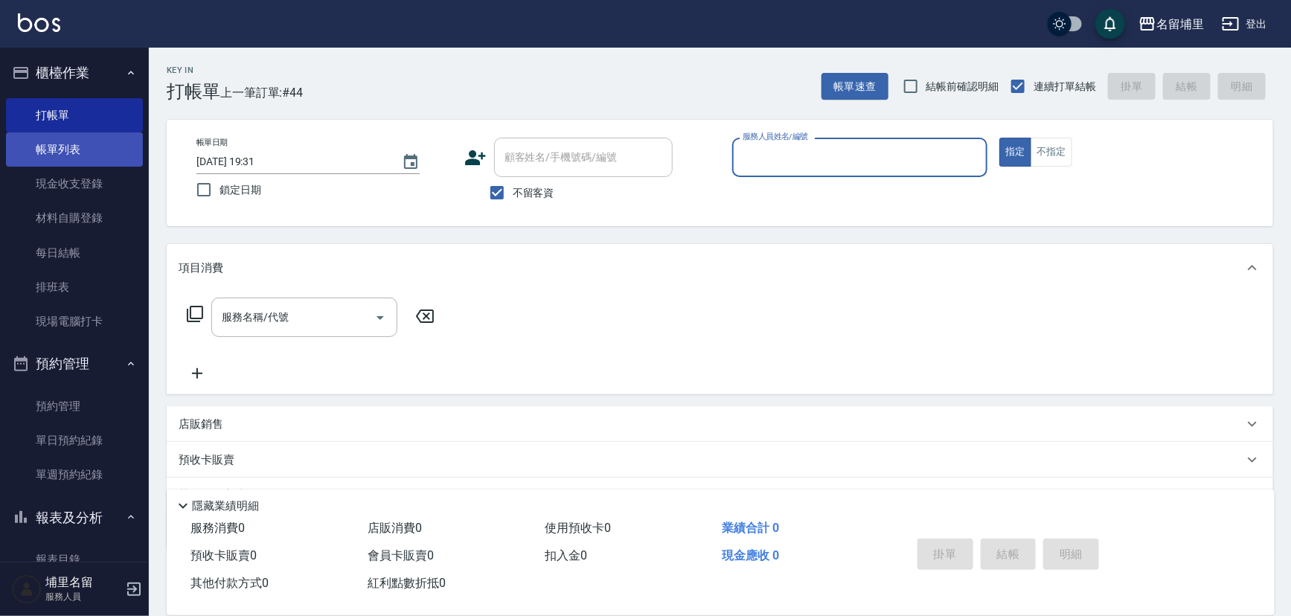
click at [83, 161] on link "帳單列表" at bounding box center [74, 149] width 137 height 34
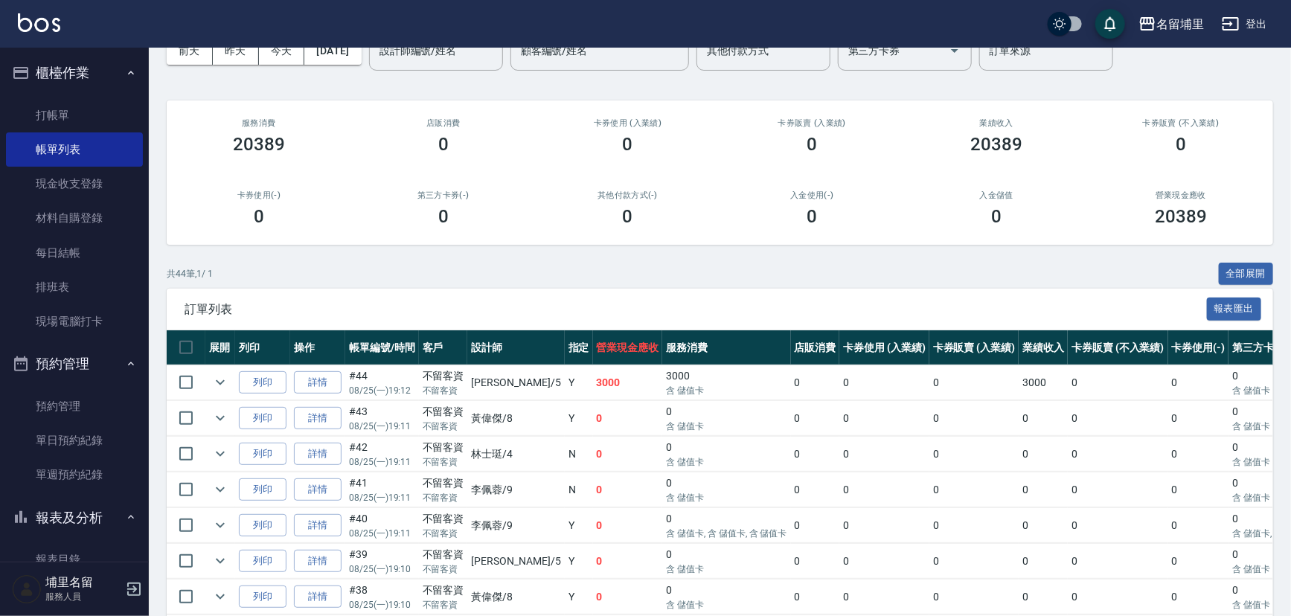
scroll to position [202, 0]
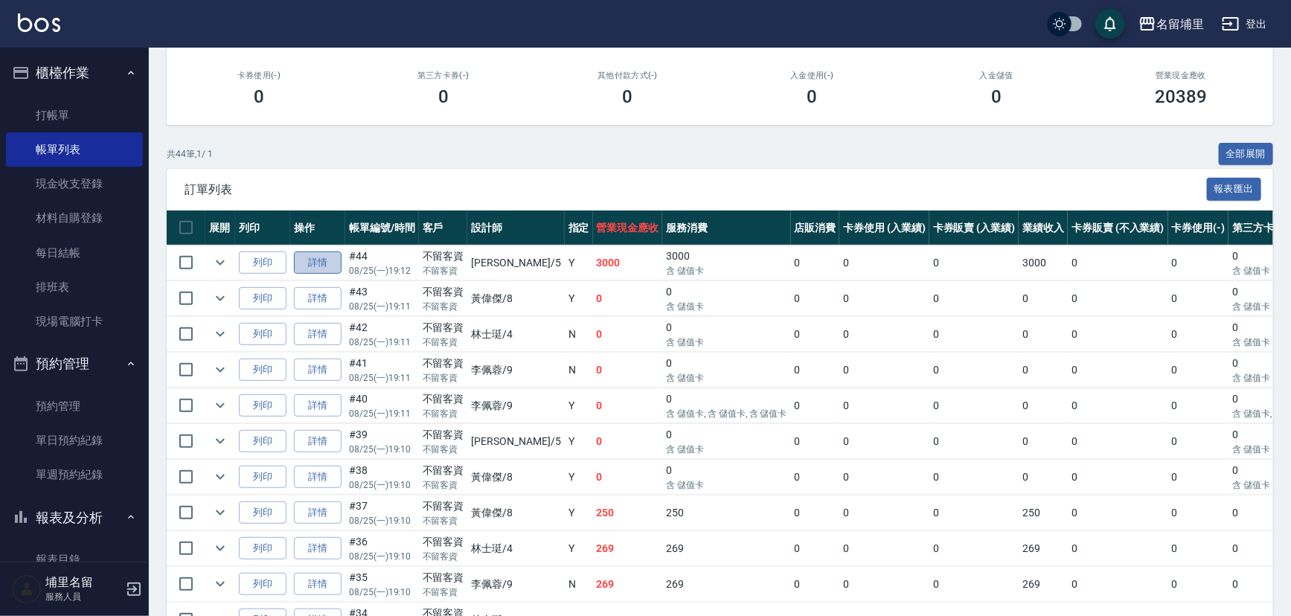
click at [329, 269] on link "詳情" at bounding box center [318, 263] width 48 height 23
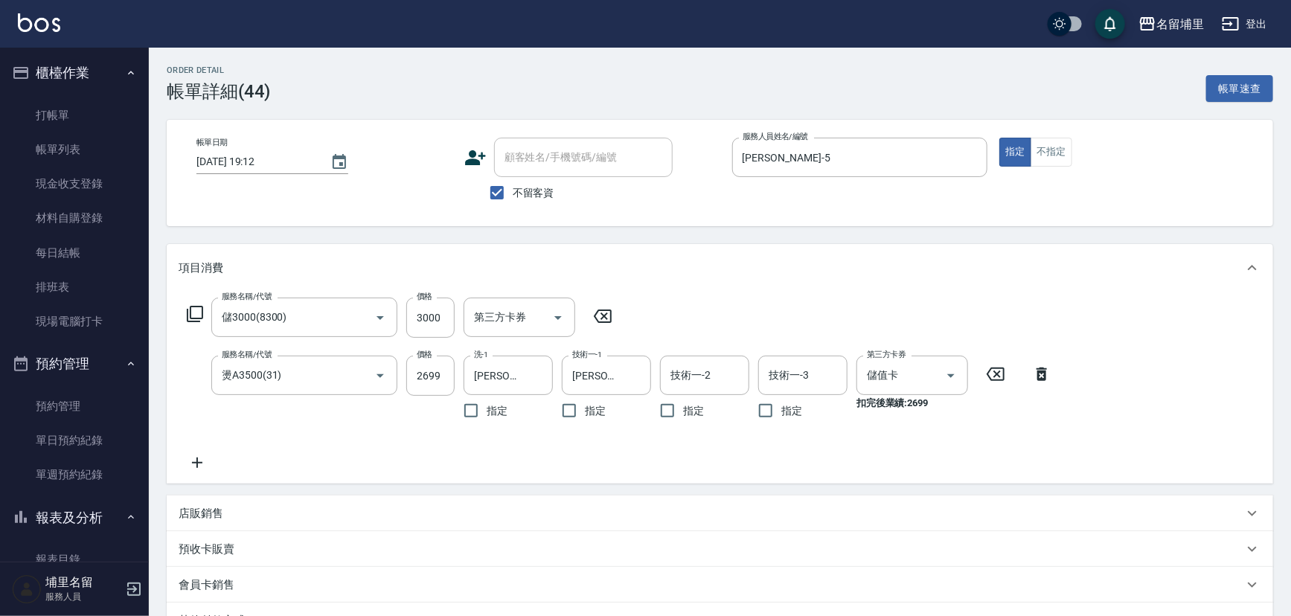
click at [201, 456] on icon at bounding box center [197, 463] width 37 height 18
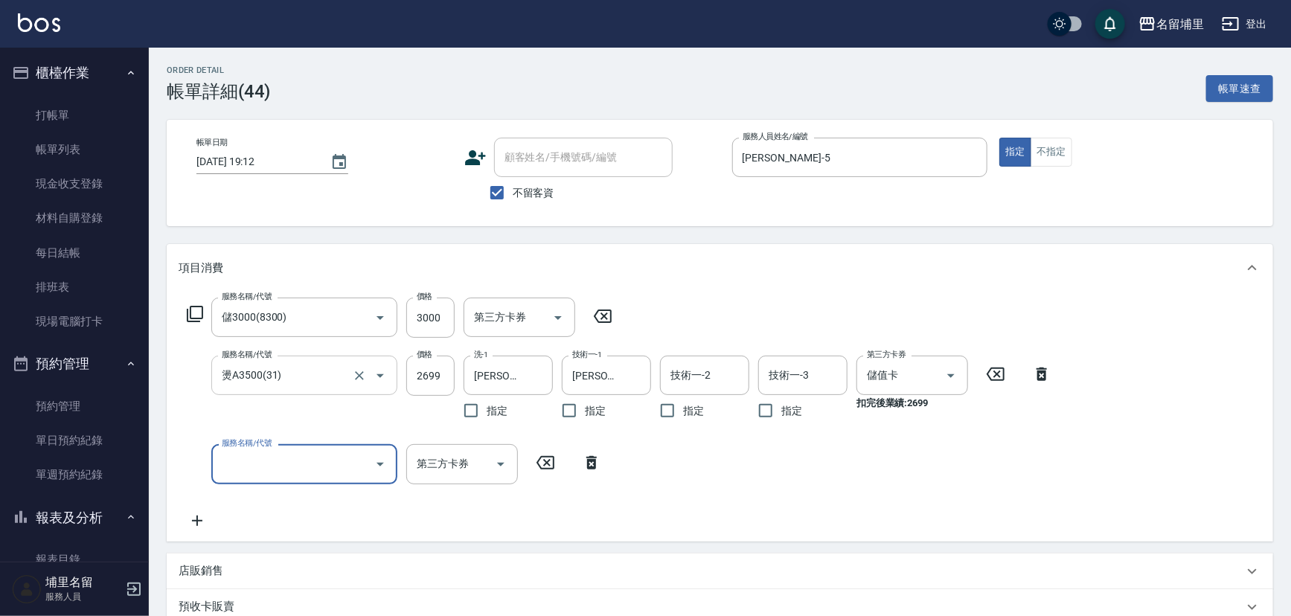
click at [330, 384] on input "燙A3500(31)" at bounding box center [283, 375] width 131 height 26
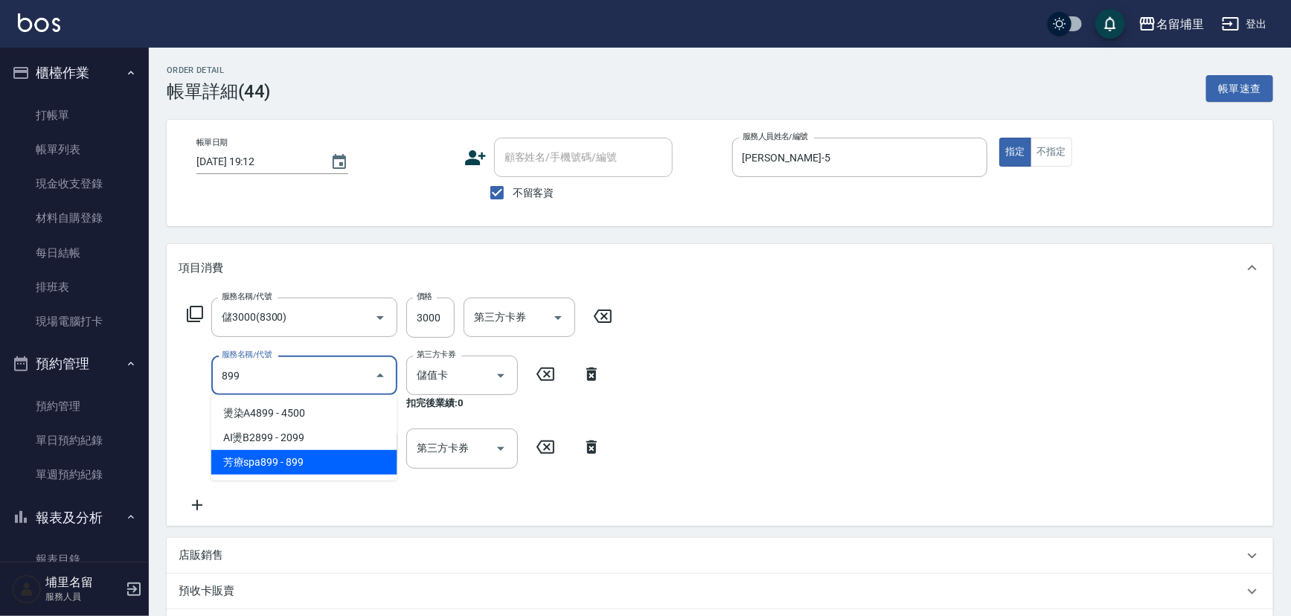
click at [292, 458] on span "芳療spa899 - 899" at bounding box center [304, 462] width 186 height 25
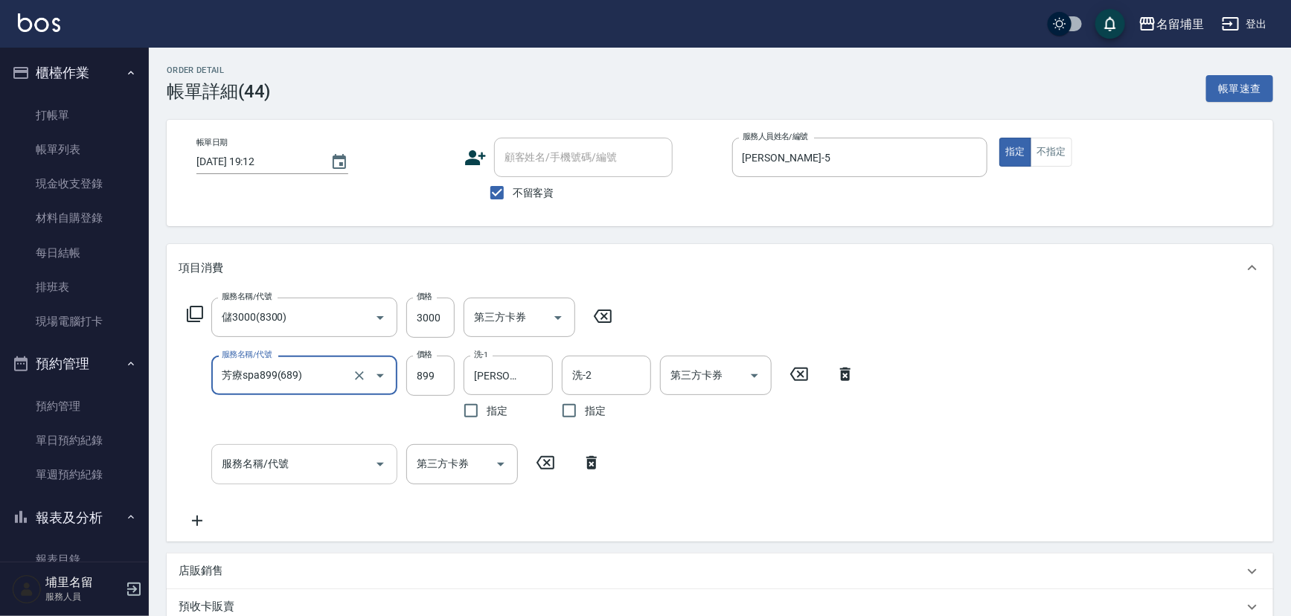
click at [280, 465] on input "服務名稱/代號" at bounding box center [293, 464] width 150 height 26
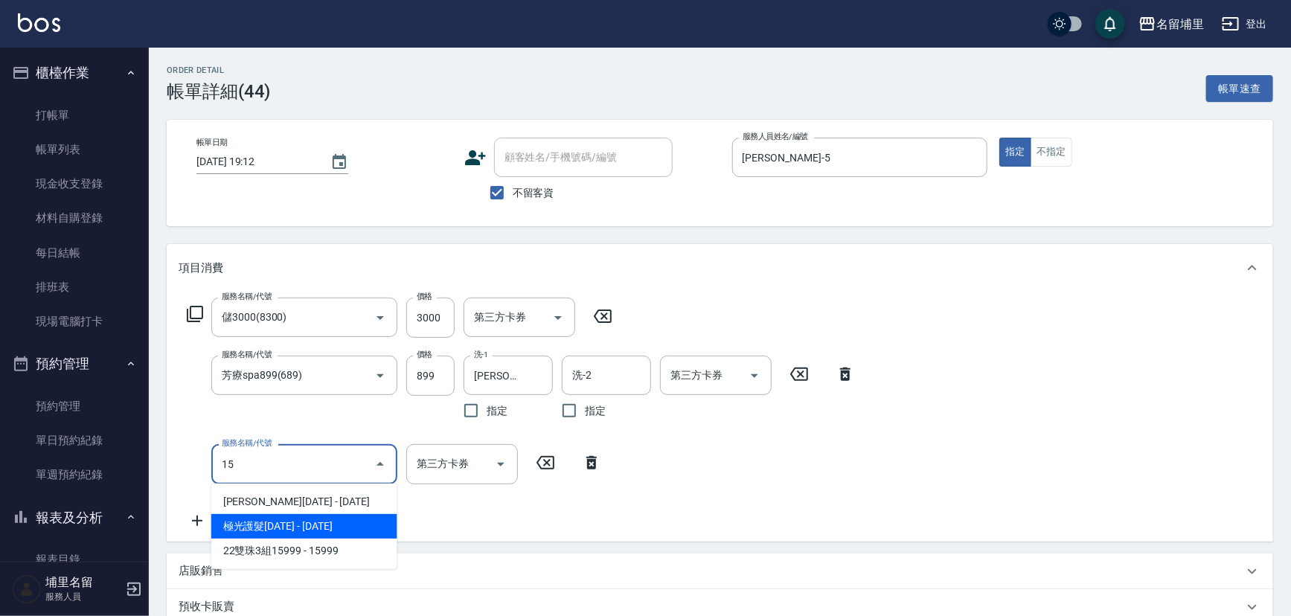
click at [289, 520] on span "極光護髮[DATE] - [DATE]" at bounding box center [304, 526] width 186 height 25
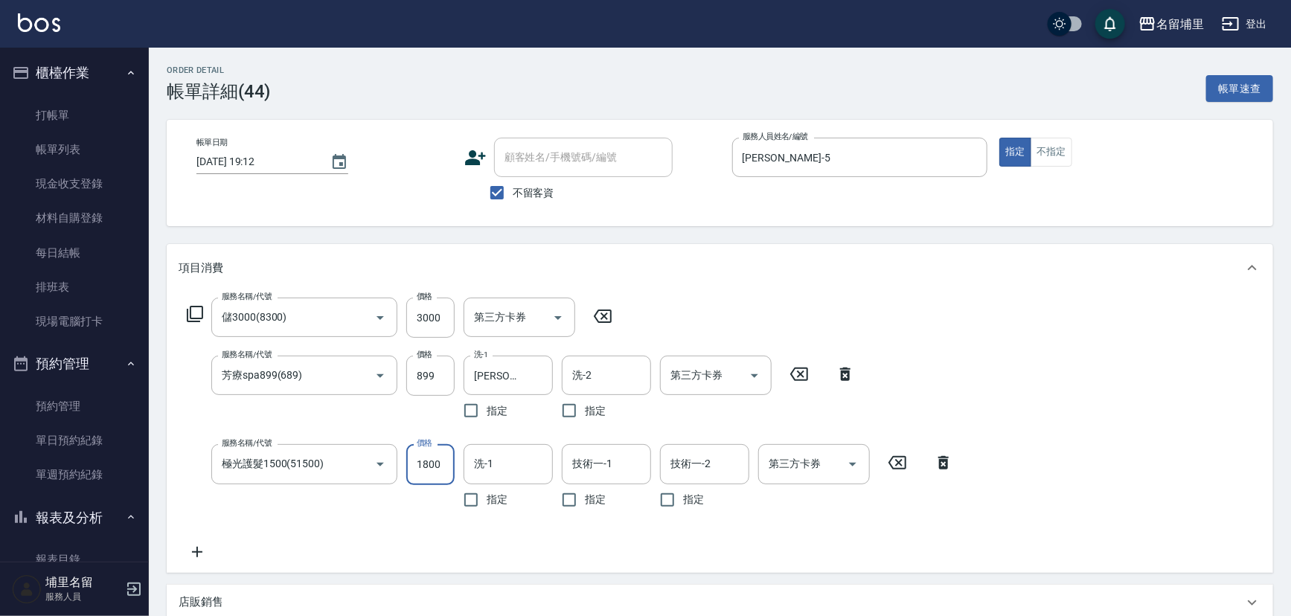
click at [985, 388] on div "服務名稱/代號 儲3000(8300) 服務名稱/代號 價格 3000 價格 第三方卡券 第三方卡券 服務名稱/代號 芳療spa899(689) 服務名稱/代…" at bounding box center [720, 432] width 1107 height 281
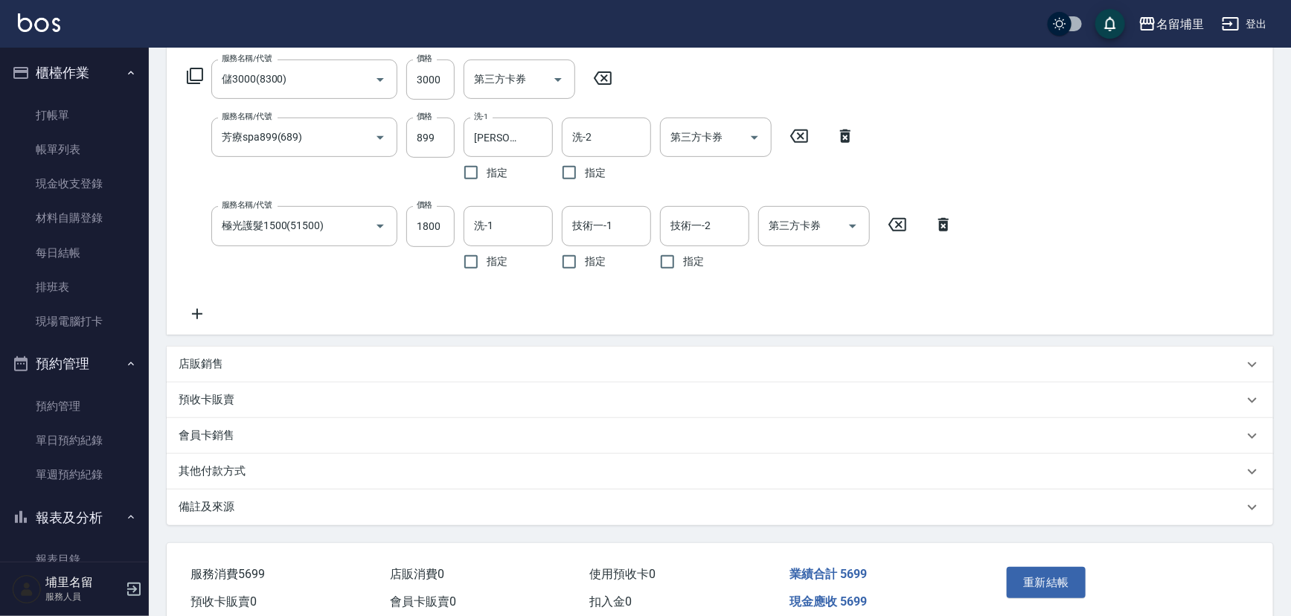
scroll to position [169, 0]
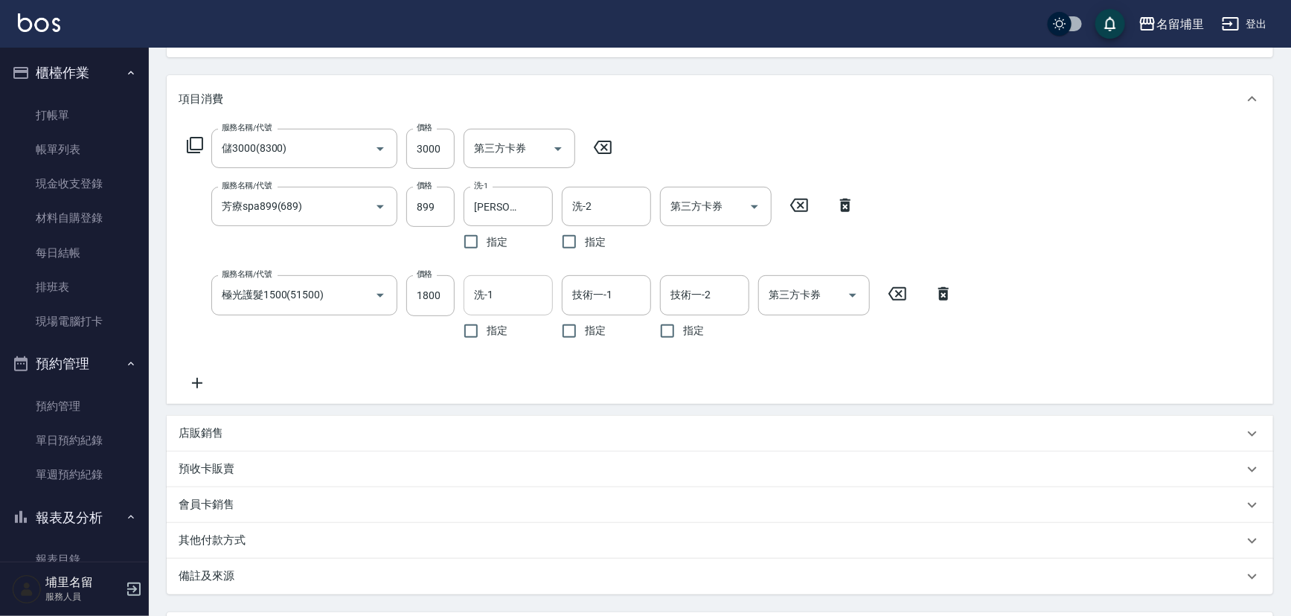
click at [526, 305] on input "洗-1" at bounding box center [508, 295] width 76 height 26
click at [600, 295] on input "技術一-1" at bounding box center [607, 295] width 76 height 26
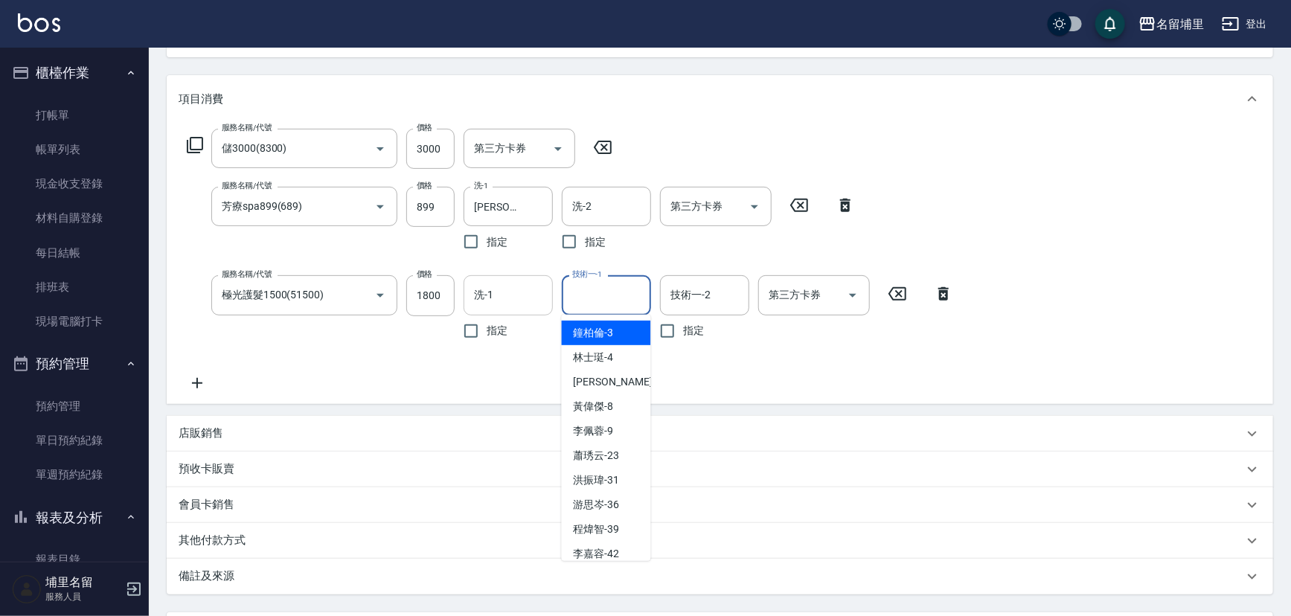
click at [528, 302] on input "洗-1" at bounding box center [508, 295] width 76 height 26
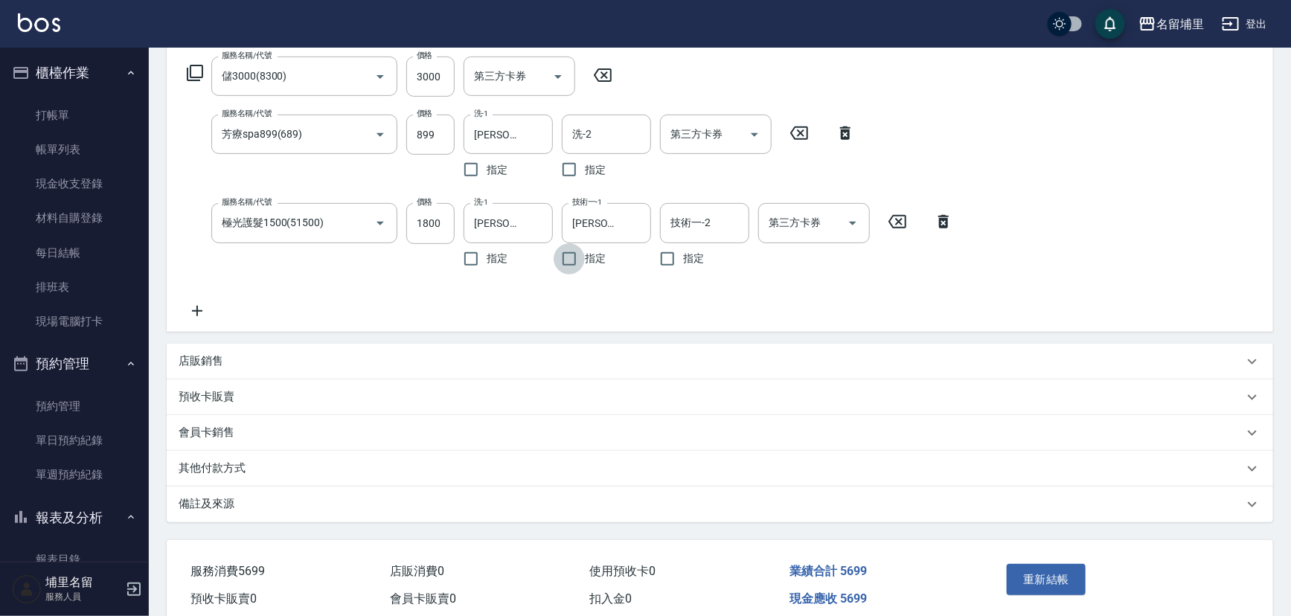
scroll to position [304, 0]
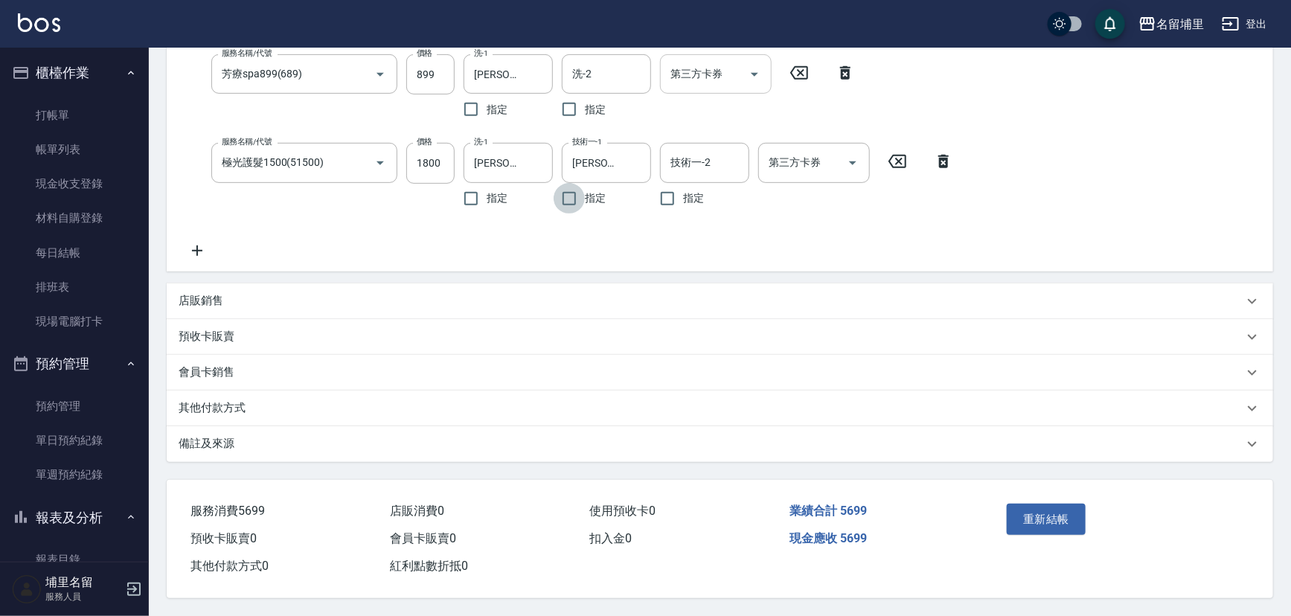
click at [767, 77] on div "第三方卡券" at bounding box center [716, 73] width 112 height 39
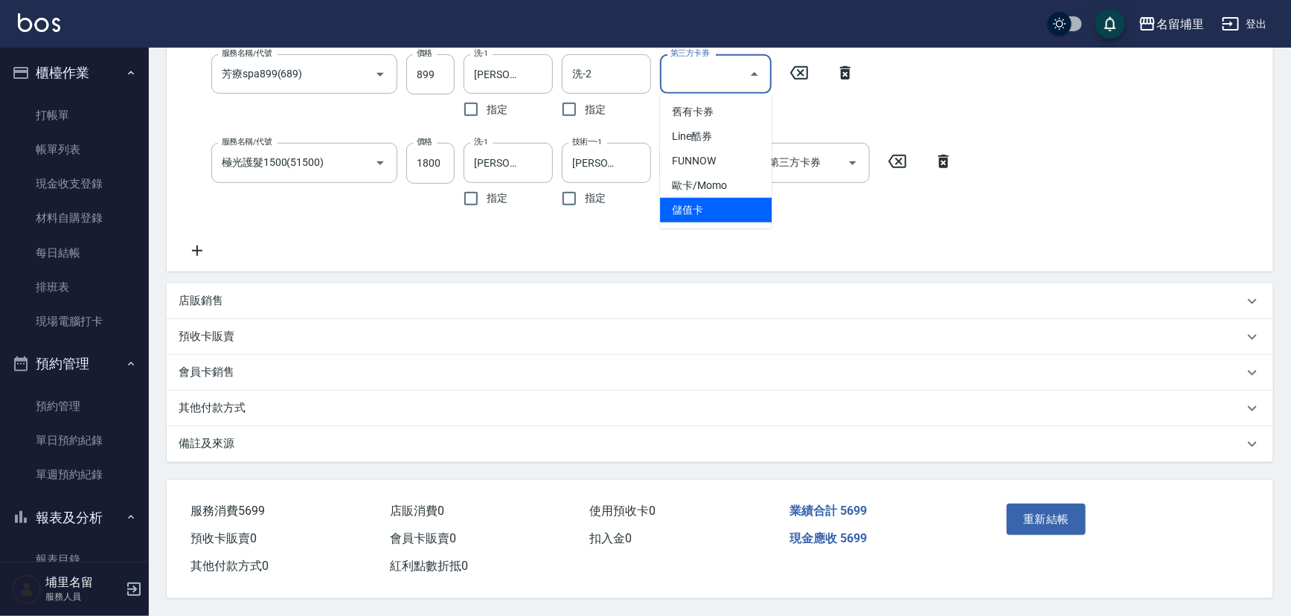
click at [725, 198] on span "儲值卡" at bounding box center [716, 210] width 112 height 25
click at [853, 161] on icon "Open" at bounding box center [853, 163] width 18 height 18
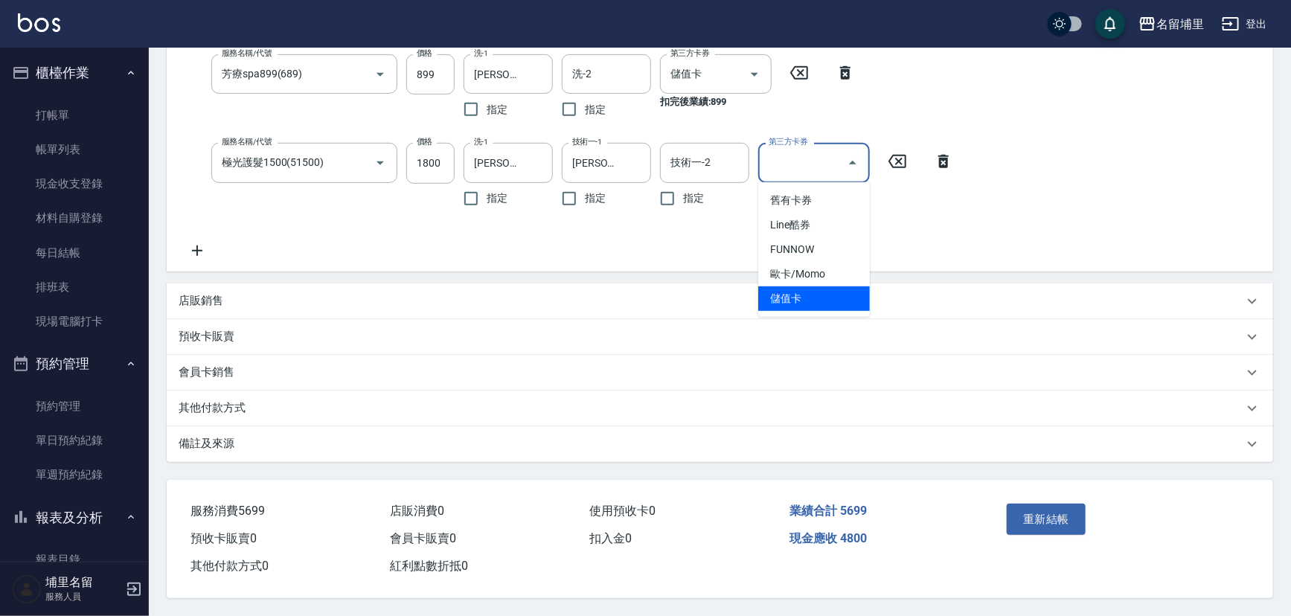
click at [825, 293] on span "儲值卡" at bounding box center [814, 299] width 112 height 25
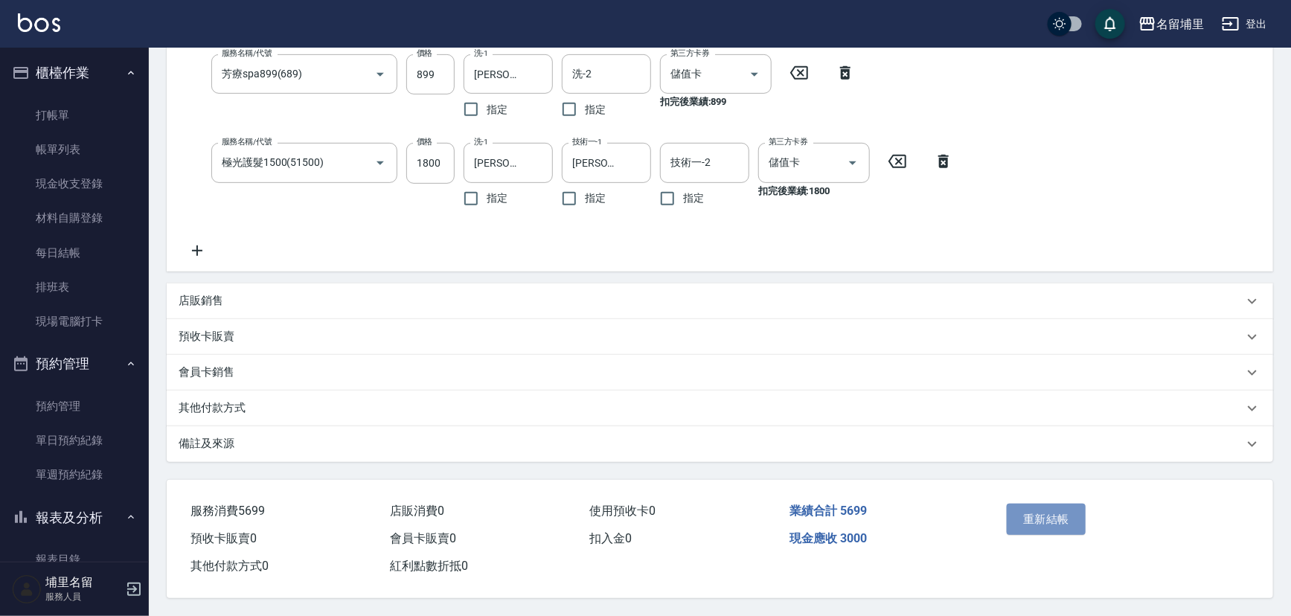
drag, startPoint x: 1029, startPoint y: 511, endPoint x: 1030, endPoint y: 501, distance: 10.4
click at [1029, 513] on button "重新結帳" at bounding box center [1046, 519] width 79 height 31
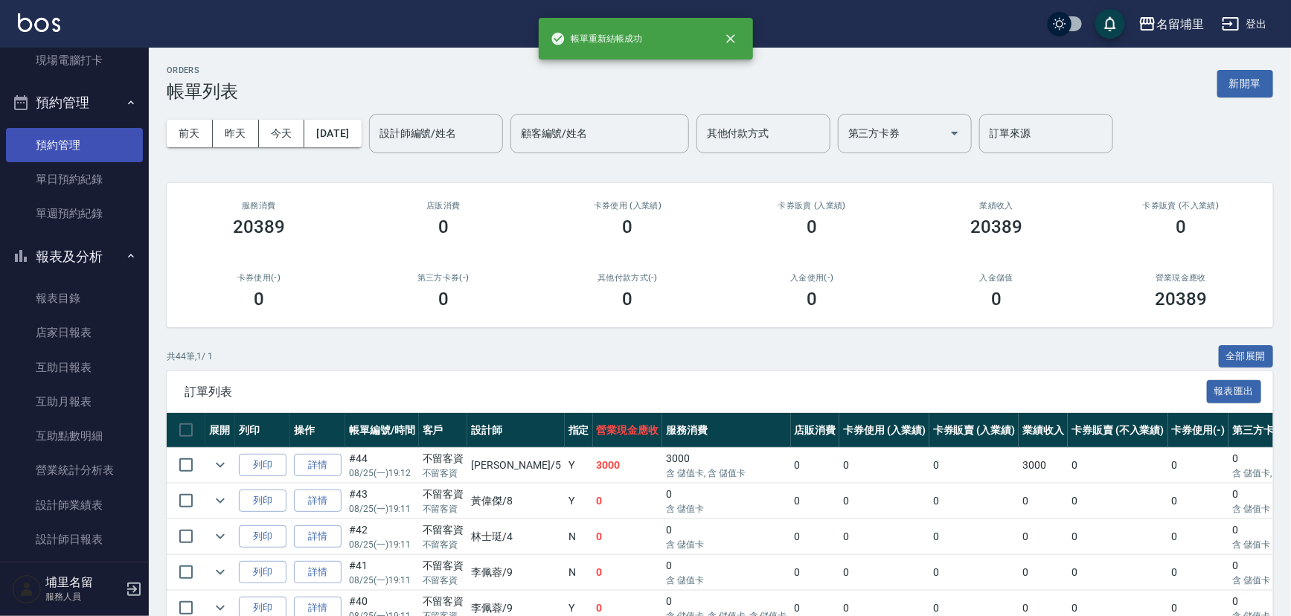
scroll to position [270, 0]
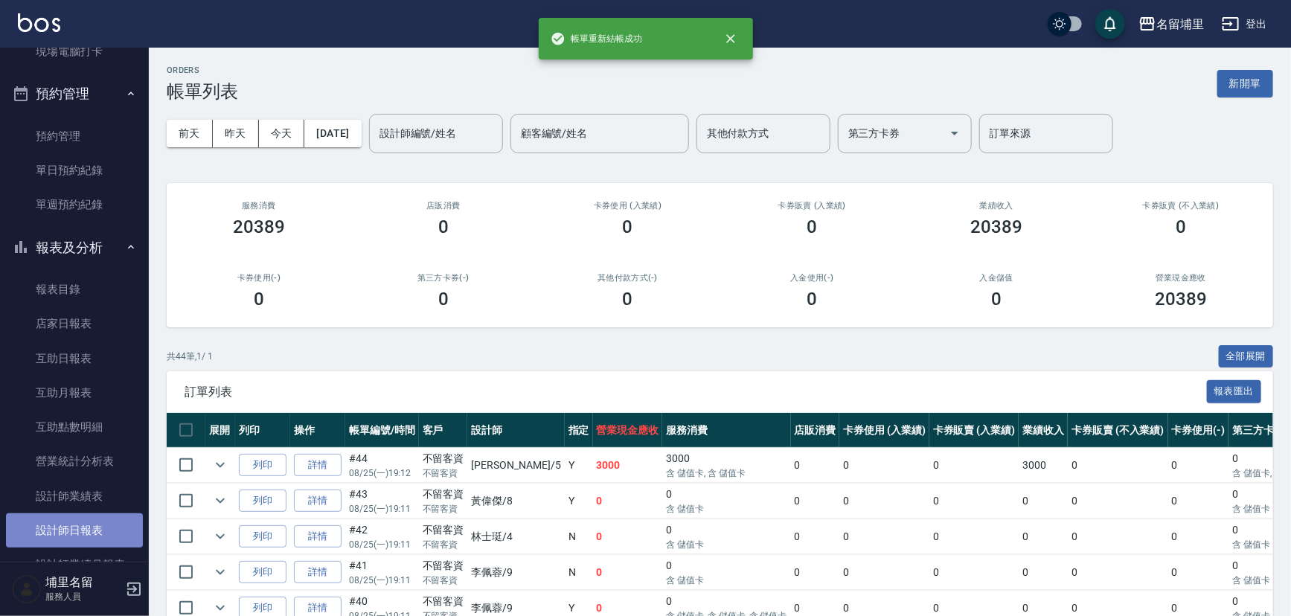
click at [86, 523] on link "設計師日報表" at bounding box center [74, 531] width 137 height 34
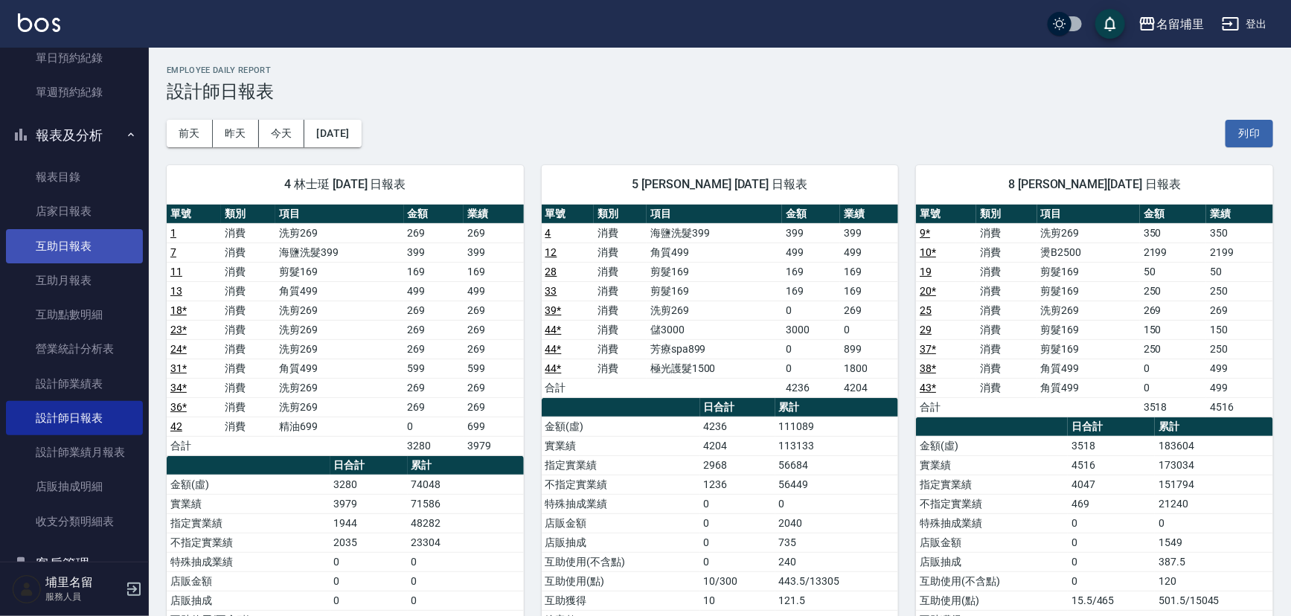
scroll to position [420, 0]
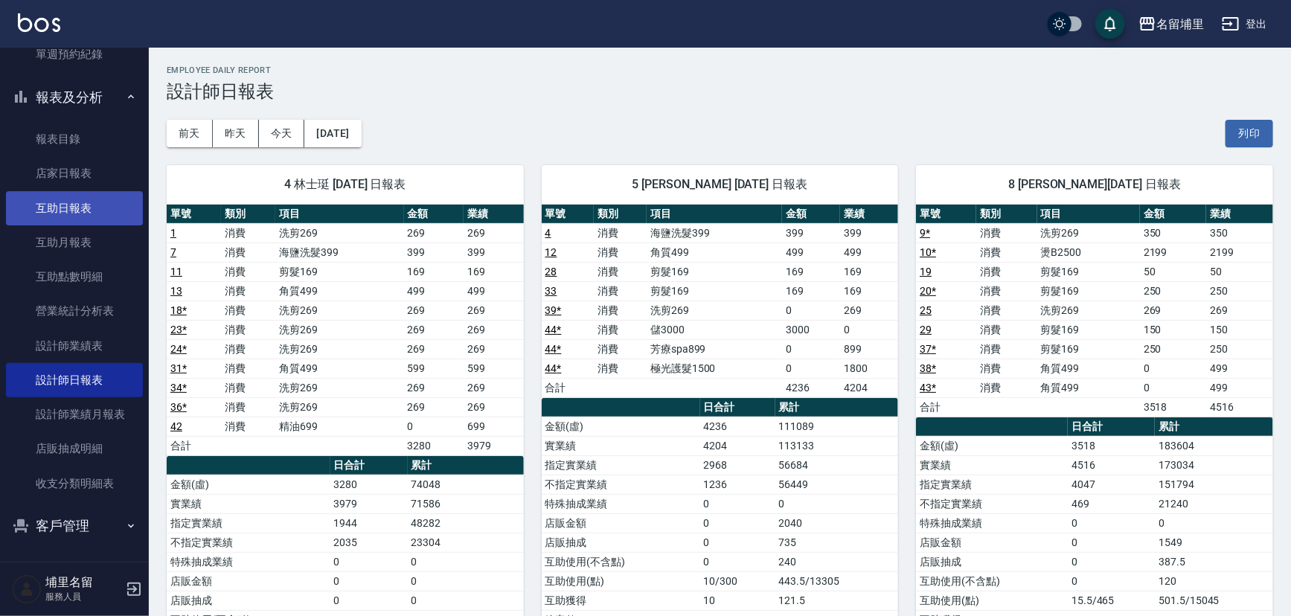
click at [97, 213] on link "互助日報表" at bounding box center [74, 208] width 137 height 34
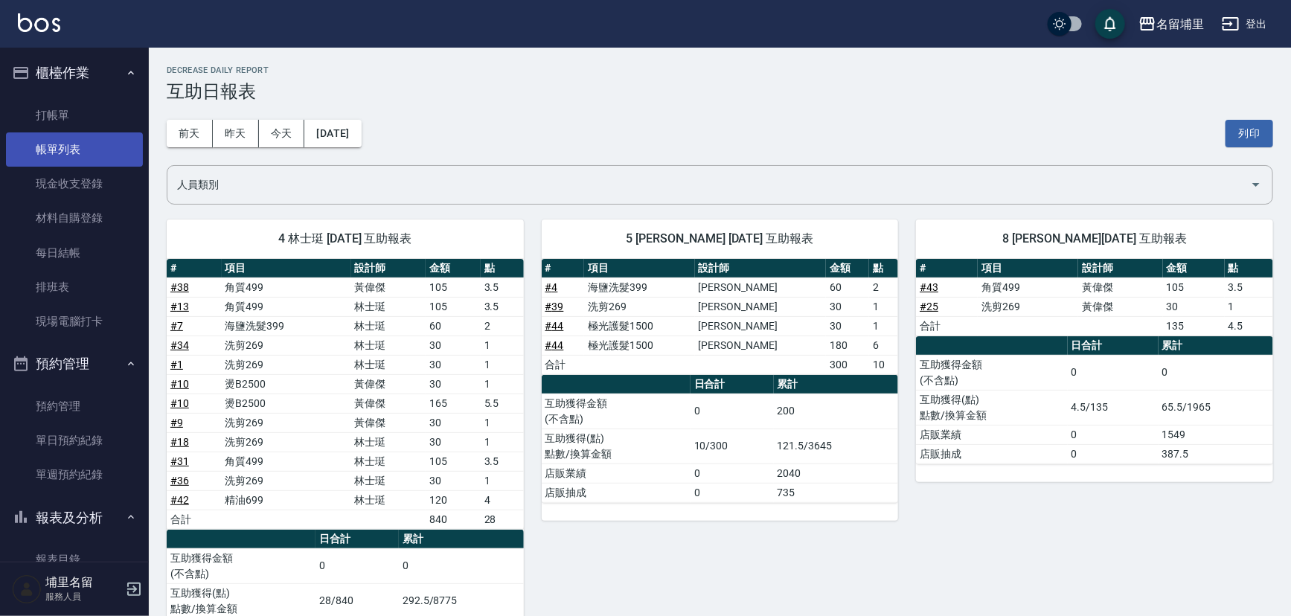
click at [69, 150] on link "帳單列表" at bounding box center [74, 149] width 137 height 34
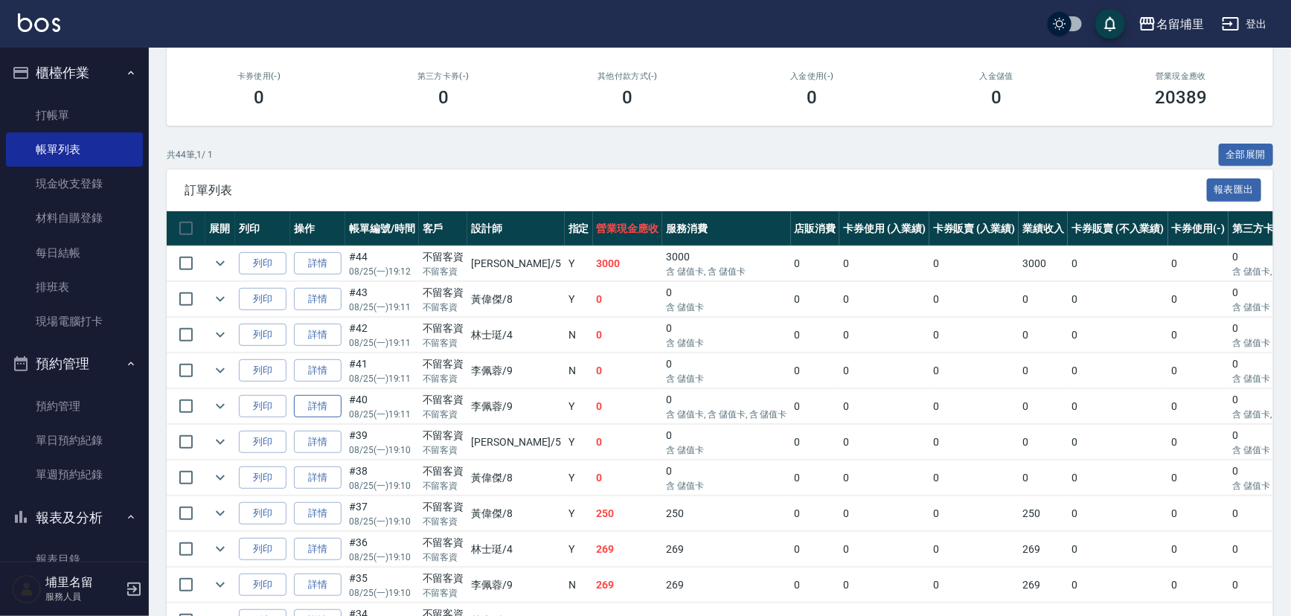
scroll to position [202, 0]
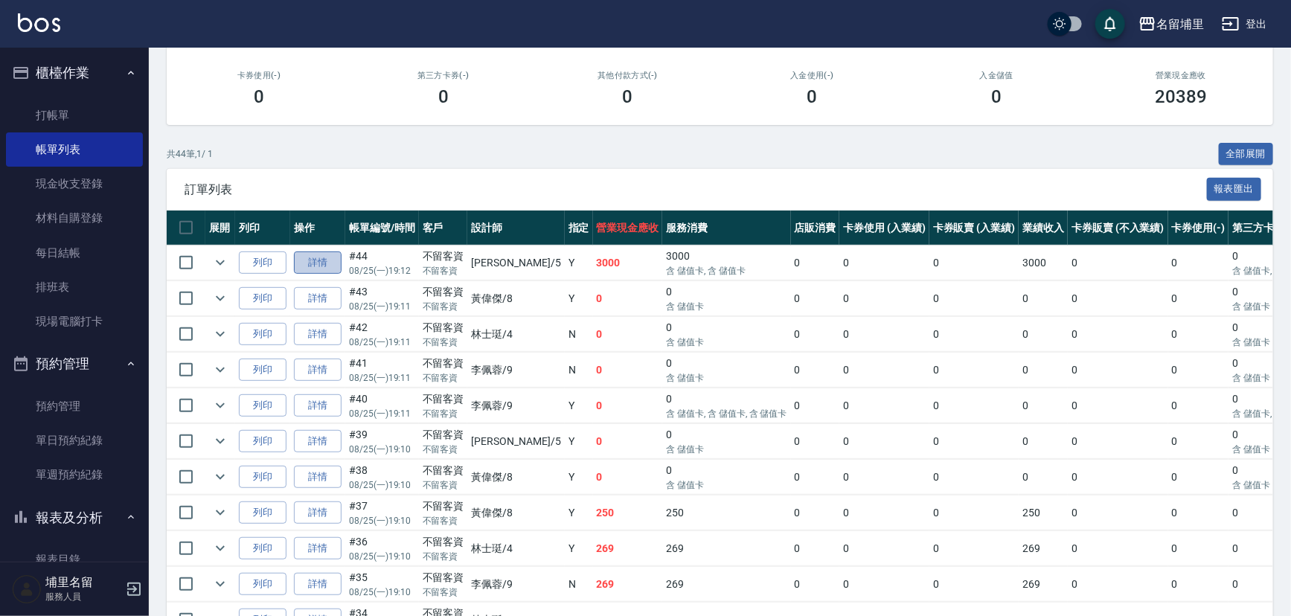
click at [322, 270] on link "詳情" at bounding box center [318, 263] width 48 height 23
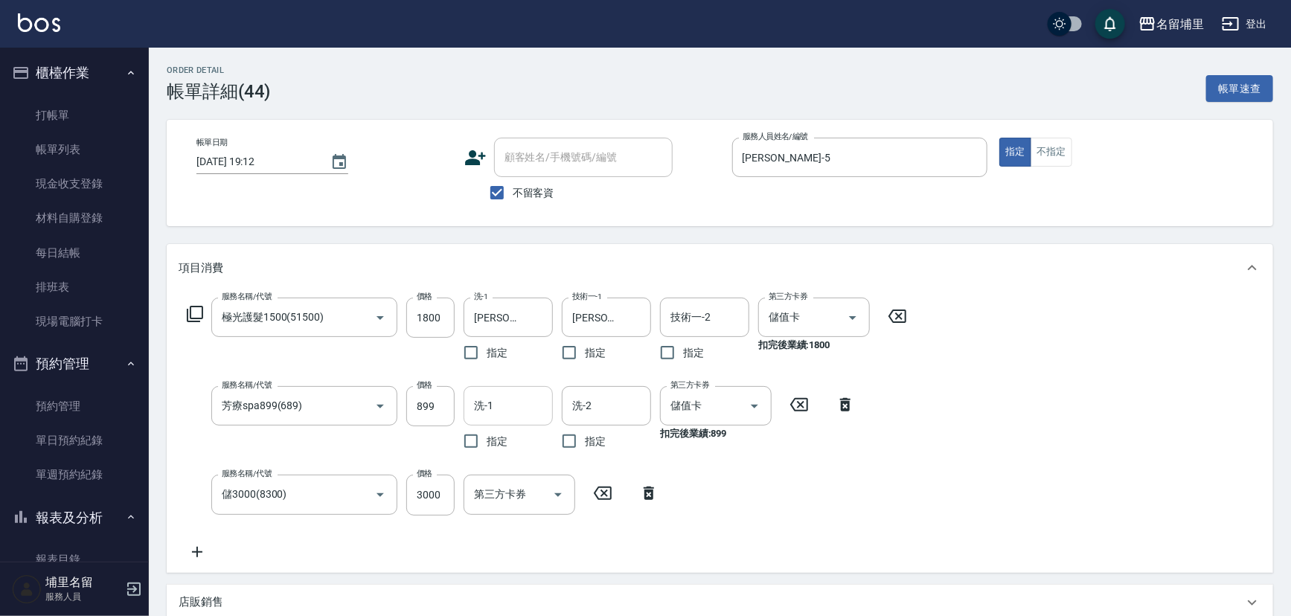
click at [506, 401] on input "洗-1" at bounding box center [508, 406] width 76 height 26
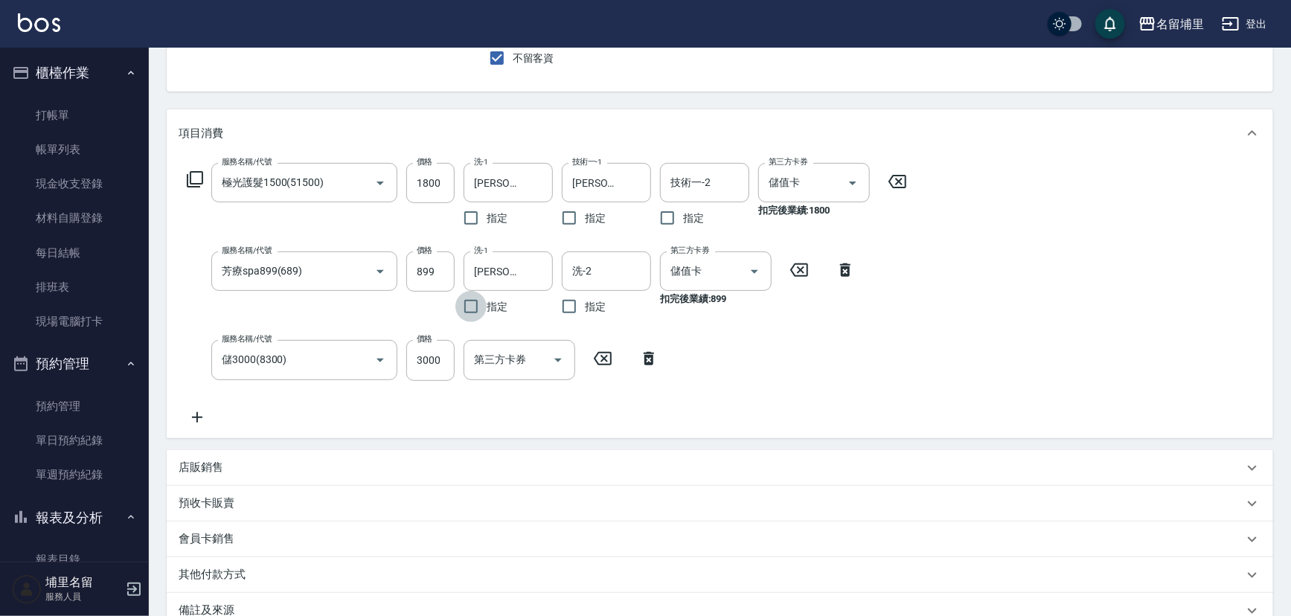
scroll to position [270, 0]
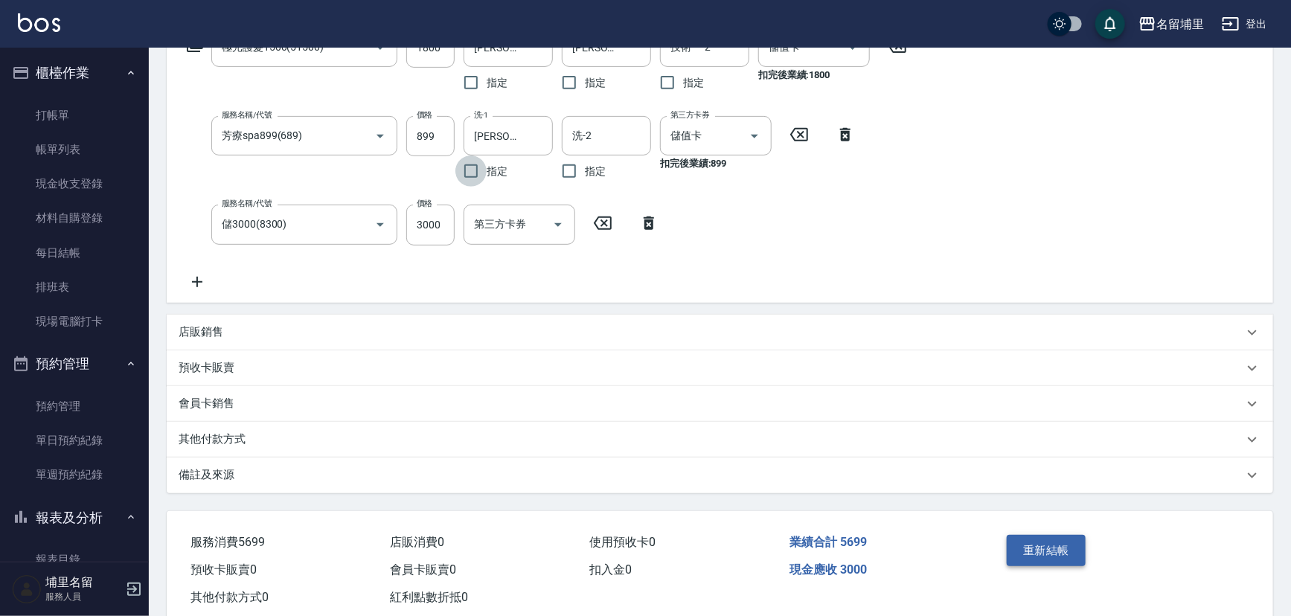
click at [1056, 550] on button "重新結帳" at bounding box center [1046, 550] width 79 height 31
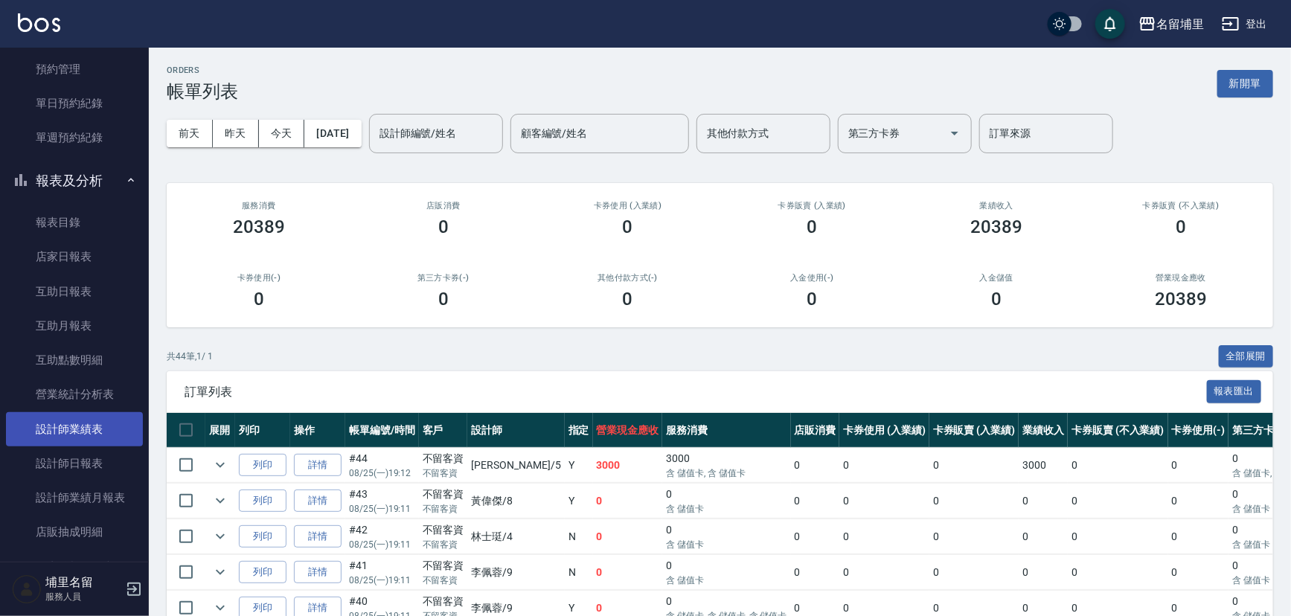
scroll to position [338, 0]
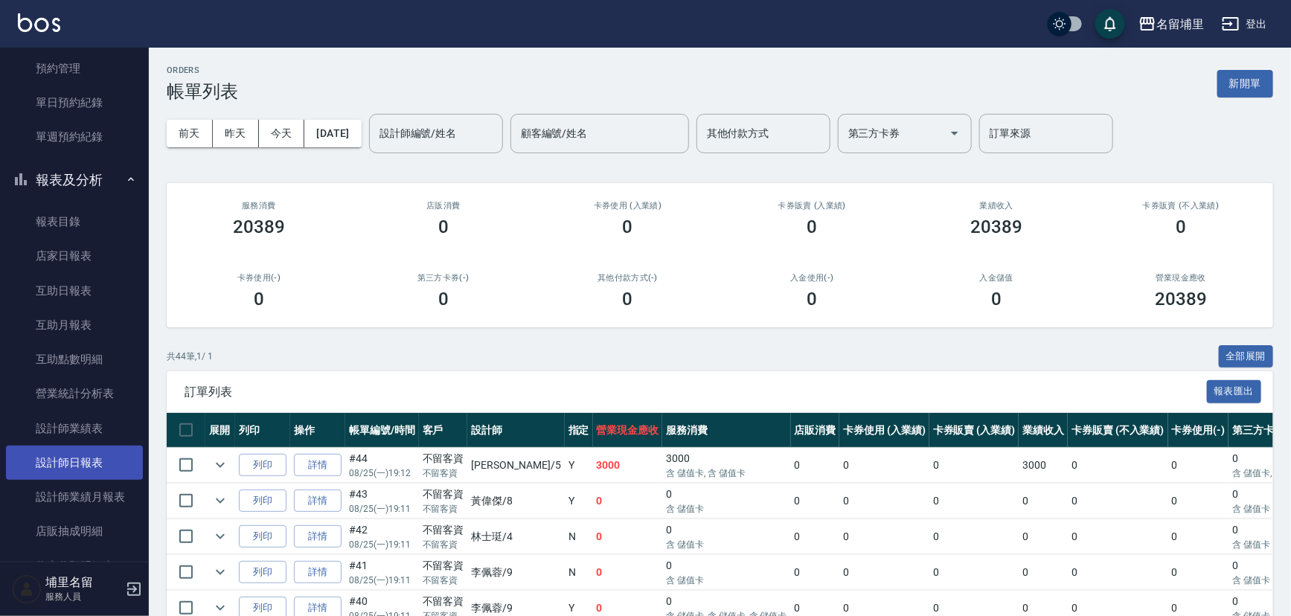
click at [85, 459] on link "設計師日報表" at bounding box center [74, 463] width 137 height 34
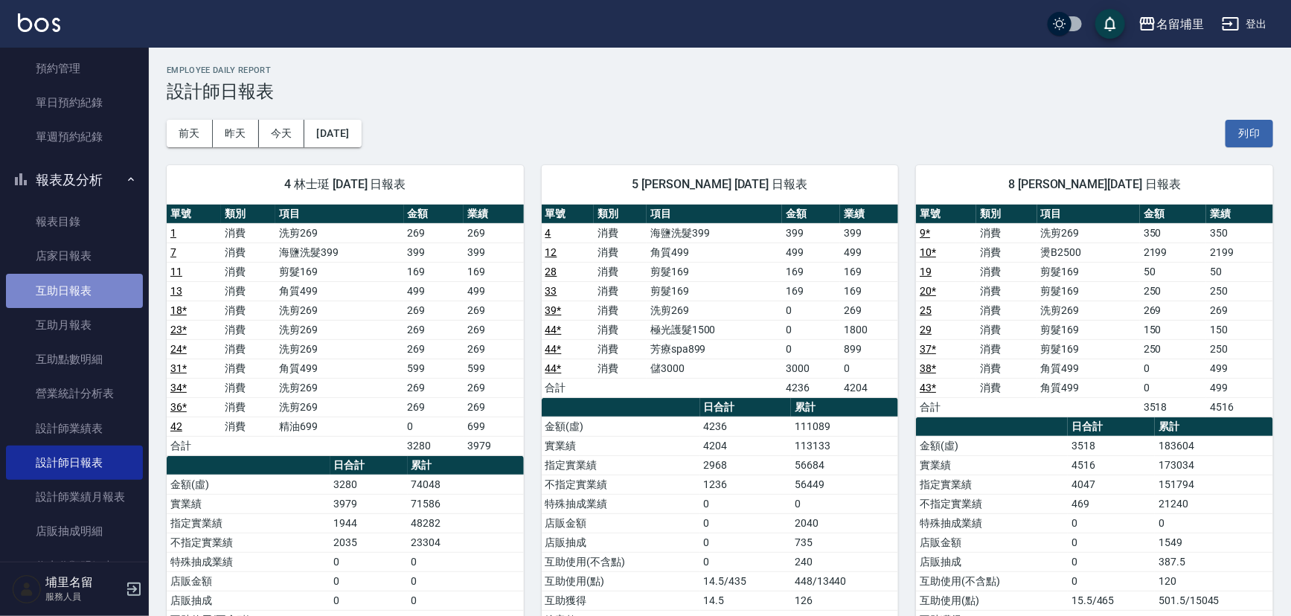
click at [90, 292] on link "互助日報表" at bounding box center [74, 291] width 137 height 34
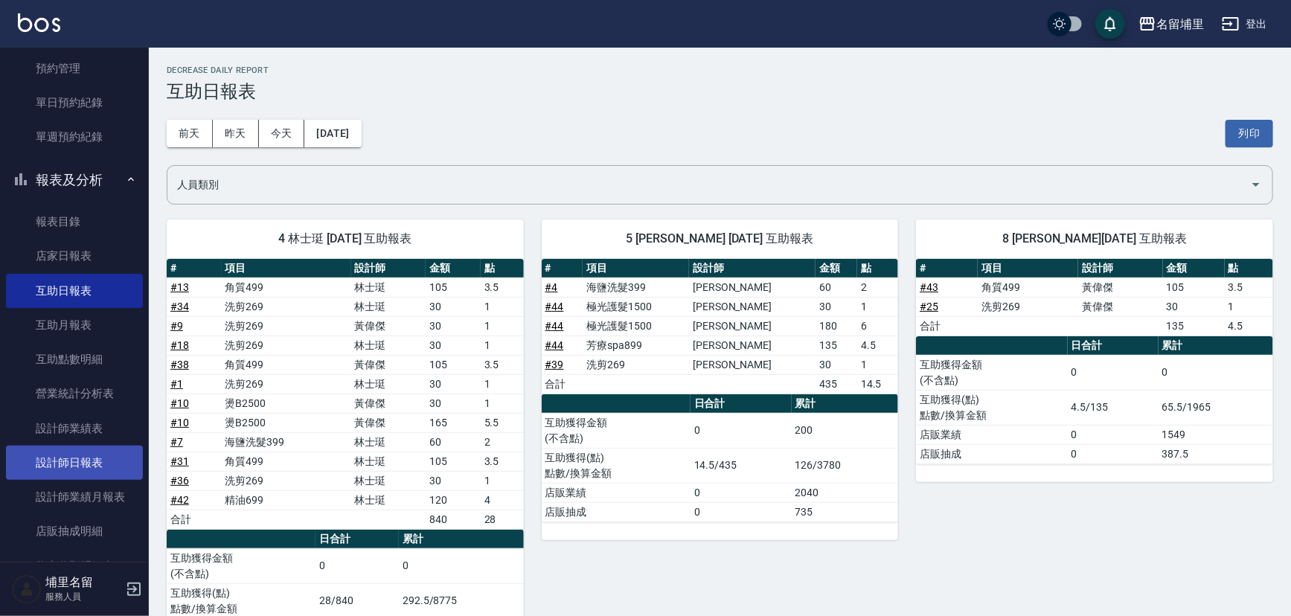
click at [76, 457] on link "設計師日報表" at bounding box center [74, 463] width 137 height 34
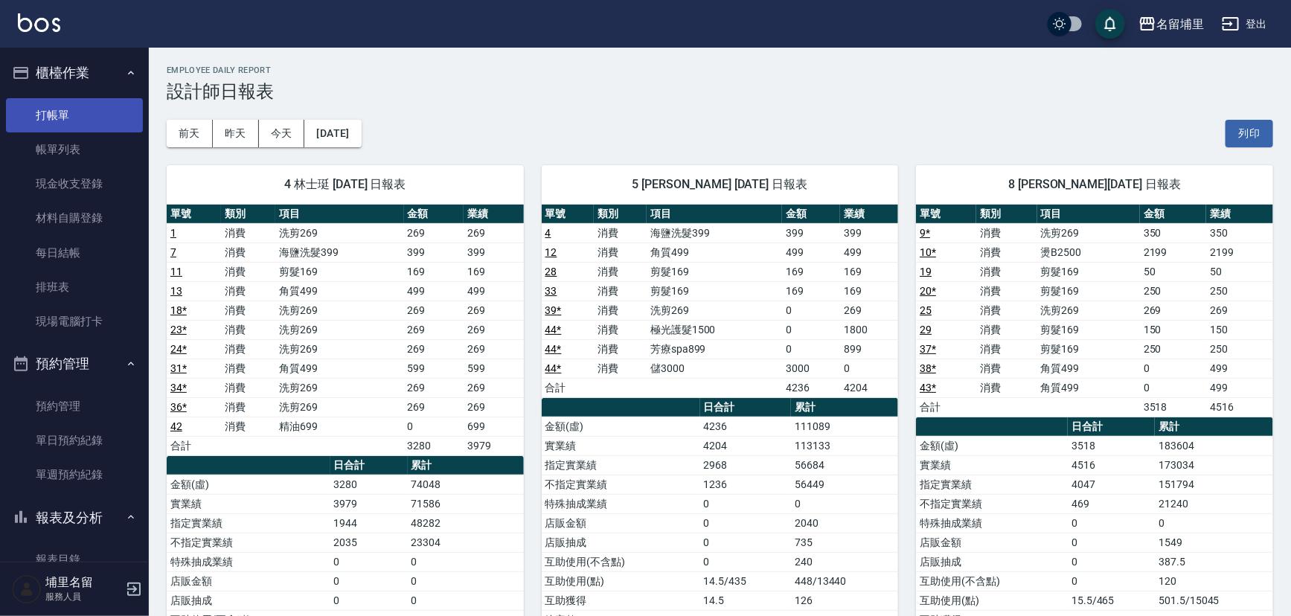
click at [100, 107] on link "打帳單" at bounding box center [74, 115] width 137 height 34
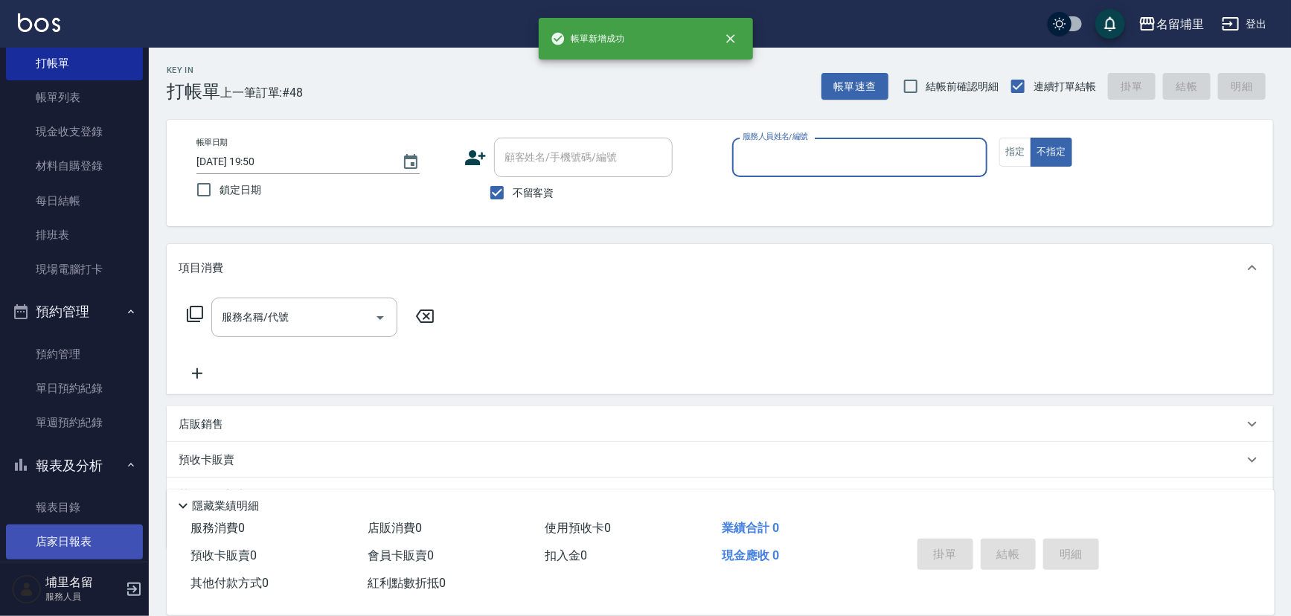
scroll to position [135, 0]
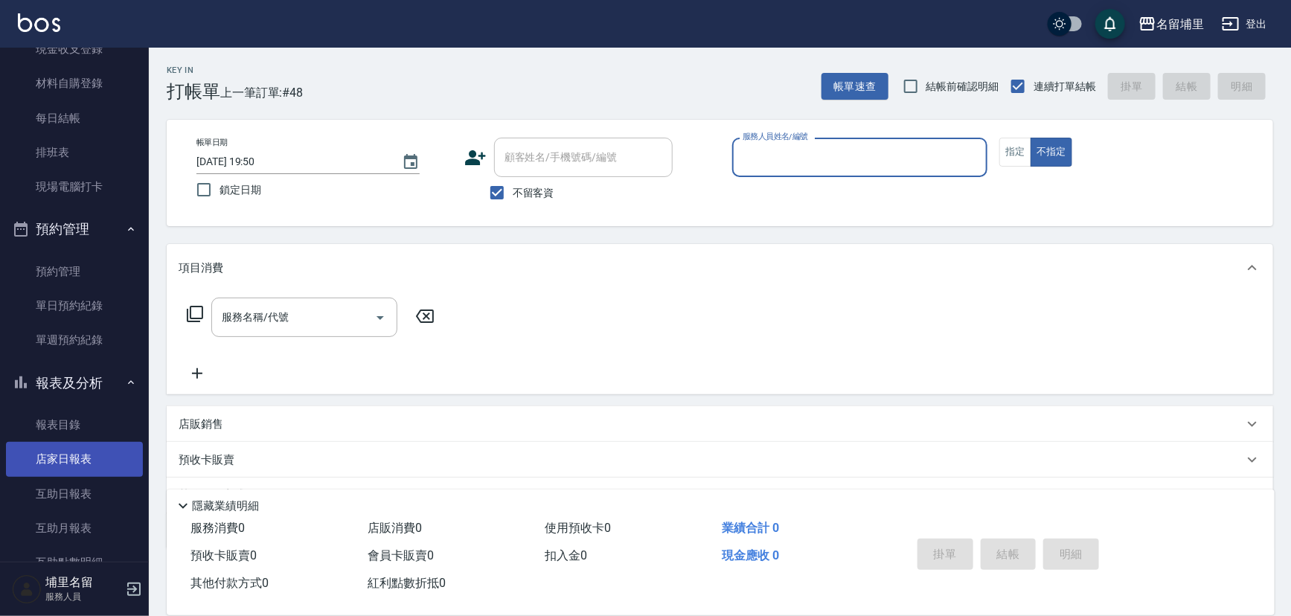
click at [71, 456] on link "店家日報表" at bounding box center [74, 459] width 137 height 34
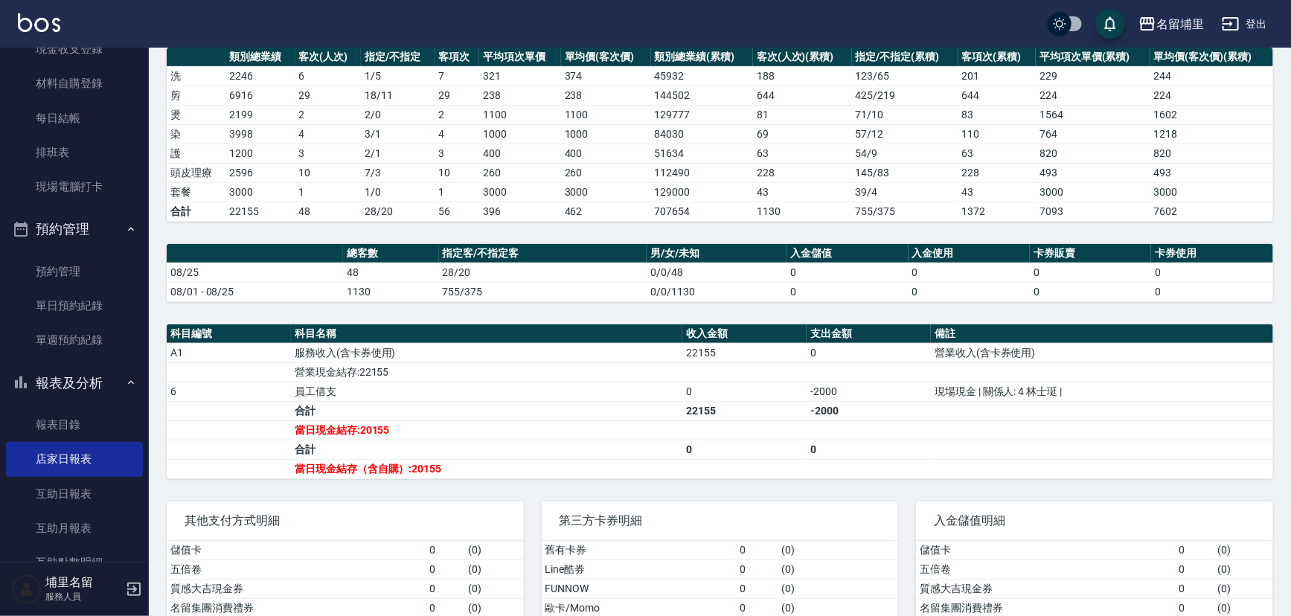
scroll to position [268, 0]
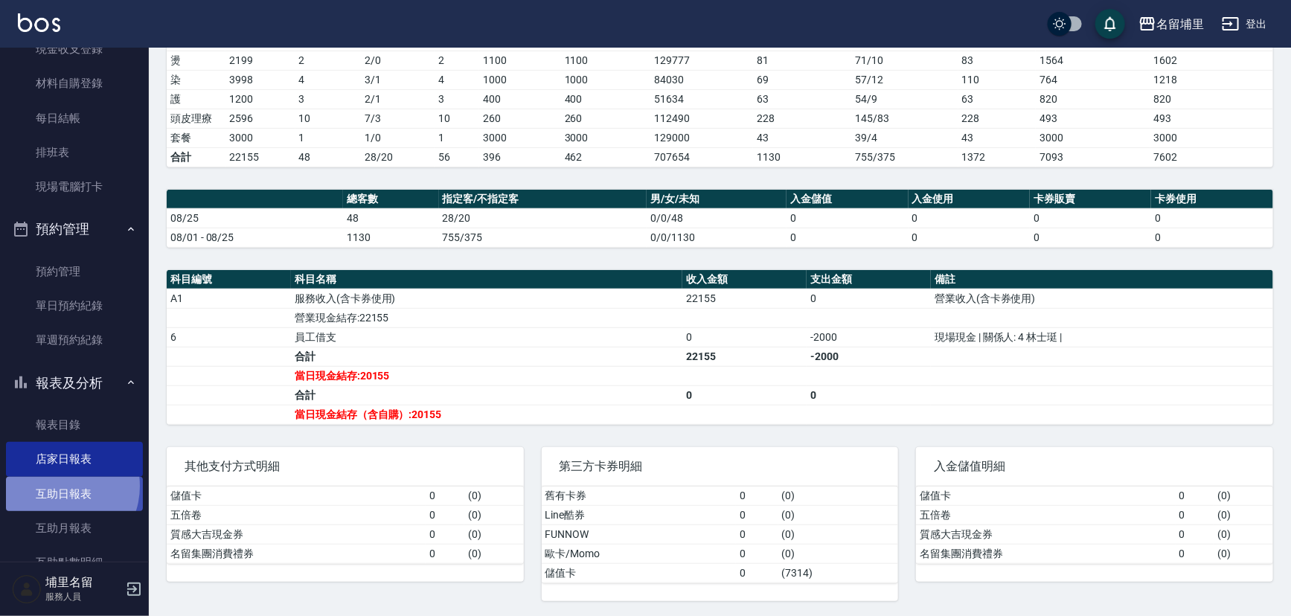
click at [60, 486] on link "互助日報表" at bounding box center [74, 494] width 137 height 34
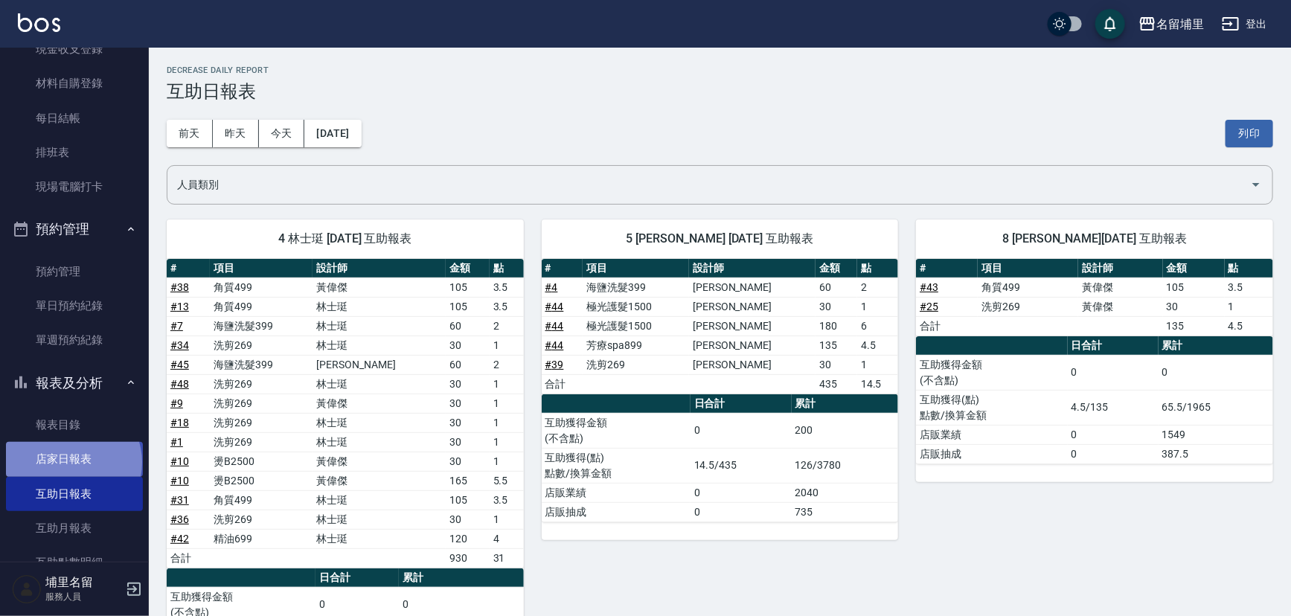
click at [72, 461] on link "店家日報表" at bounding box center [74, 459] width 137 height 34
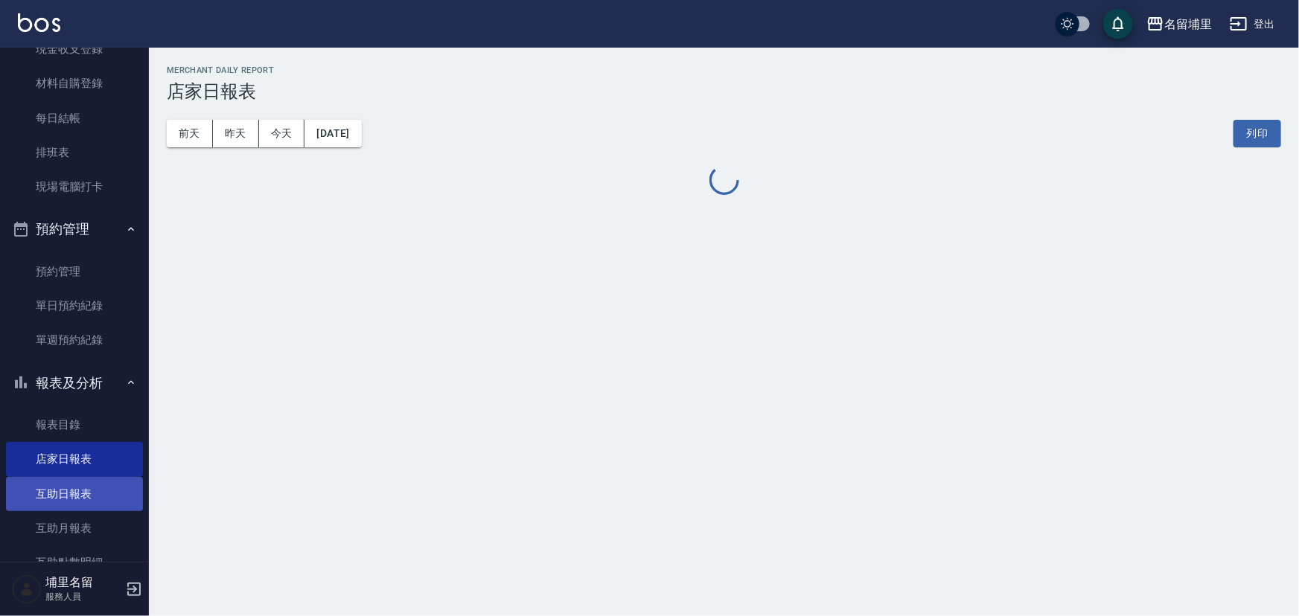
click at [70, 487] on link "互助日報表" at bounding box center [74, 494] width 137 height 34
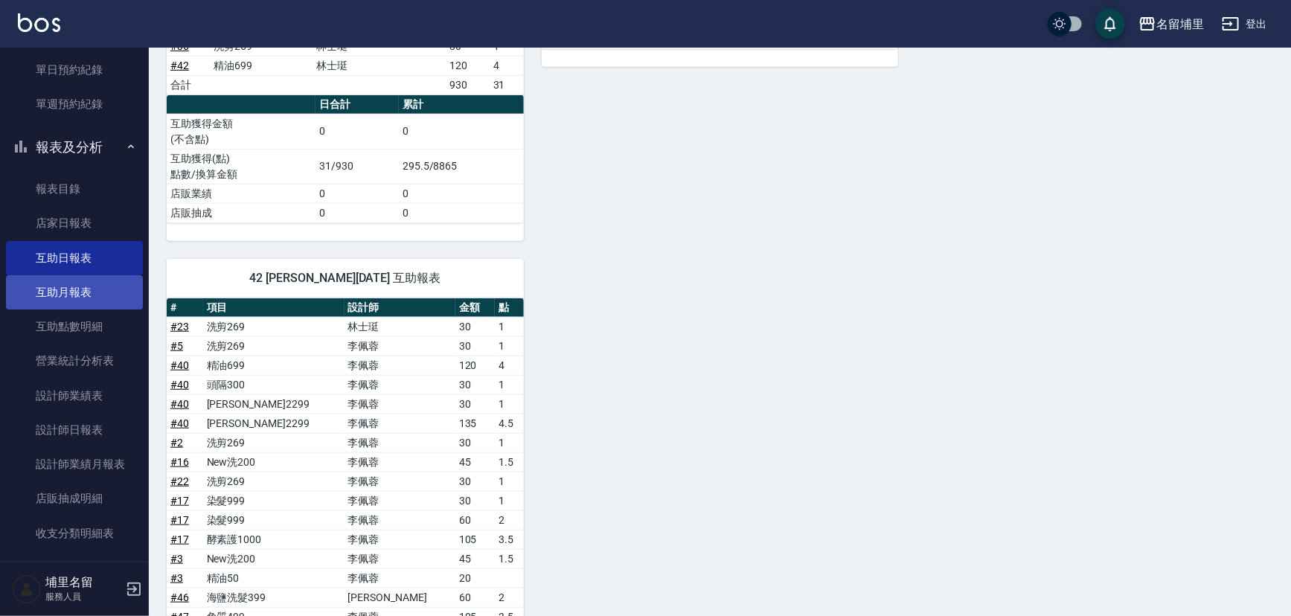
scroll to position [406, 0]
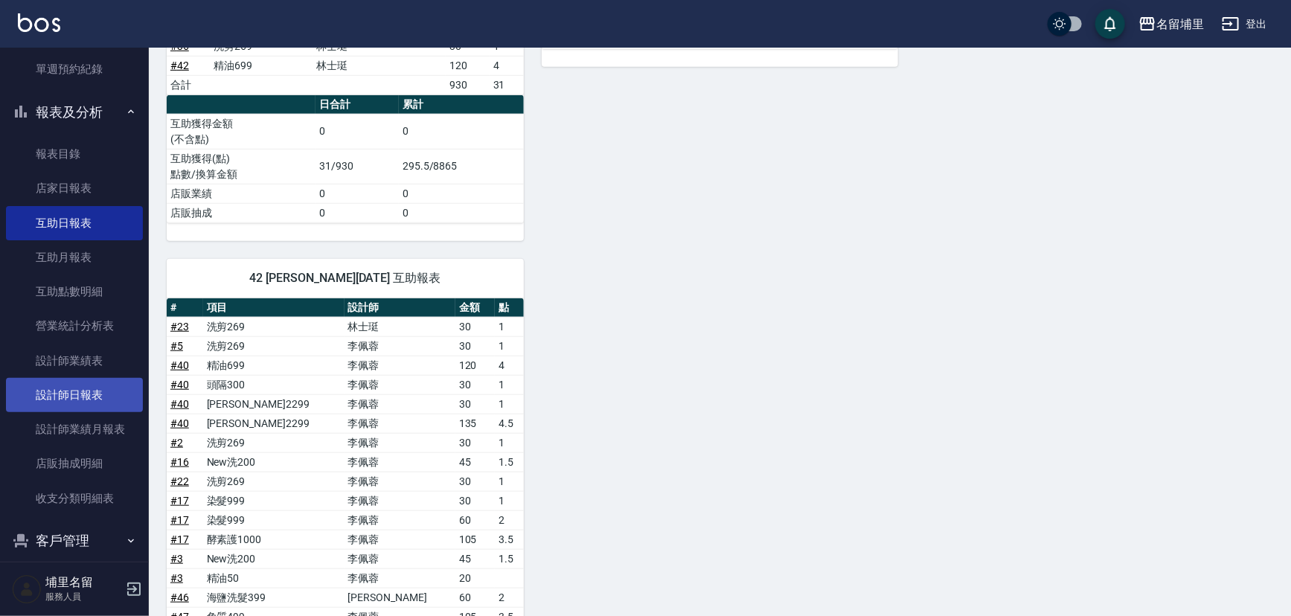
click at [89, 397] on link "設計師日報表" at bounding box center [74, 395] width 137 height 34
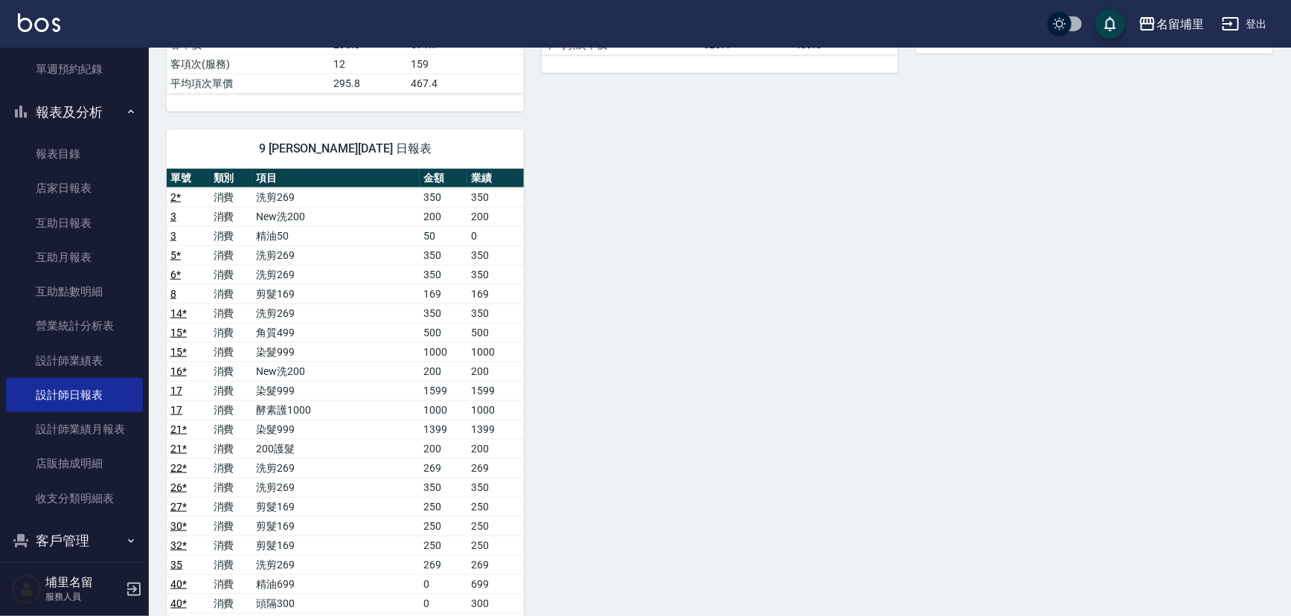
scroll to position [879, 0]
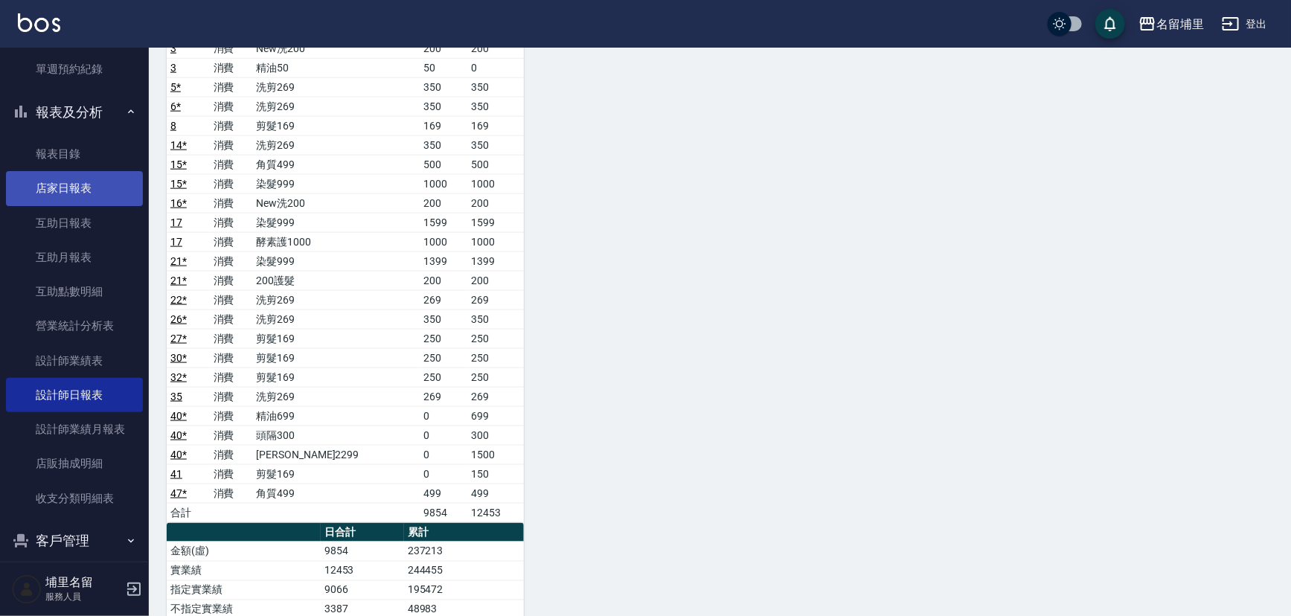
click at [63, 180] on link "店家日報表" at bounding box center [74, 188] width 137 height 34
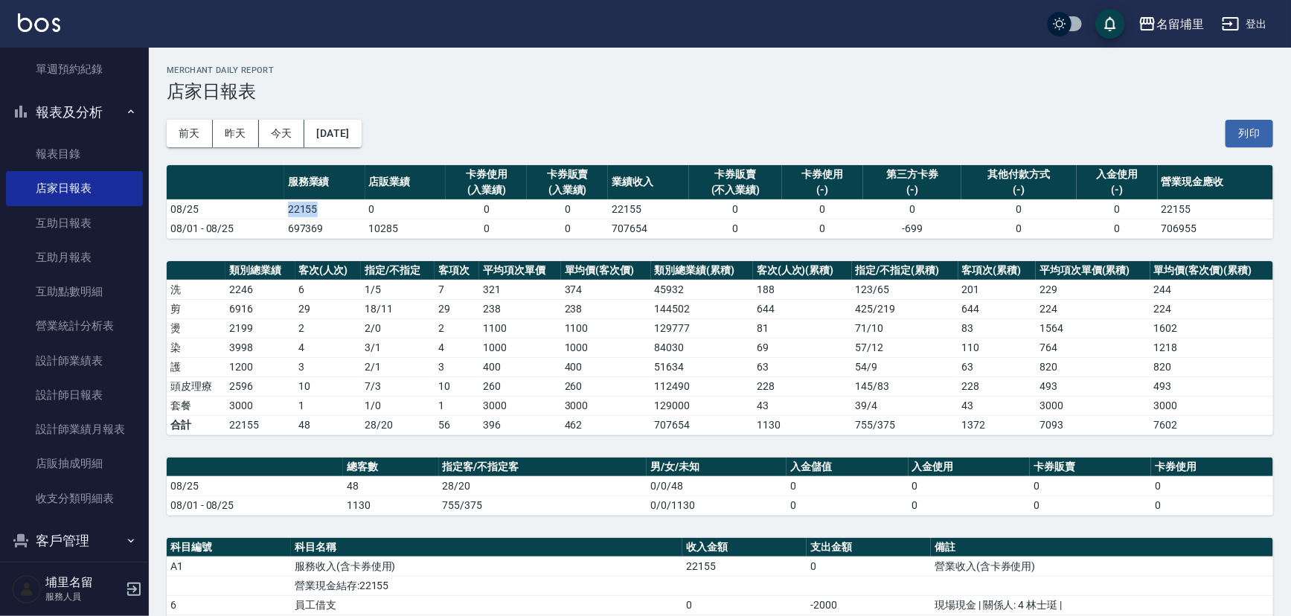
drag, startPoint x: 343, startPoint y: 211, endPoint x: 263, endPoint y: 211, distance: 79.6
click at [263, 211] on tr "08/25 22155 0 0 0 22155 0 0 0 0 0 22155" at bounding box center [720, 208] width 1107 height 19
click at [303, 210] on td "22155" at bounding box center [324, 208] width 81 height 19
drag, startPoint x: 338, startPoint y: 209, endPoint x: 256, endPoint y: 215, distance: 82.1
click at [256, 215] on tr "08/25 22155 0 0 0 22155 0 0 0 0 0 22155" at bounding box center [720, 208] width 1107 height 19
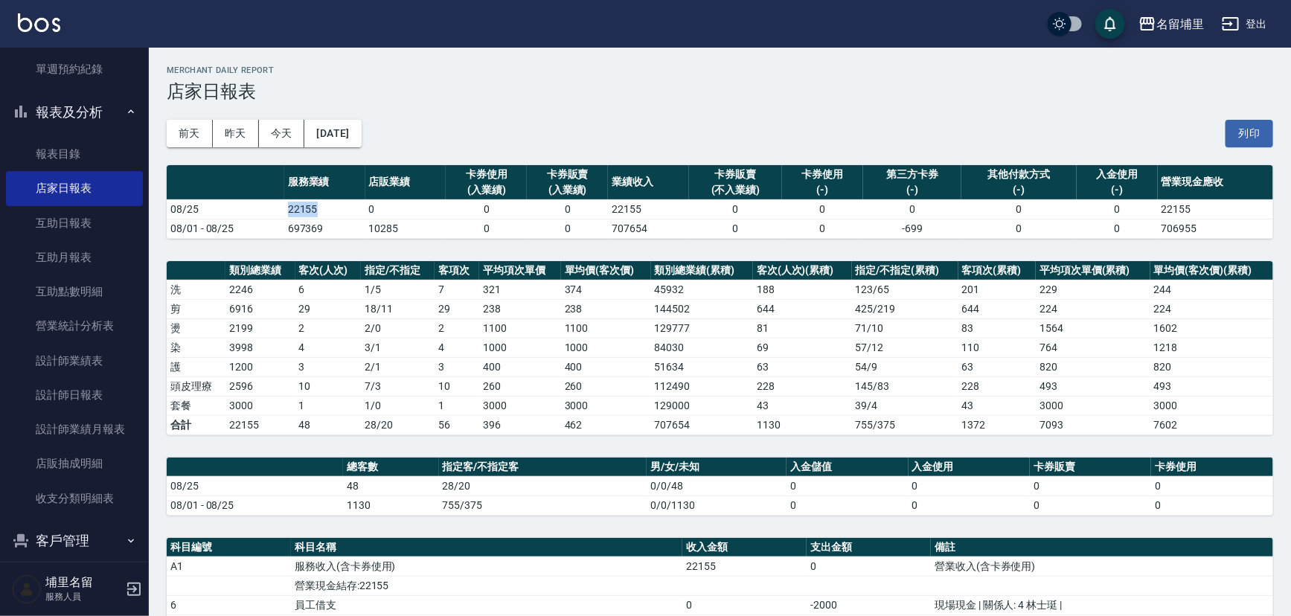
click at [256, 215] on td "08/25" at bounding box center [226, 208] width 118 height 19
drag, startPoint x: 315, startPoint y: 208, endPoint x: 294, endPoint y: 211, distance: 21.0
click at [313, 209] on td "22155" at bounding box center [324, 208] width 81 height 19
click at [288, 212] on td "22155" at bounding box center [324, 208] width 81 height 19
drag, startPoint x: 323, startPoint y: 383, endPoint x: 279, endPoint y: 385, distance: 44.0
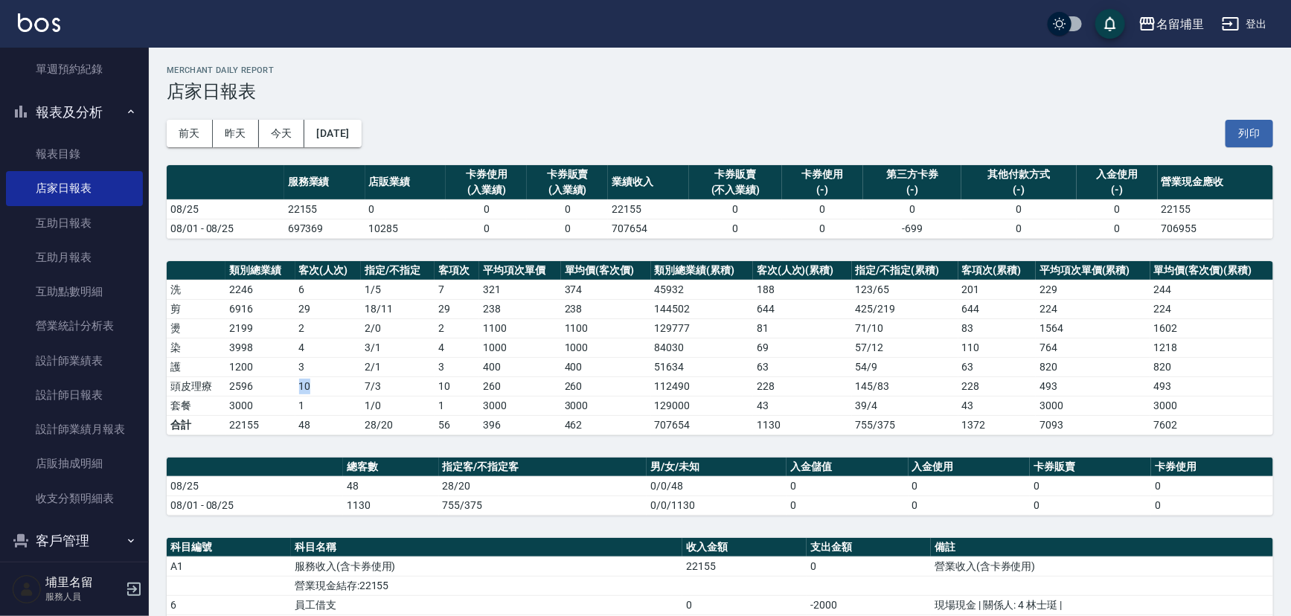
click at [279, 385] on tr "頭皮理療 2596 10 7 / 3 10 260 260 112490 228 145 / 83 228 493 493" at bounding box center [720, 386] width 1107 height 19
click at [279, 385] on td "2596" at bounding box center [259, 386] width 69 height 19
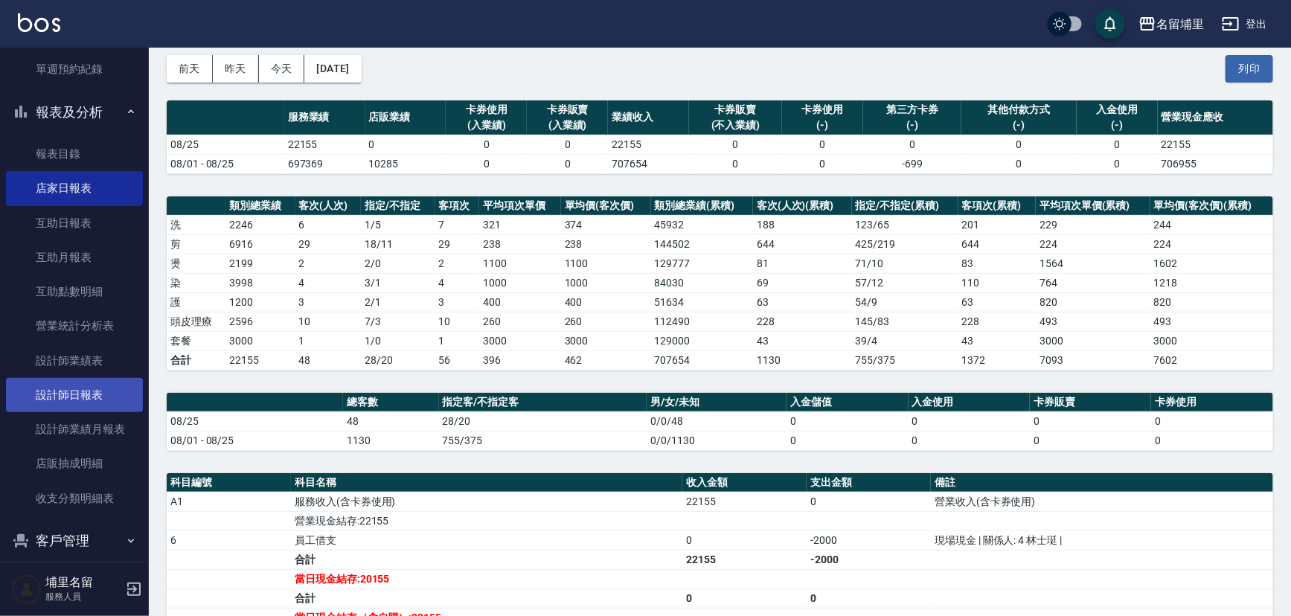
scroll to position [420, 0]
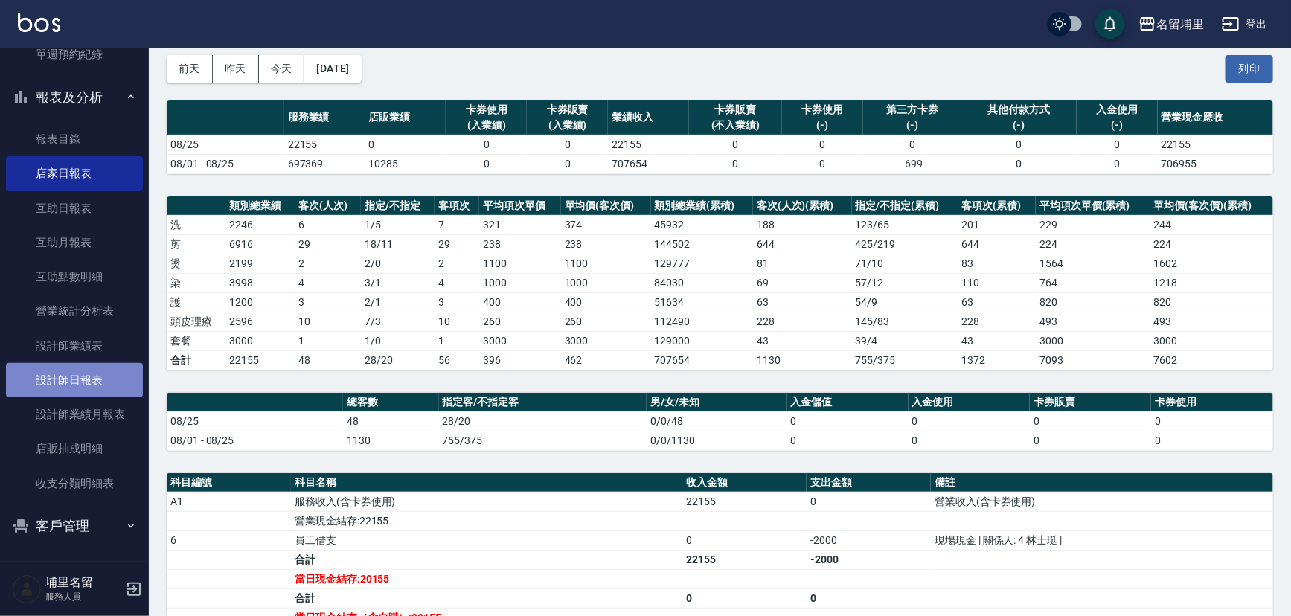
click at [92, 385] on link "設計師日報表" at bounding box center [74, 380] width 137 height 34
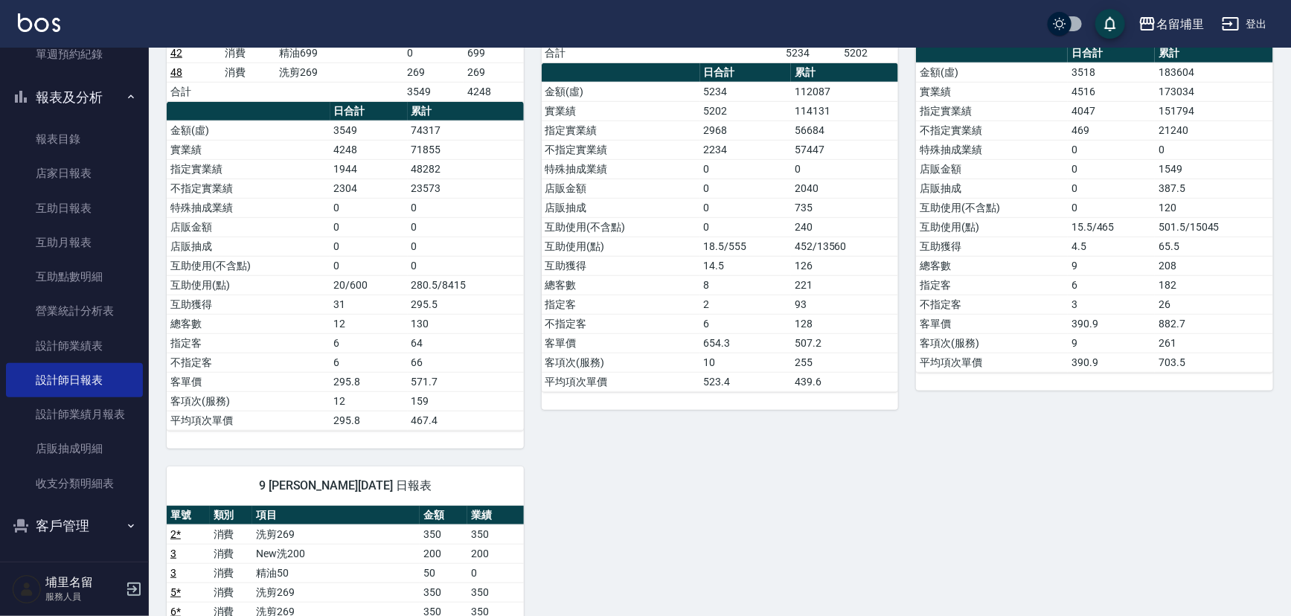
scroll to position [406, 0]
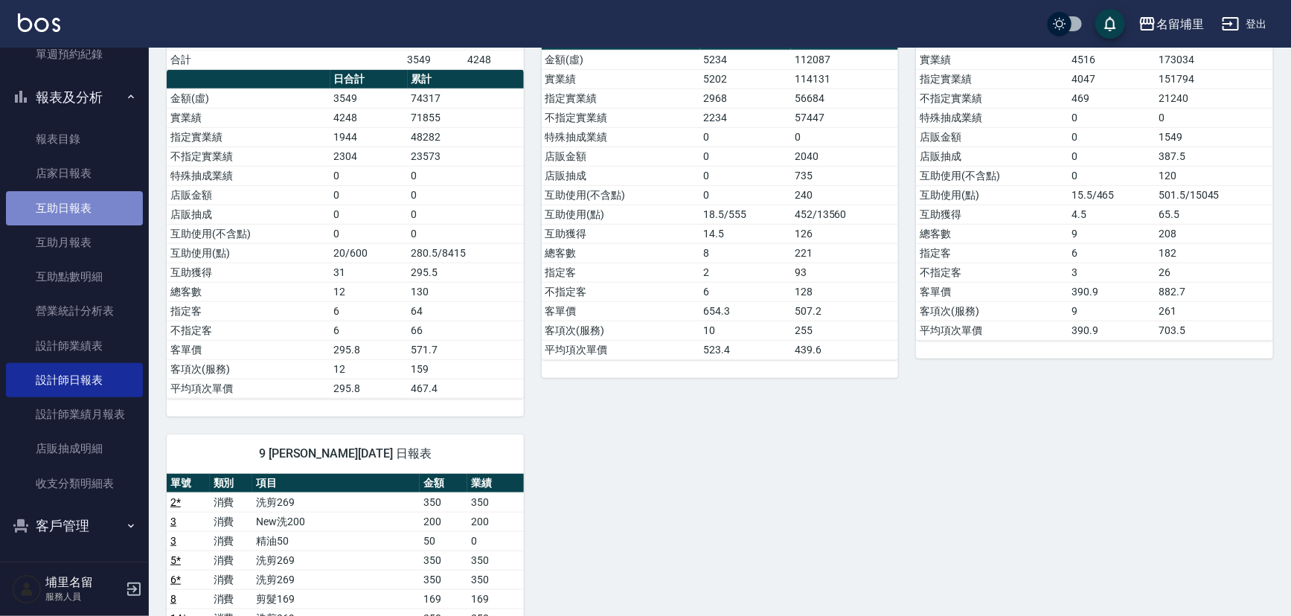
click at [87, 211] on link "互助日報表" at bounding box center [74, 208] width 137 height 34
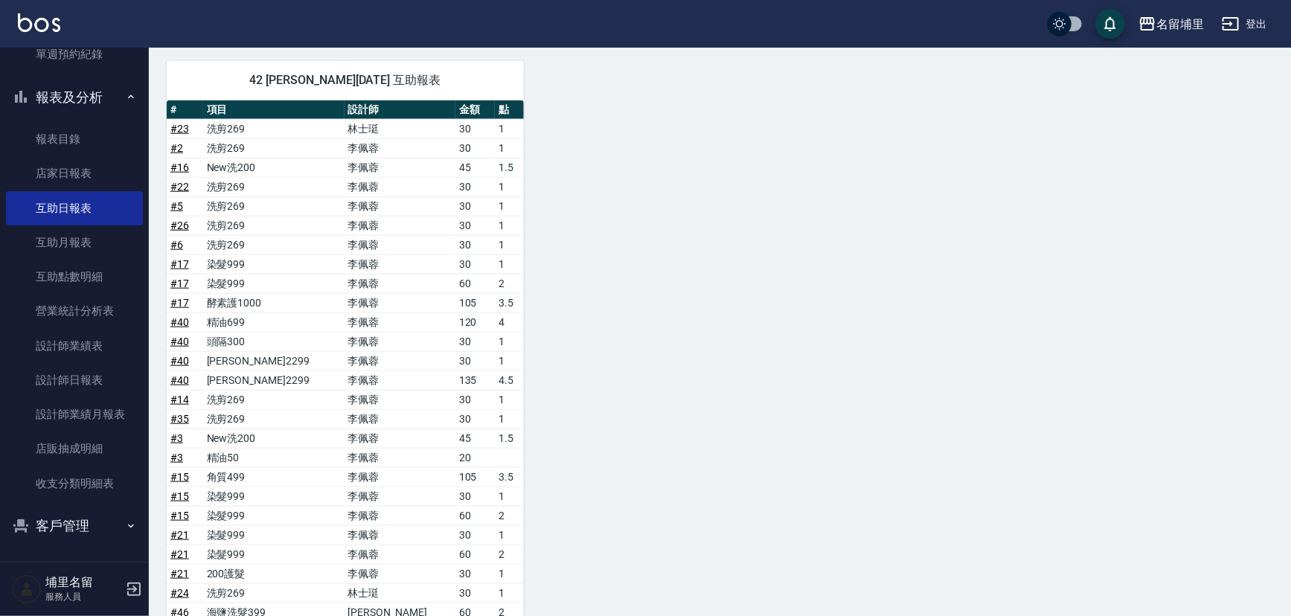
scroll to position [874, 0]
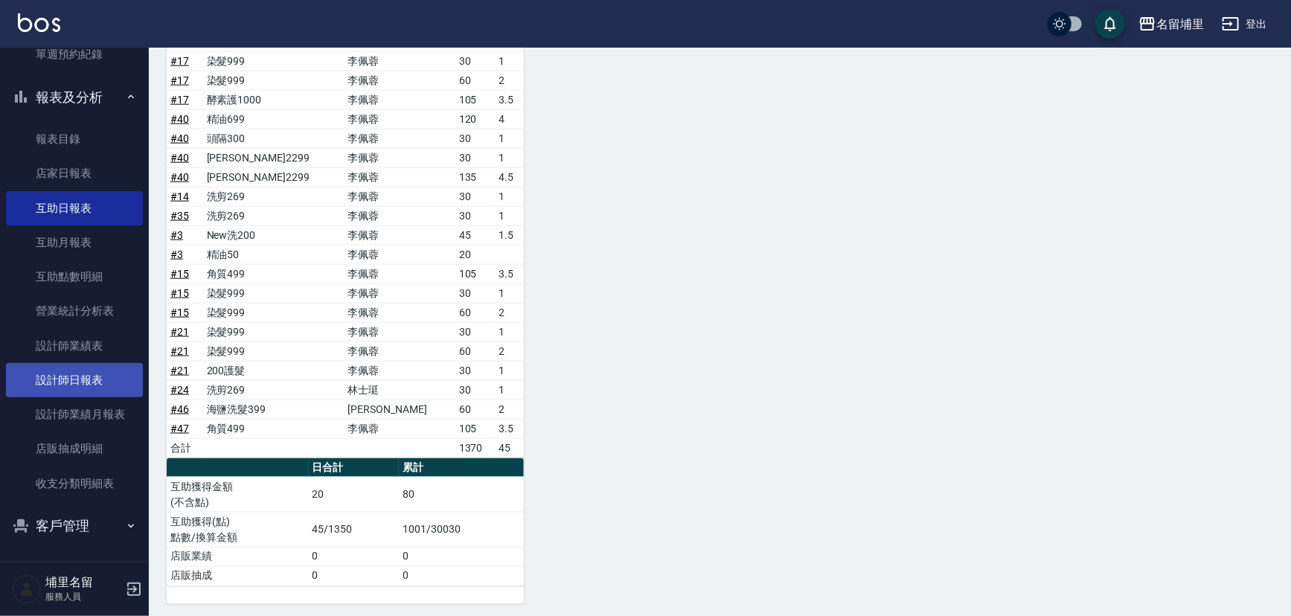
click at [60, 370] on link "設計師日報表" at bounding box center [74, 380] width 137 height 34
